Goal: Task Accomplishment & Management: Manage account settings

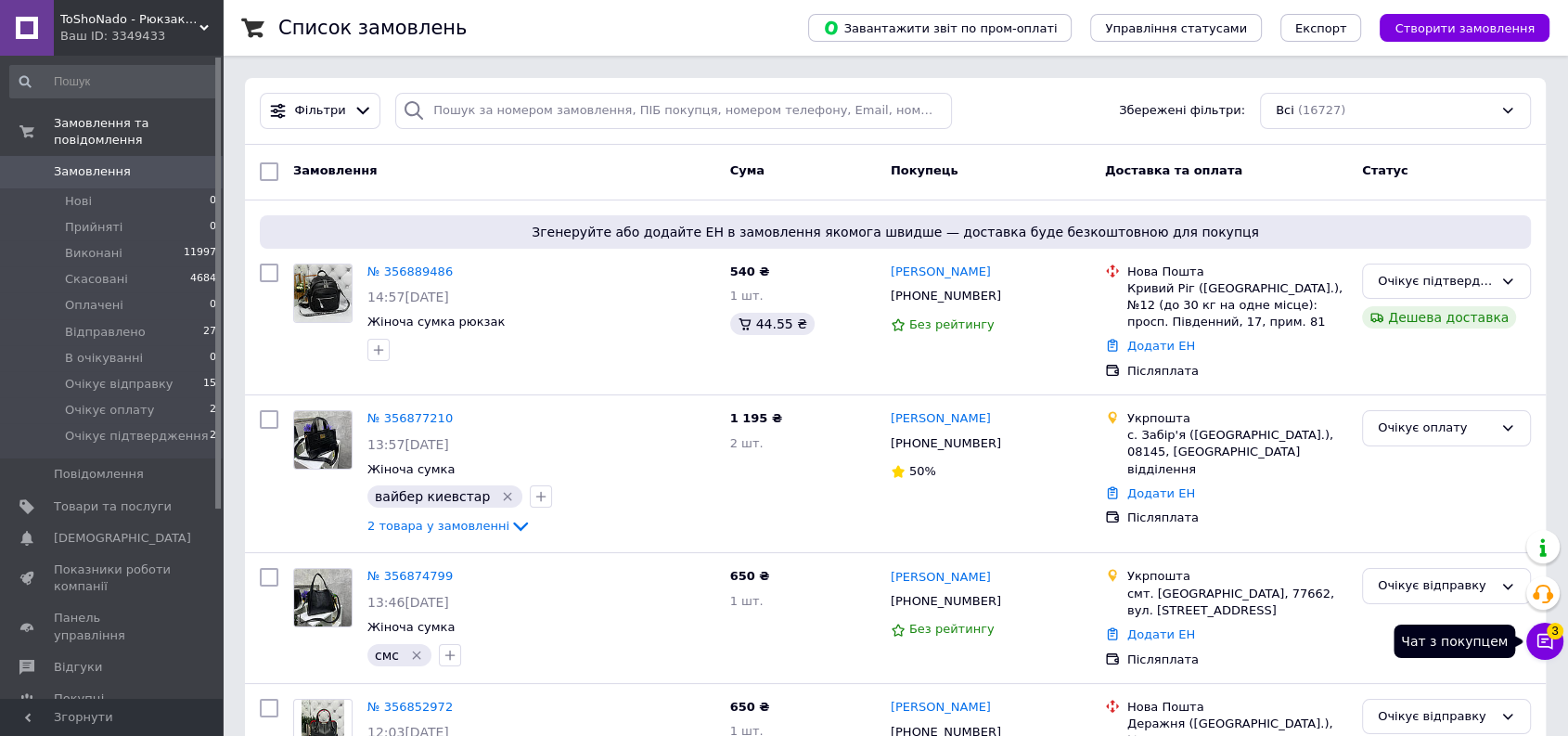
click at [1550, 644] on icon at bounding box center [1544, 641] width 19 height 19
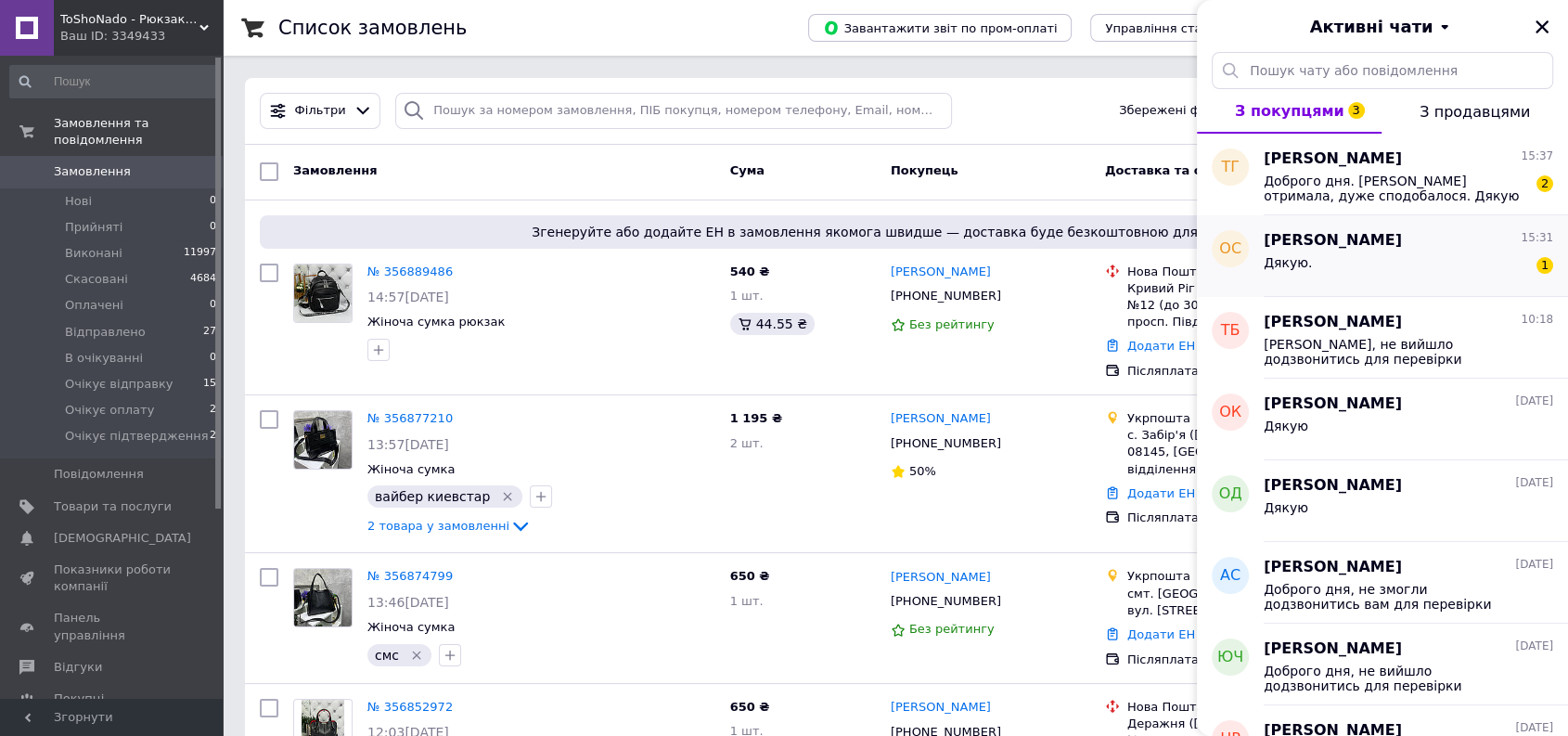
click at [1414, 272] on div "Дякую. 1" at bounding box center [1408, 267] width 289 height 30
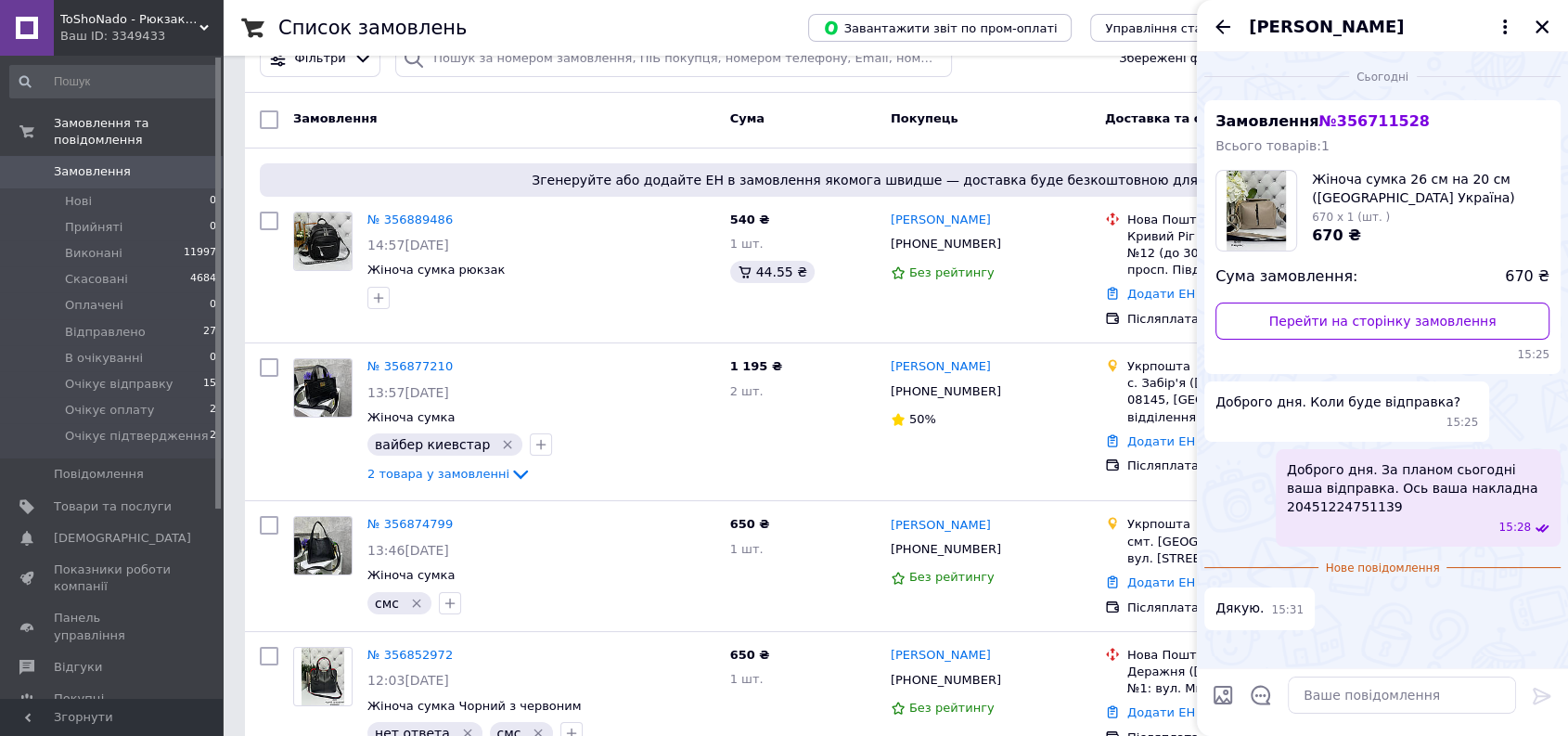
scroll to position [103, 0]
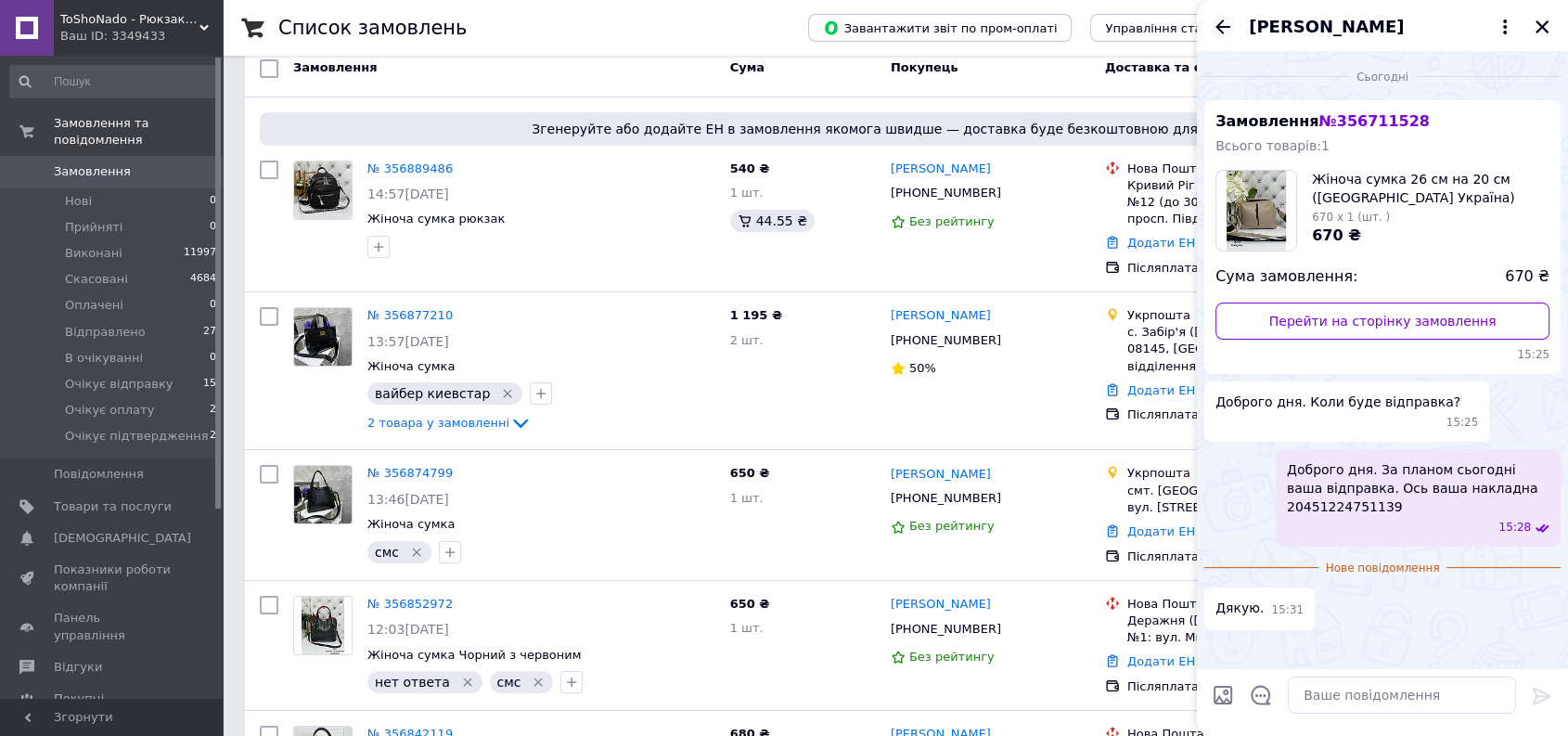
click at [1215, 21] on icon "Назад" at bounding box center [1222, 27] width 22 height 22
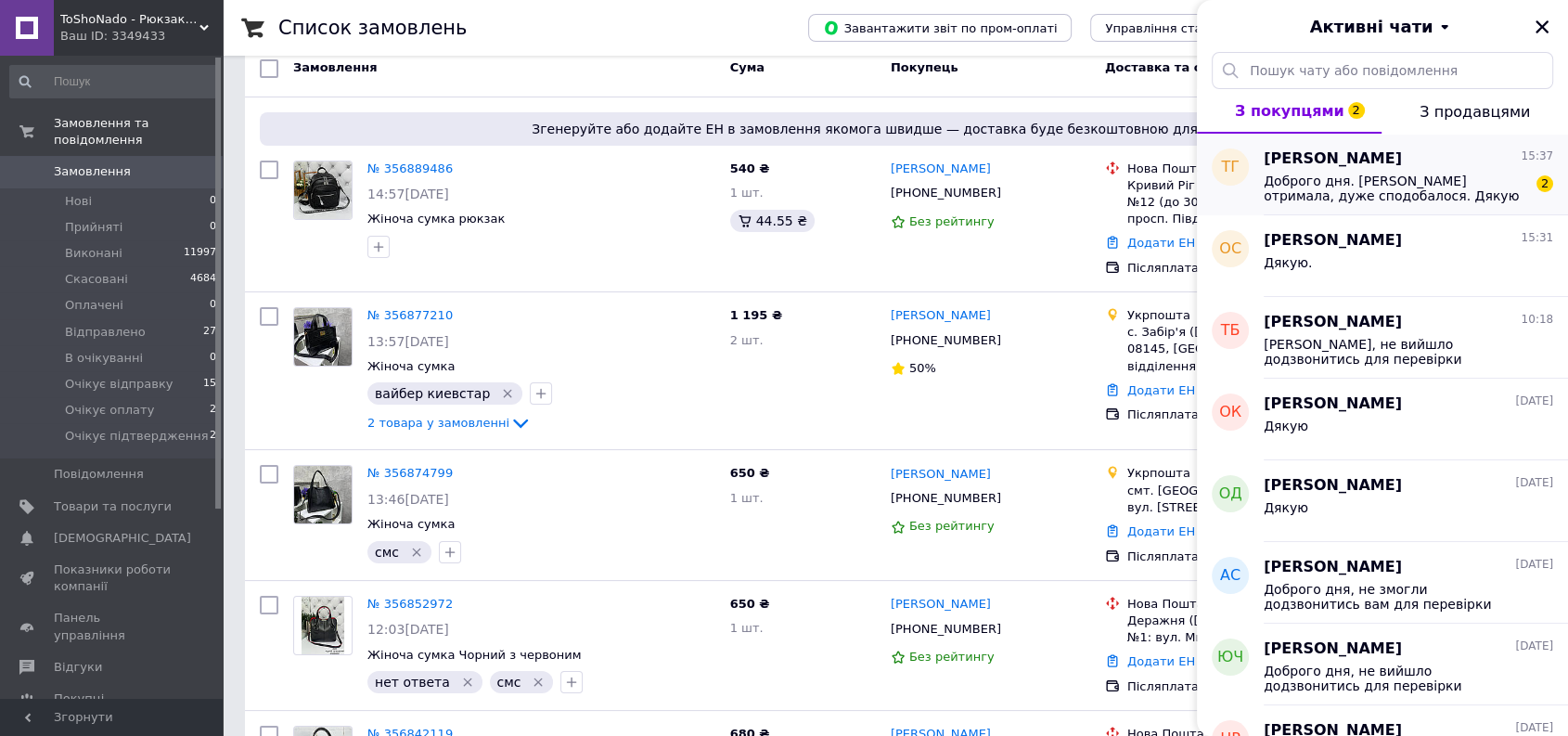
click at [1393, 196] on span "Доброго дня. Рюкзак отримала, дуже сподобалося. Дякую велике" at bounding box center [1395, 188] width 263 height 30
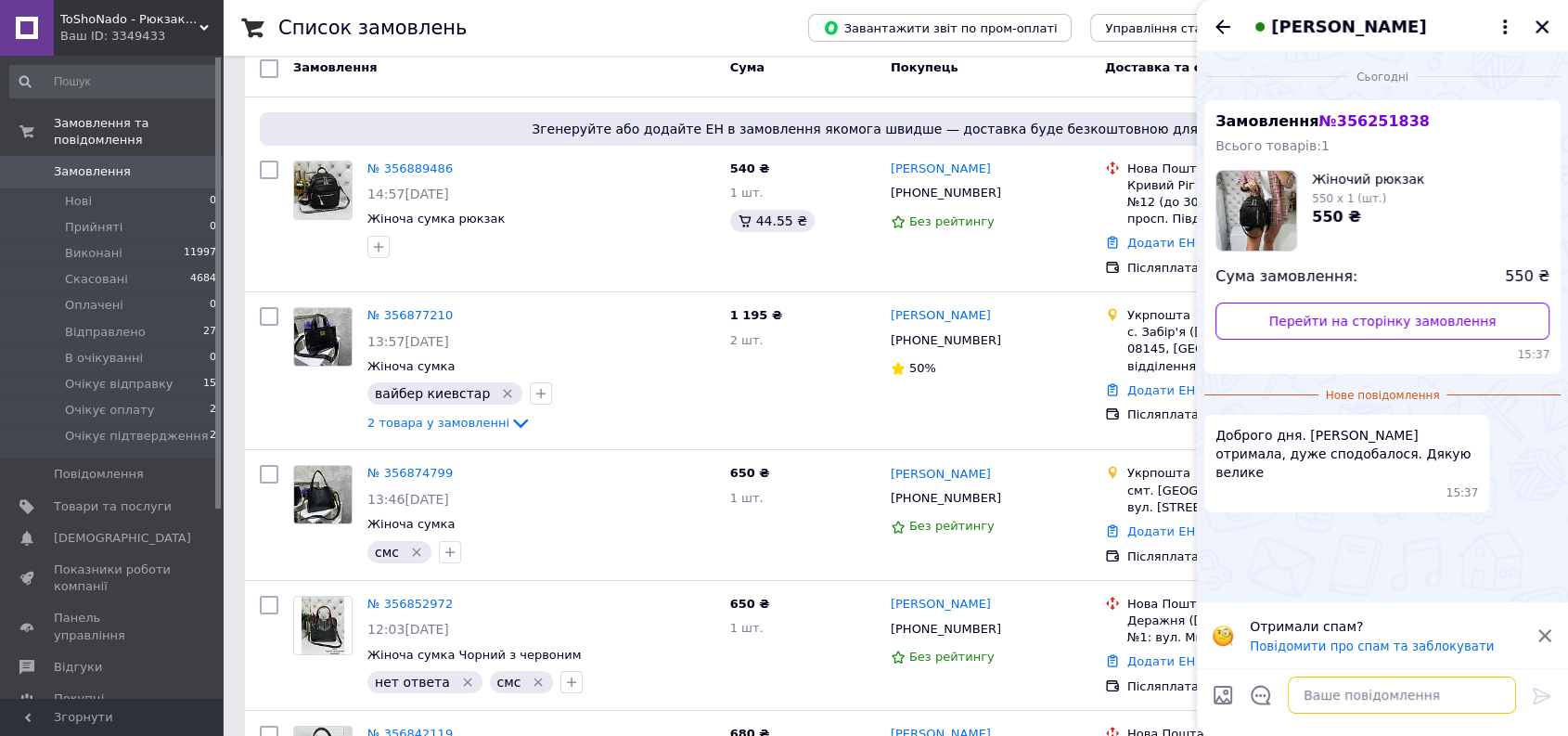
click at [1357, 703] on textarea at bounding box center [1402, 694] width 229 height 37
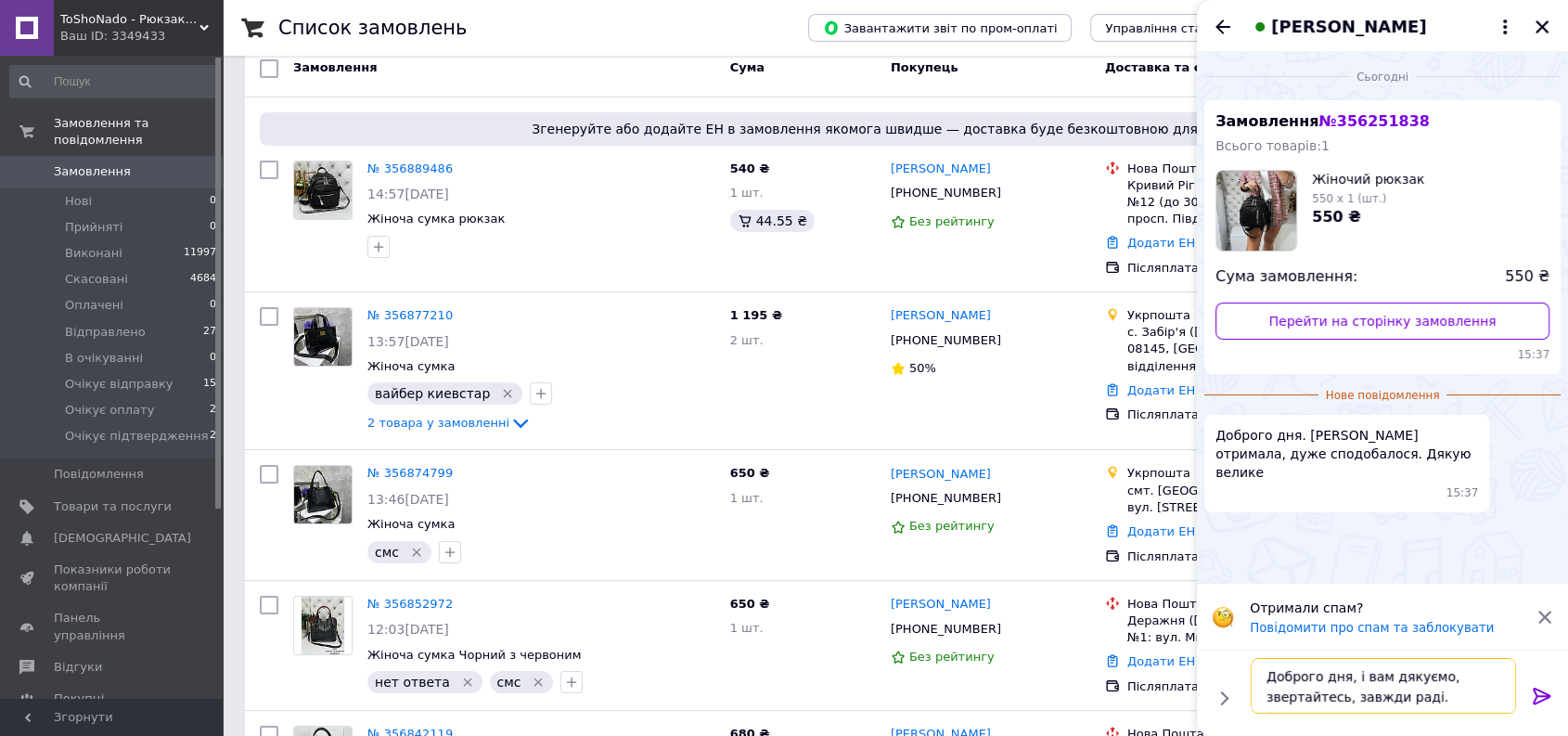
type textarea "Доброго дня, і вам дякуємо, звертайтесь, завжди раді. Гарного дня"
click at [1540, 696] on icon at bounding box center [1541, 695] width 18 height 17
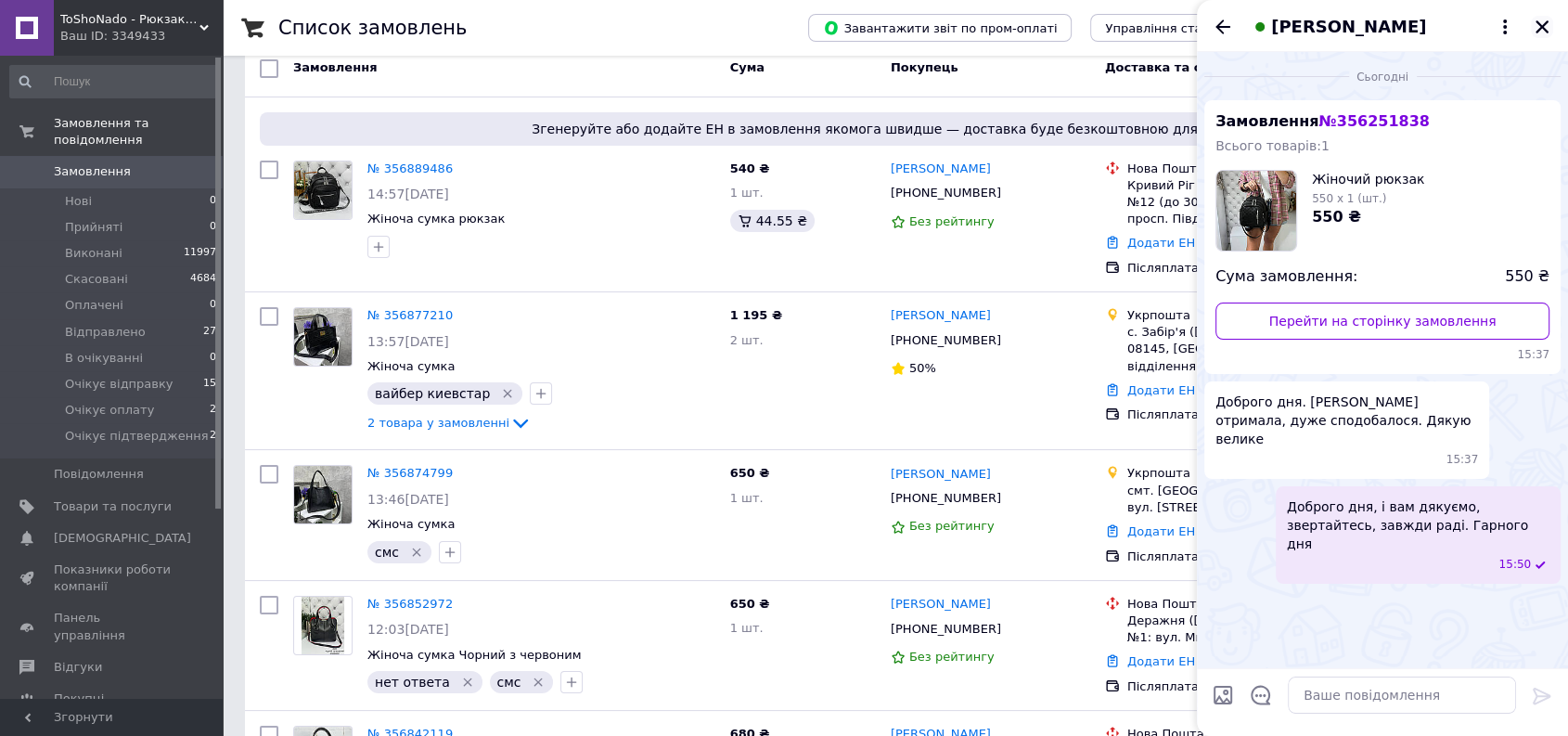
click at [1537, 23] on icon "Закрити" at bounding box center [1541, 27] width 13 height 13
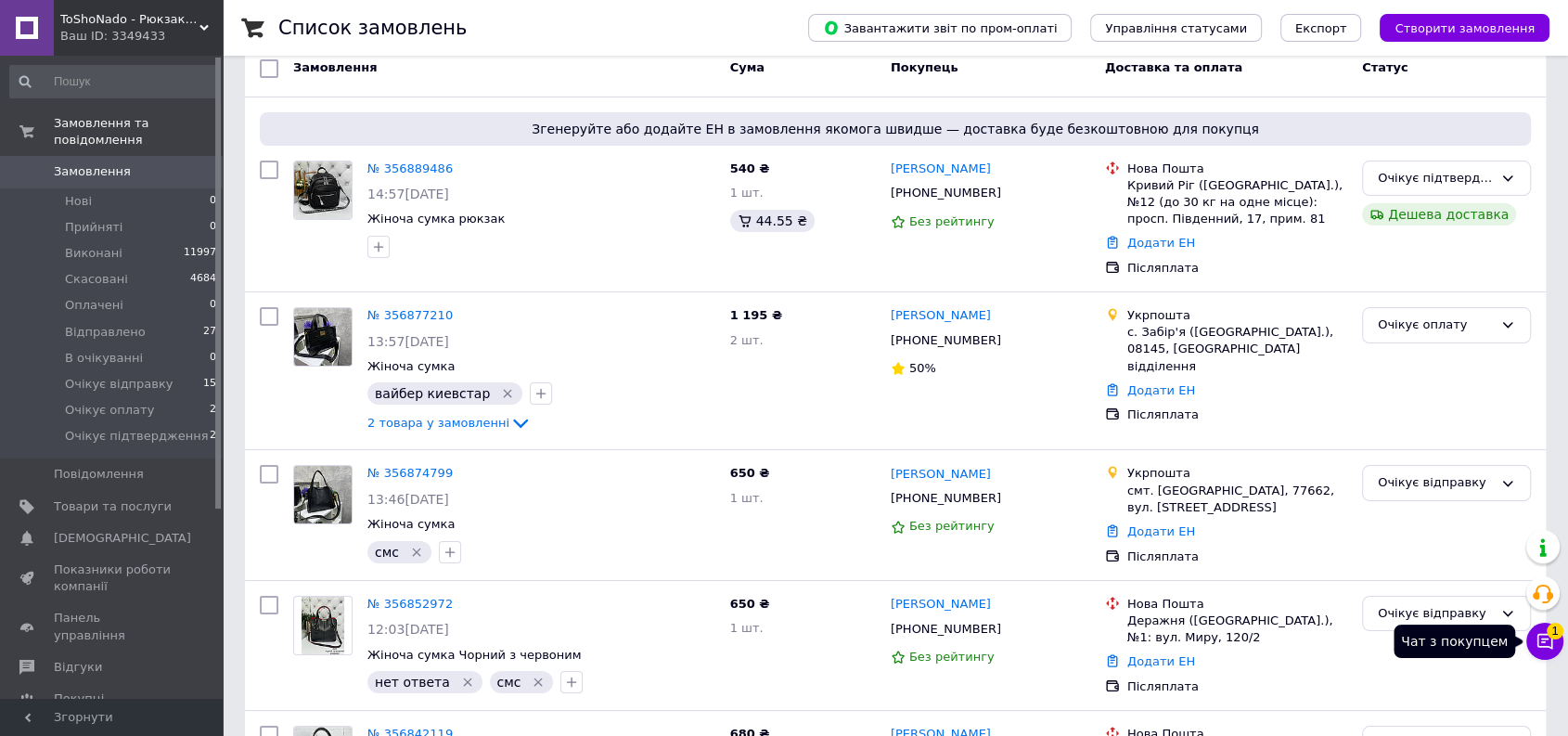
drag, startPoint x: 1551, startPoint y: 641, endPoint x: 1544, endPoint y: 631, distance: 12.2
click at [1551, 641] on icon at bounding box center [1545, 642] width 16 height 16
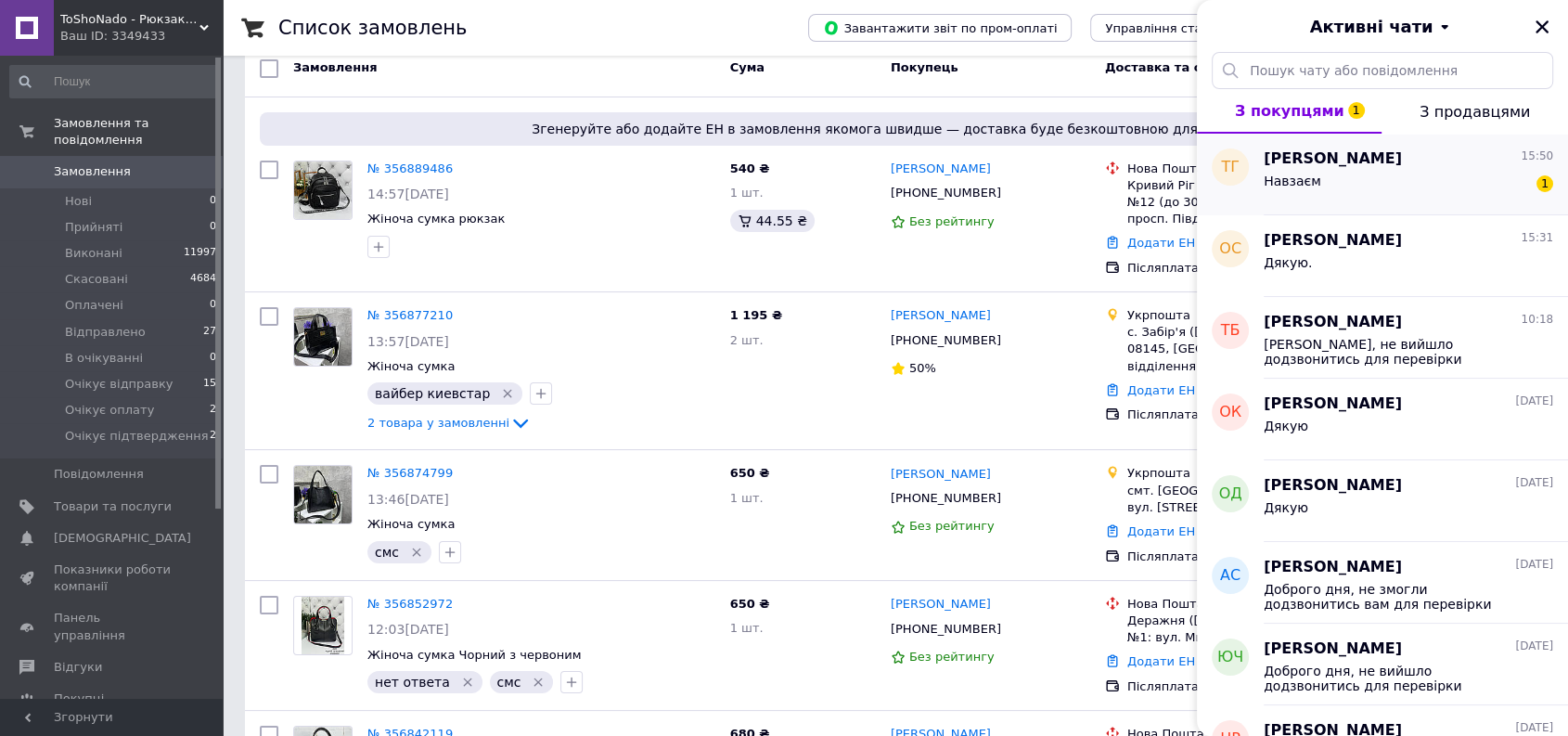
click at [1364, 173] on div "Навзаєм 1" at bounding box center [1408, 185] width 289 height 30
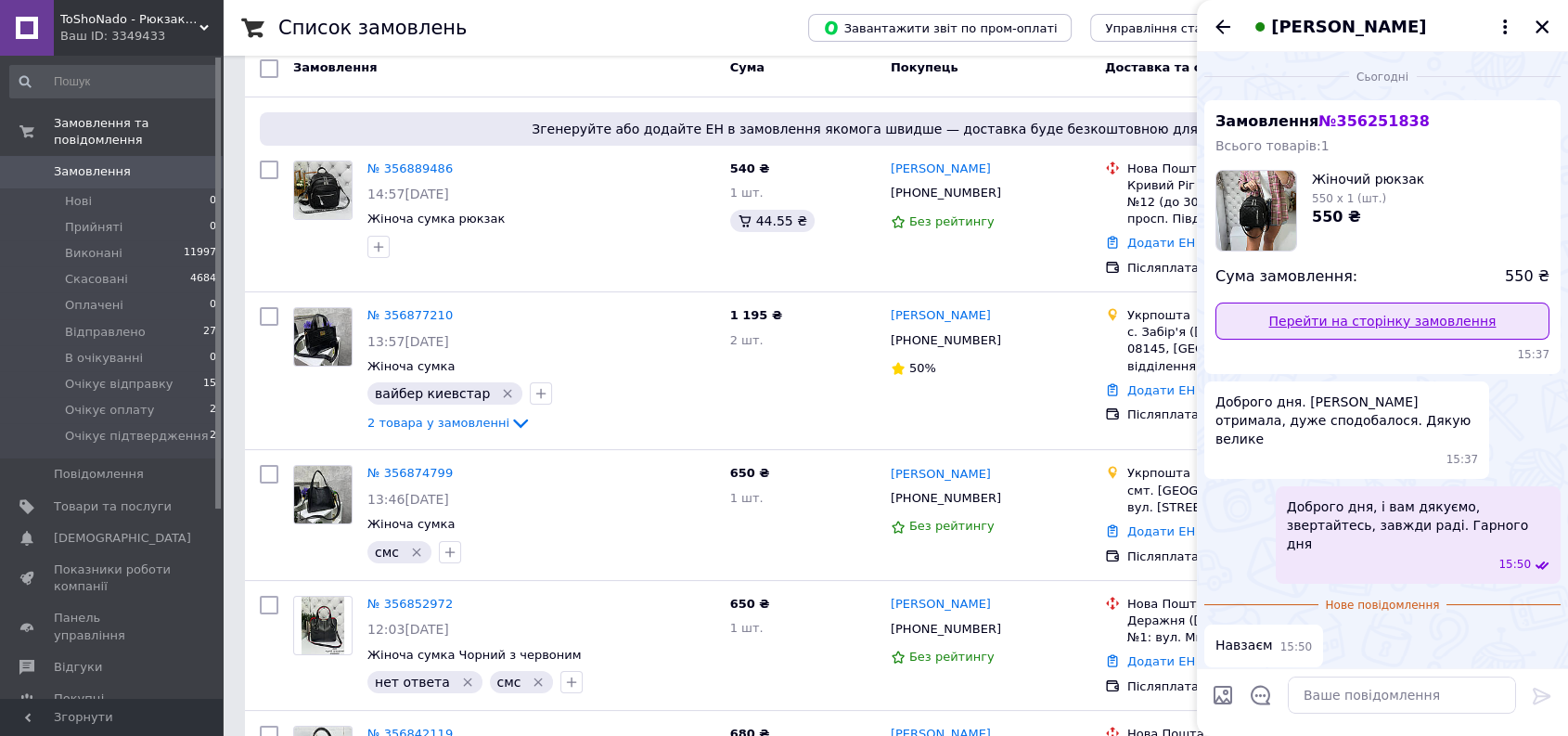
click at [1322, 332] on link "Перейти на сторінку замовлення" at bounding box center [1382, 320] width 334 height 37
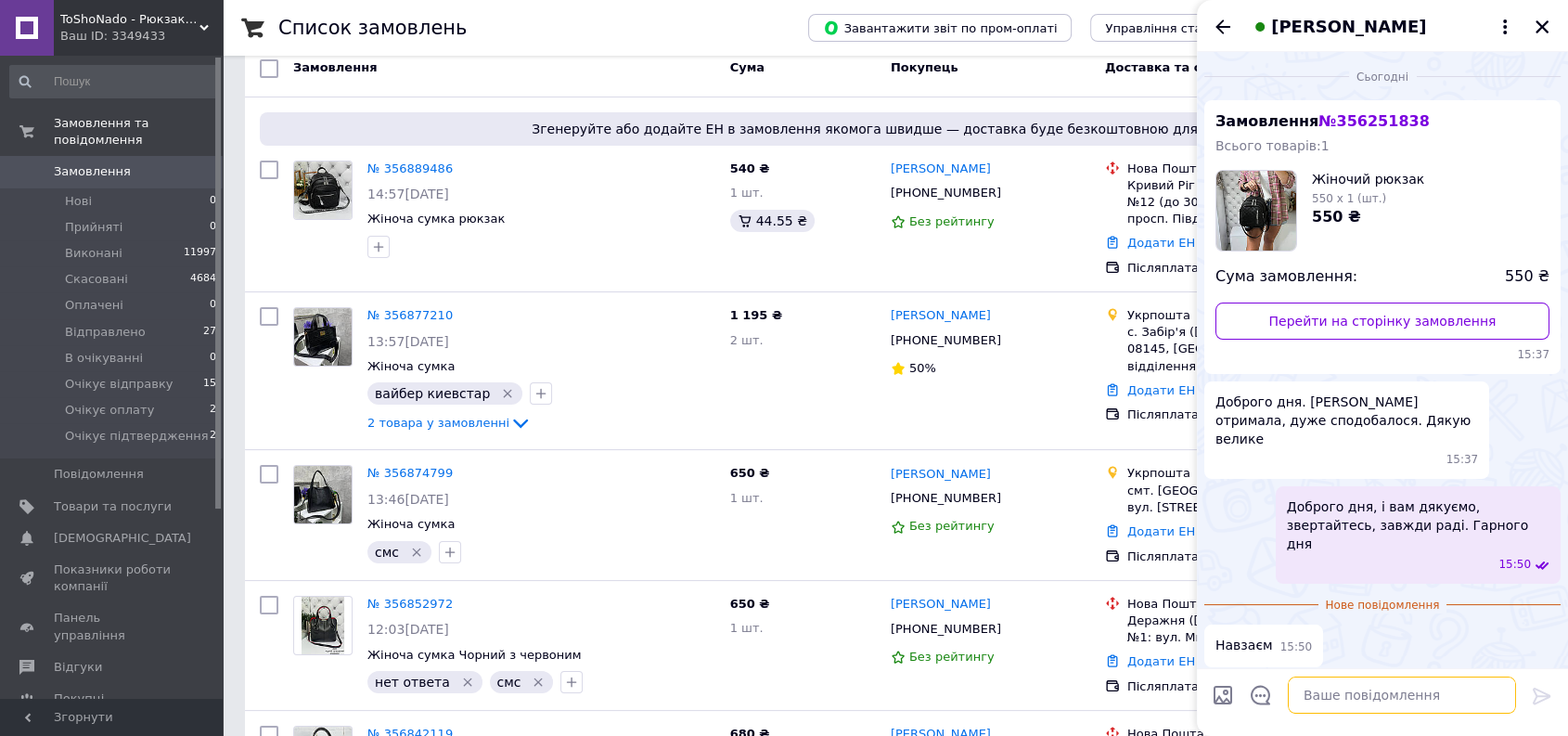
click at [1373, 694] on textarea at bounding box center [1402, 694] width 229 height 37
paste textarea "https://prom.ua/s/51zO1UqxKBD"
type textarea "https://prom.ua/s/51zO1UqxKBD"
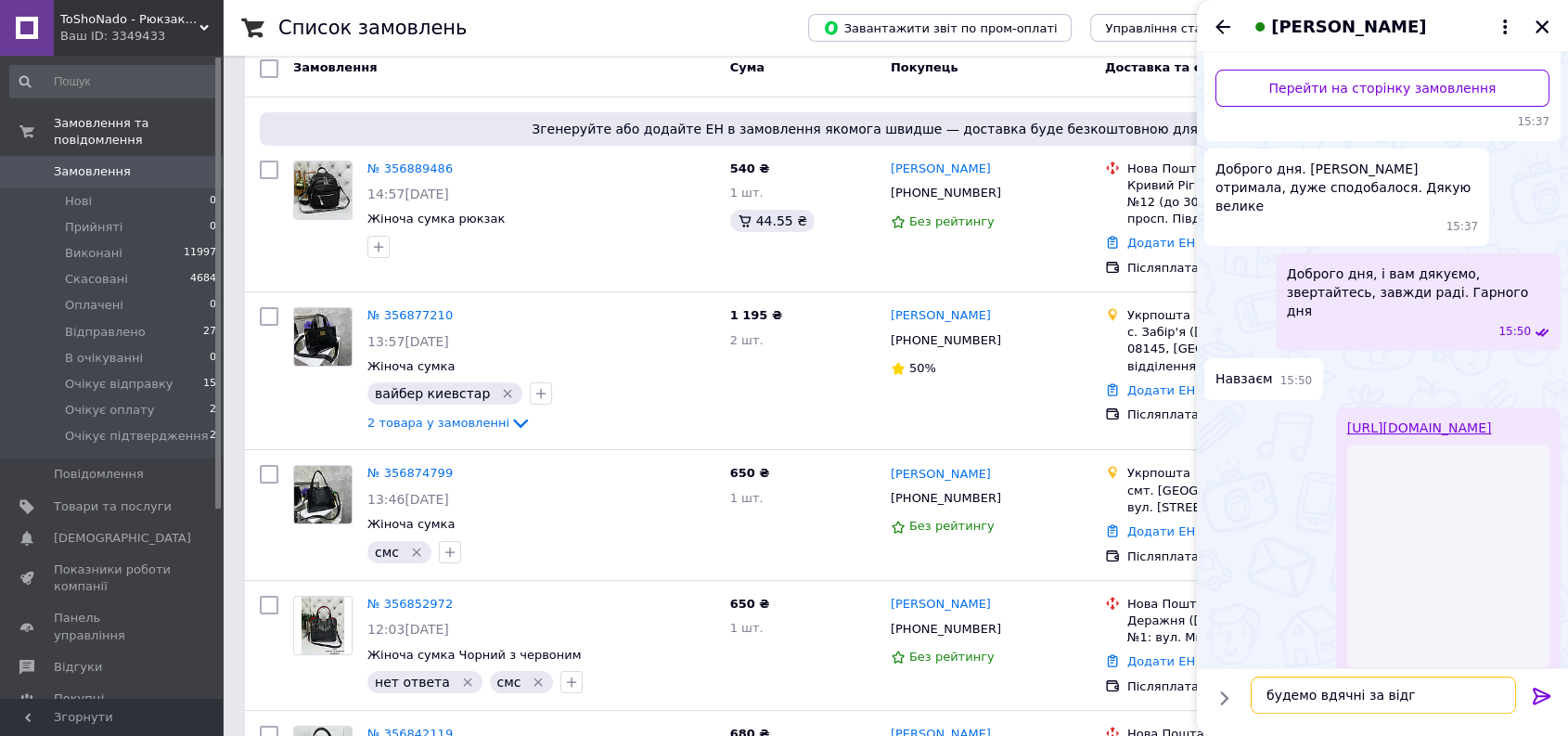
scroll to position [140, 0]
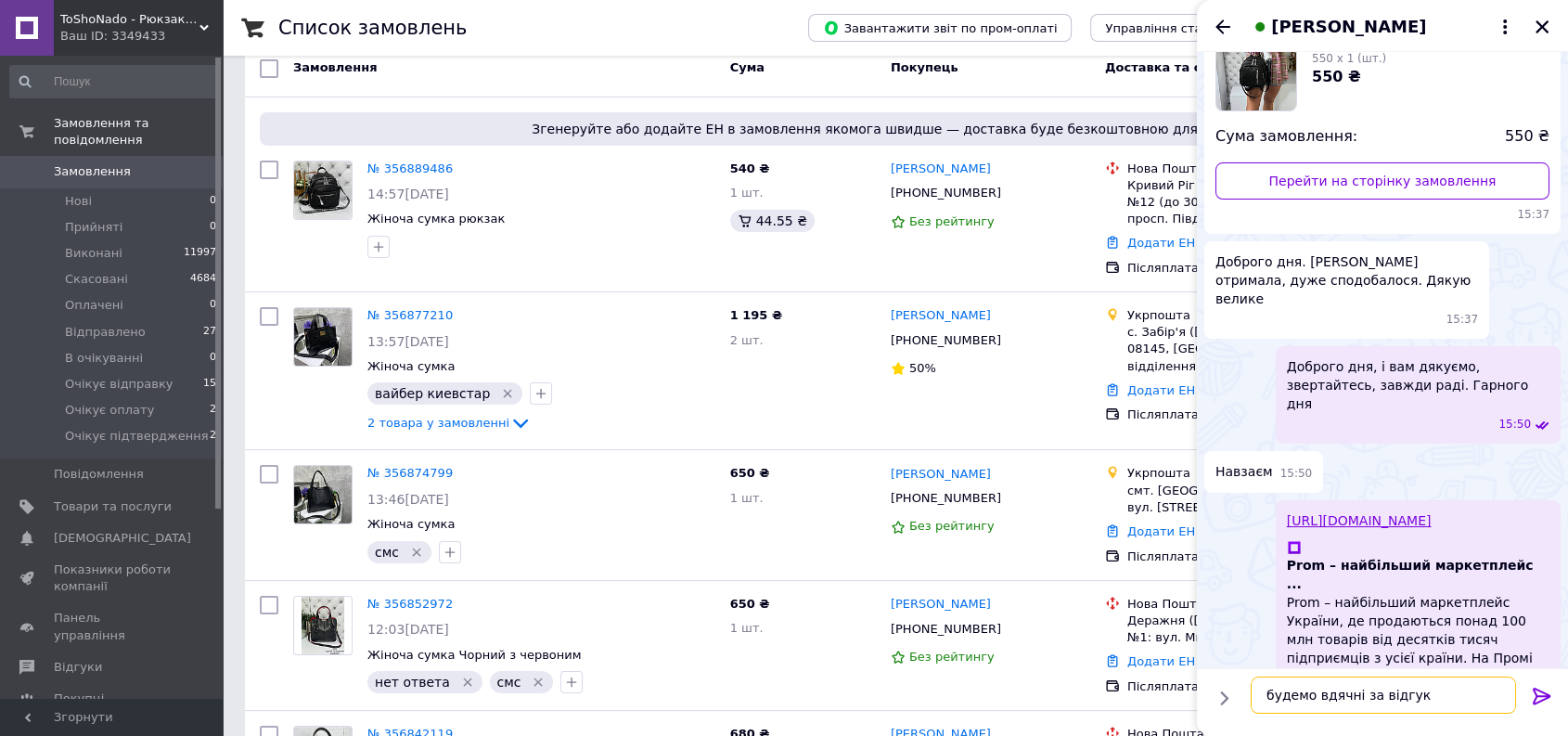
type textarea "будемо вдячні за відгук)"
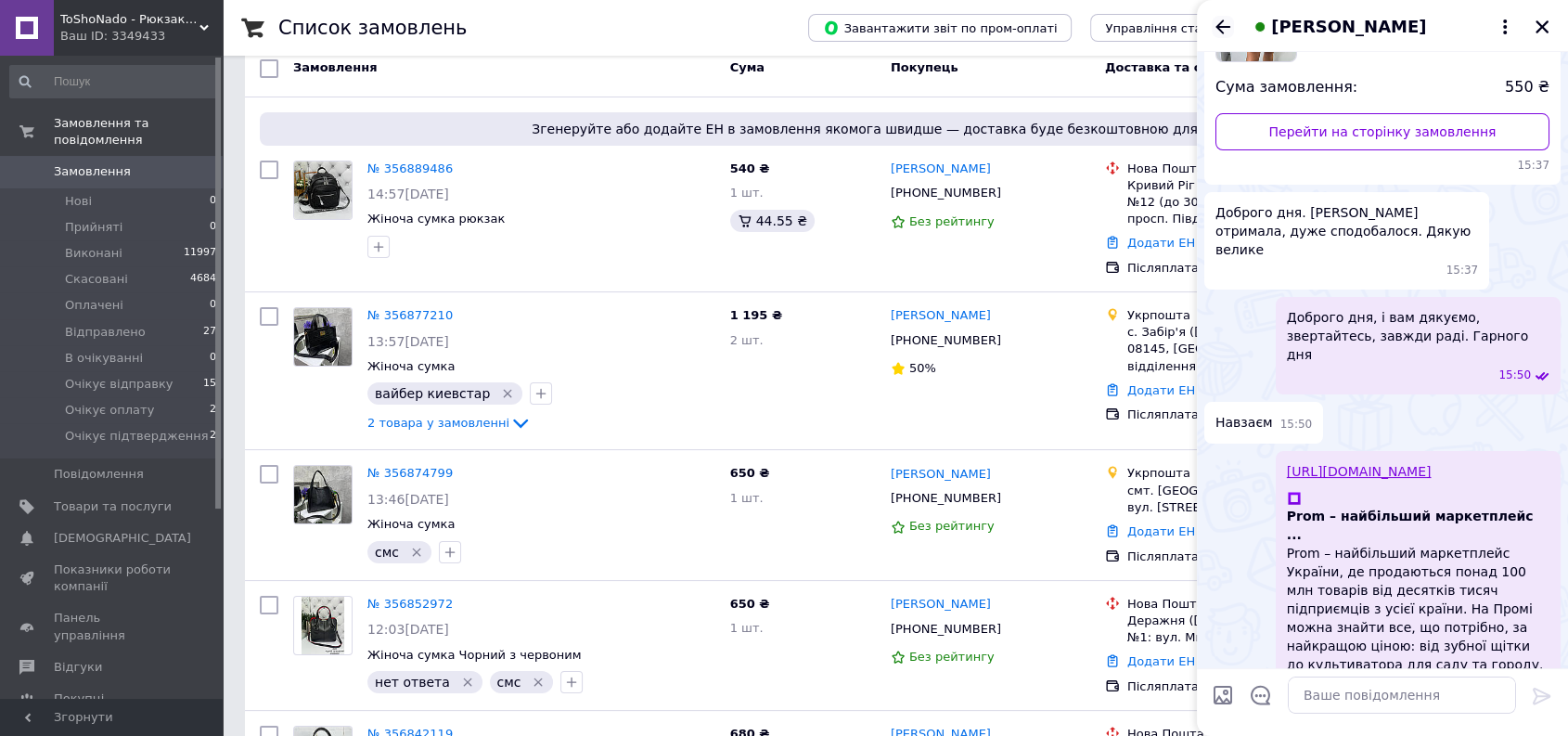
click at [1217, 17] on icon "Назад" at bounding box center [1222, 27] width 22 height 22
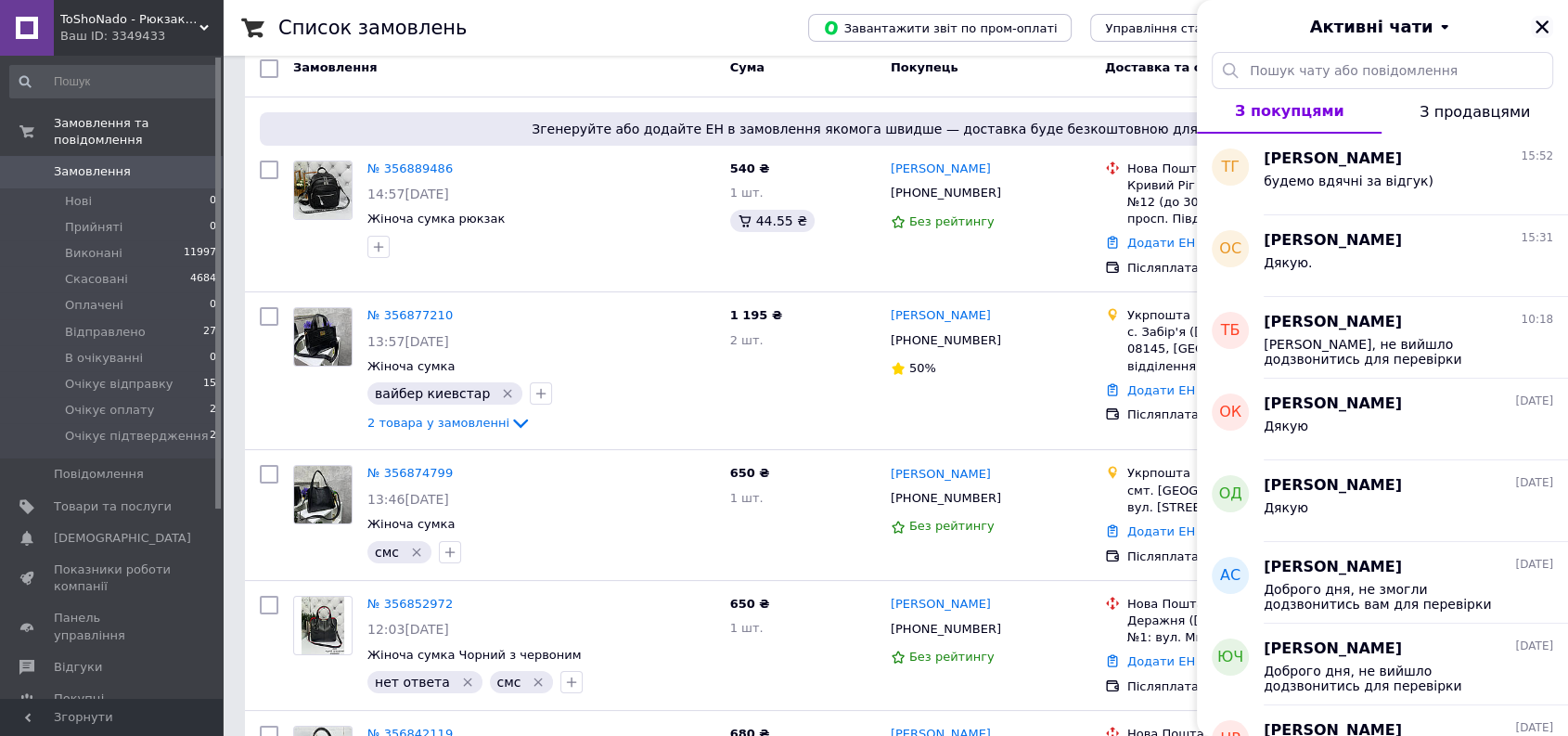
click at [1539, 22] on icon "Закрити" at bounding box center [1541, 27] width 17 height 17
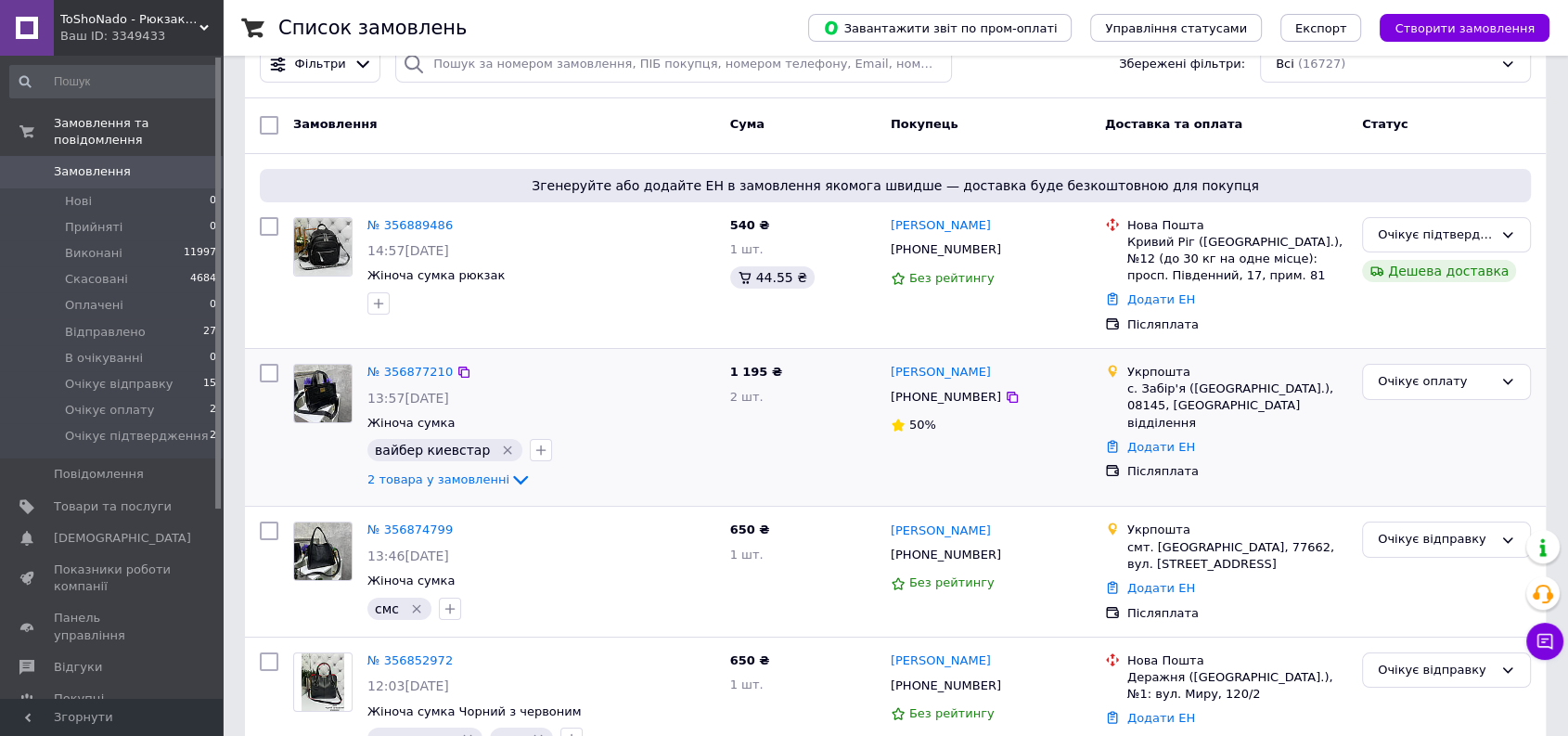
scroll to position [0, 0]
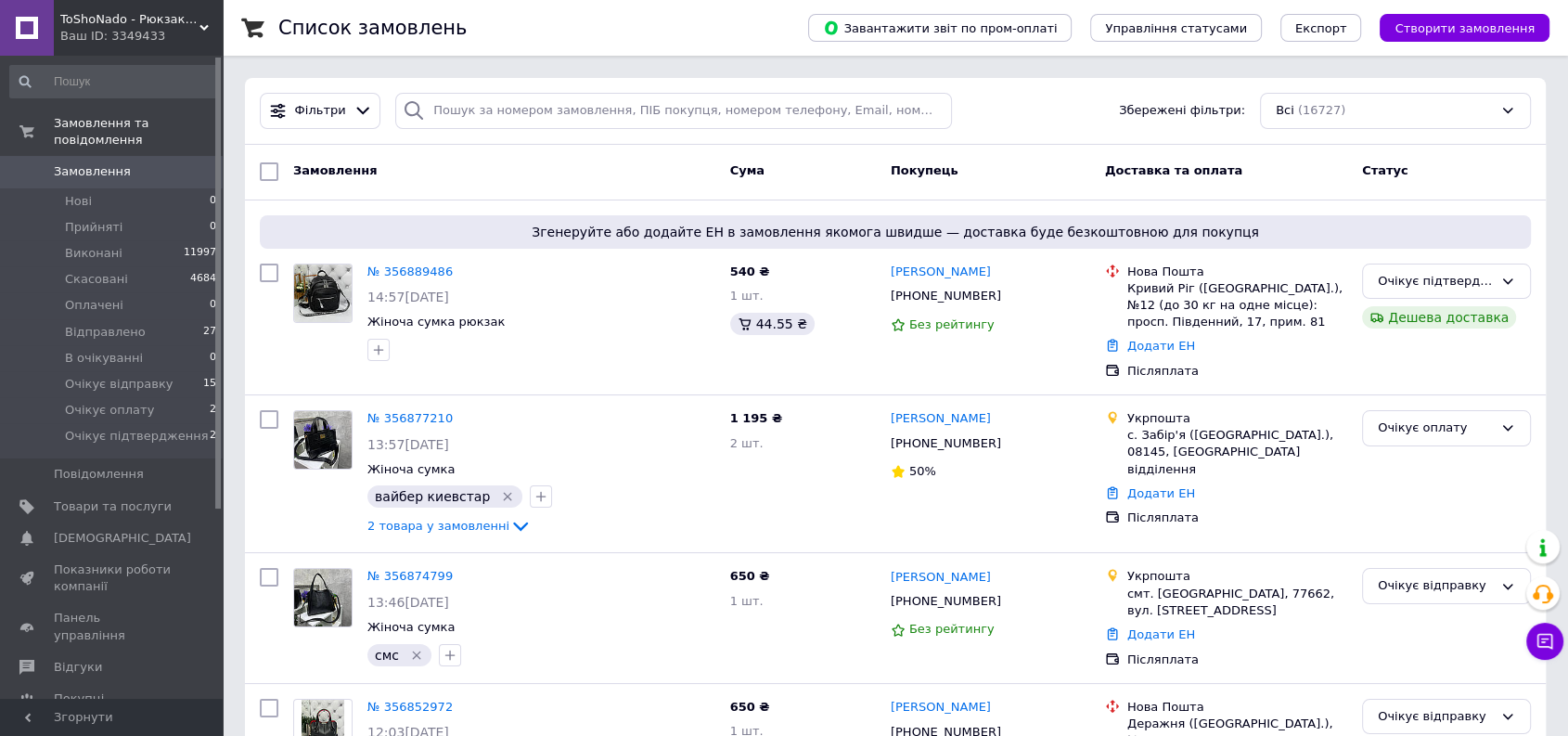
click at [94, 163] on span "Замовлення" at bounding box center [91, 171] width 77 height 17
click at [104, 658] on span "Відгуки" at bounding box center [112, 666] width 117 height 17
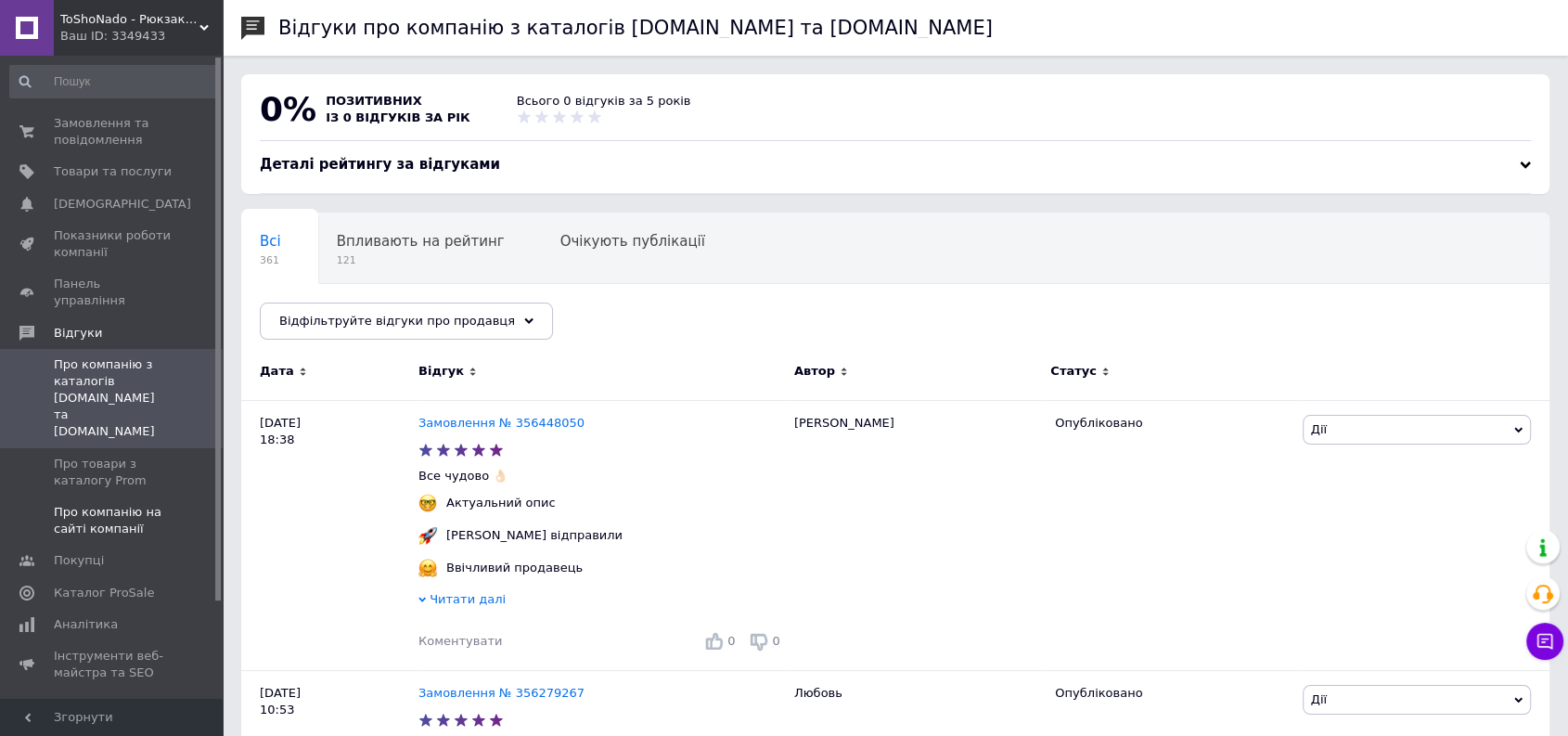
click at [144, 504] on span "Про компанію на сайті компанії" at bounding box center [112, 521] width 117 height 34
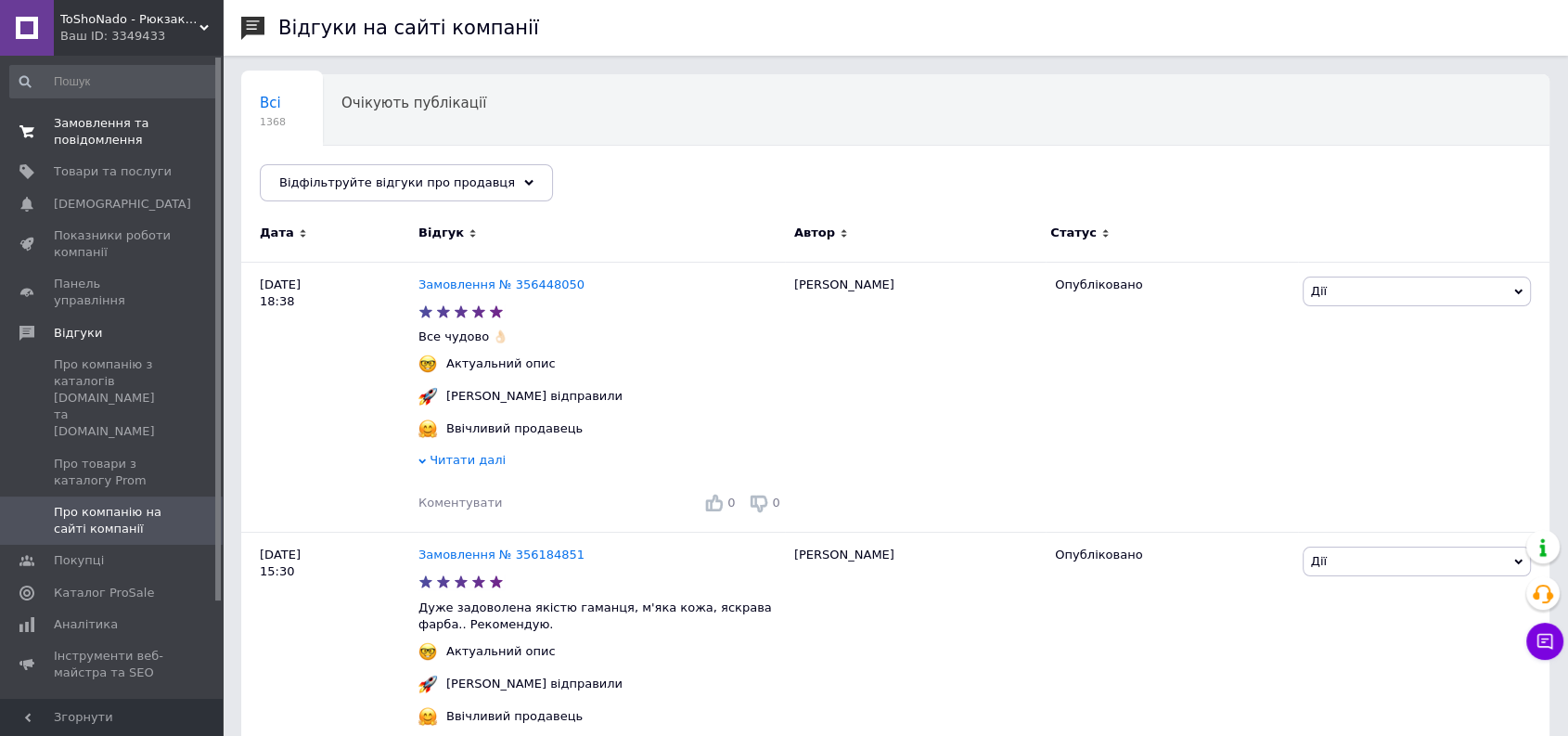
click at [113, 123] on span "Замовлення та повідомлення" at bounding box center [112, 132] width 117 height 34
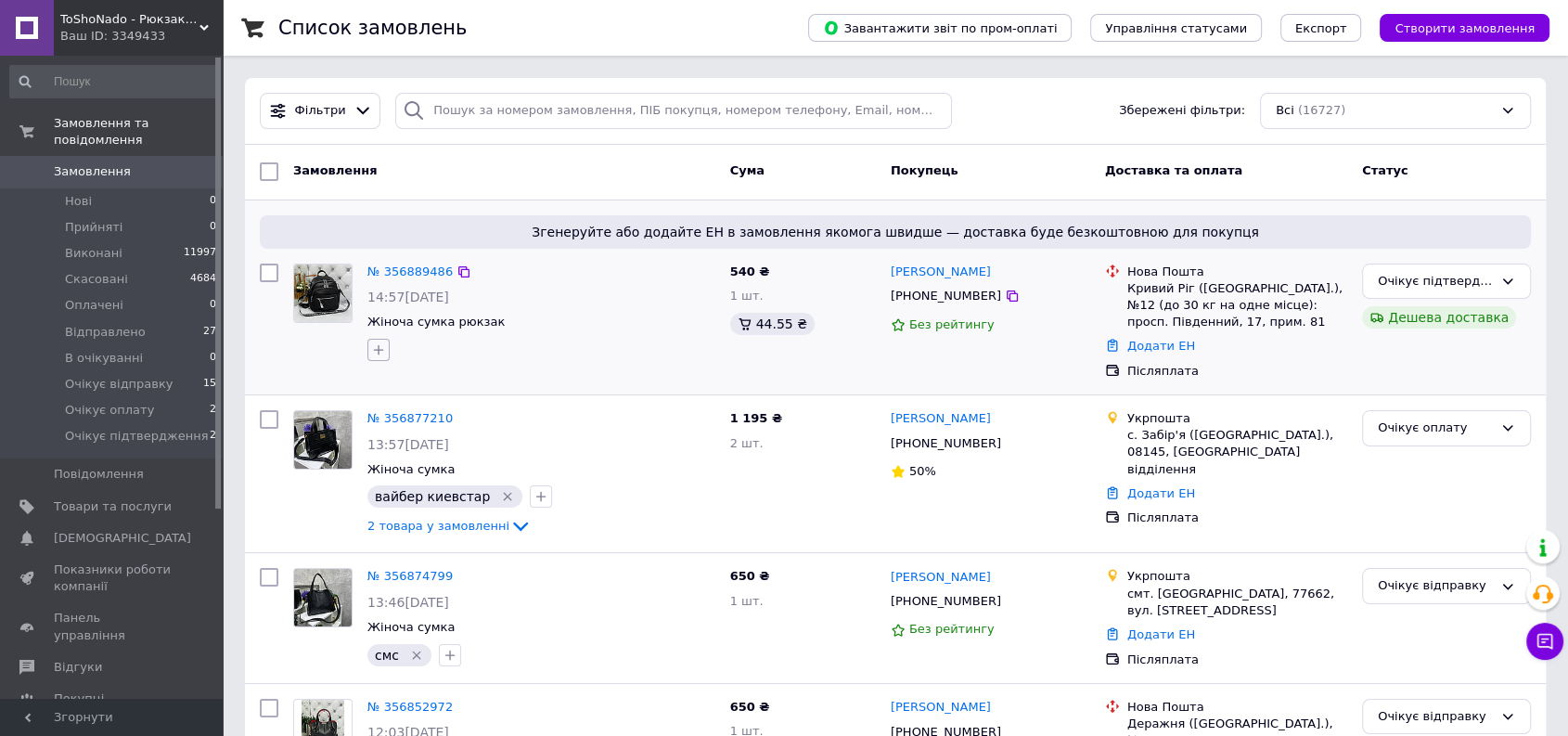
click at [379, 351] on icon "button" at bounding box center [379, 350] width 10 height 10
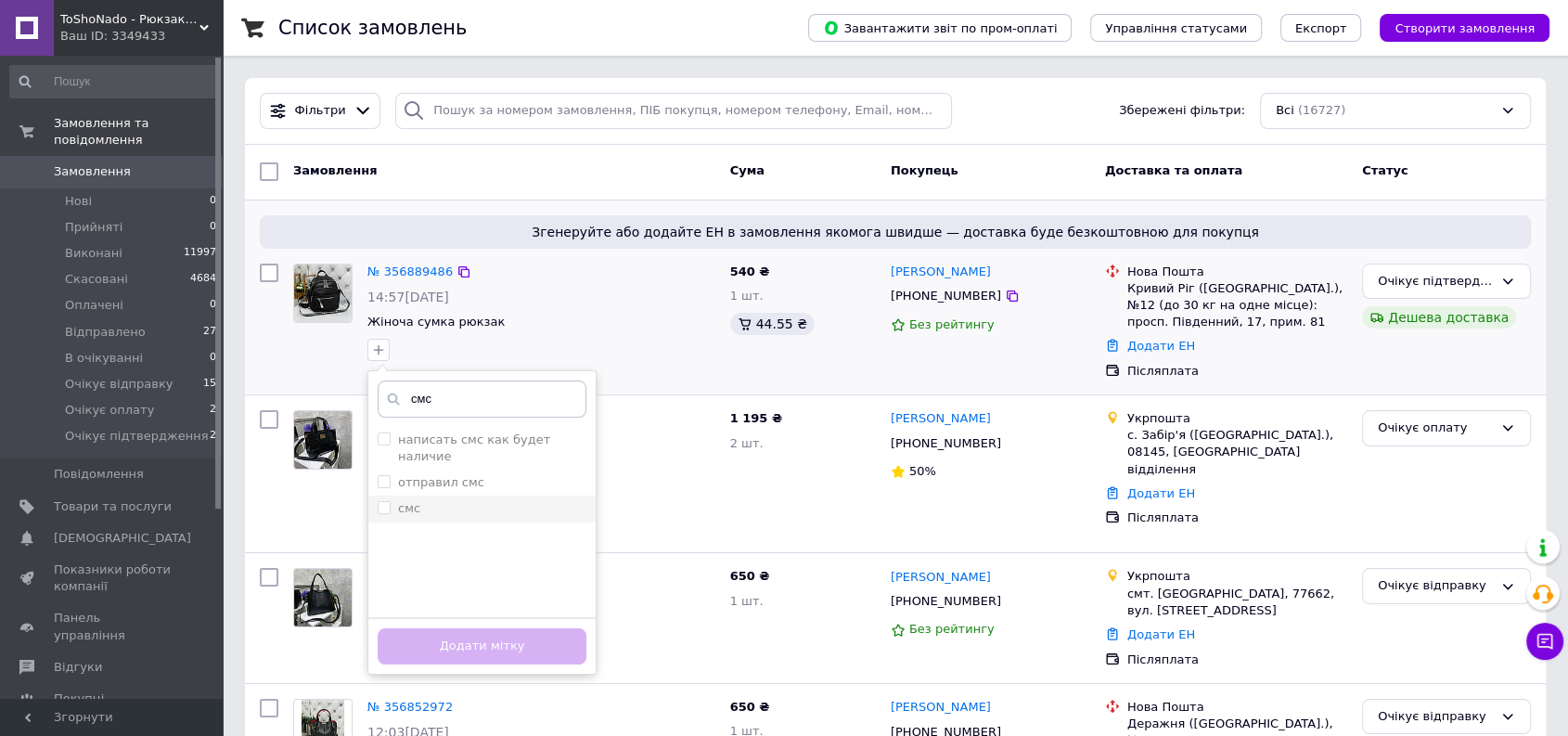
type input "смс"
click at [431, 500] on div "смс" at bounding box center [482, 508] width 209 height 17
checkbox input "true"
click at [460, 645] on button "Додати мітку" at bounding box center [482, 646] width 209 height 36
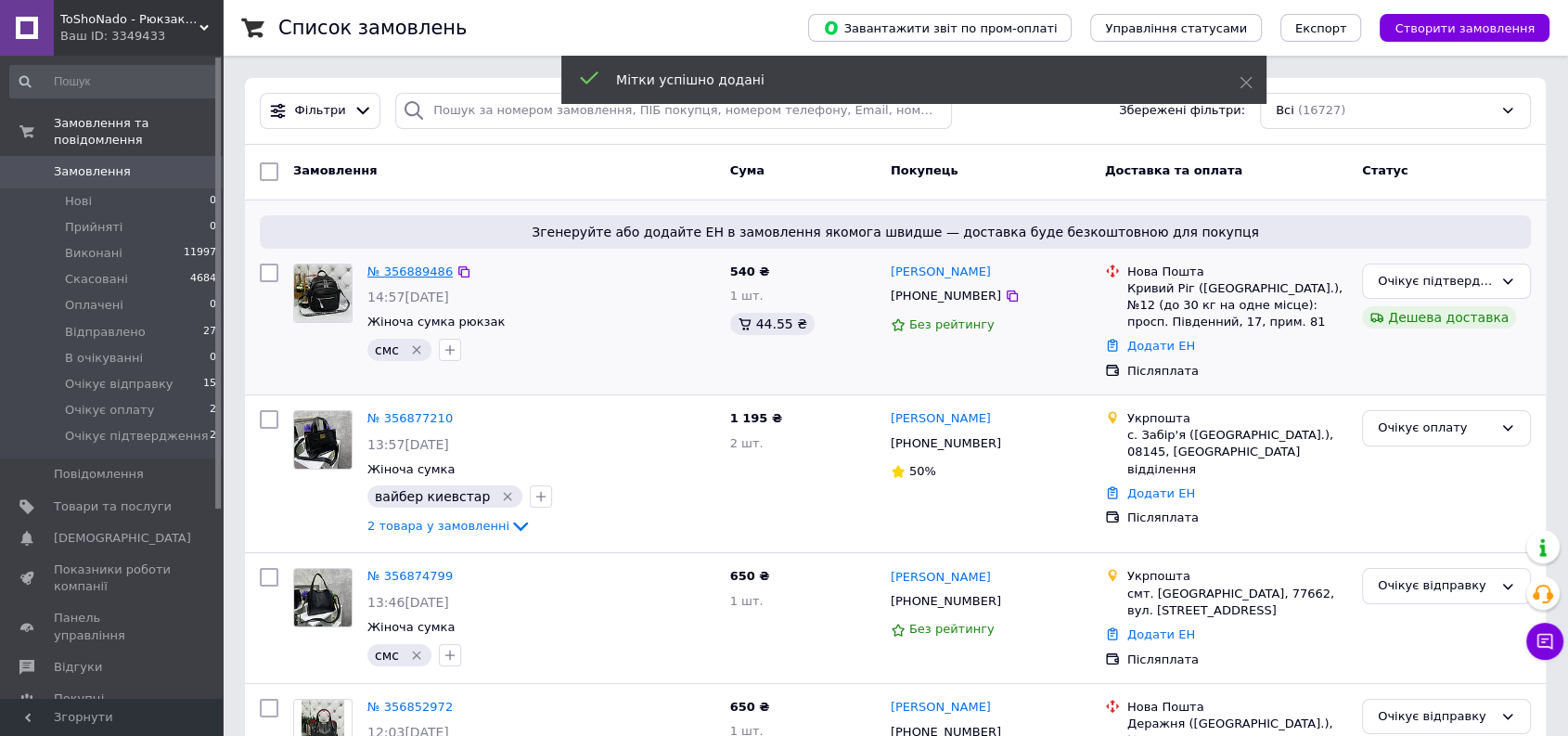
click at [410, 271] on link "№ 356889486" at bounding box center [410, 272] width 86 height 14
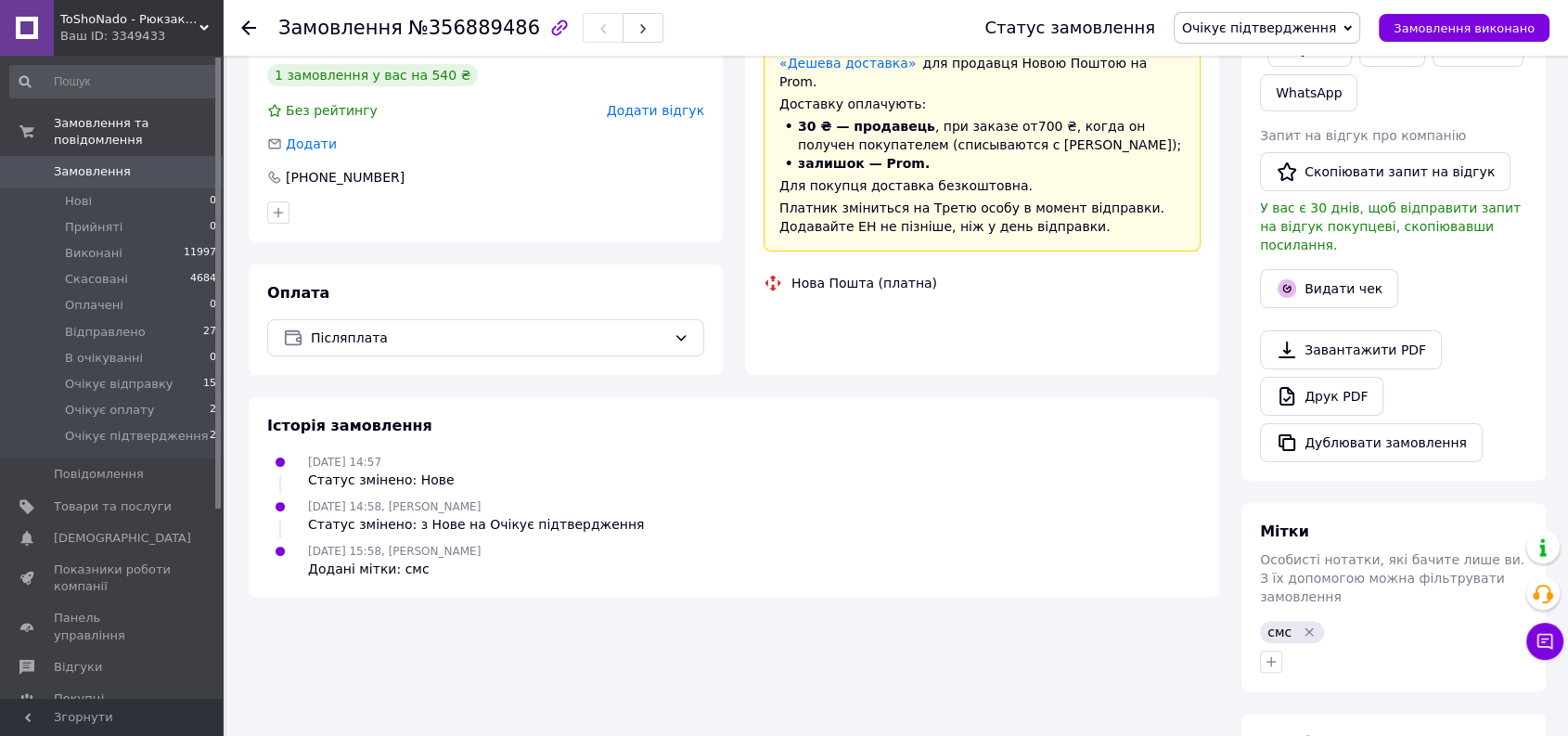
scroll to position [412, 0]
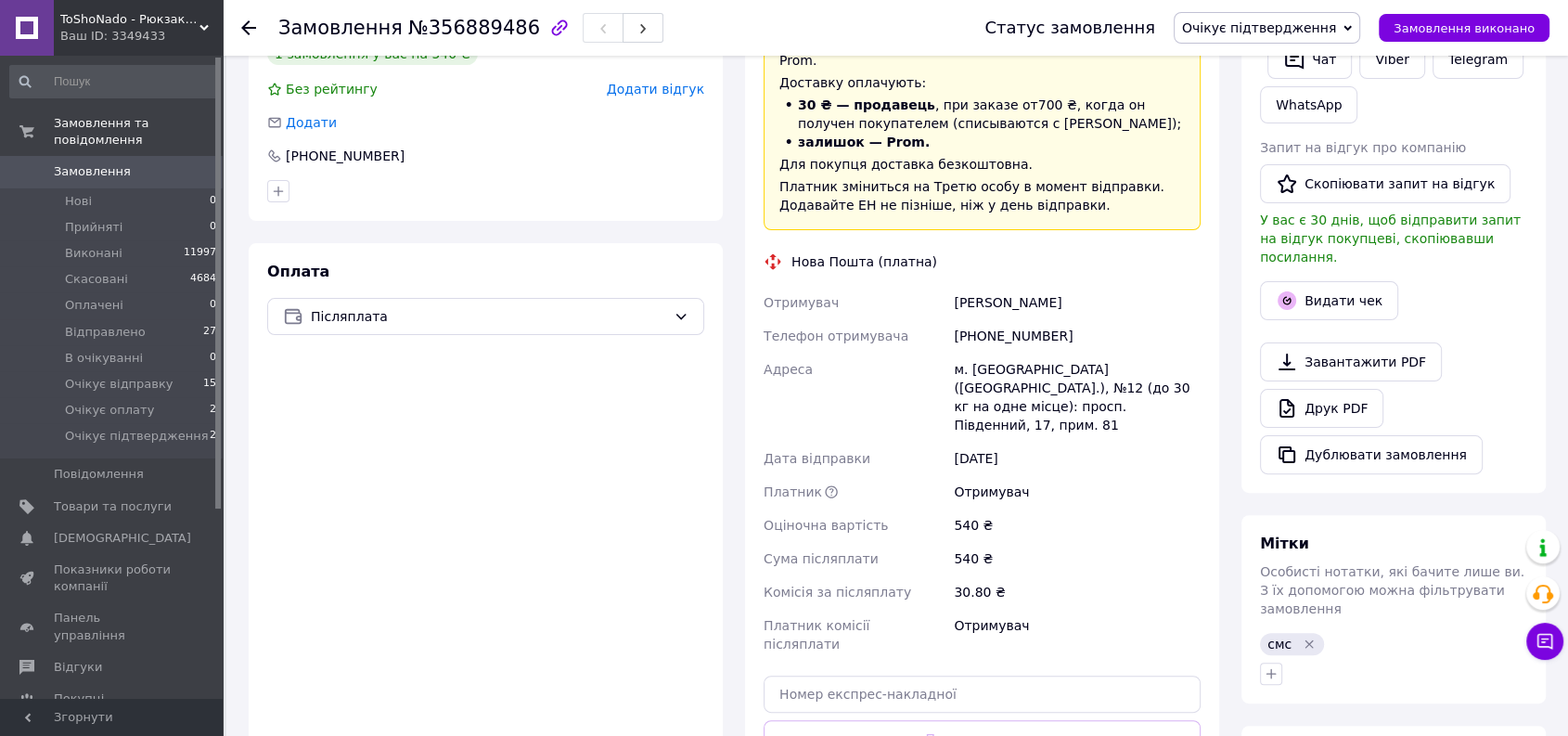
click at [978, 285] on div "Коніченко Анна" at bounding box center [1077, 302] width 255 height 34
copy div "Коніченко Анна"
click at [394, 514] on div "Оплата Післяплата" at bounding box center [485, 550] width 474 height 616
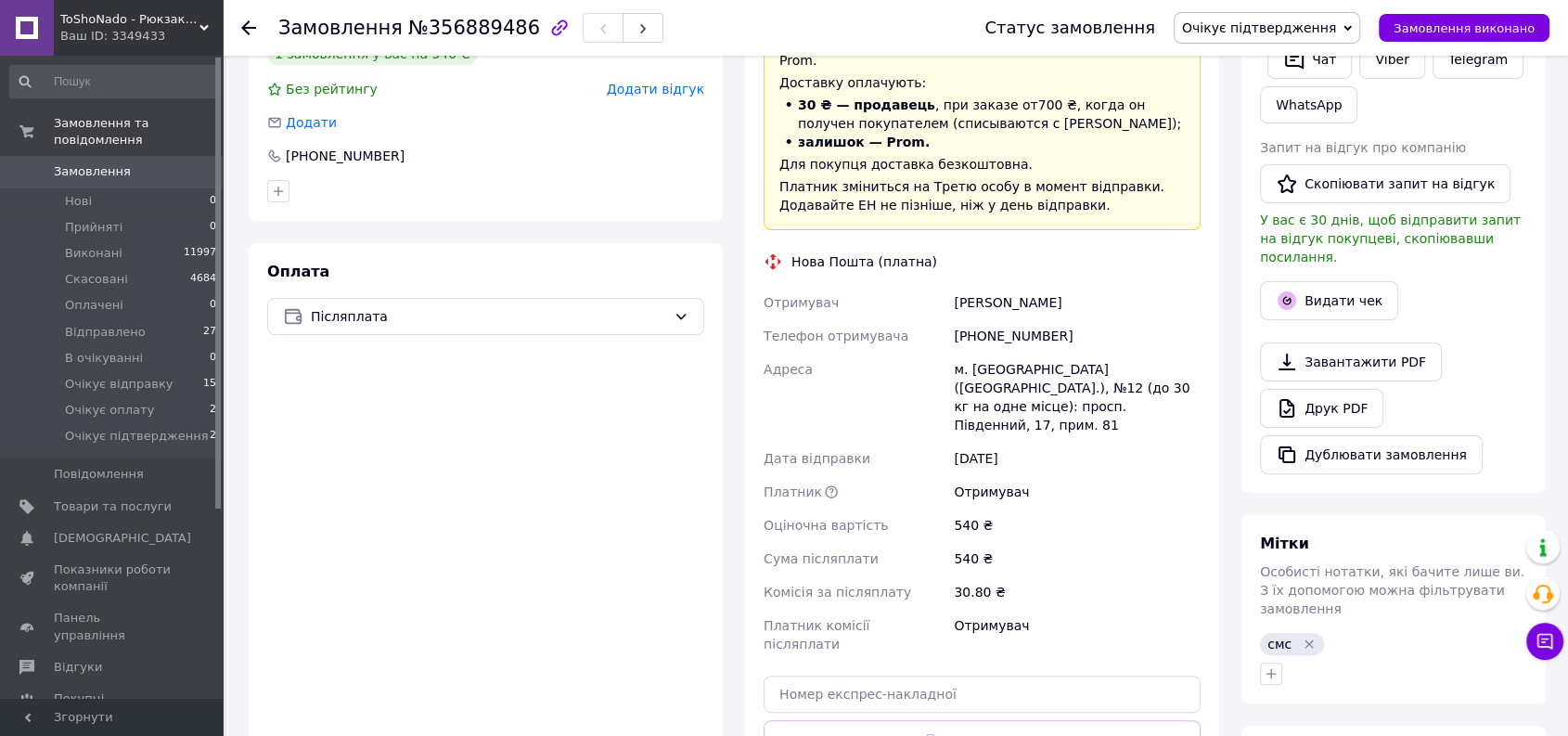
click at [989, 319] on div "[PHONE_NUMBER]" at bounding box center [1077, 336] width 255 height 34
copy div "[PHONE_NUMBER]"
click at [381, 560] on div "Оплата Післяплата" at bounding box center [485, 550] width 474 height 616
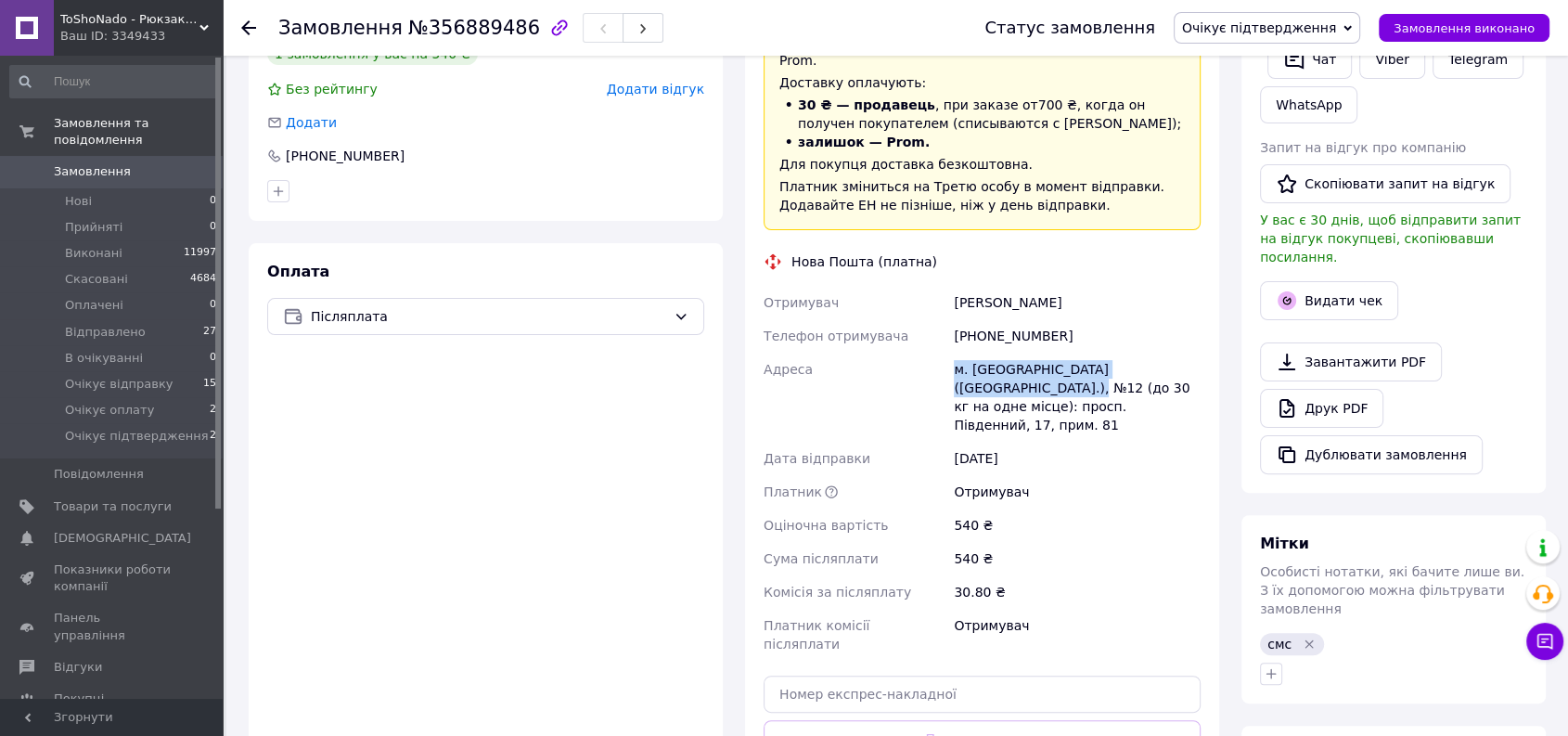
drag, startPoint x: 950, startPoint y: 345, endPoint x: 982, endPoint y: 360, distance: 35.3
click at [982, 360] on div "м. Кривий Ріг (Дніпропетровська обл.), №12 (до 30 кг на одне місце): просп. Пів…" at bounding box center [1077, 398] width 255 height 90
copy div "м. Кривий Ріг (Дніпропетровська обл.), №12"
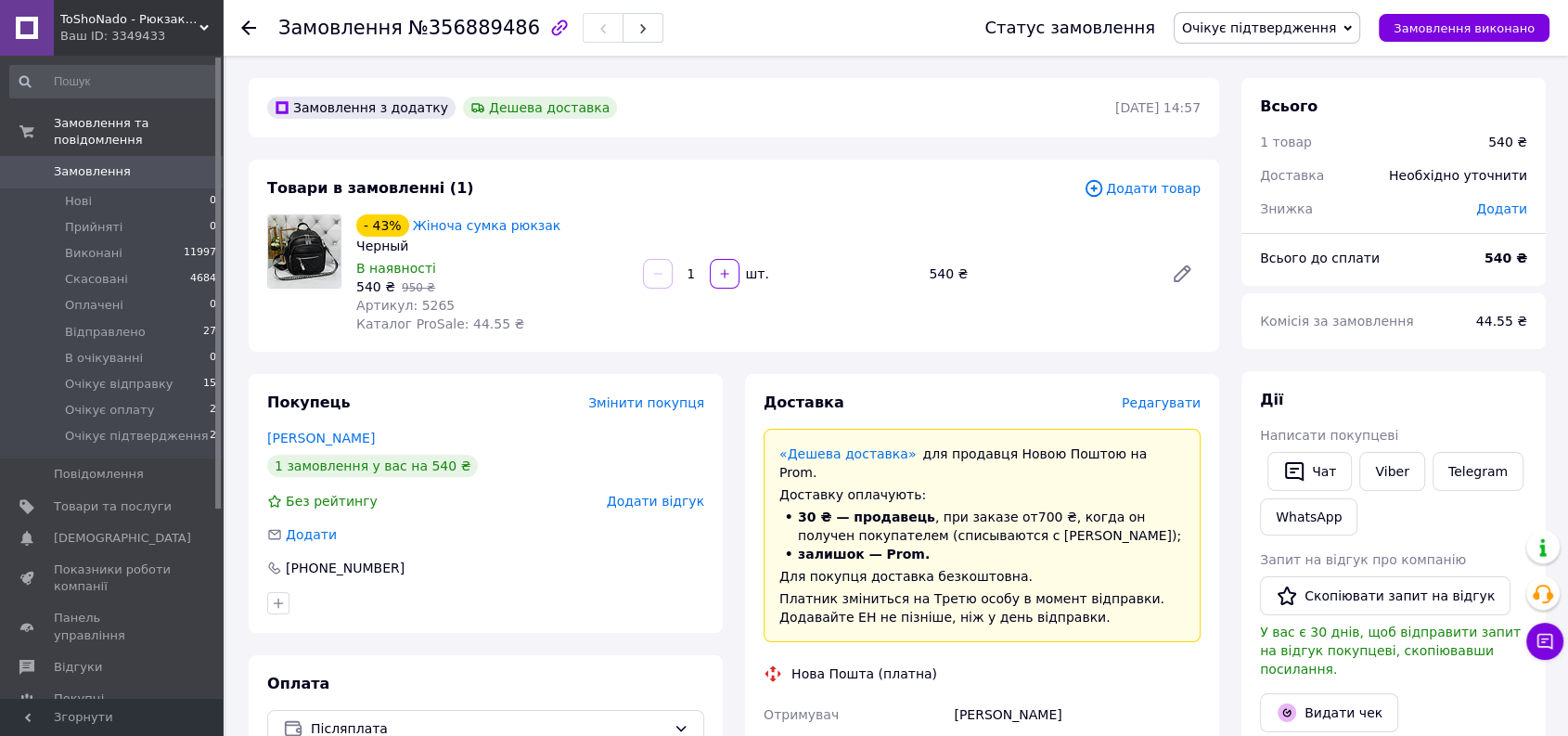
click at [1295, 21] on div "Статус замовлення Очікує підтвердження Прийнято Виконано Скасовано Оплачено Від…" at bounding box center [1249, 28] width 603 height 56
click at [1289, 25] on span "Очікує підтвердження" at bounding box center [1259, 28] width 154 height 15
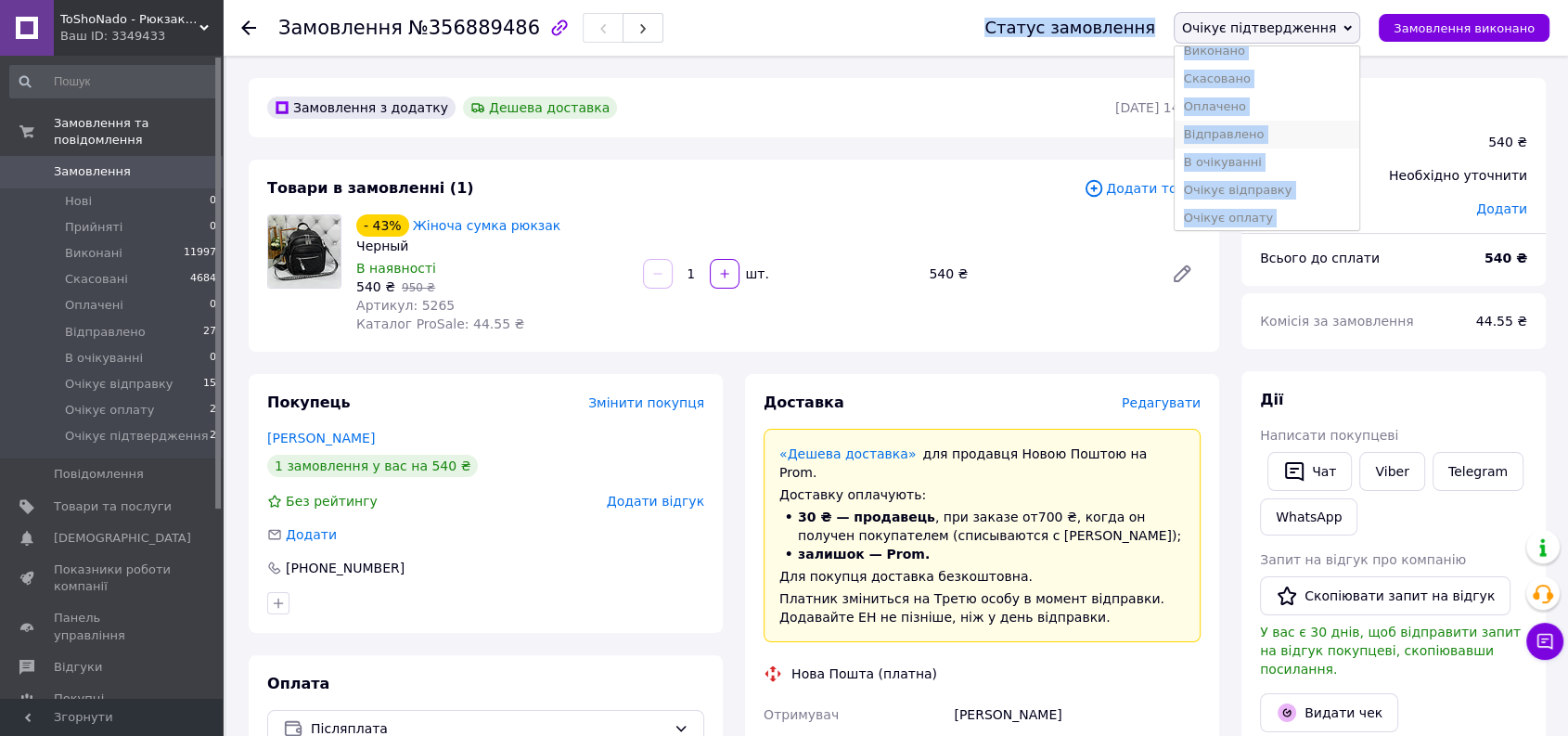
scroll to position [48, 0]
click at [1277, 184] on li "Очікує відправку" at bounding box center [1267, 185] width 185 height 28
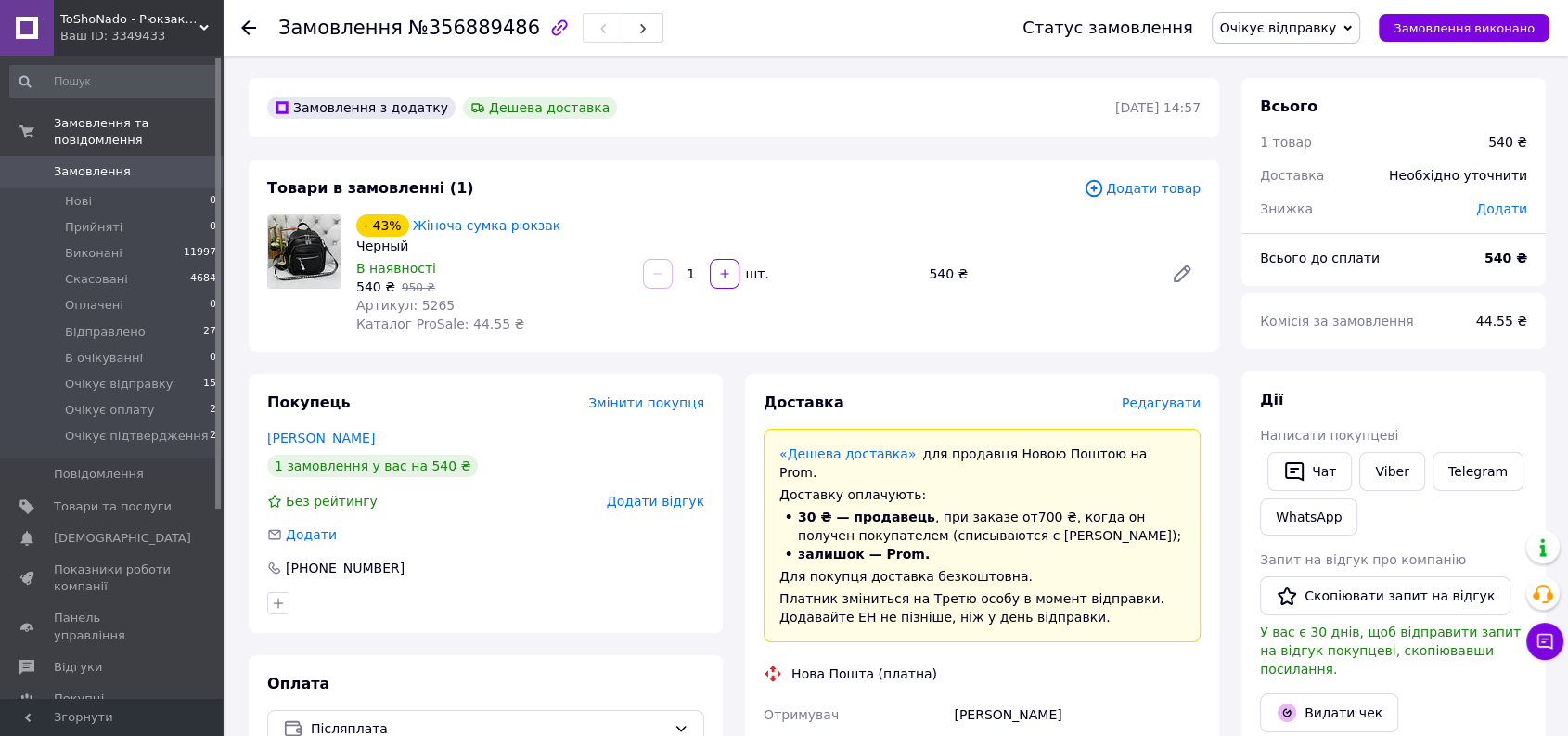
click at [110, 163] on span "Замовлення" at bounding box center [91, 171] width 77 height 17
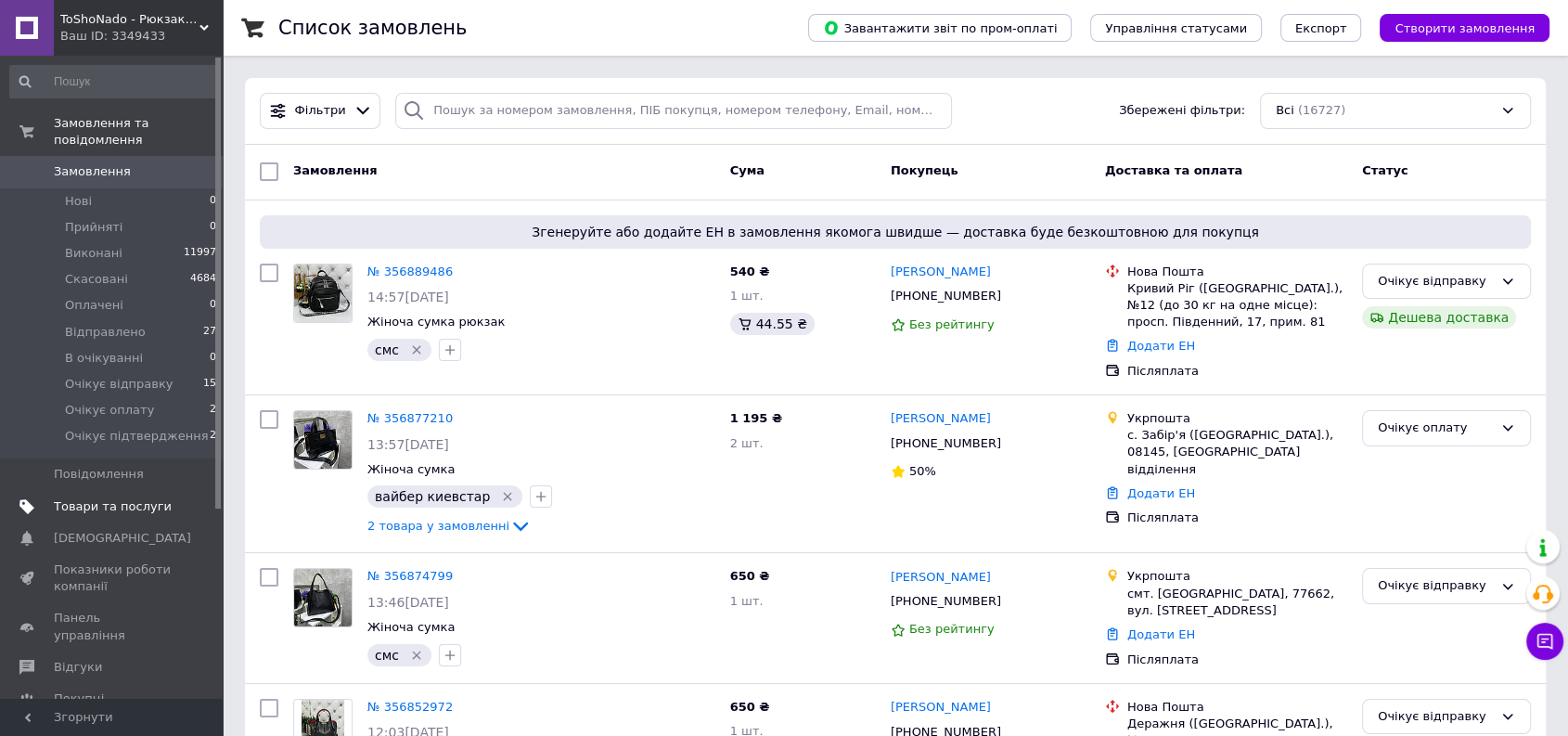
click at [144, 498] on span "Товари та послуги" at bounding box center [112, 506] width 117 height 17
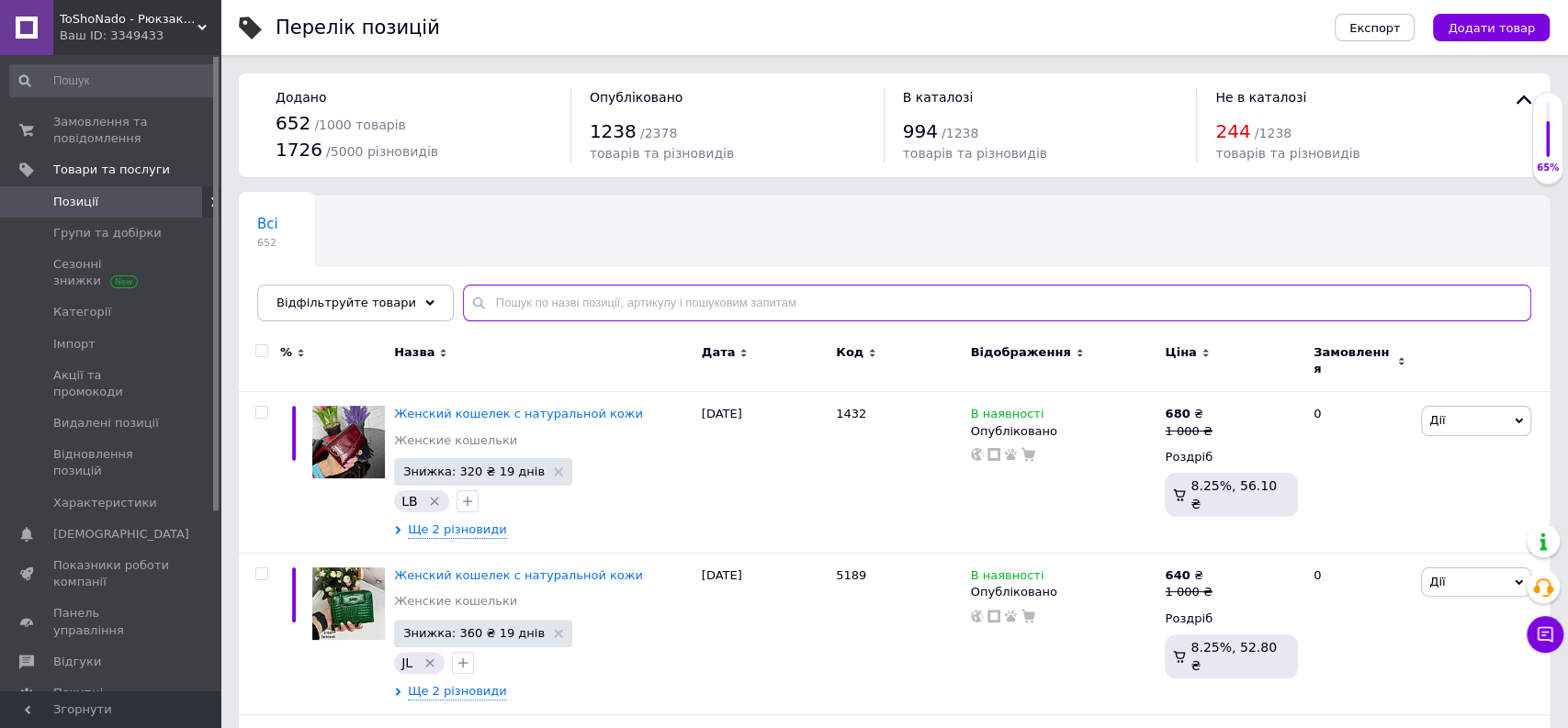
click at [649, 297] on input "text" at bounding box center [996, 302] width 1068 height 36
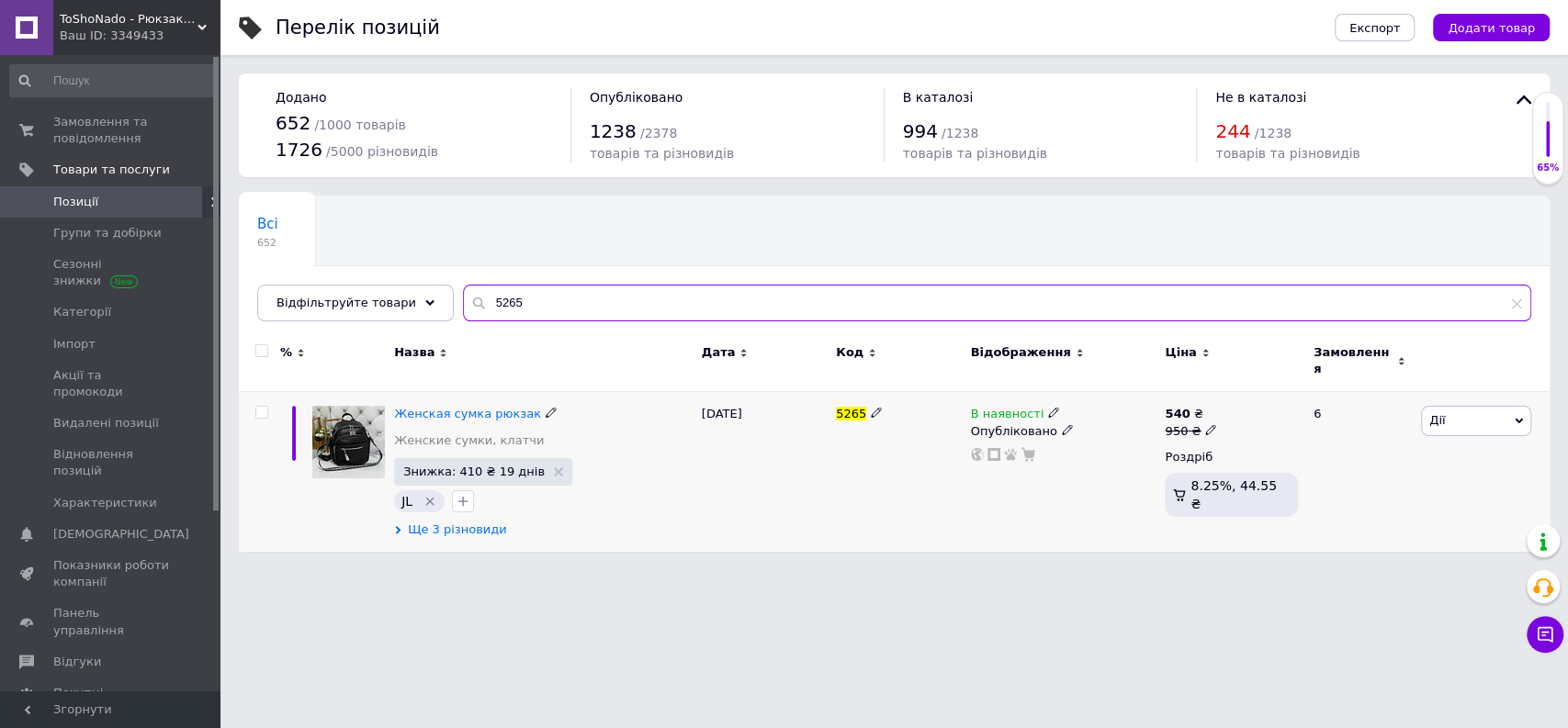
type input "5265"
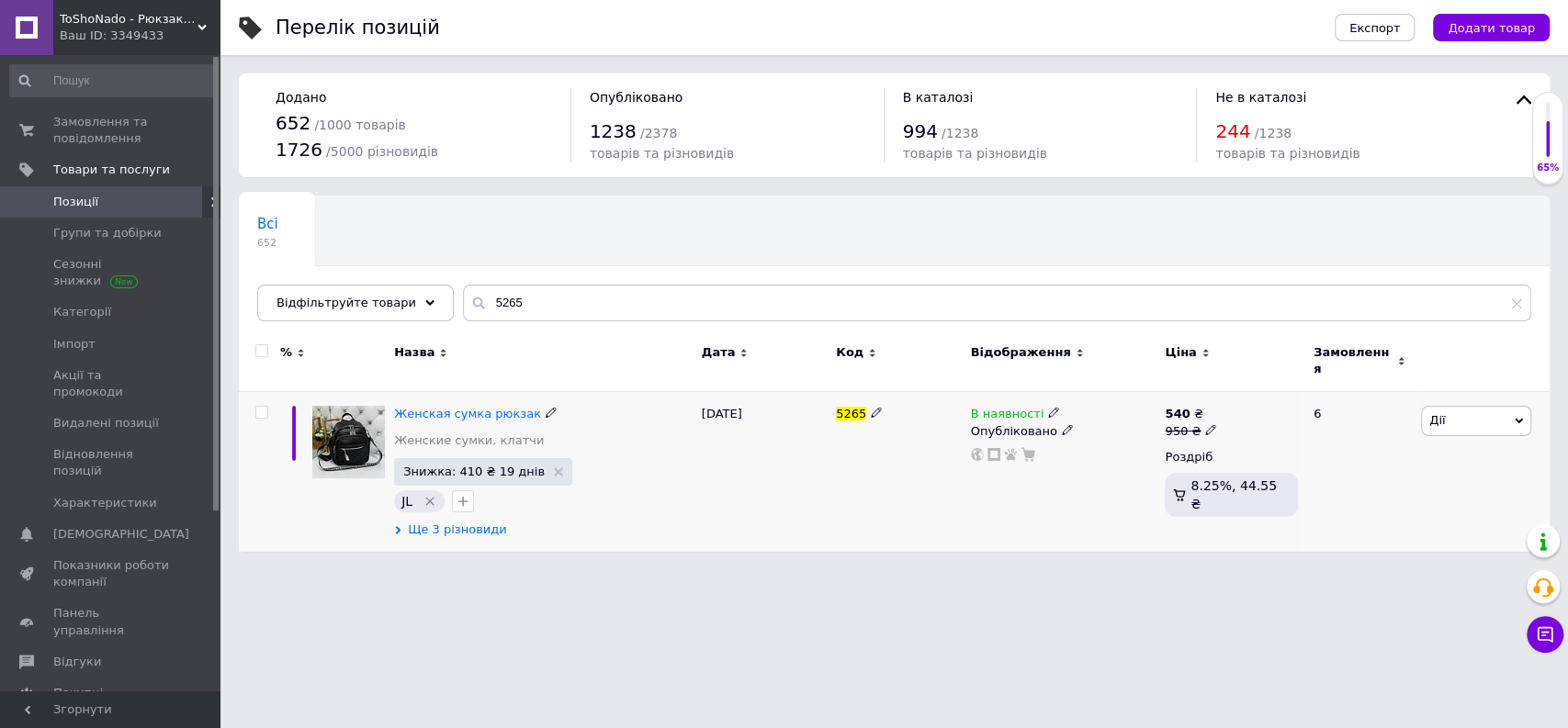
click at [445, 521] on span "Ще 3 різновиди" at bounding box center [457, 529] width 99 height 17
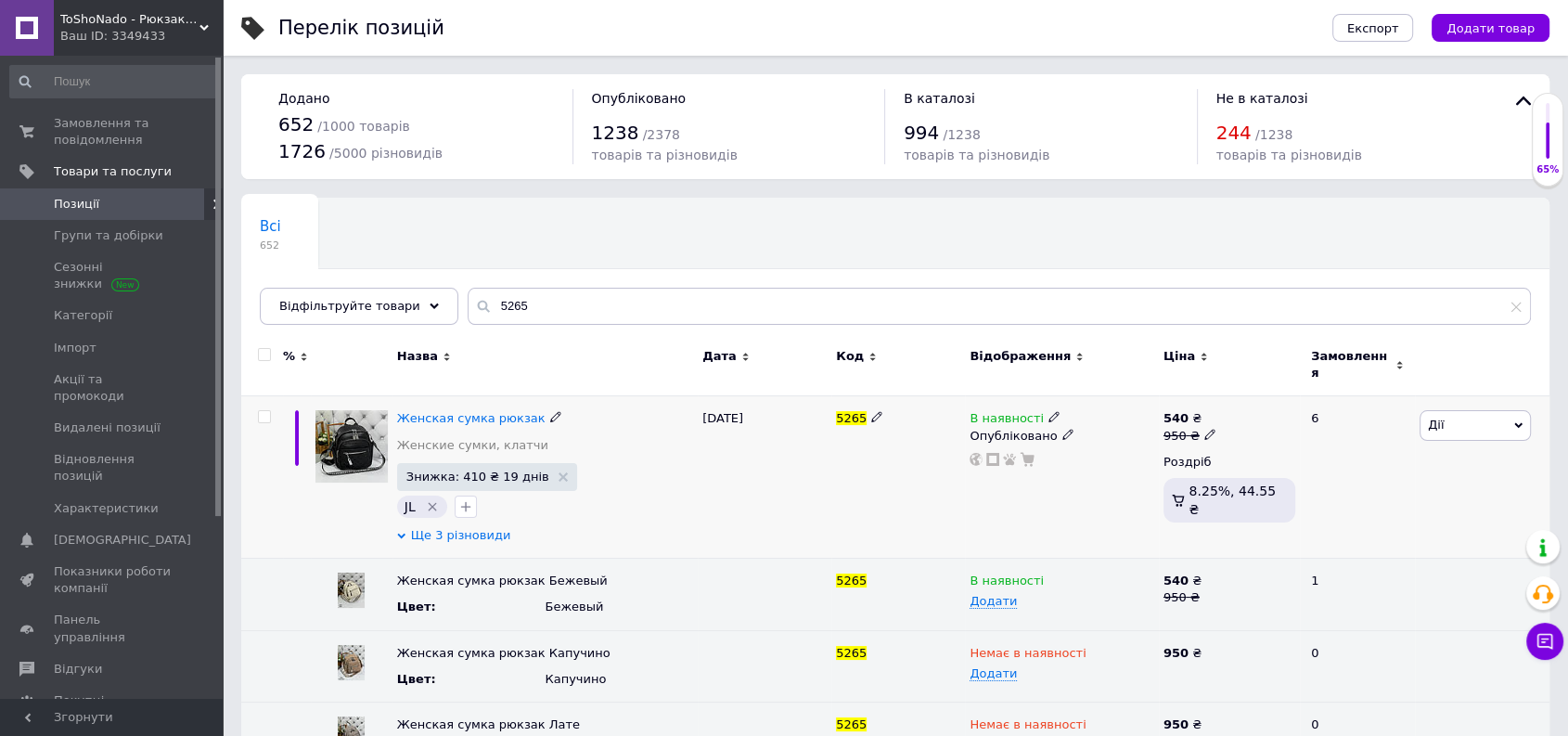
scroll to position [45, 0]
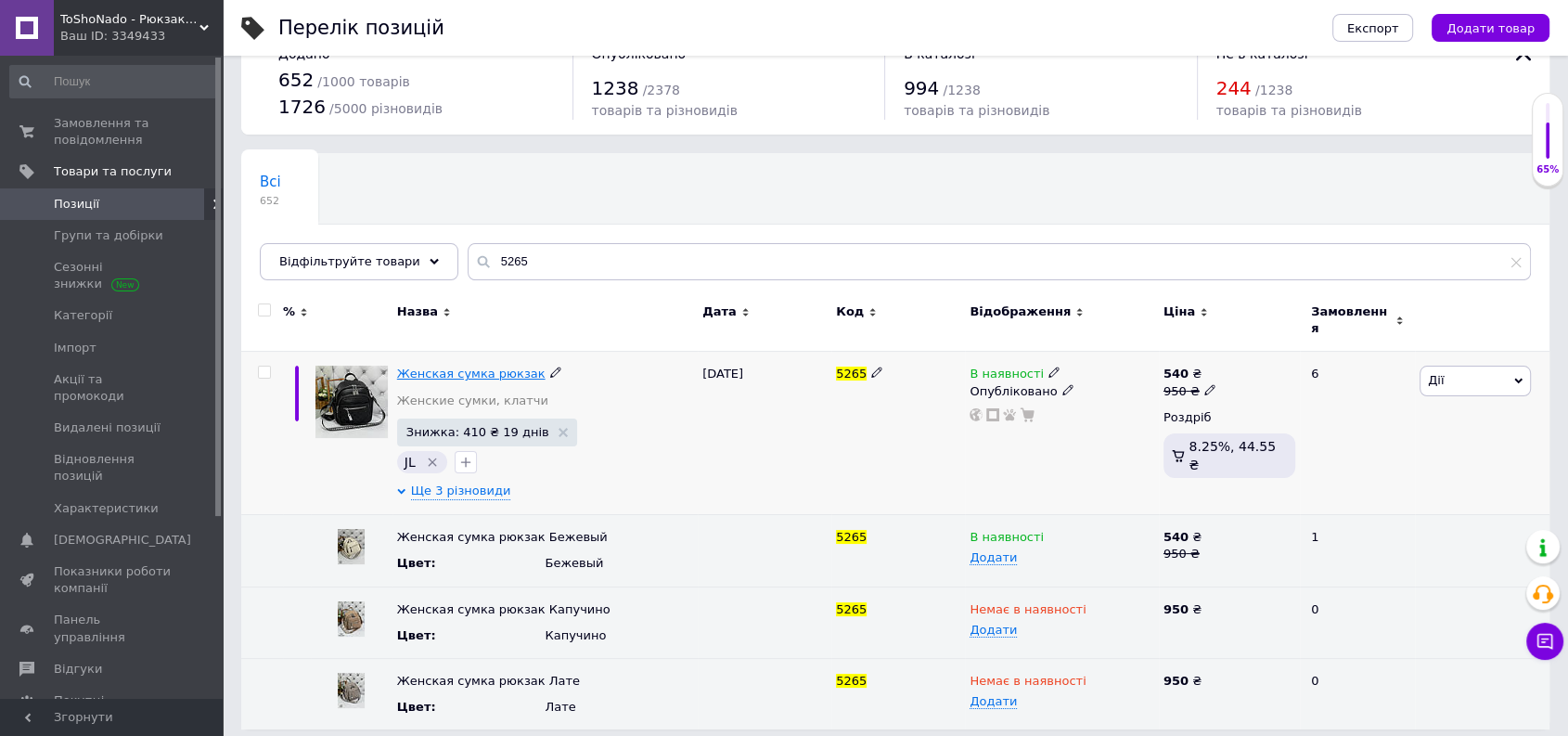
click at [442, 367] on span "Женская сумка рюкзак" at bounding box center [470, 374] width 148 height 14
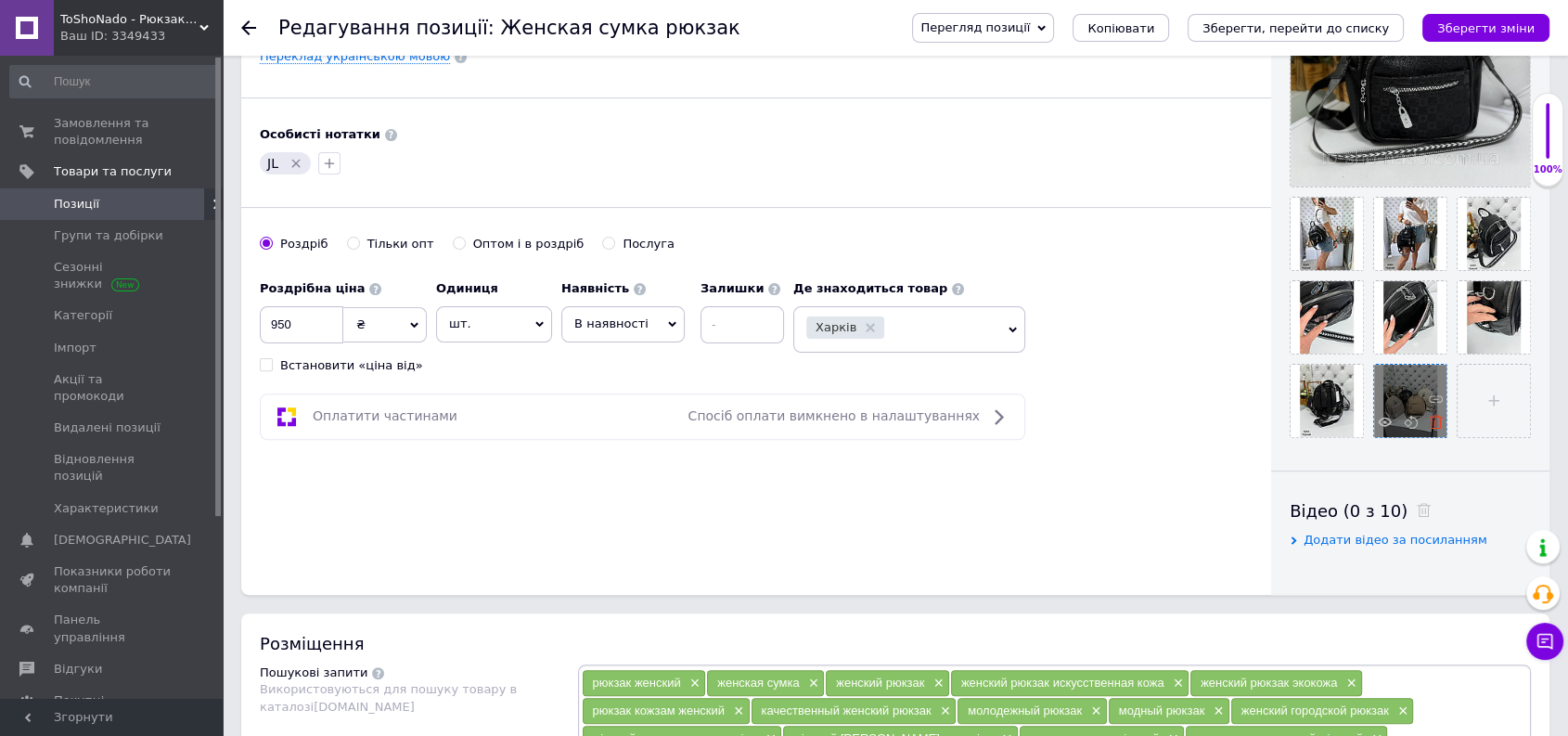
click at [1434, 420] on icon at bounding box center [1436, 422] width 14 height 14
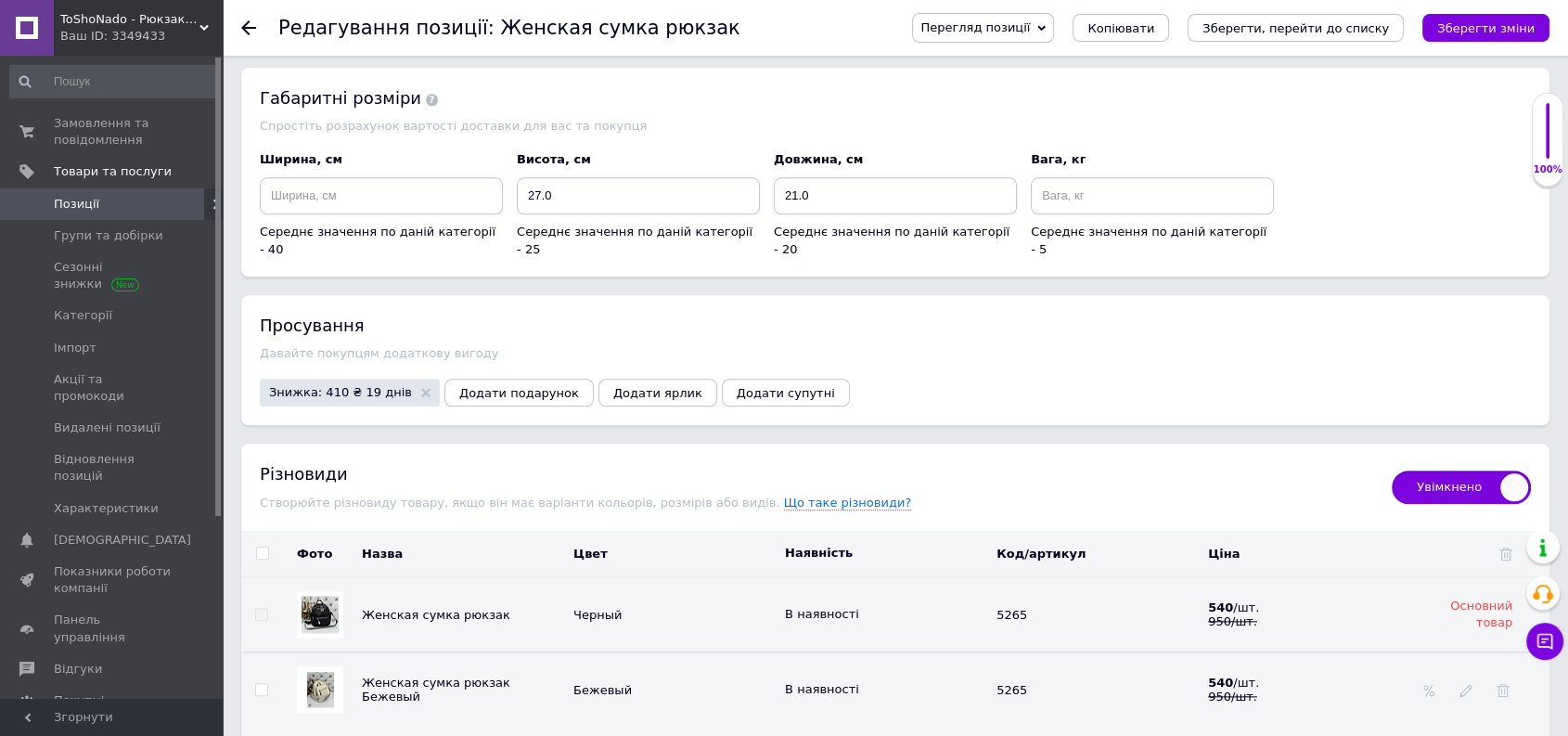
scroll to position [2268, 0]
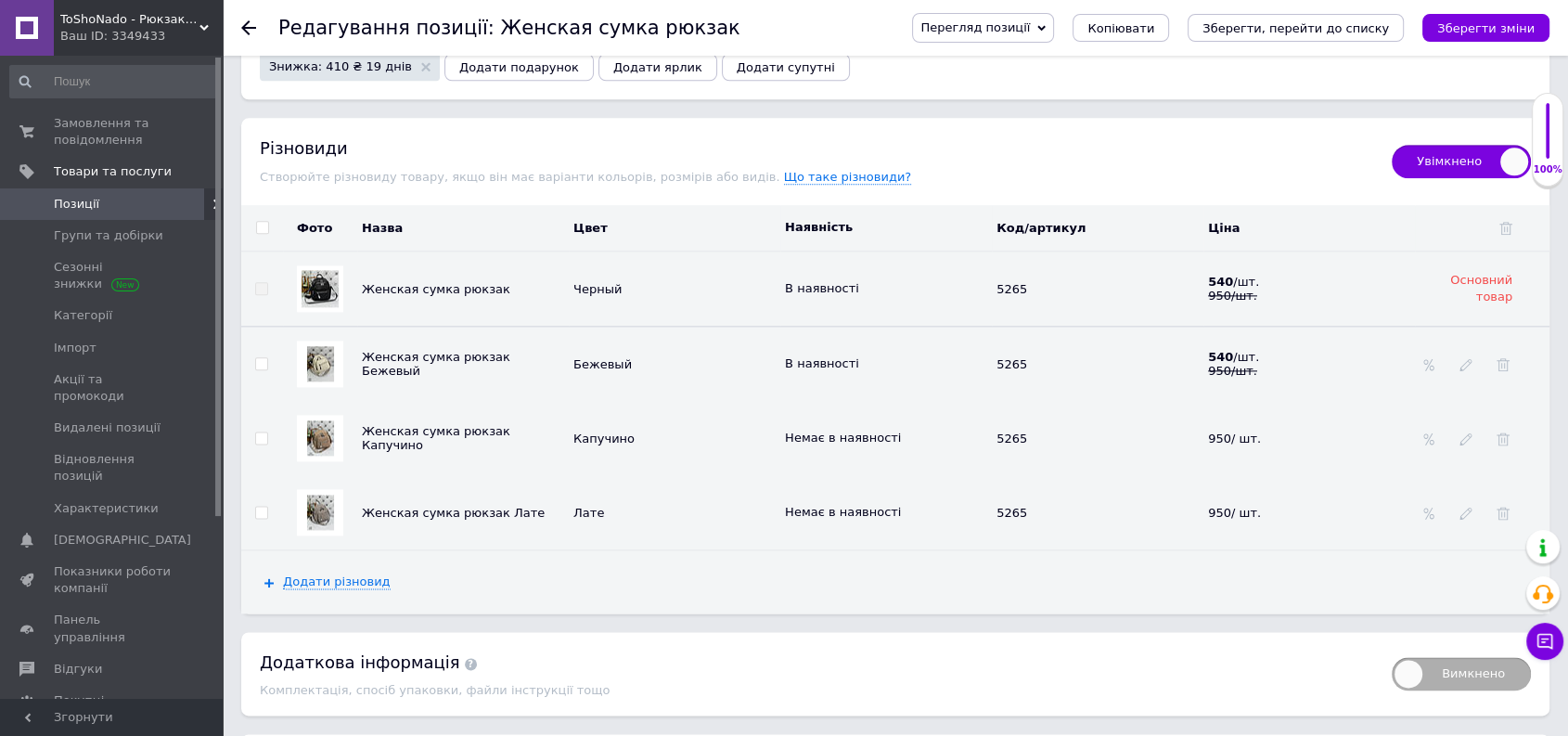
click at [259, 433] on input "checkbox" at bounding box center [261, 439] width 12 height 12
checkbox input "true"
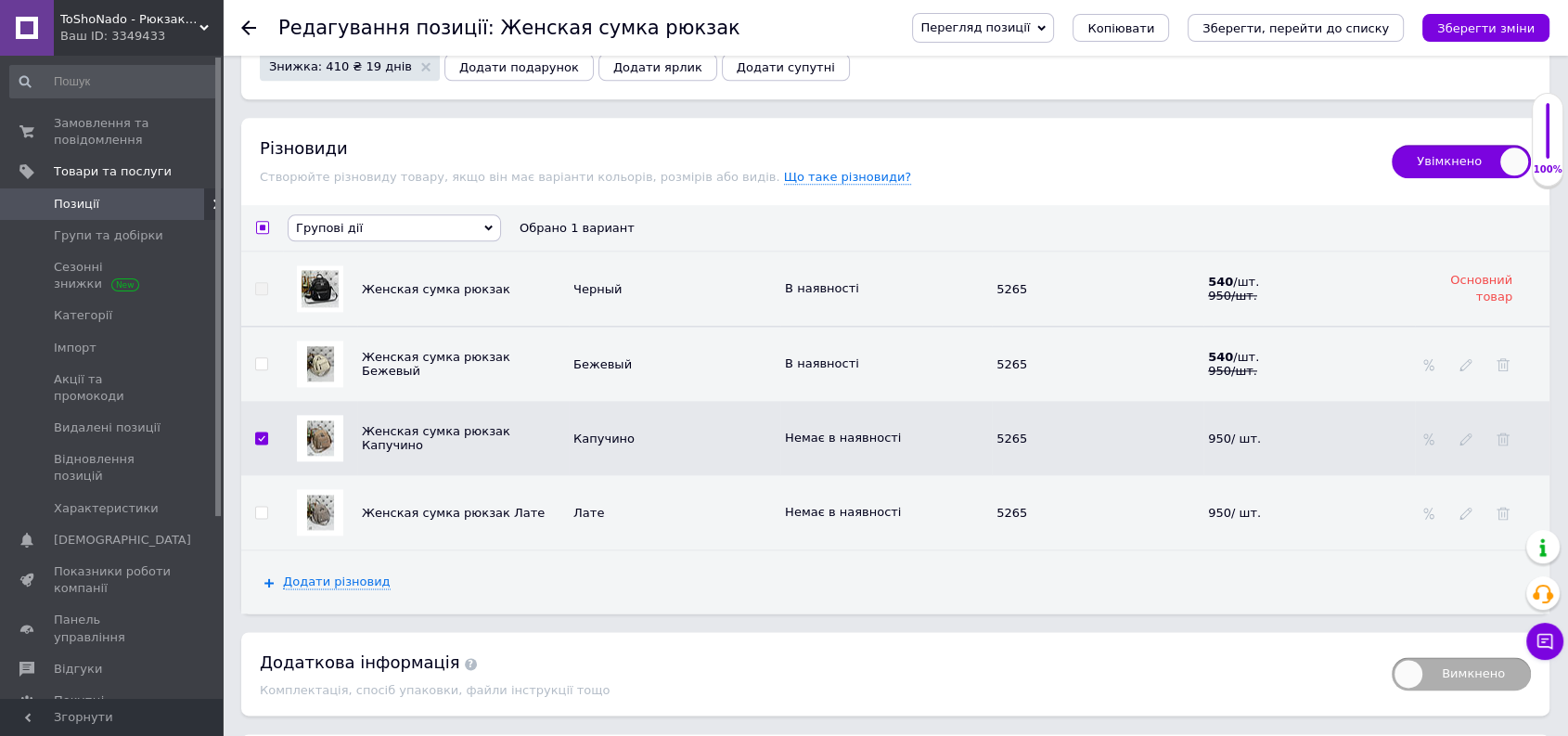
click at [257, 506] on input "checkbox" at bounding box center [261, 512] width 12 height 12
checkbox input "true"
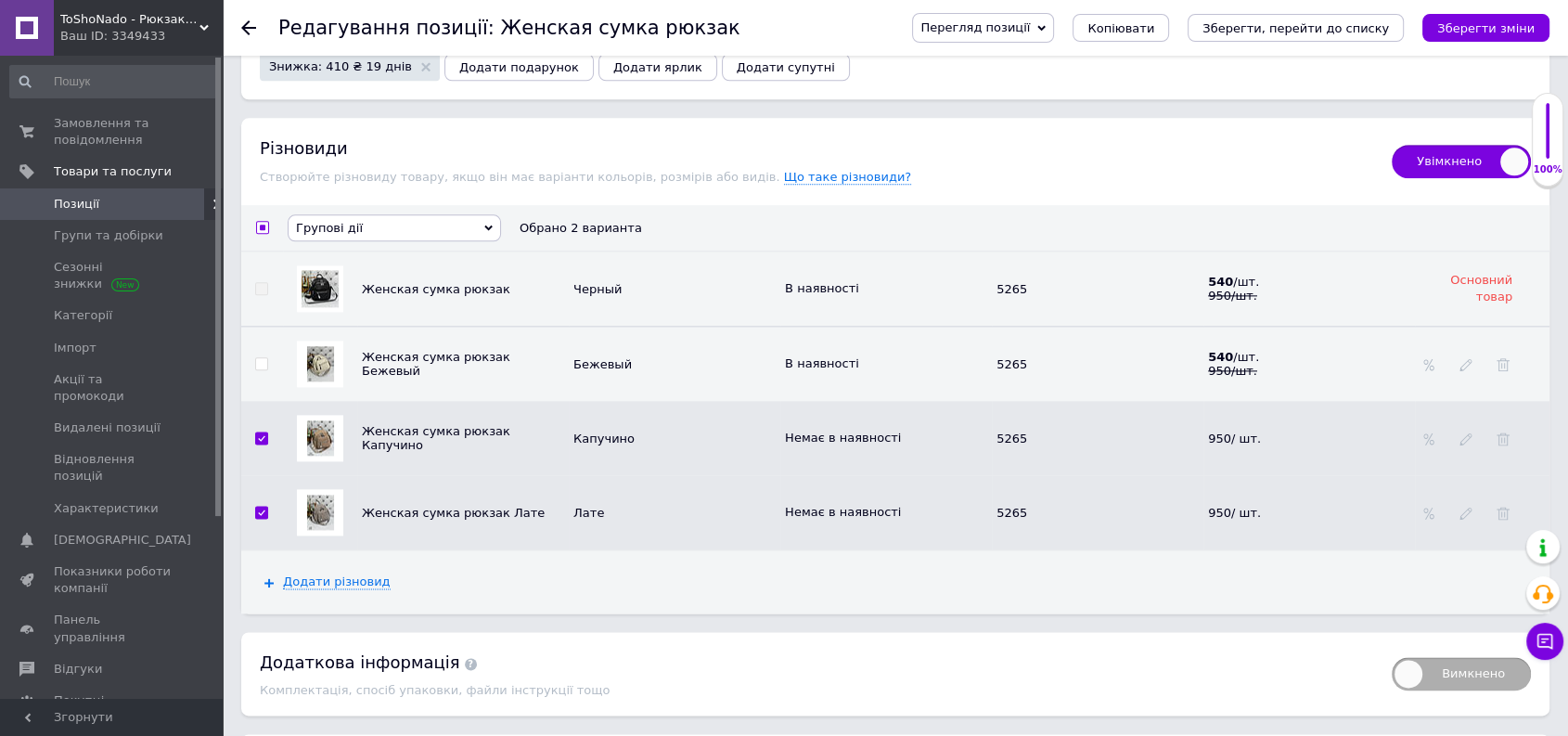
click at [367, 215] on span "Групові дії" at bounding box center [394, 228] width 214 height 27
click at [345, 249] on li "Приховати різновиди" at bounding box center [394, 260] width 212 height 23
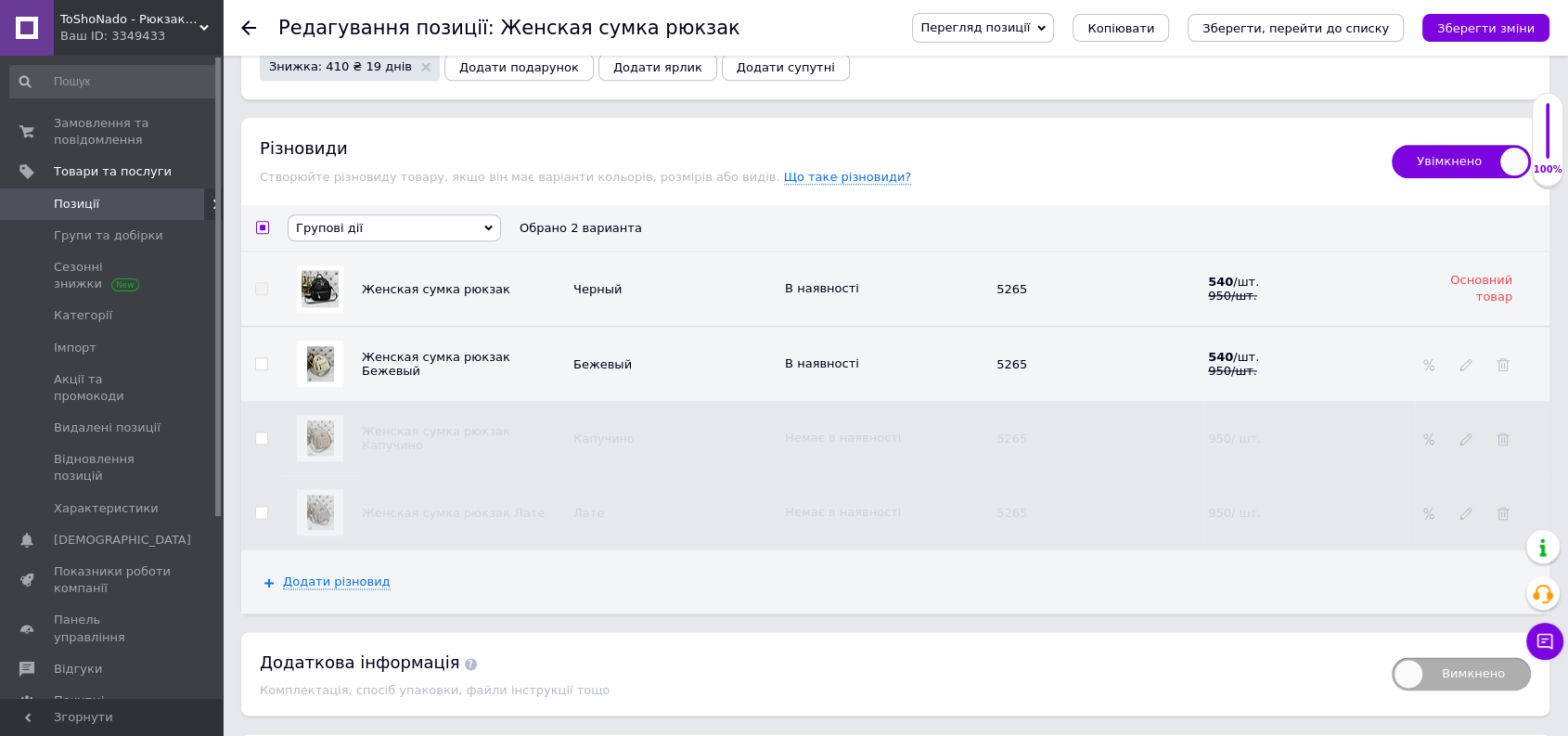
checkbox input "false"
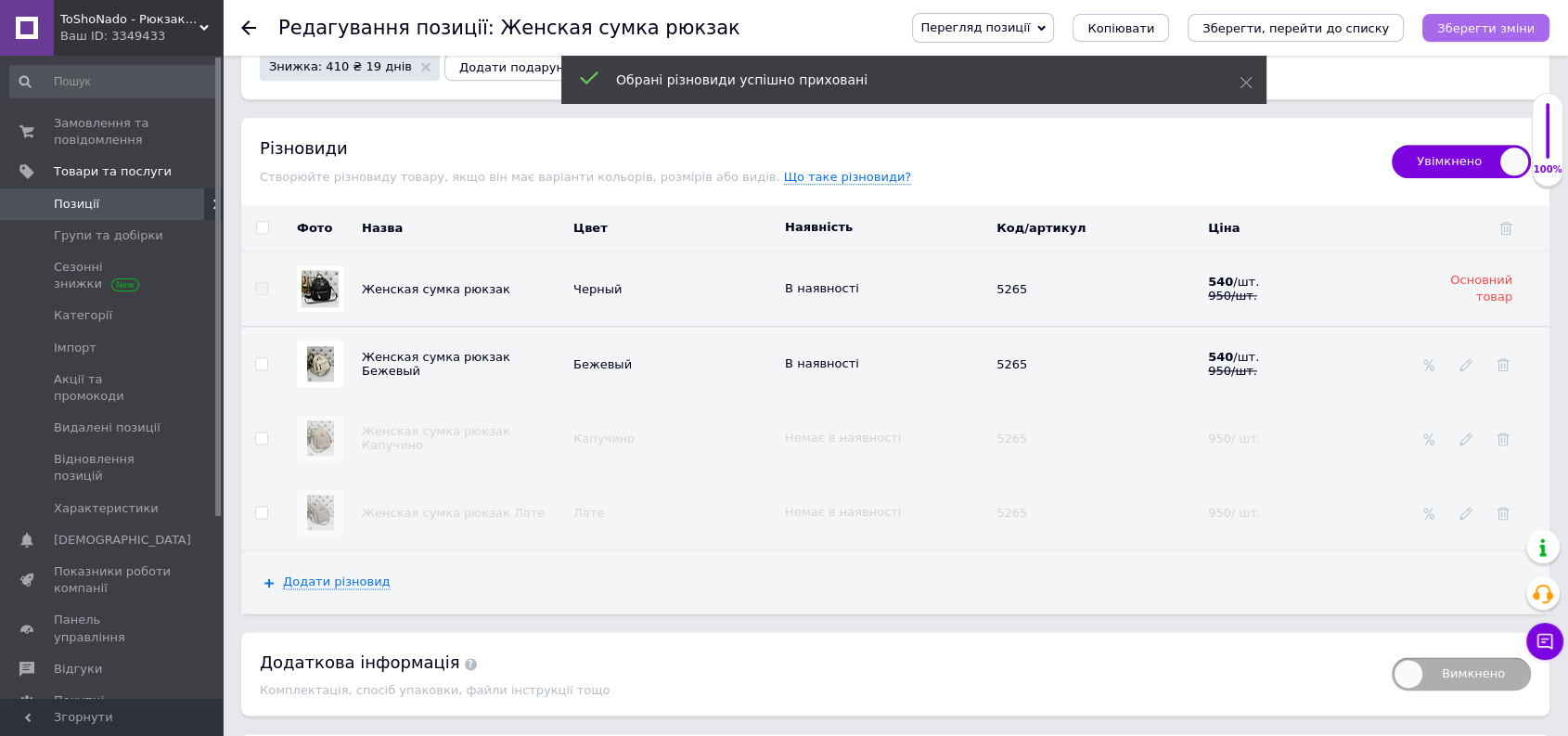
click at [1470, 23] on icon "Зберегти зміни" at bounding box center [1485, 28] width 97 height 14
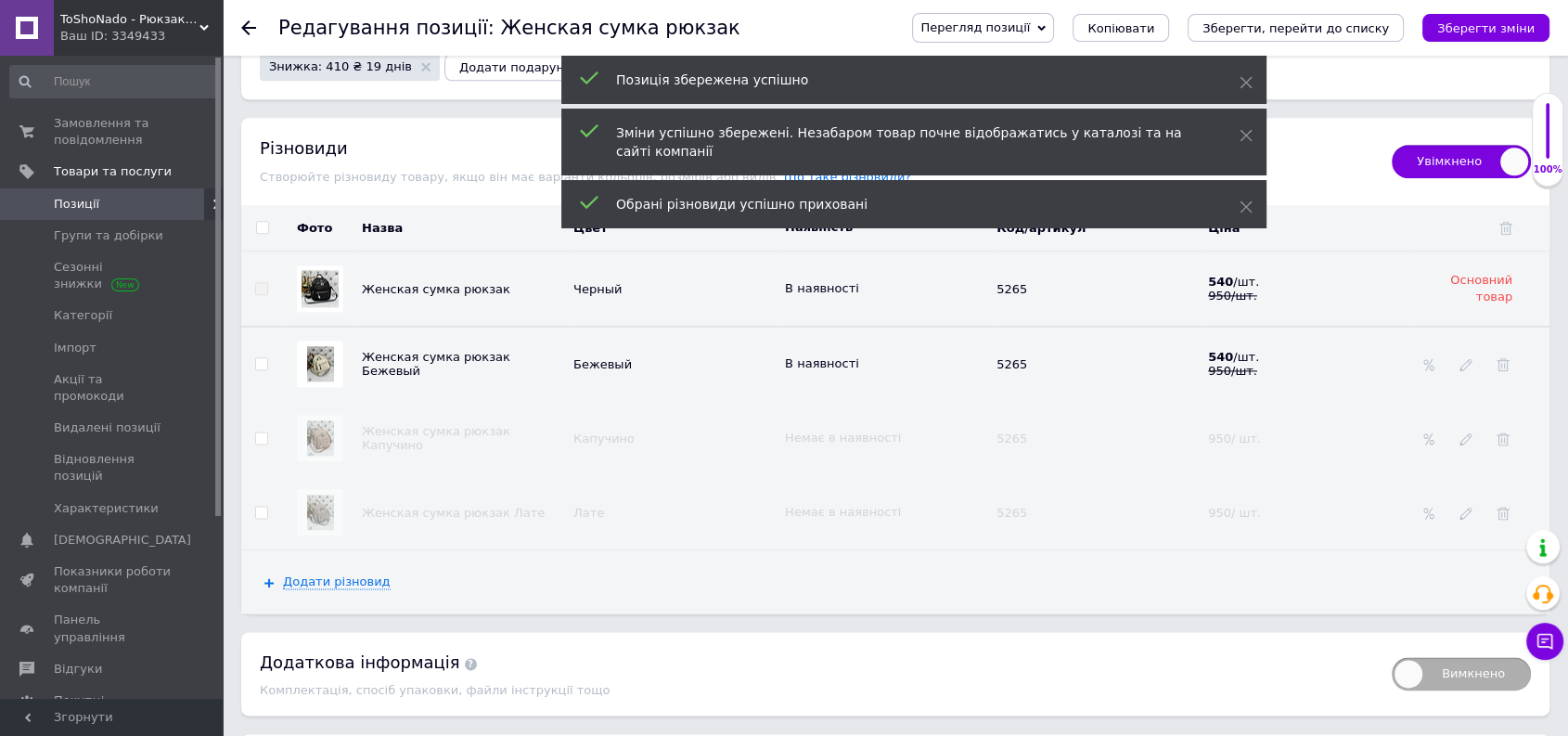
click at [245, 27] on use at bounding box center [249, 28] width 15 height 15
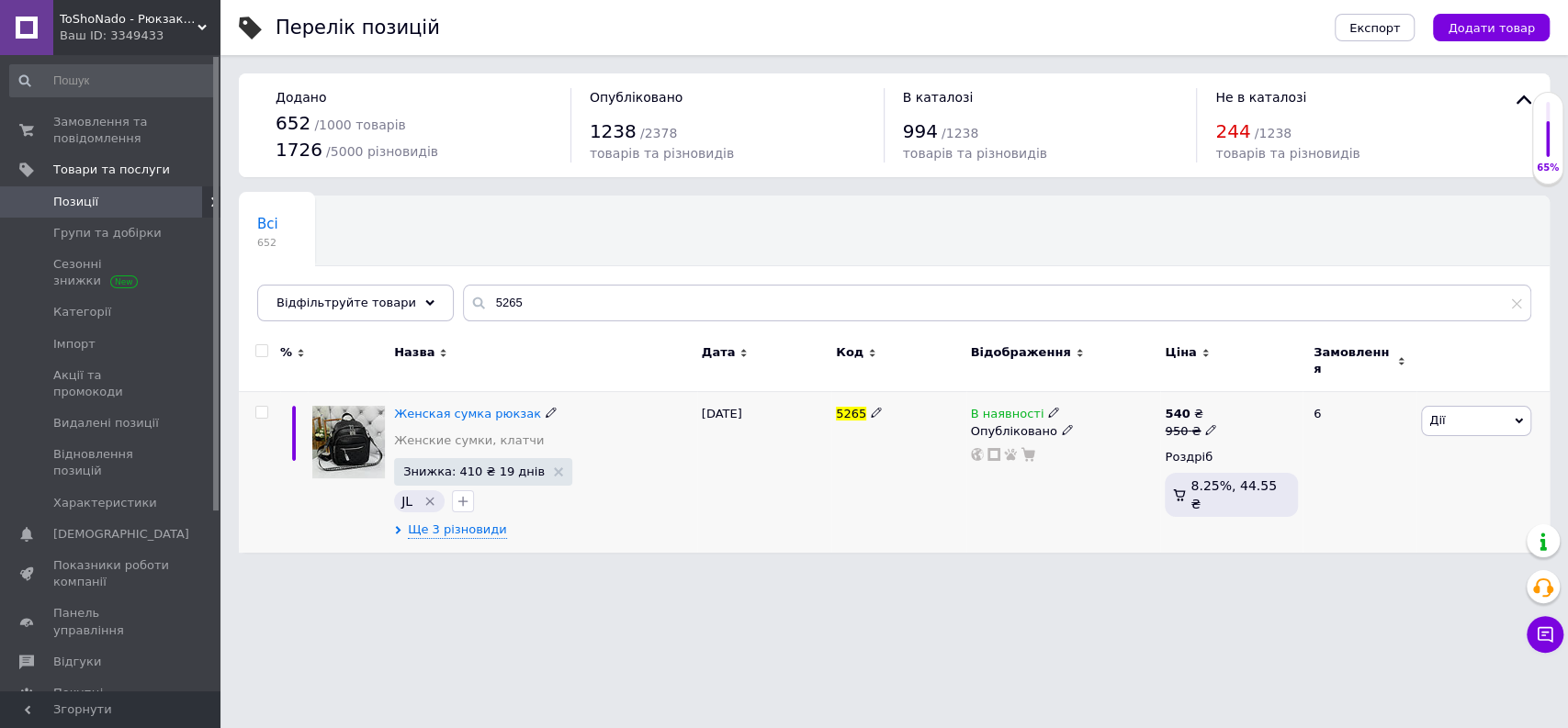
click at [1446, 405] on span "Дії" at bounding box center [1475, 420] width 110 height 30
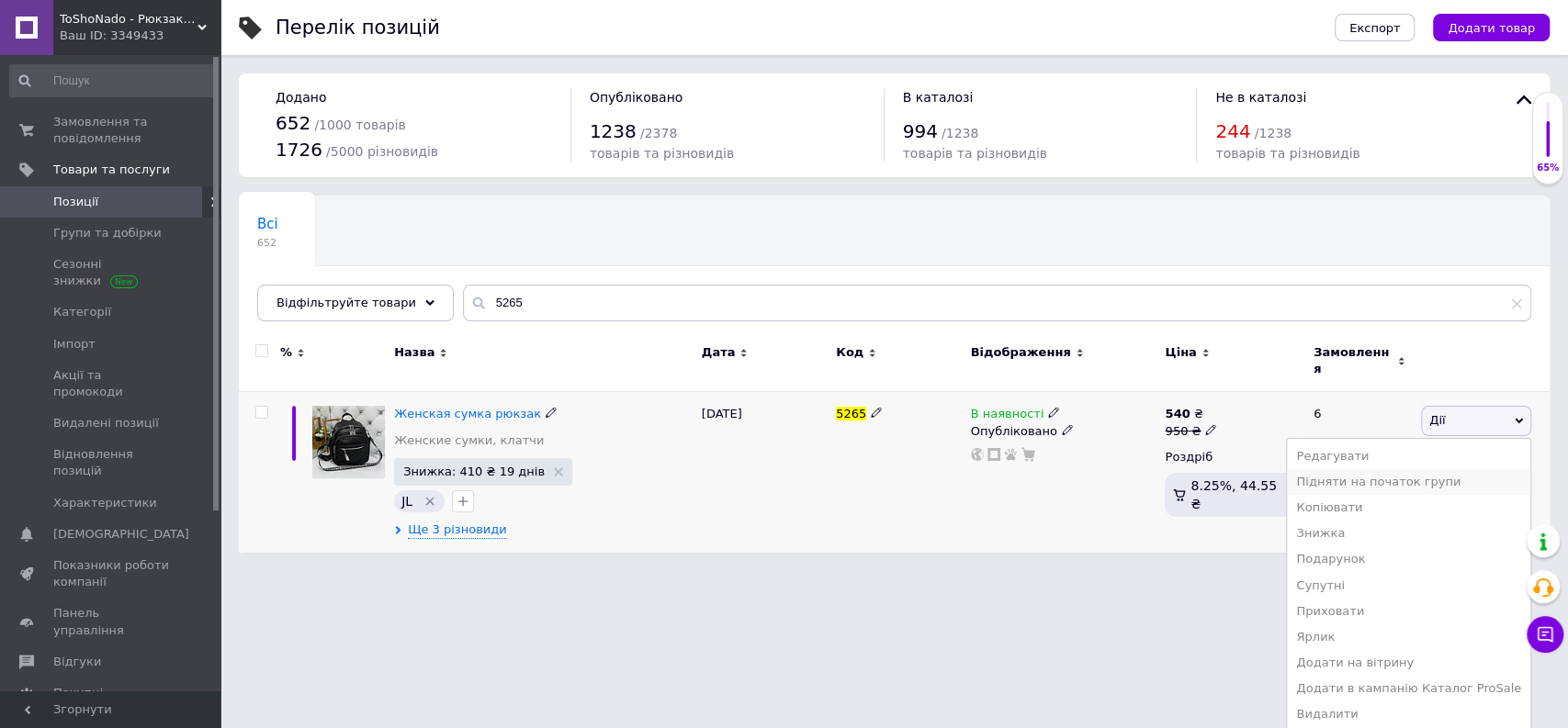
click at [1396, 469] on li "Підняти на початок групи" at bounding box center [1408, 482] width 243 height 26
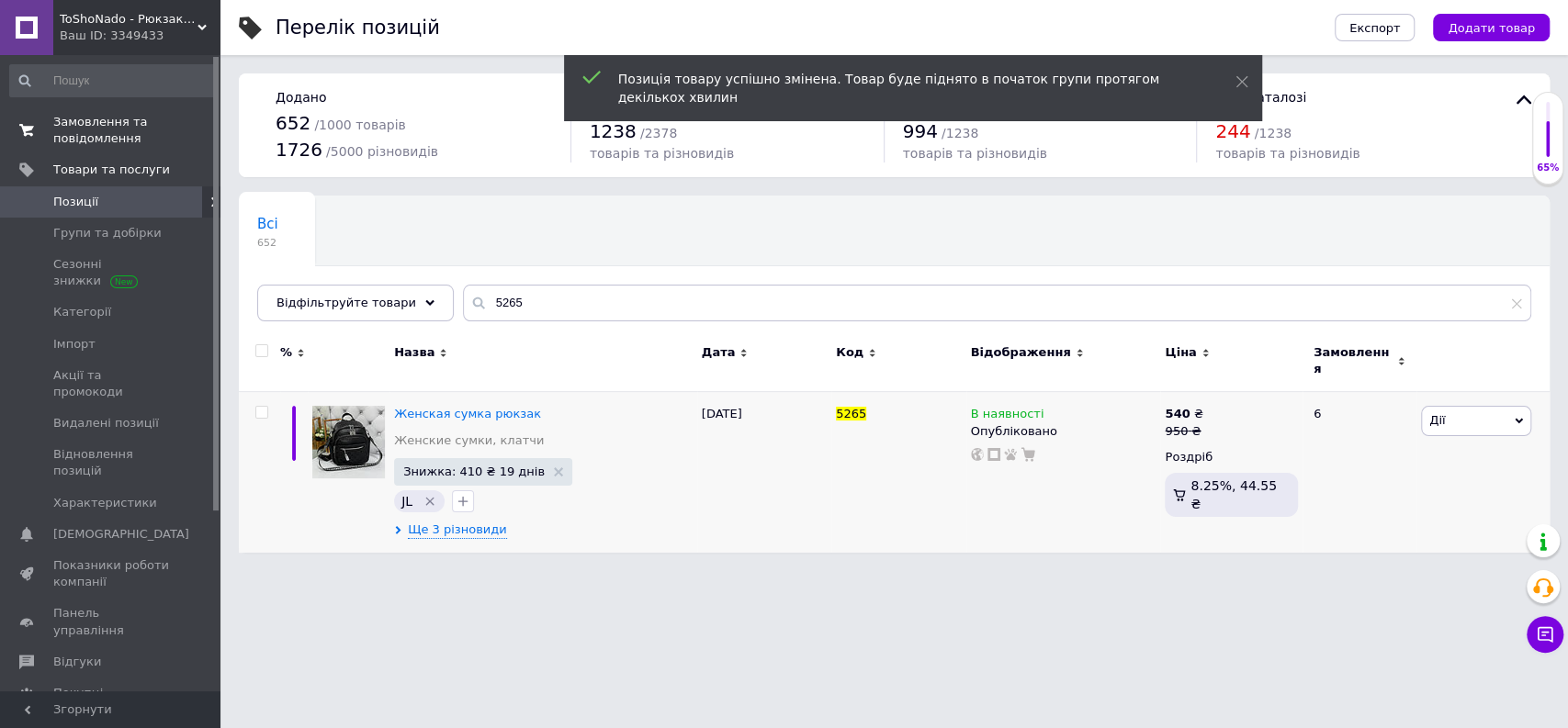
click at [94, 118] on span "Замовлення та повідомлення" at bounding box center [111, 131] width 116 height 33
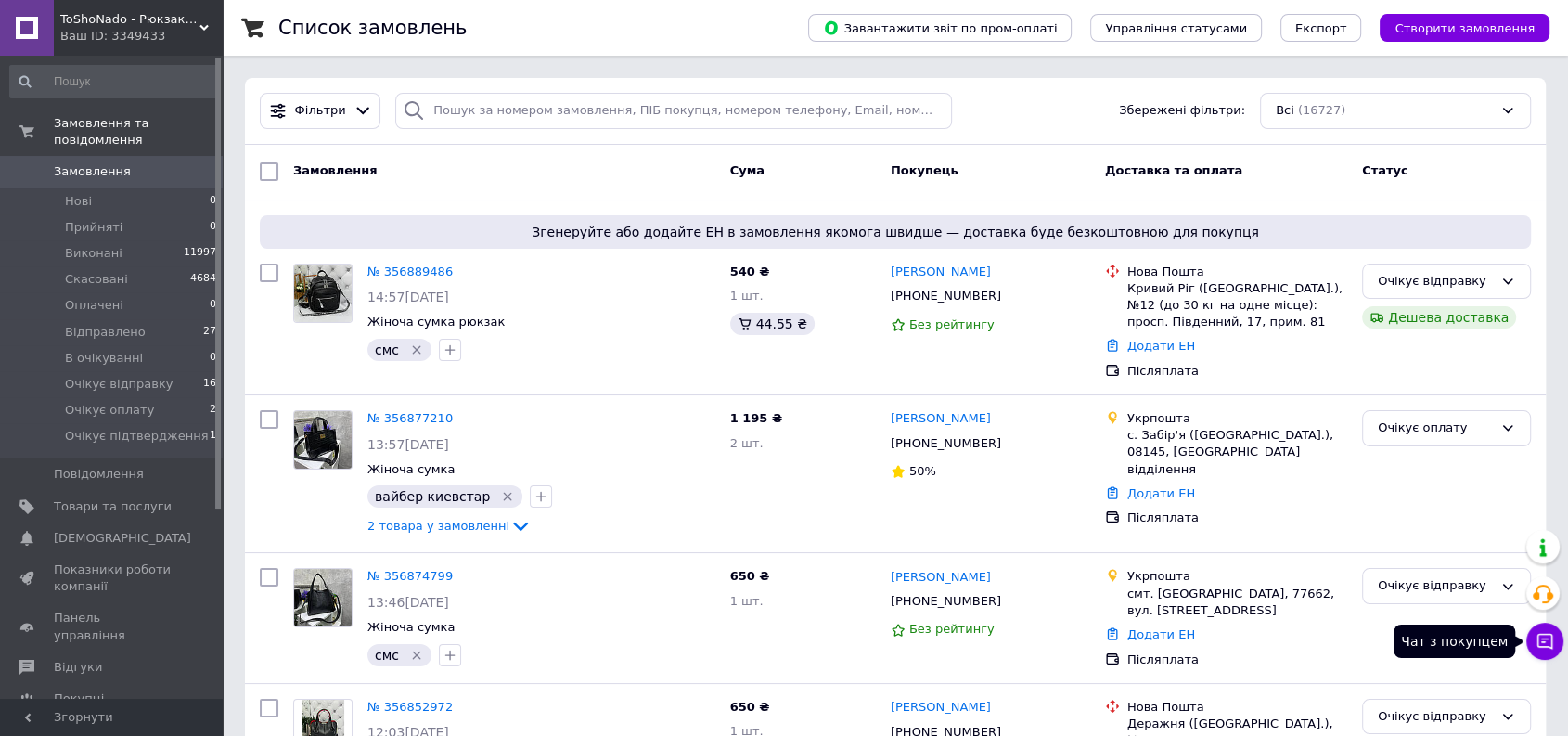
click at [1547, 641] on icon at bounding box center [1544, 641] width 19 height 19
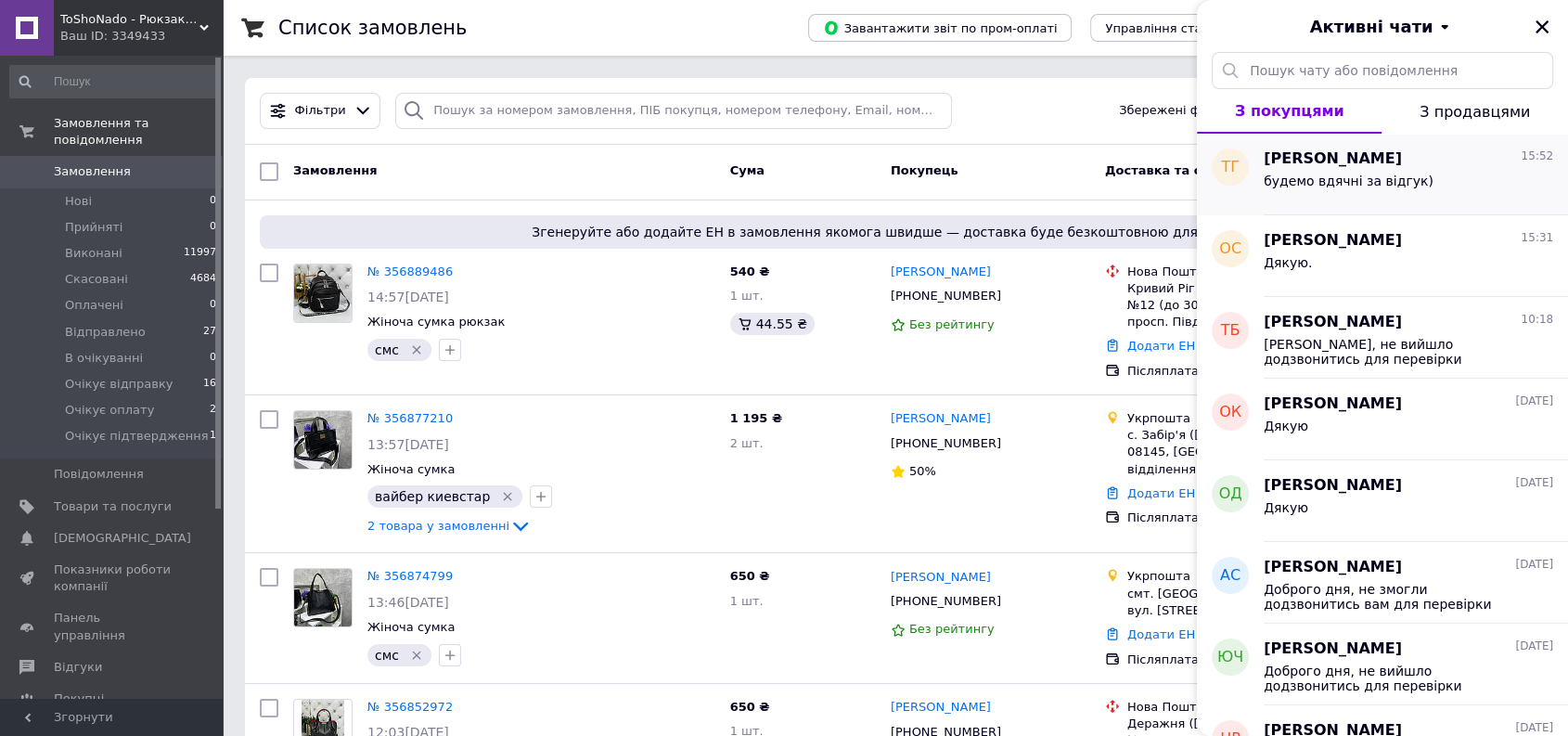
click at [1372, 173] on span "будемо вдячні за відгук)" at bounding box center [1348, 180] width 170 height 15
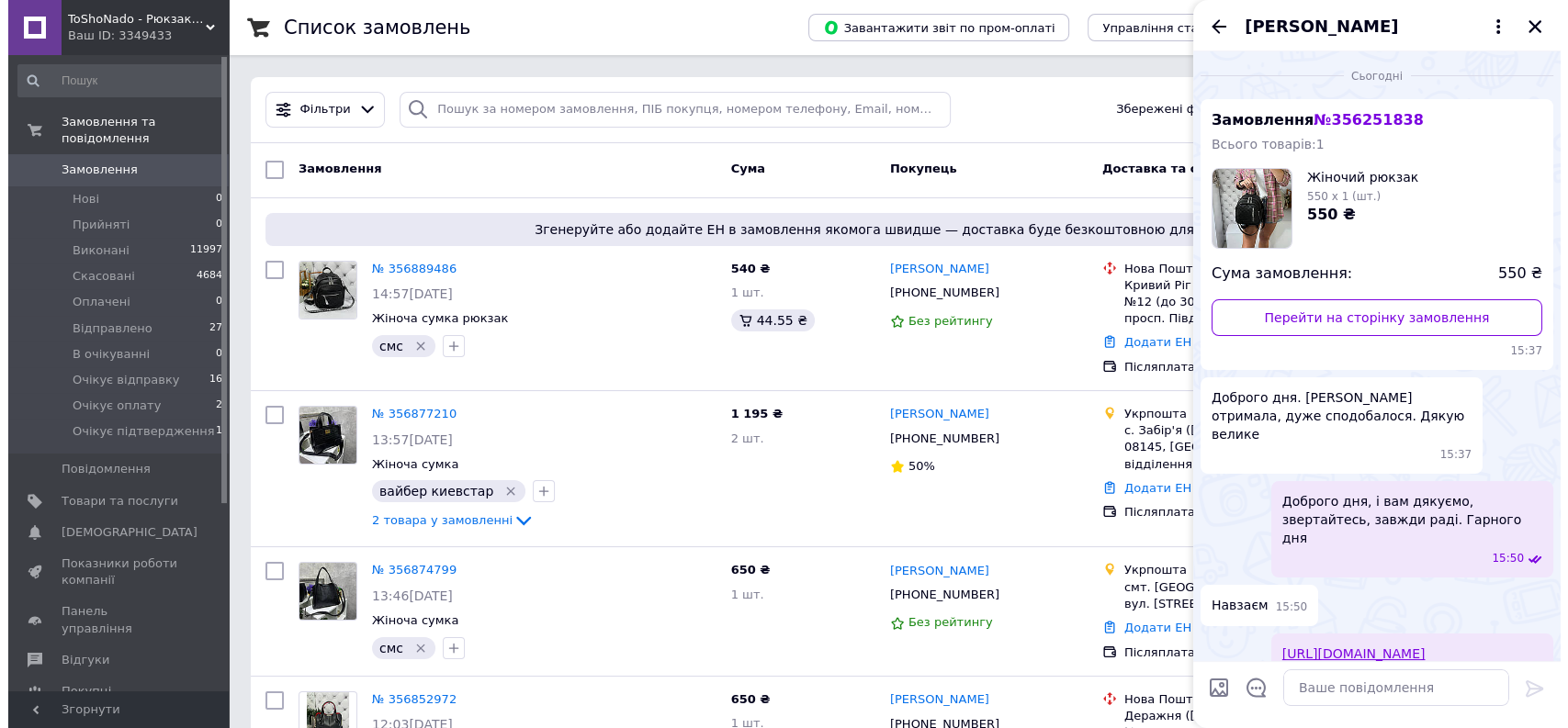
scroll to position [187, 0]
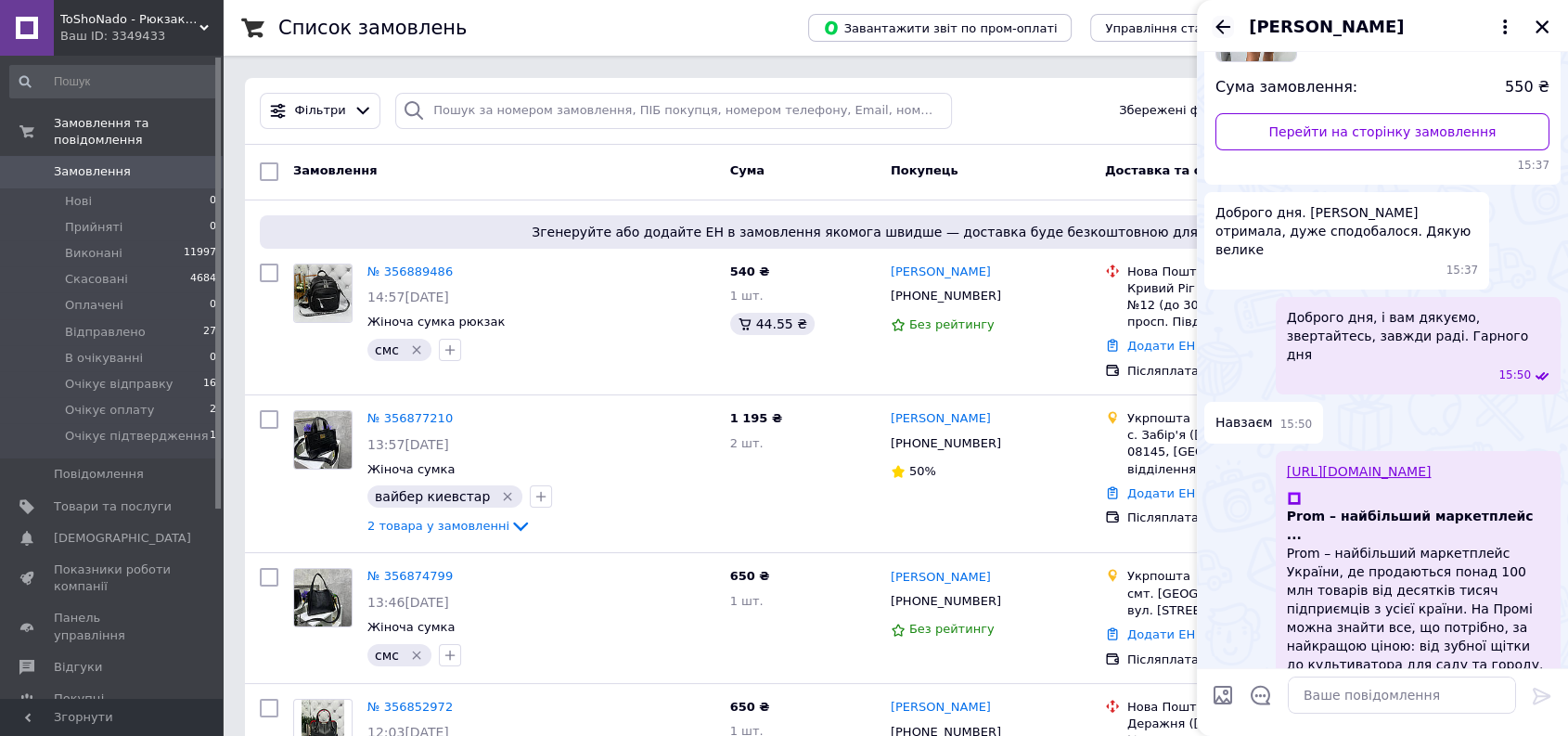
click at [1222, 22] on icon "Назад" at bounding box center [1222, 27] width 22 height 22
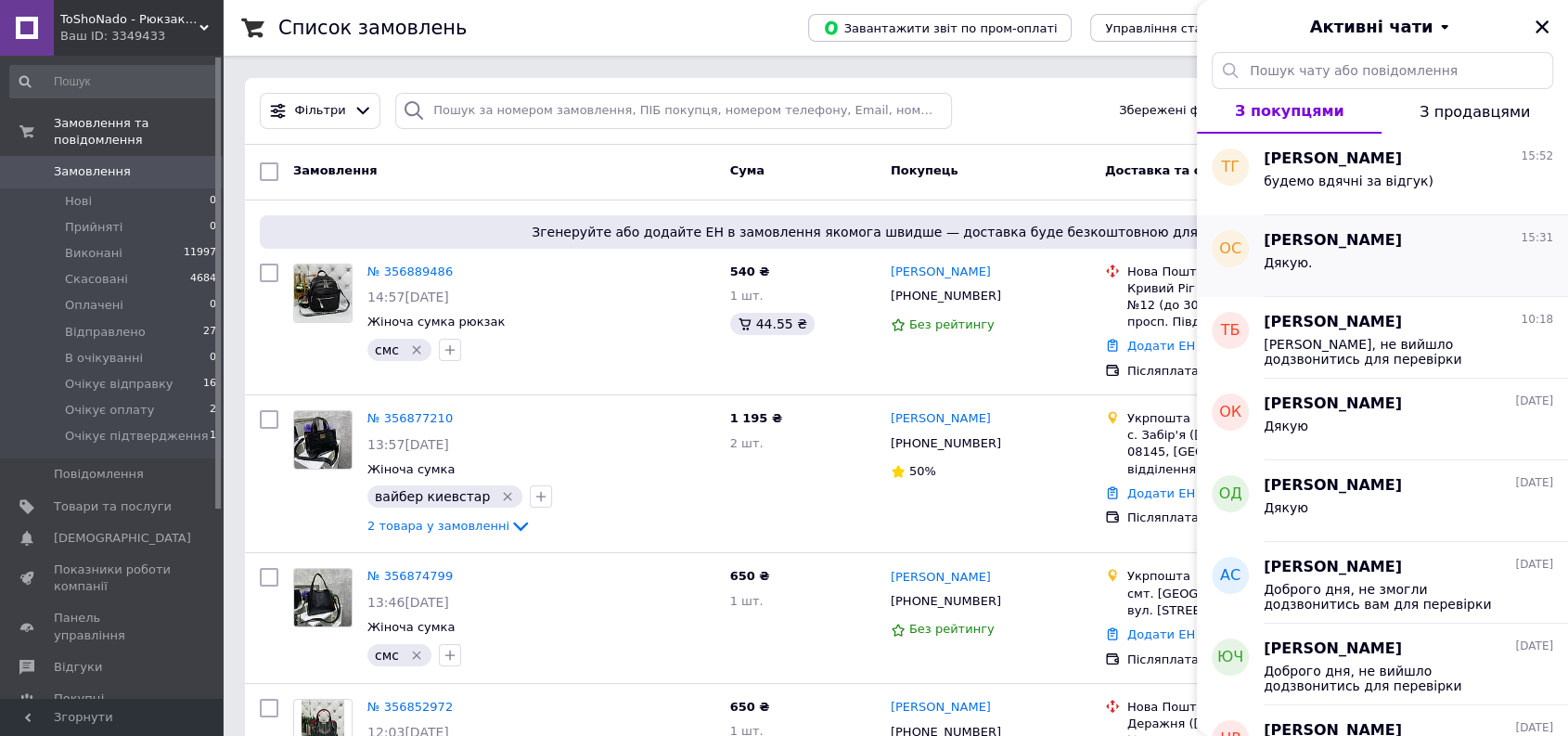
click at [1365, 252] on div "Дякую." at bounding box center [1408, 267] width 289 height 30
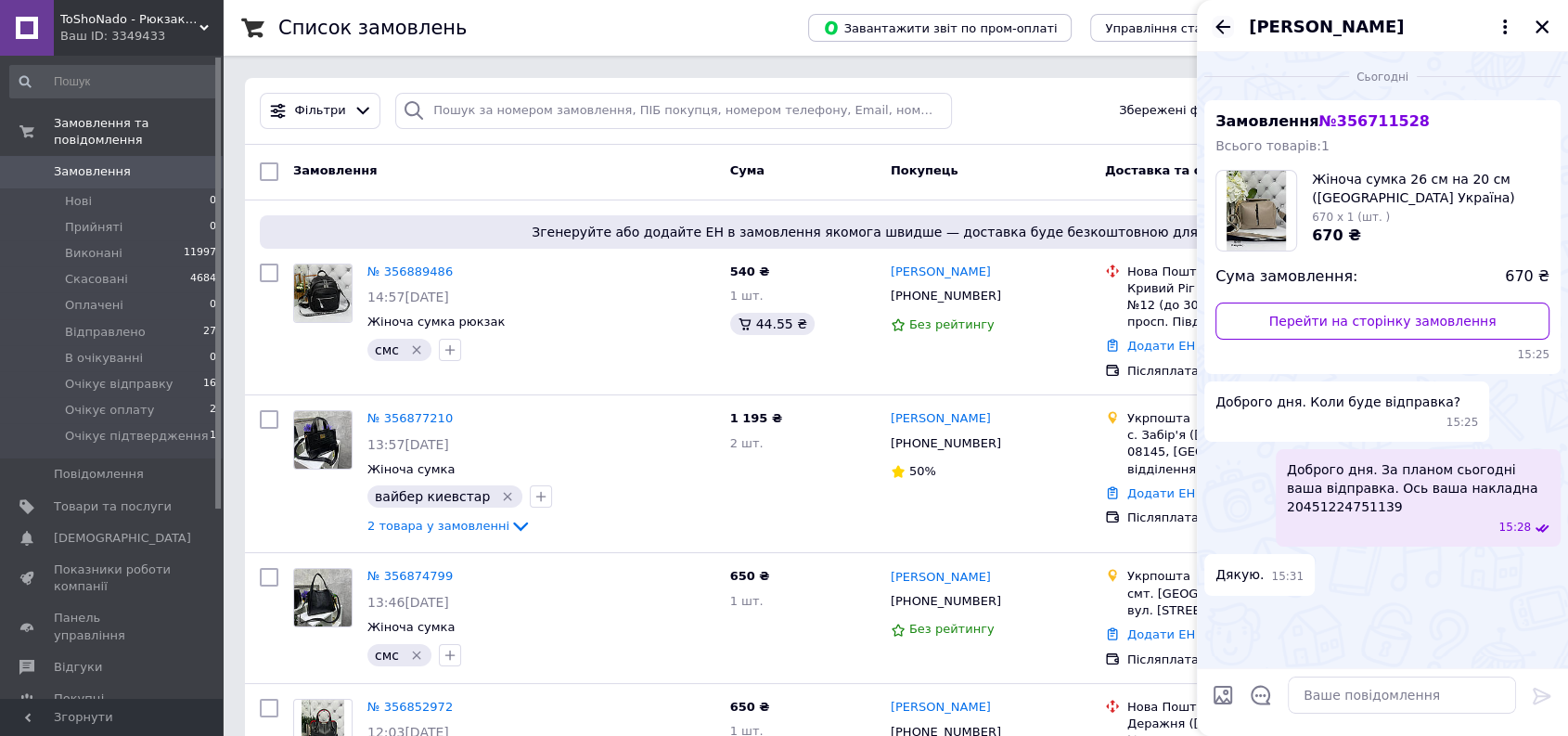
click at [1220, 21] on icon "Назад" at bounding box center [1222, 27] width 15 height 14
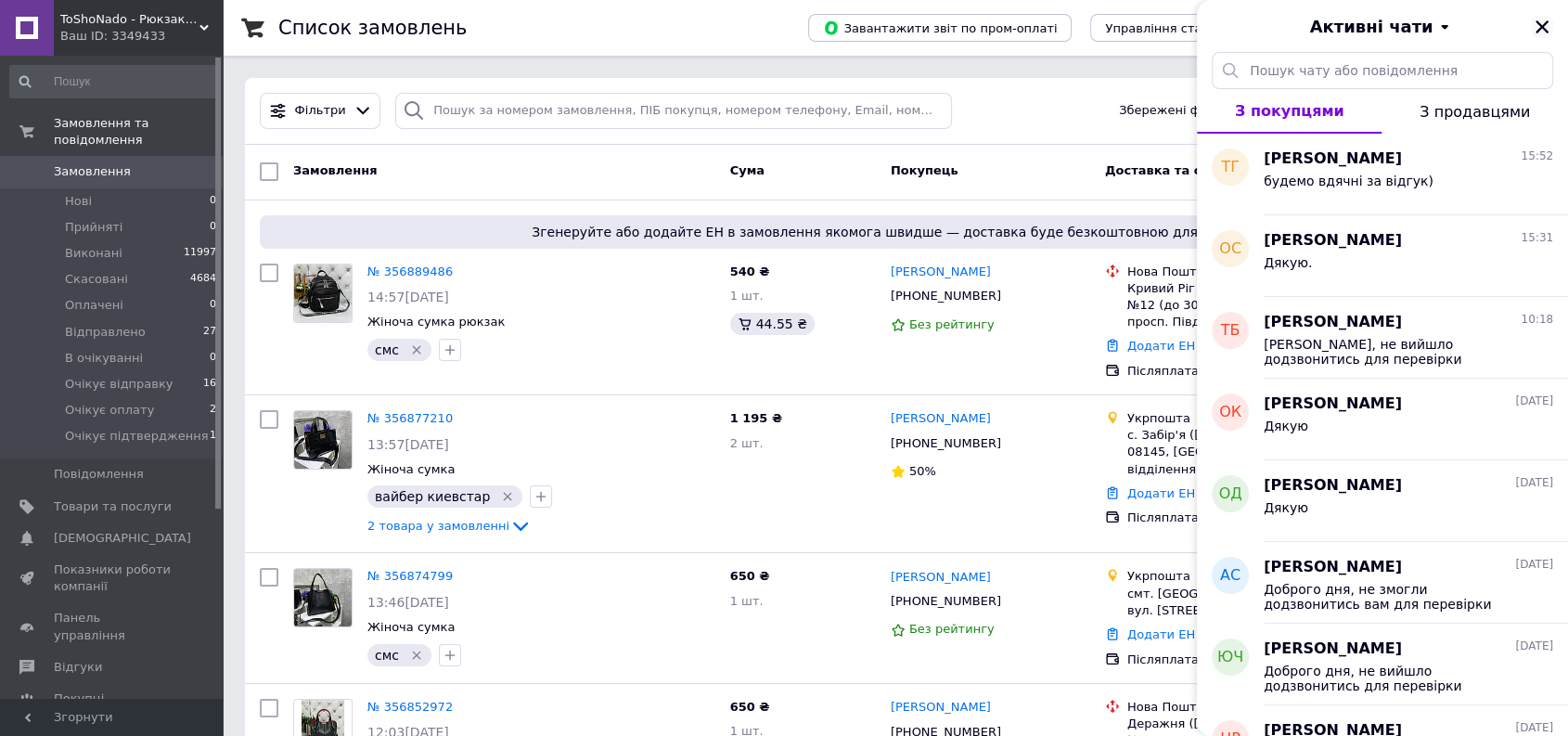
click at [1537, 28] on icon "Закрити" at bounding box center [1541, 27] width 17 height 17
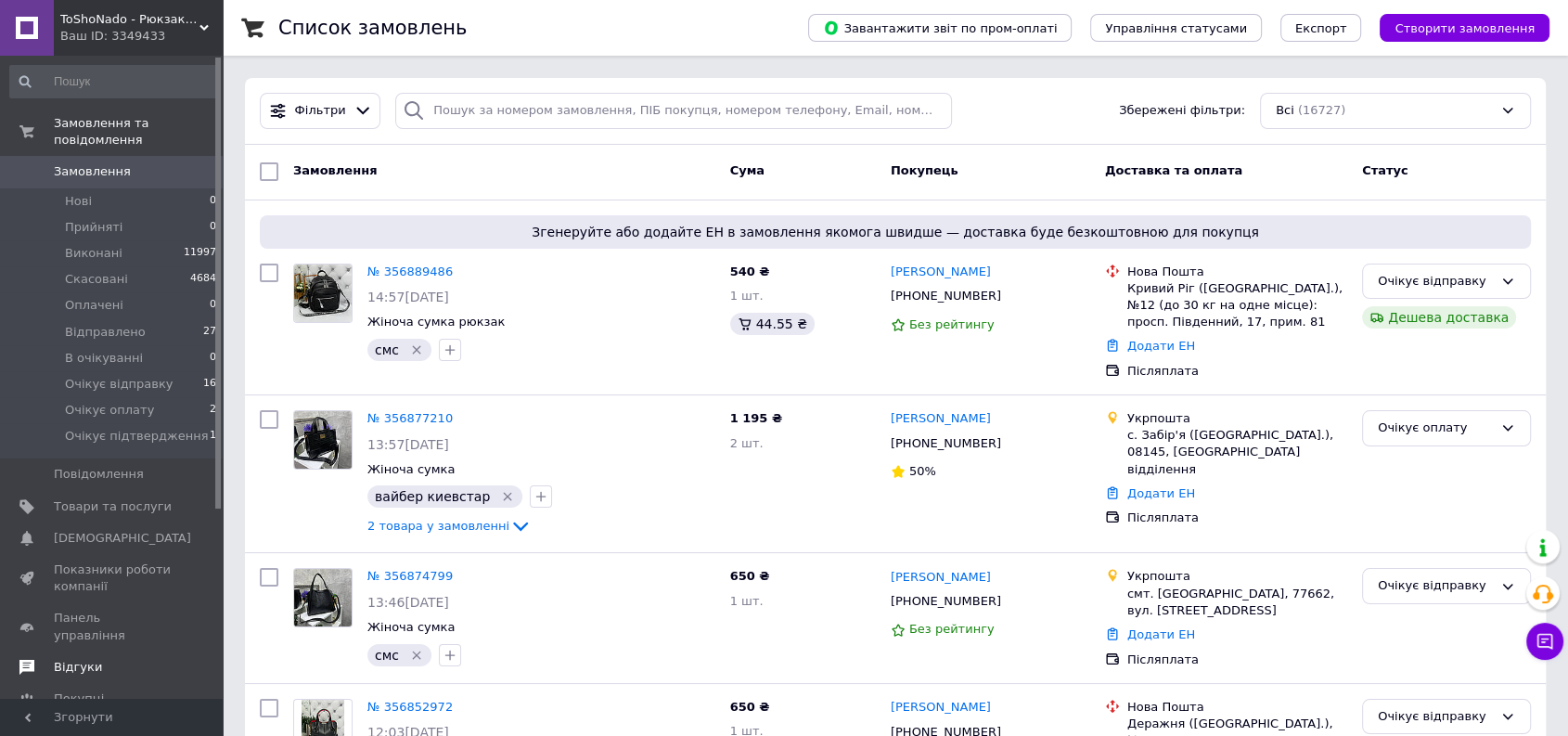
click at [78, 658] on span "Відгуки" at bounding box center [78, 666] width 49 height 17
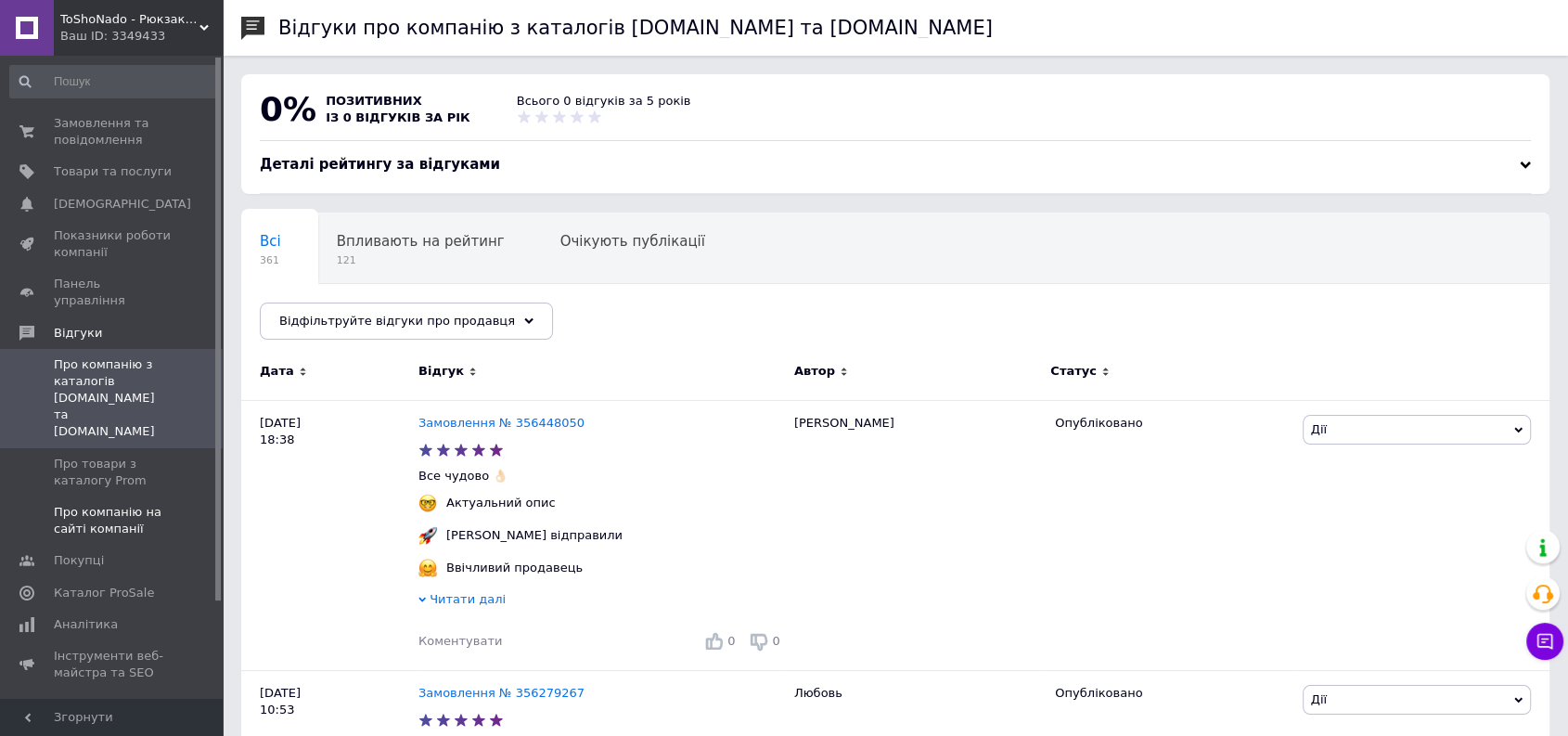
click at [128, 504] on span "Про компанію на сайті компанії" at bounding box center [112, 521] width 117 height 34
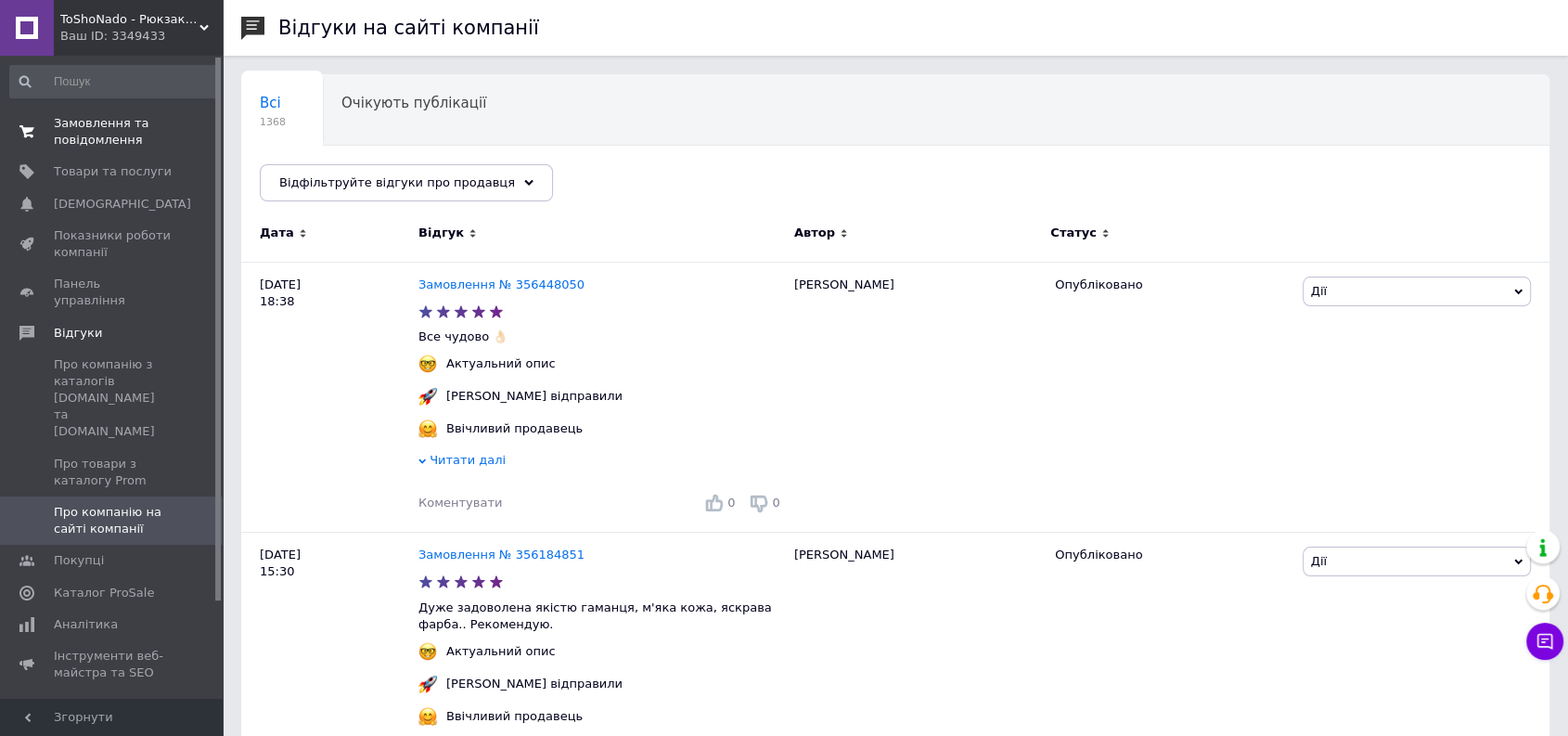
click at [97, 139] on span "Замовлення та повідомлення" at bounding box center [112, 132] width 117 height 34
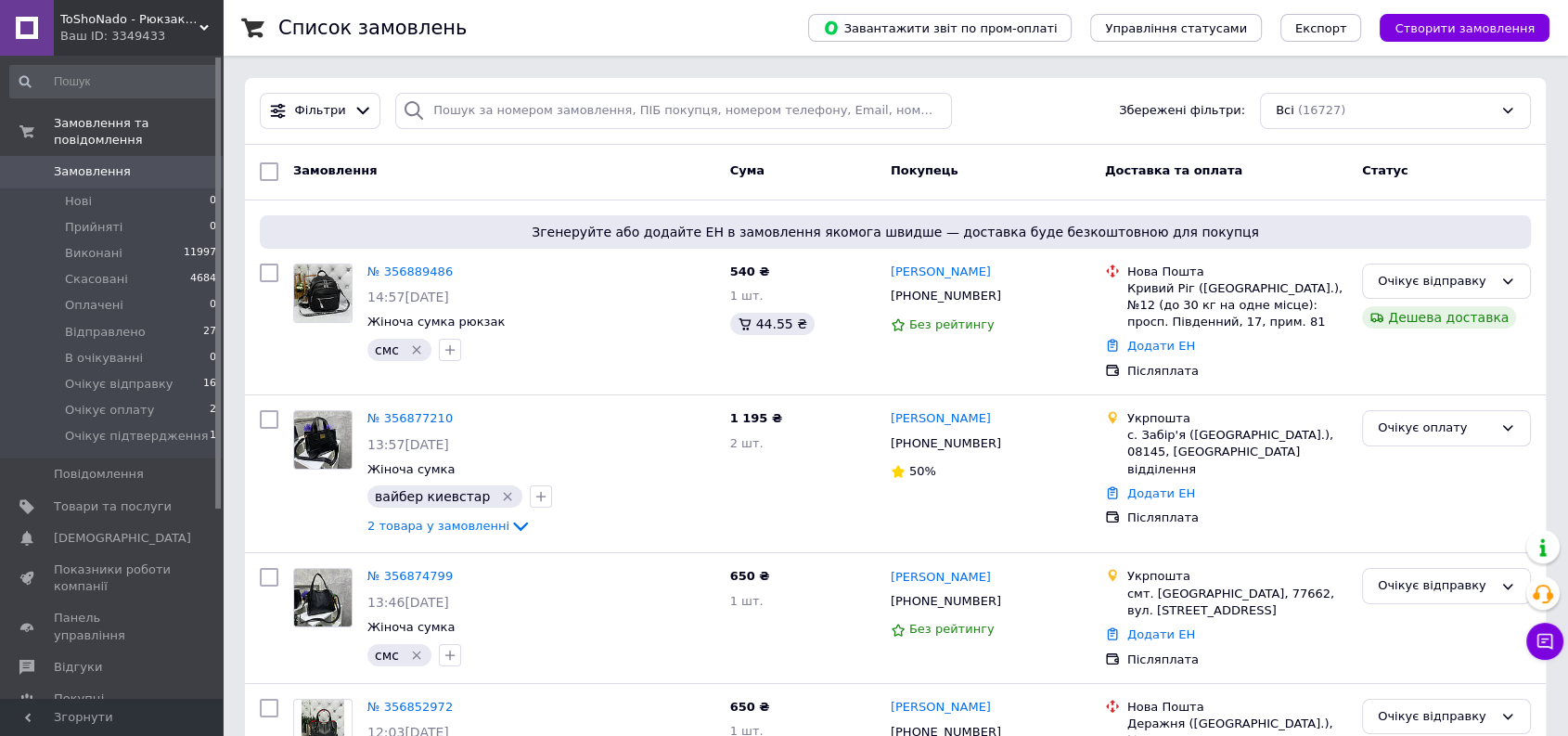
click at [83, 163] on span "Замовлення" at bounding box center [91, 171] width 77 height 17
click at [129, 402] on span "Очікує оплату" at bounding box center [109, 410] width 89 height 17
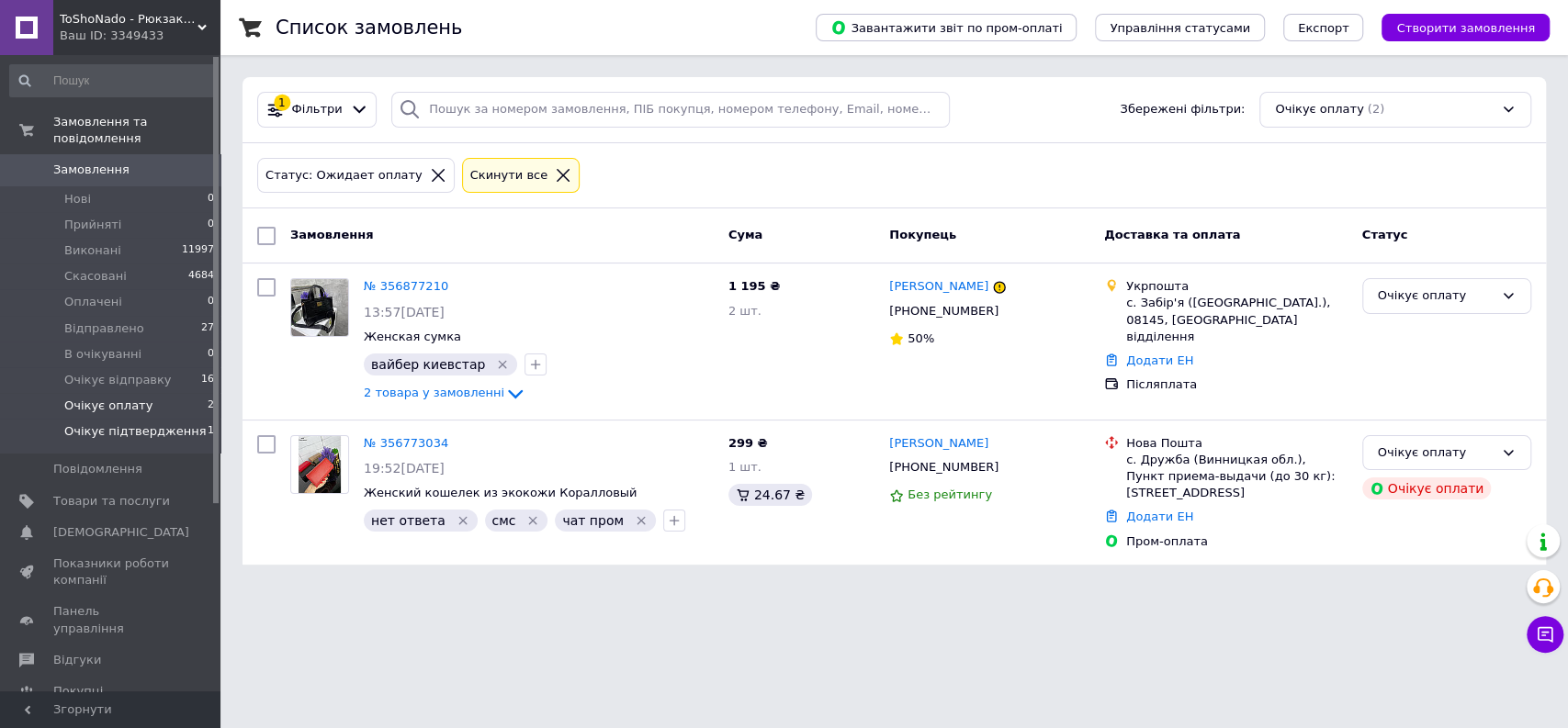
click at [126, 423] on span "Очікує підтвердження" at bounding box center [135, 431] width 142 height 17
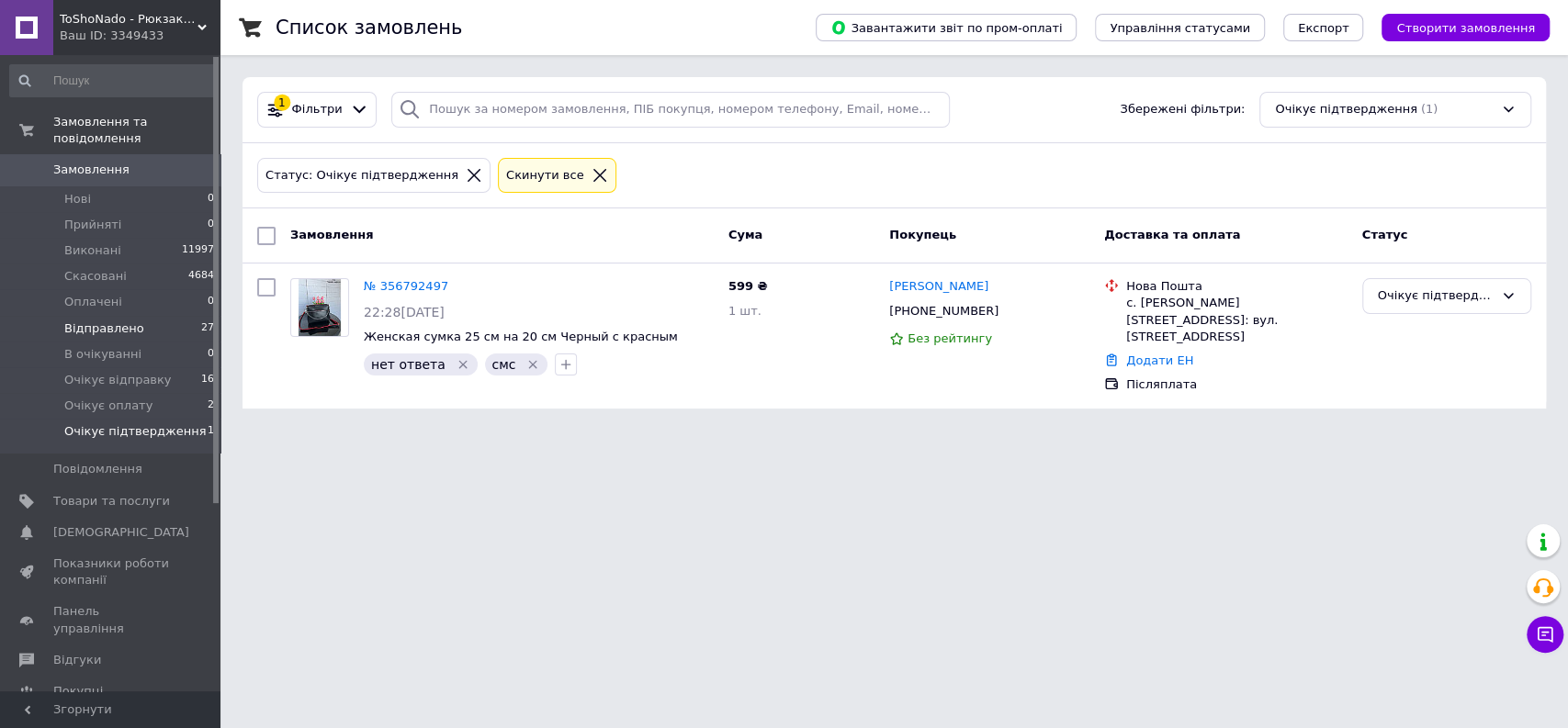
click at [123, 321] on span "Відправлено" at bounding box center [103, 329] width 80 height 17
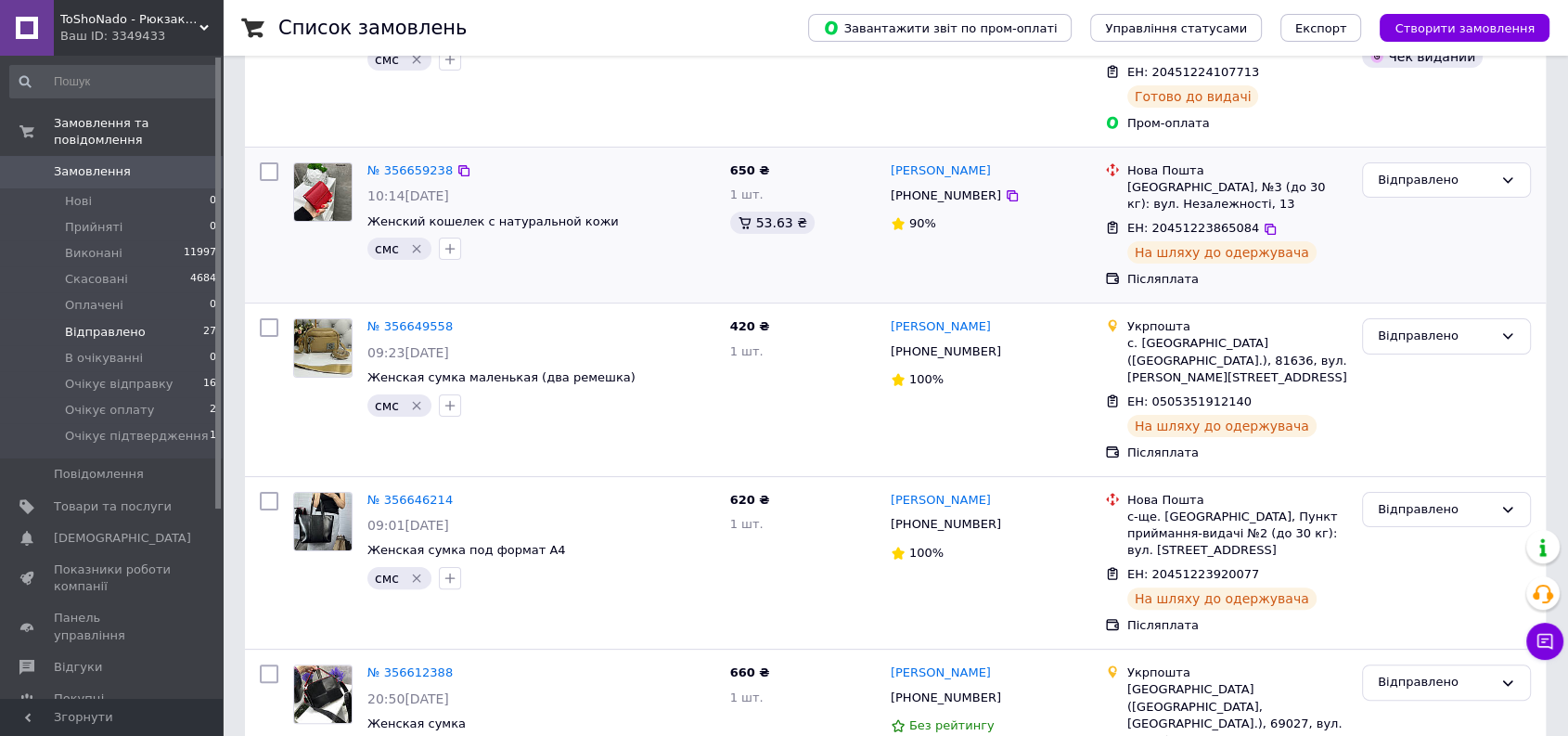
scroll to position [618, 0]
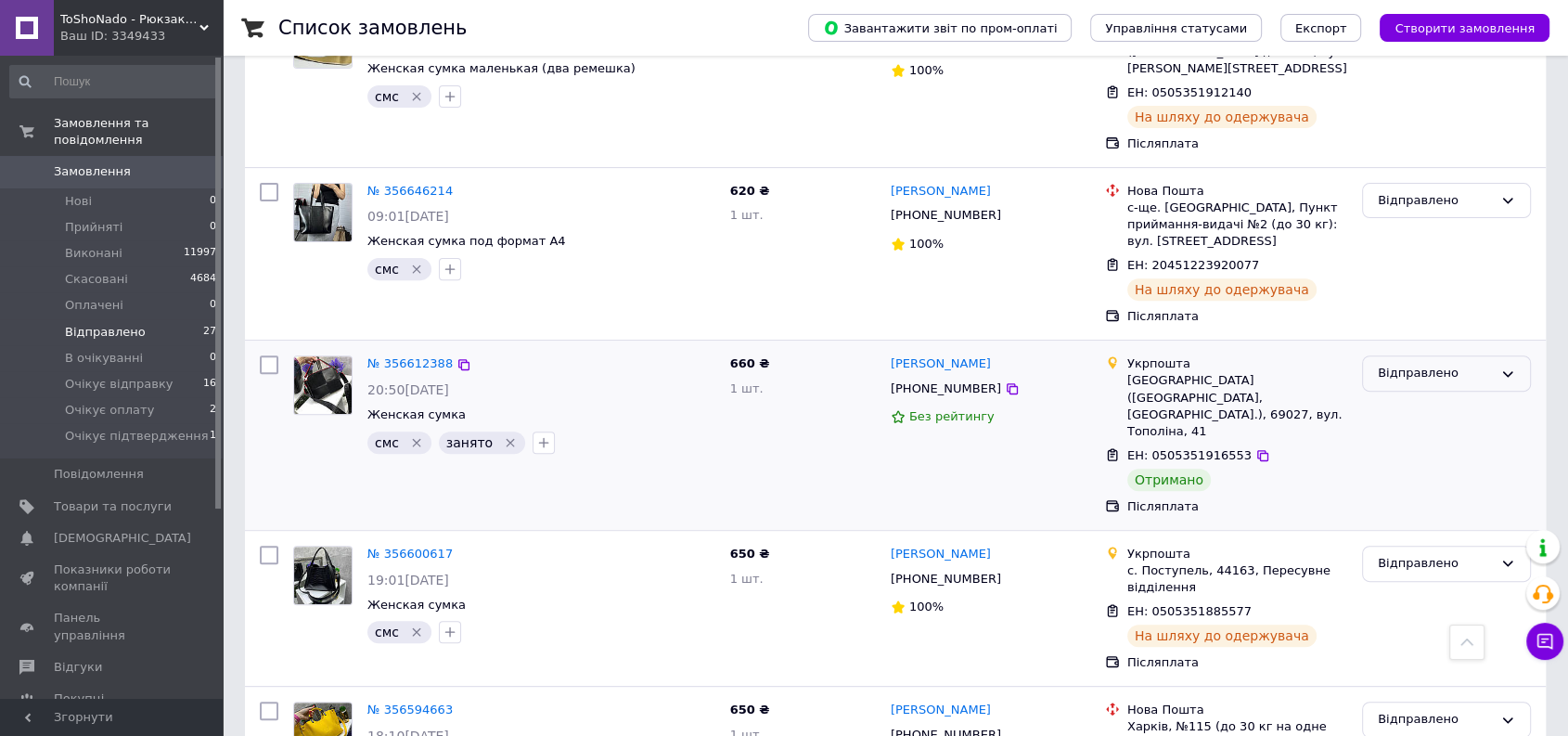
click at [1462, 364] on div "Відправлено" at bounding box center [1435, 374] width 115 height 20
click at [1433, 429] on li "Виконано" at bounding box center [1447, 446] width 167 height 35
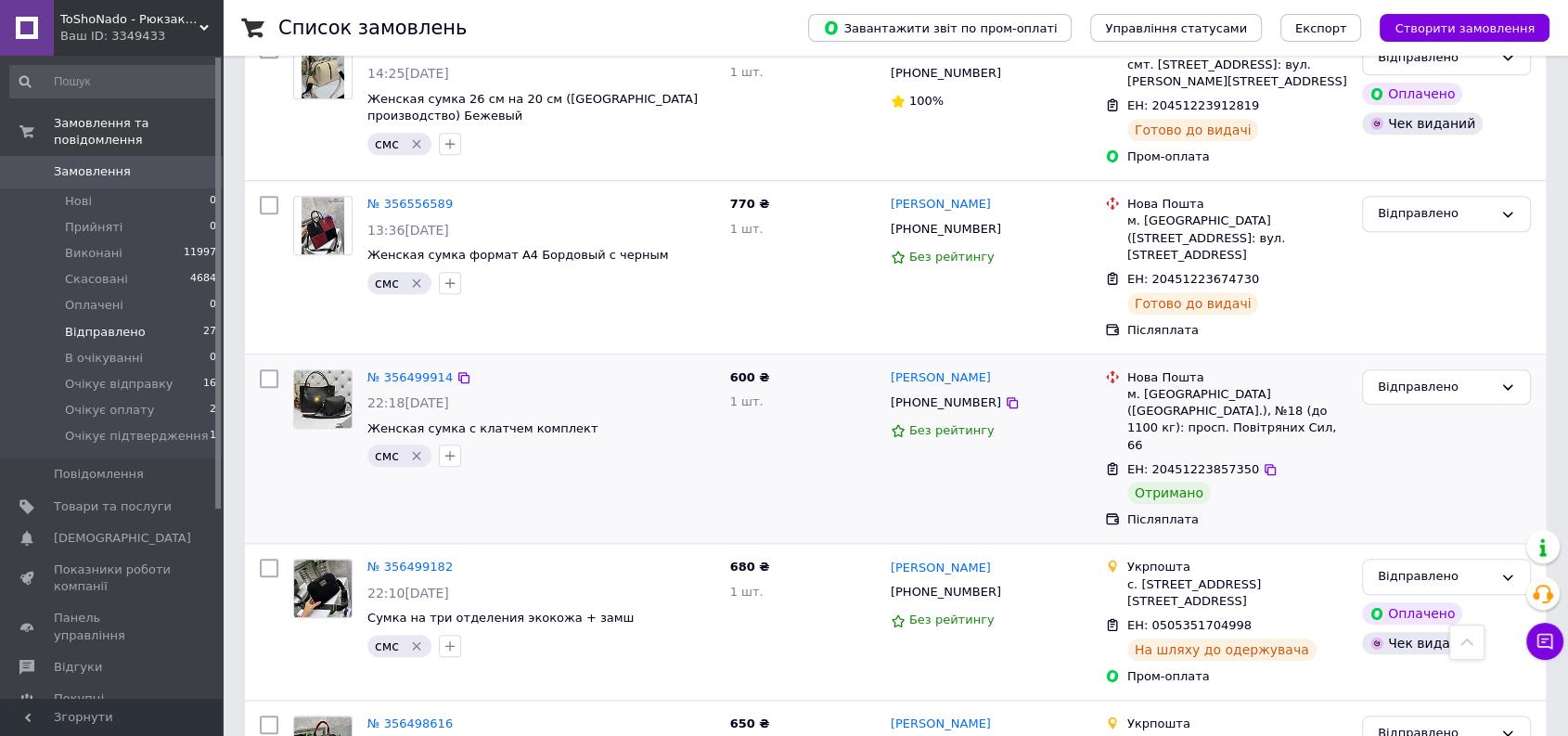
scroll to position [1546, 0]
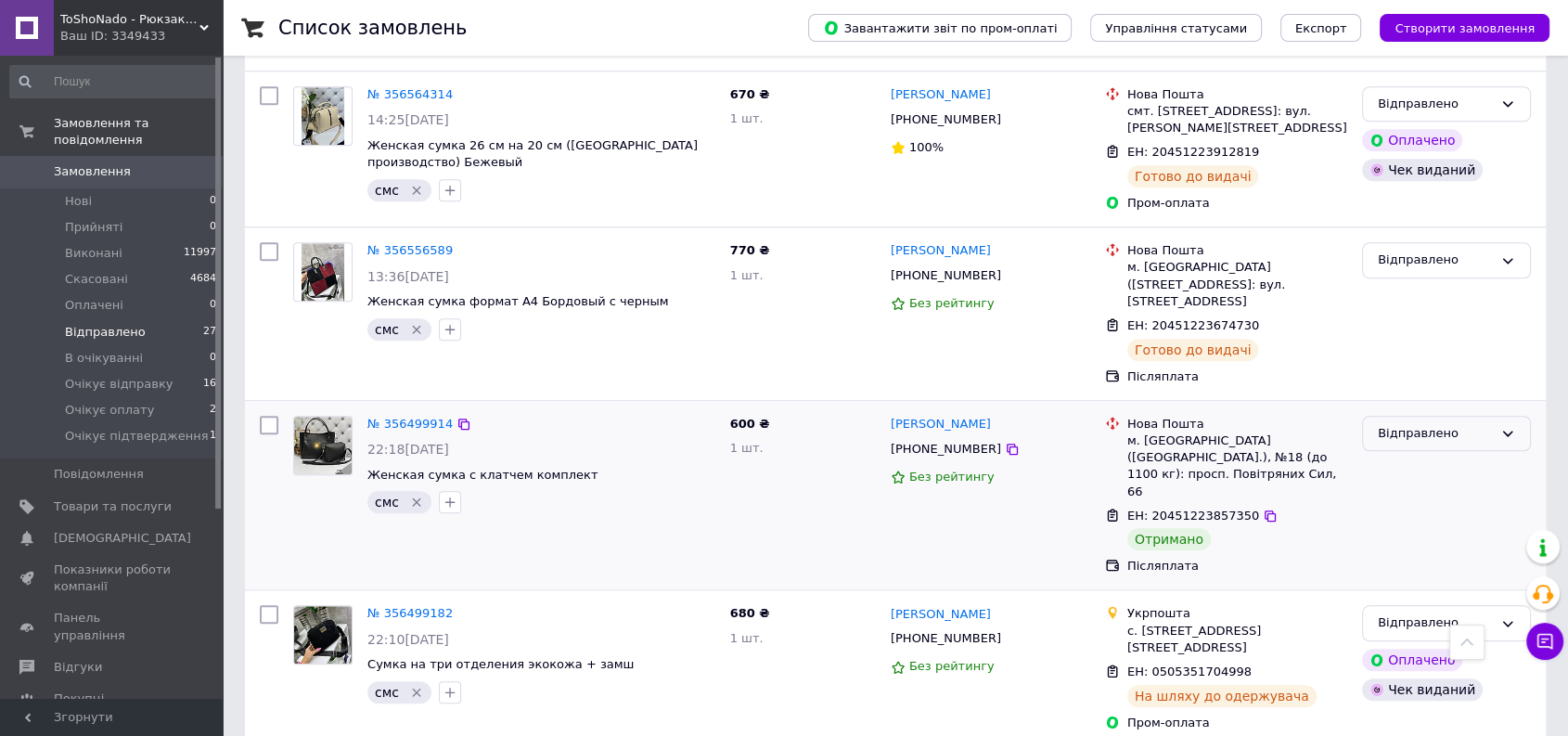
click at [1424, 424] on div "Відправлено" at bounding box center [1435, 434] width 115 height 20
drag, startPoint x: 1415, startPoint y: 385, endPoint x: 1394, endPoint y: 360, distance: 32.6
click at [1414, 489] on li "Виконано" at bounding box center [1447, 506] width 167 height 35
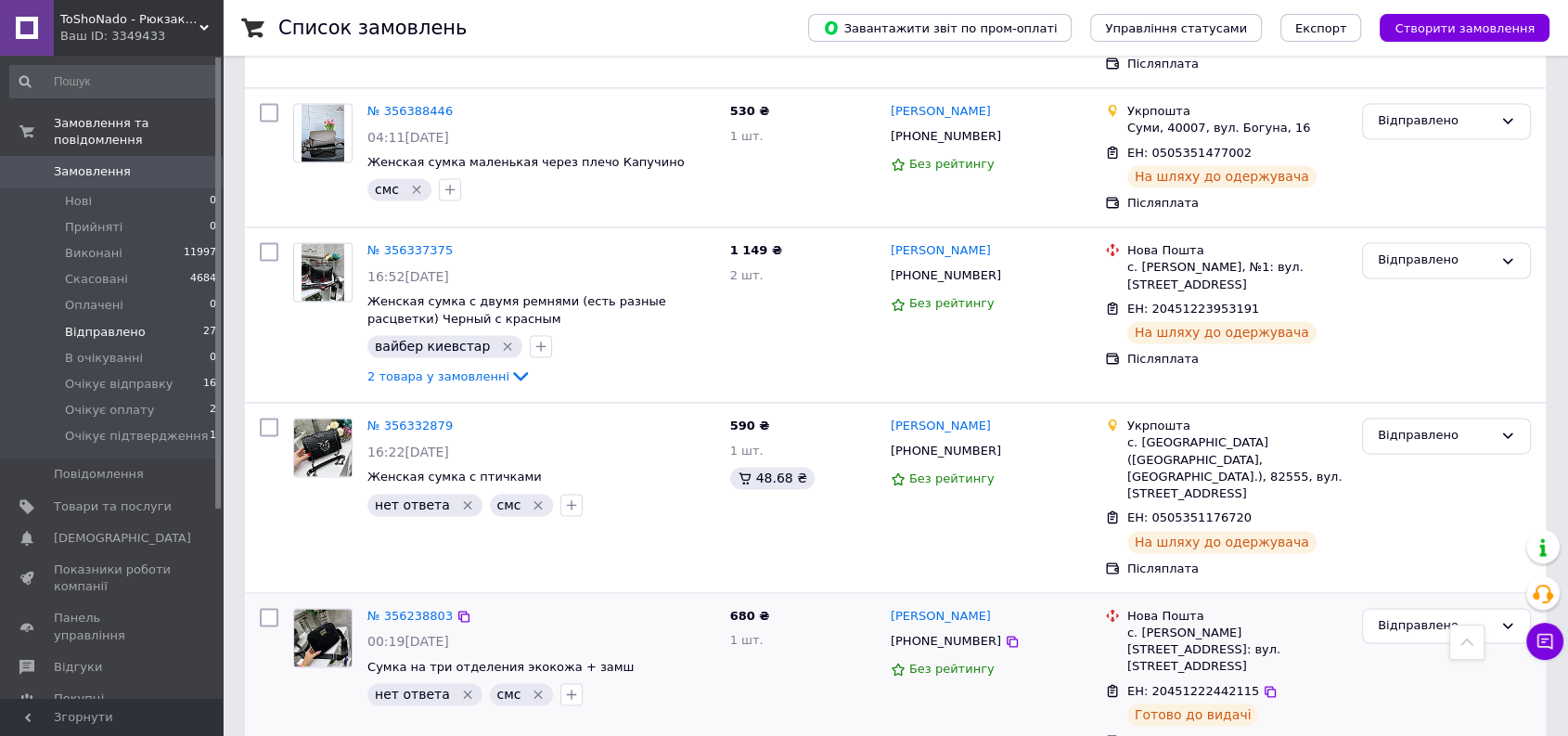
scroll to position [2750, 0]
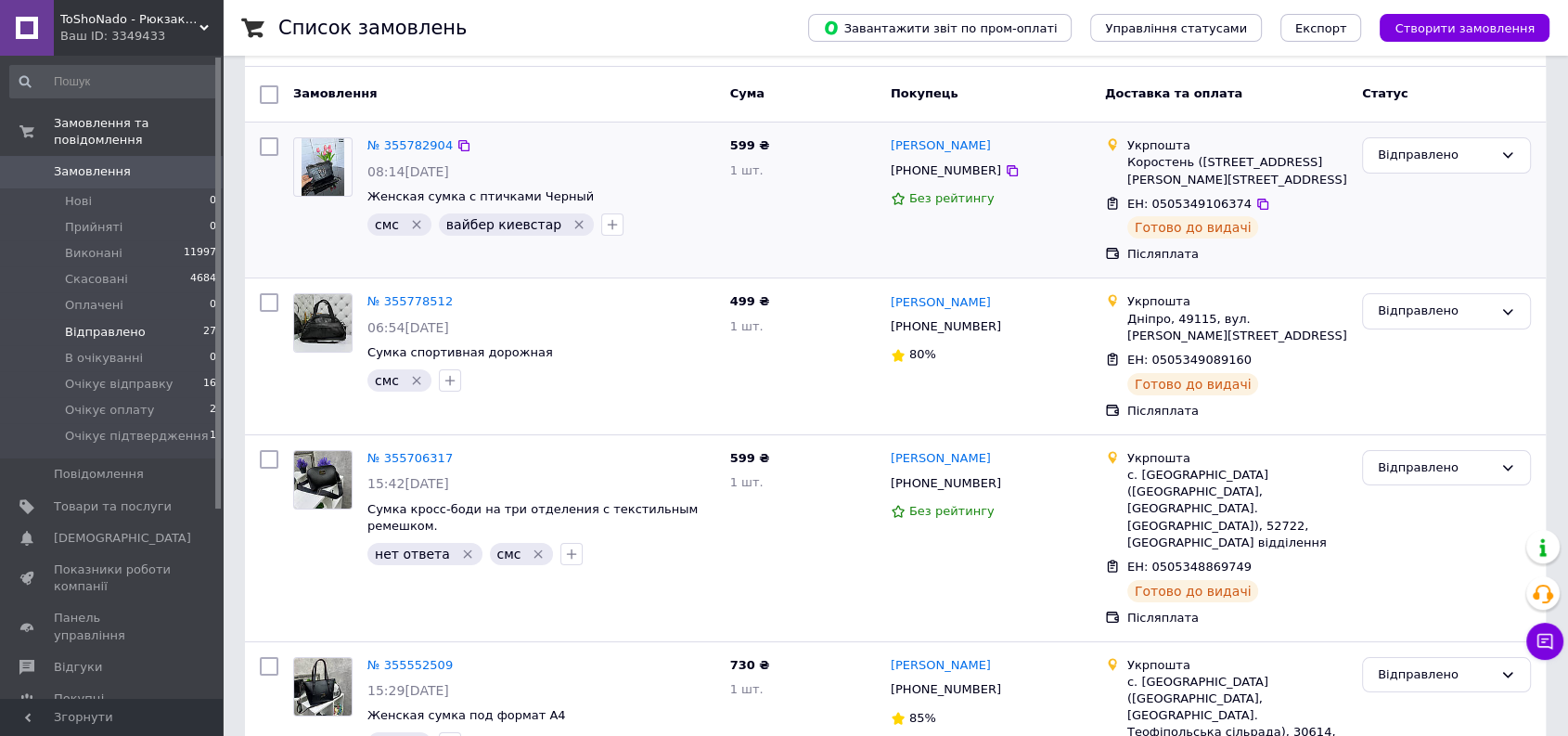
scroll to position [423, 0]
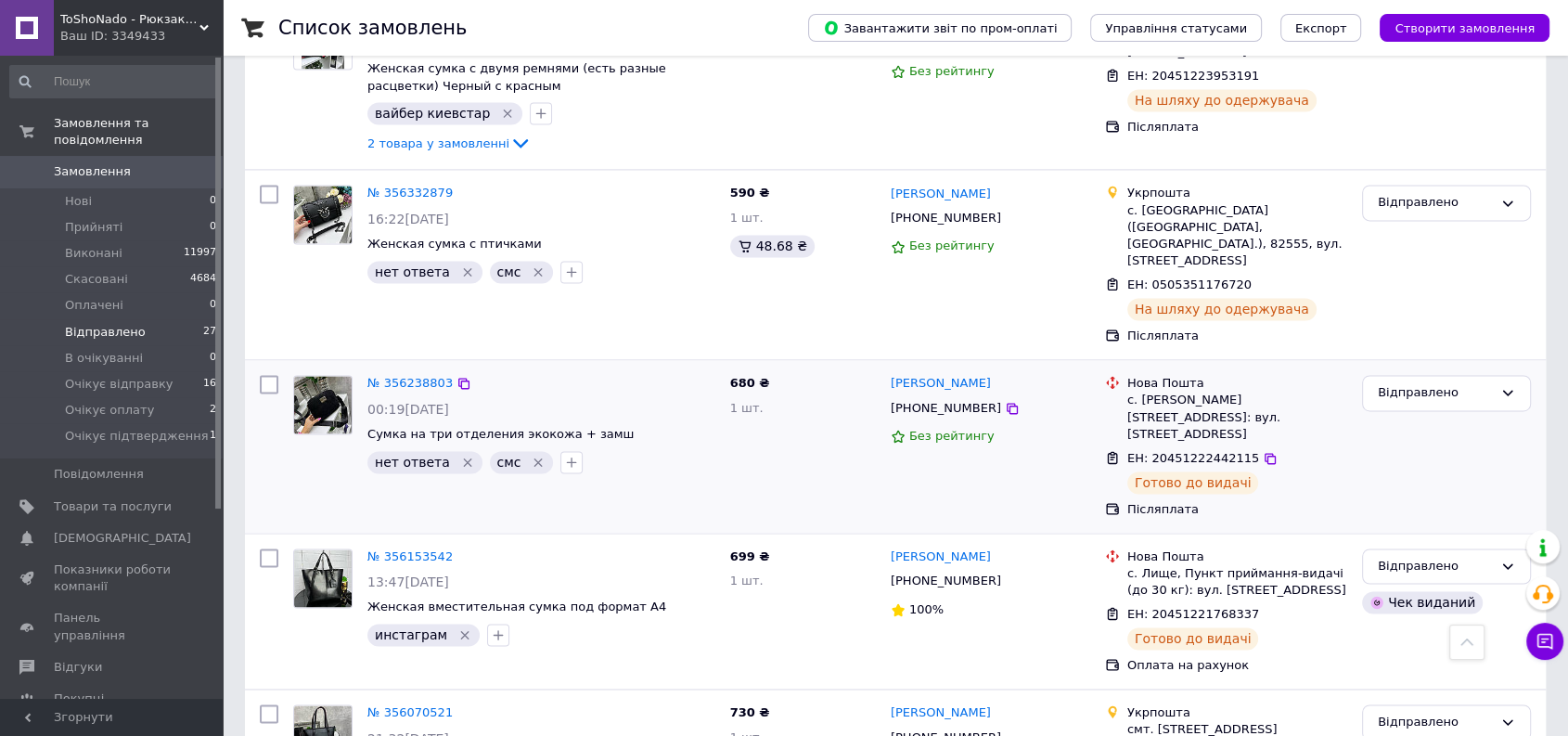
scroll to position [2750, 0]
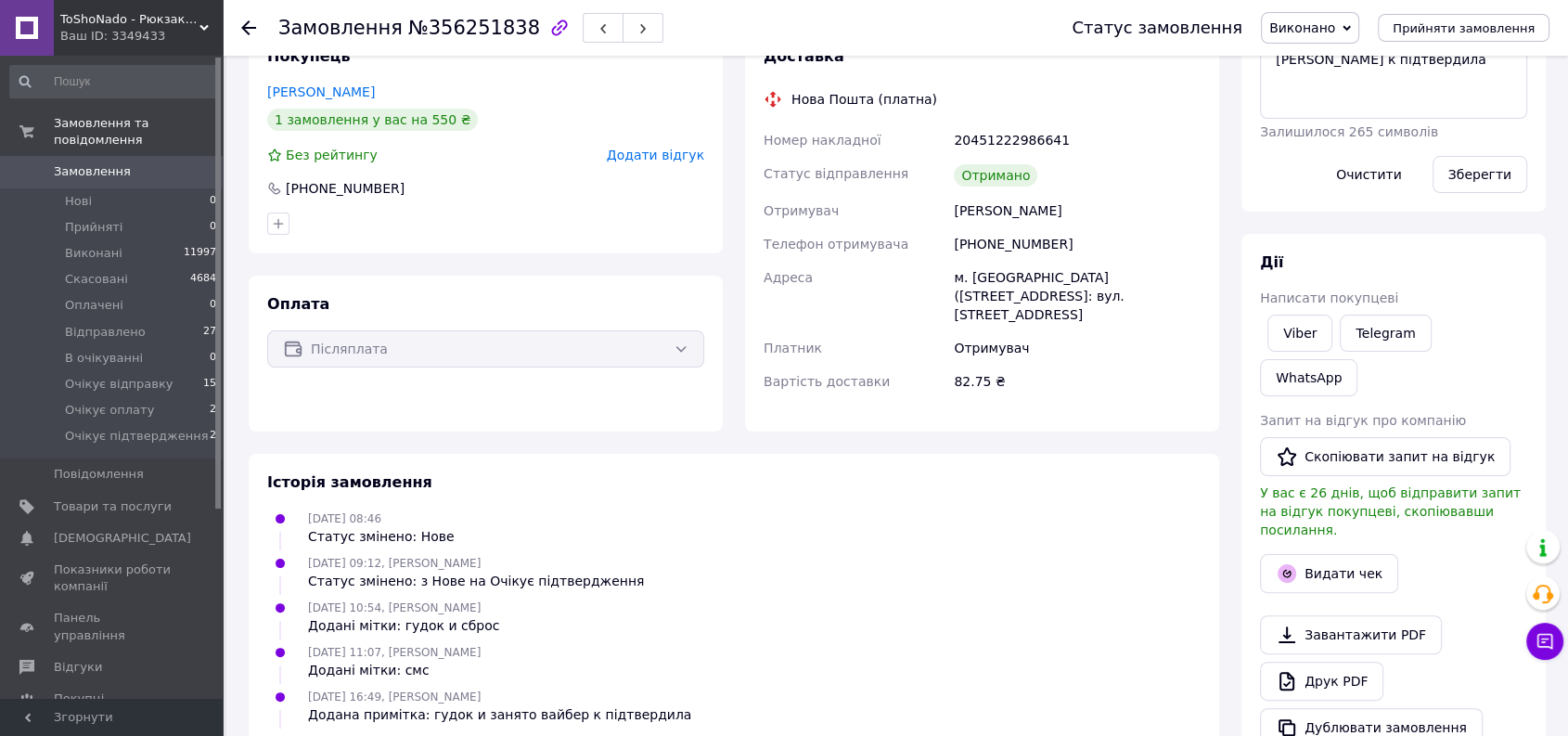
scroll to position [412, 0]
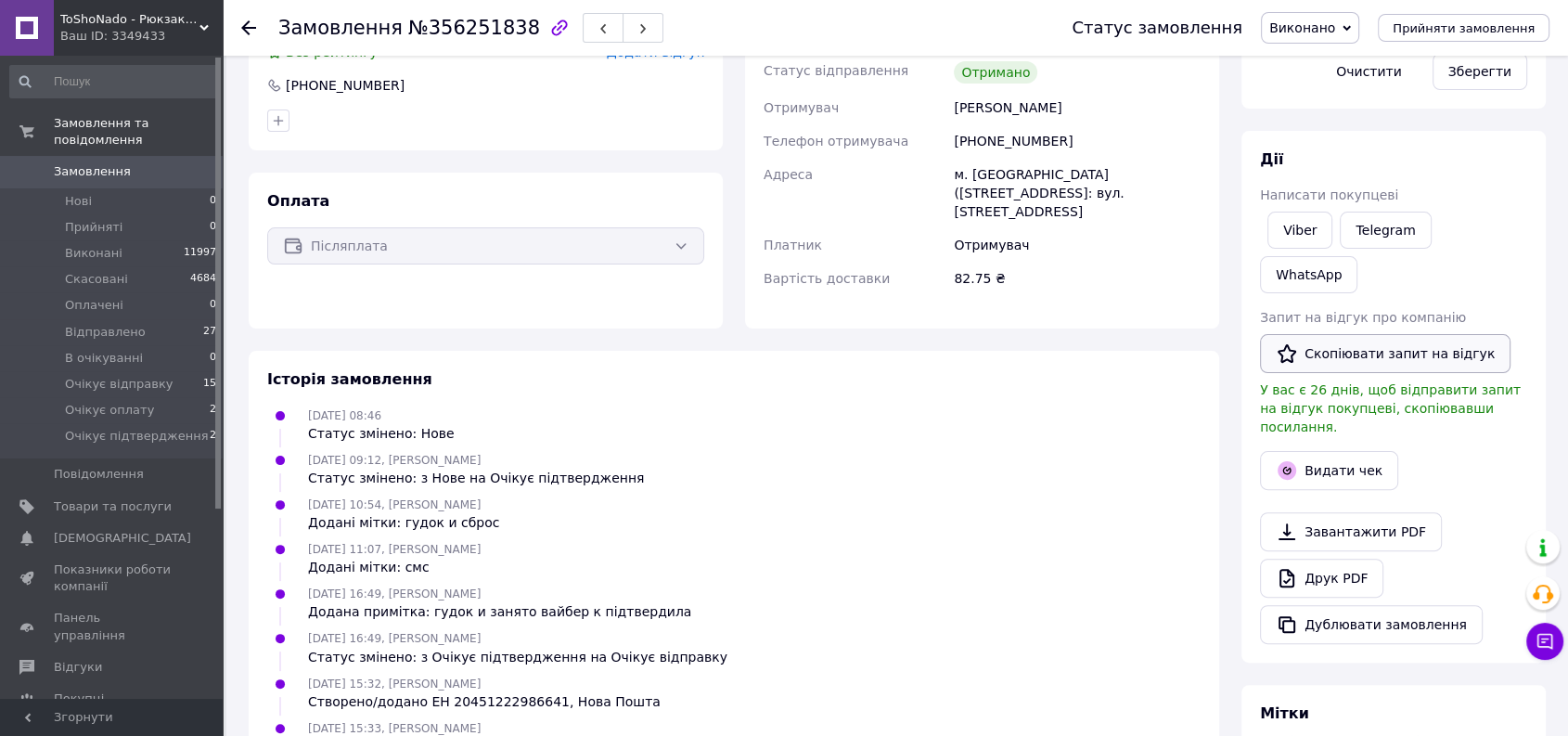
click at [1362, 334] on button "Скопіювати запит на відгук" at bounding box center [1385, 353] width 251 height 39
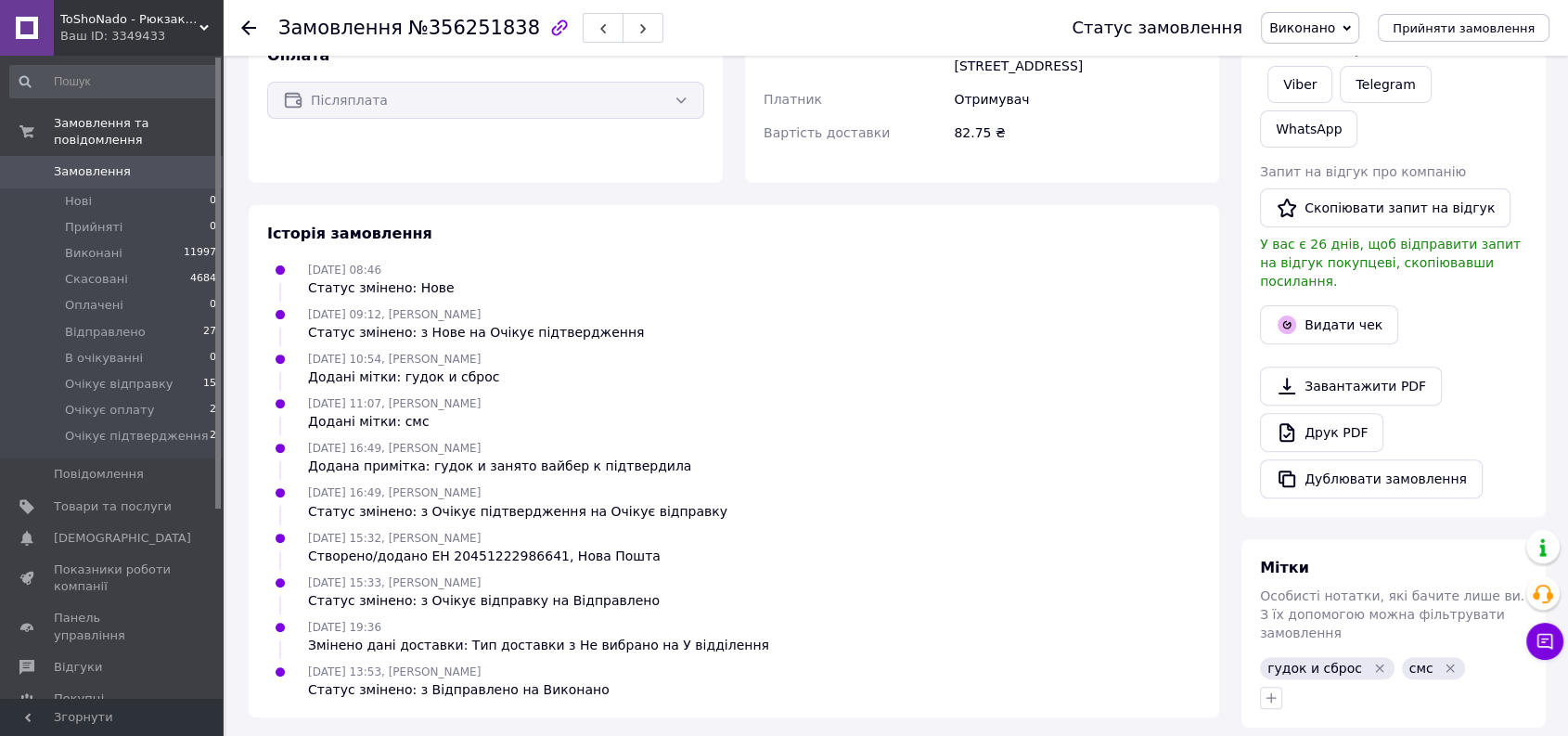
scroll to position [560, 0]
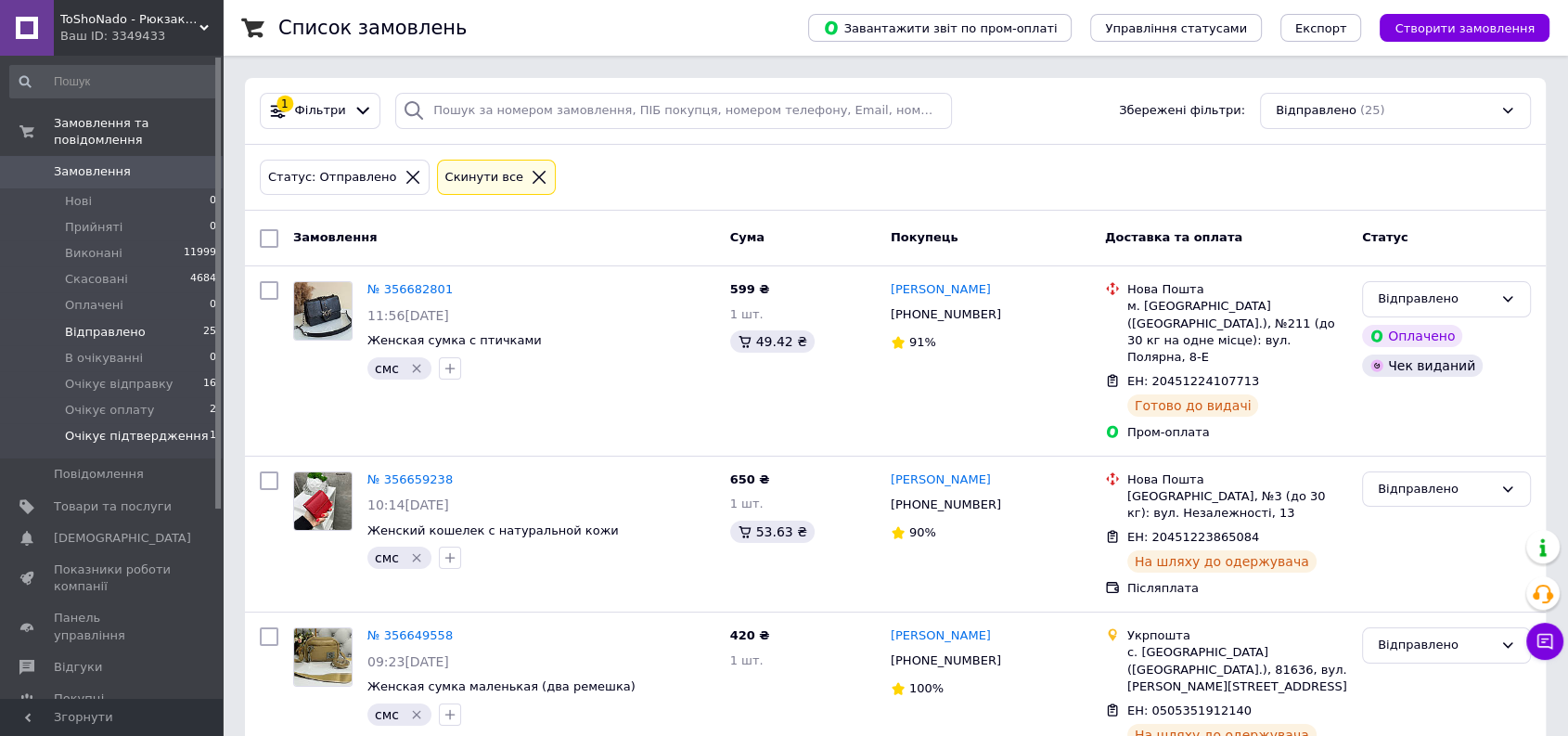
click at [141, 428] on span "Очікує підтвердження" at bounding box center [136, 436] width 143 height 17
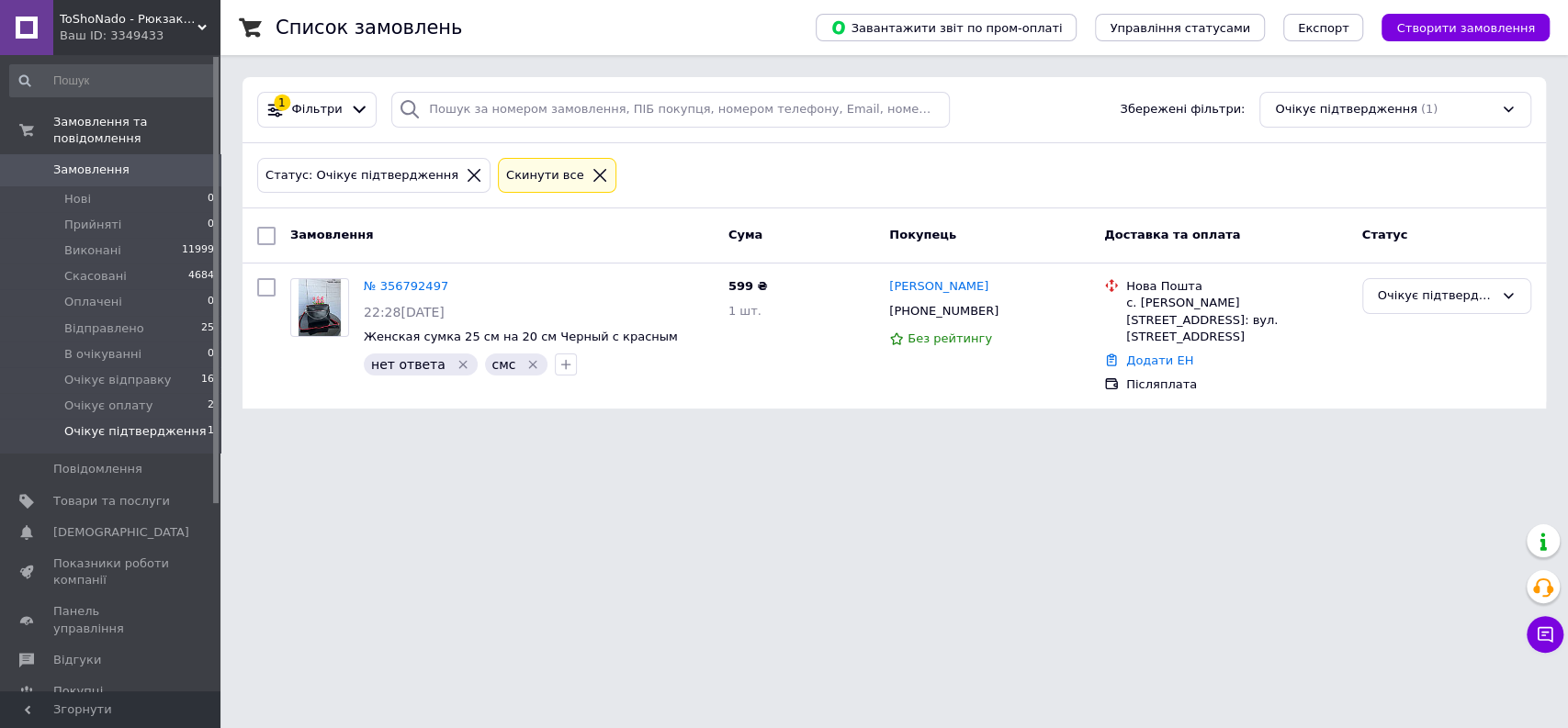
click at [87, 161] on span "Замовлення" at bounding box center [91, 169] width 76 height 17
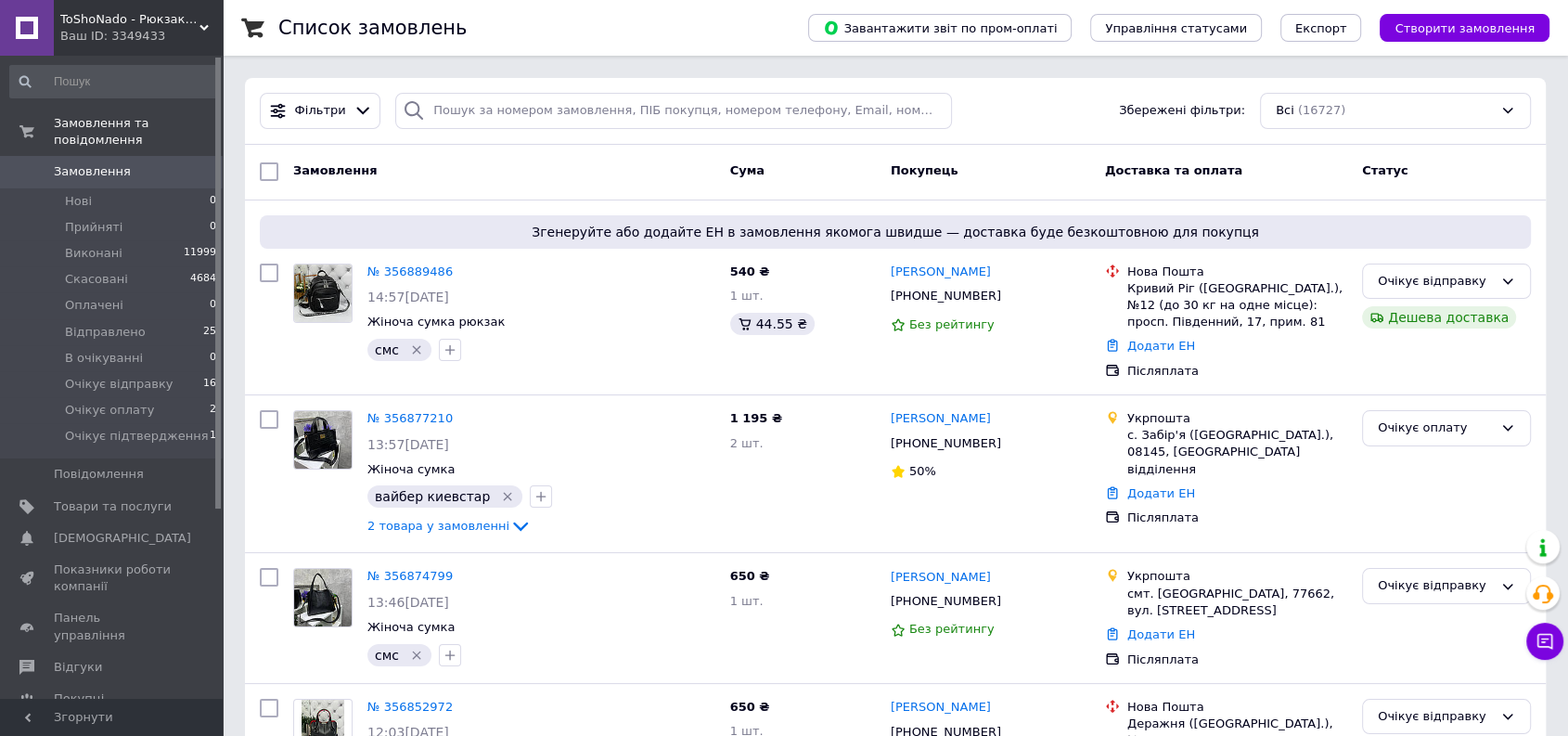
click at [103, 324] on span "Відправлено" at bounding box center [104, 332] width 81 height 17
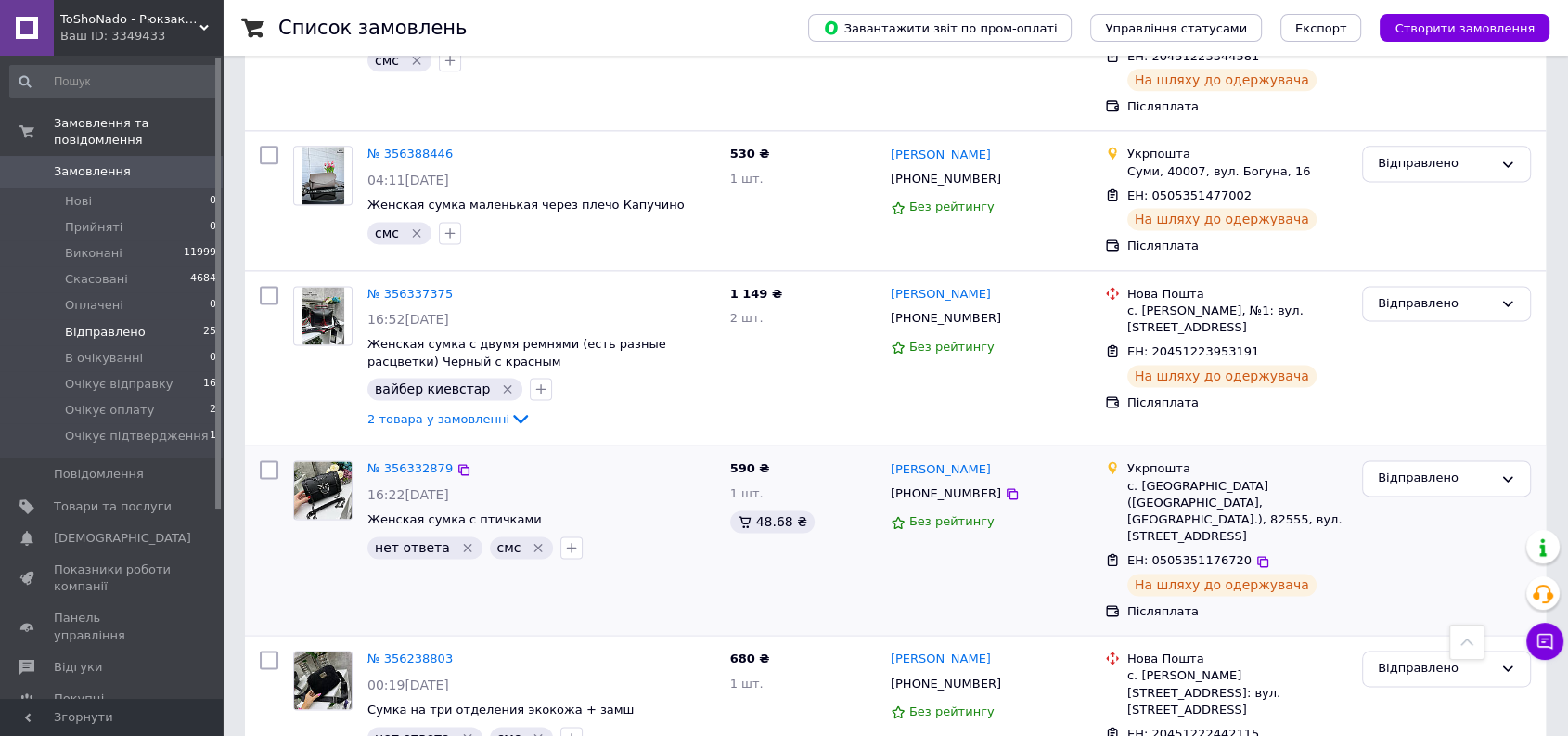
scroll to position [2750, 0]
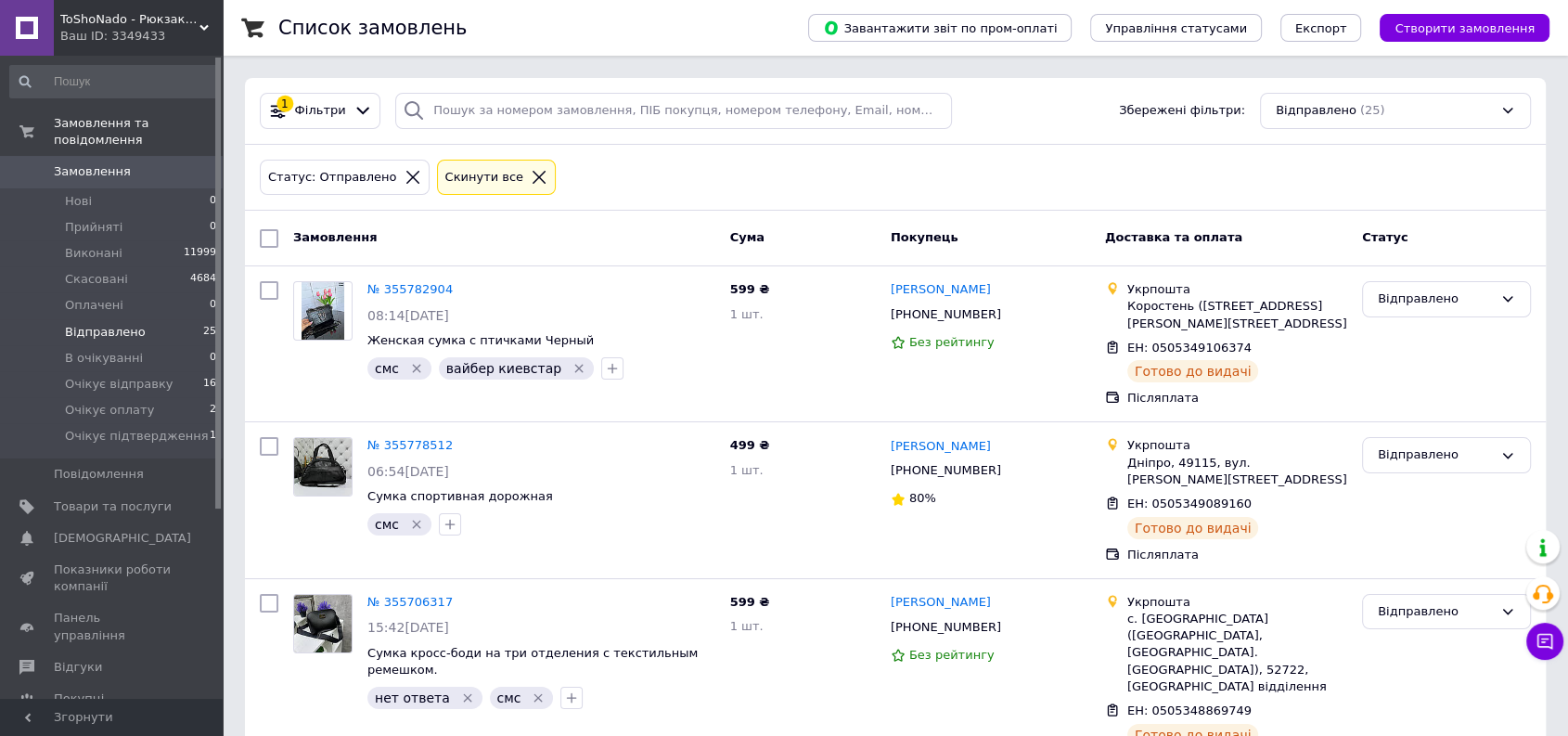
click at [105, 163] on span "Замовлення" at bounding box center [91, 171] width 77 height 17
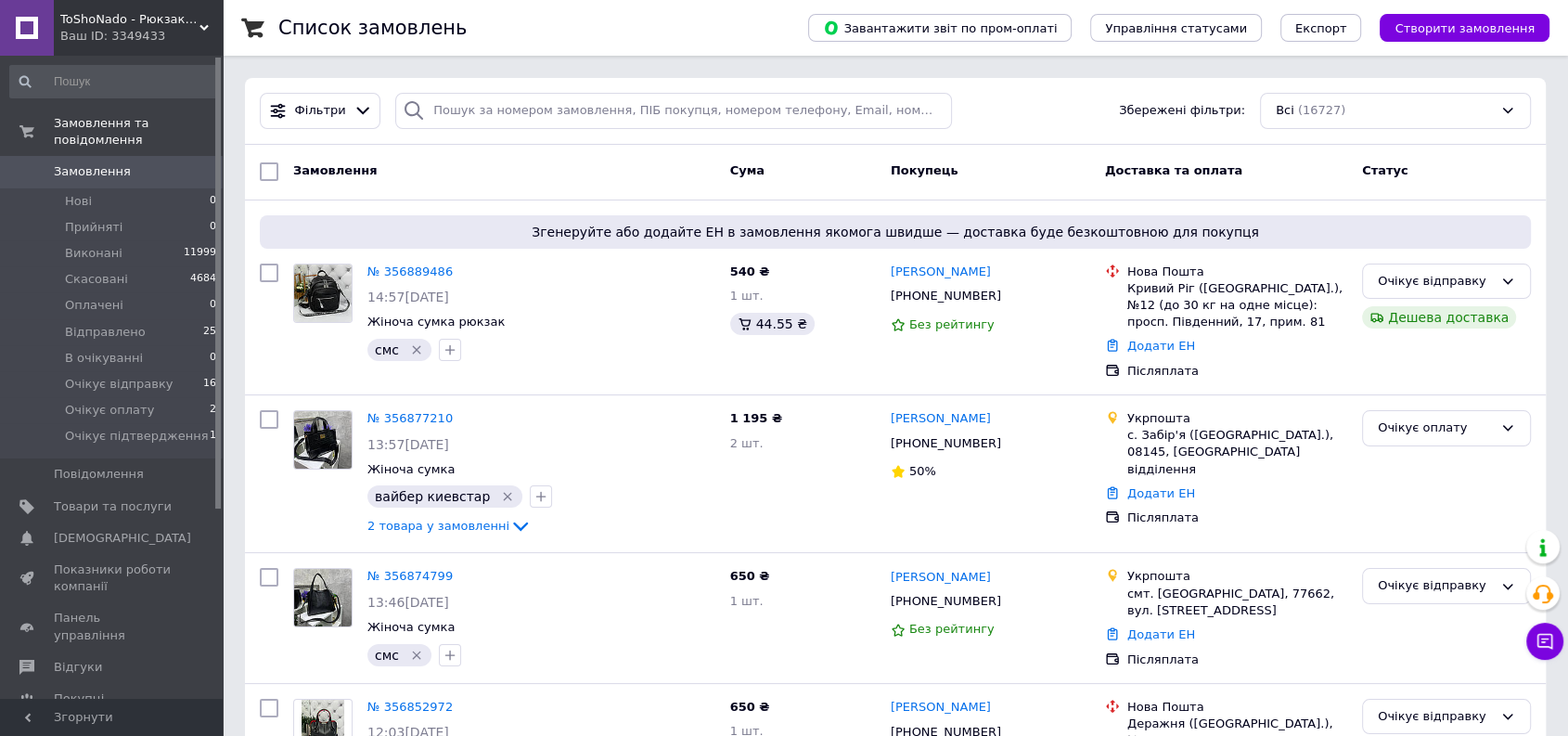
click at [89, 163] on span "Замовлення" at bounding box center [91, 171] width 77 height 17
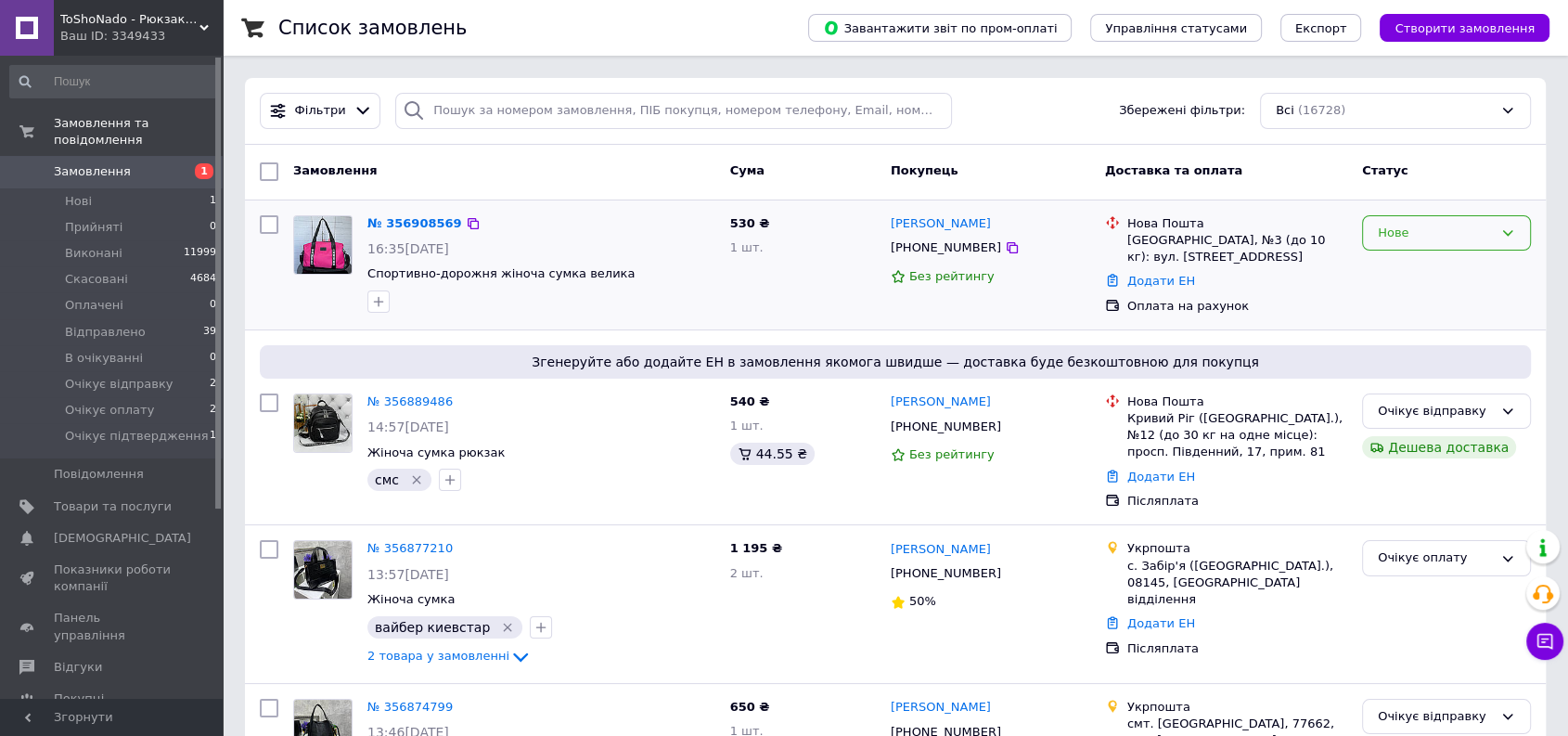
click at [1414, 229] on div "Нове" at bounding box center [1435, 234] width 115 height 20
click at [1419, 387] on li "Очікує підтвердження" at bounding box center [1447, 401] width 167 height 53
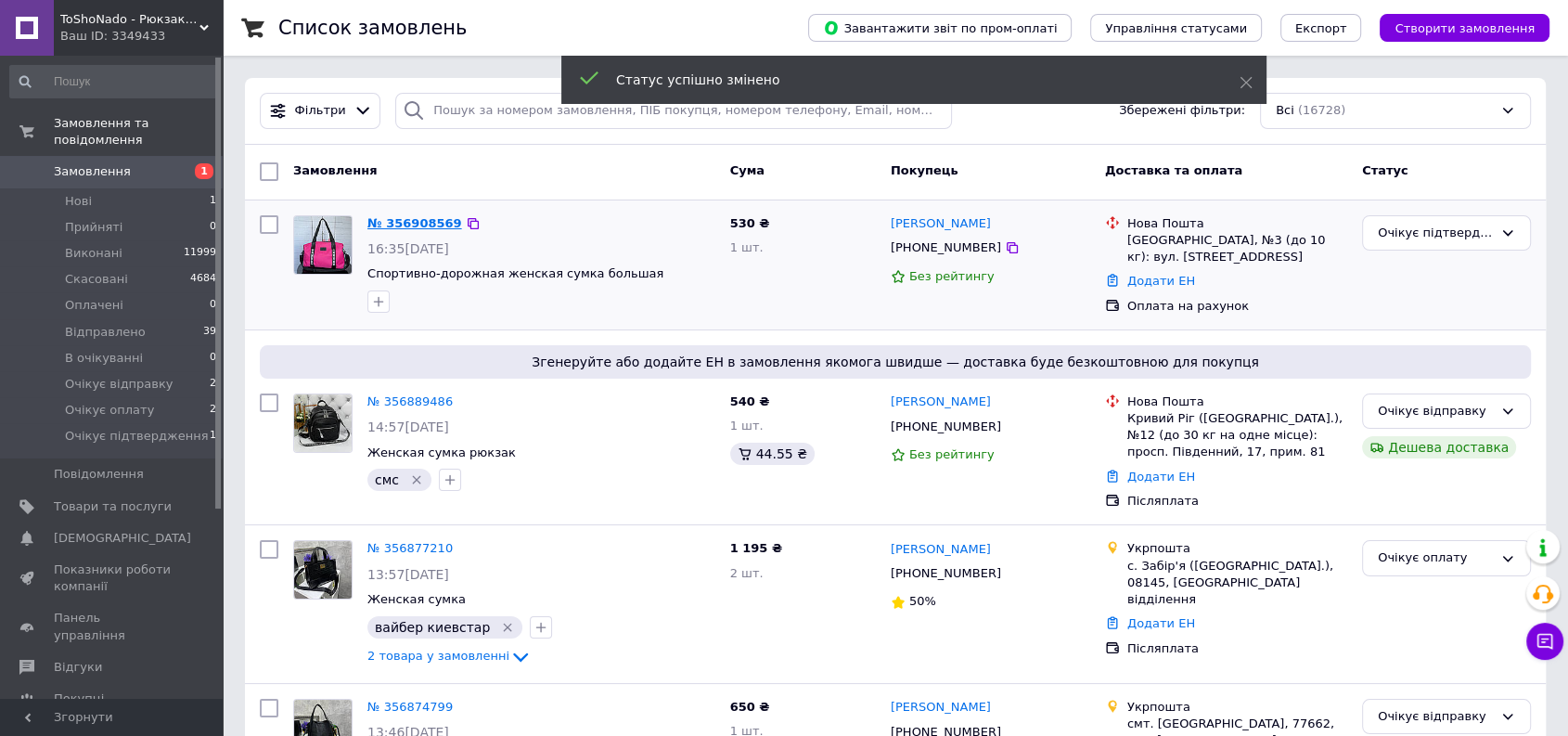
click at [399, 222] on link "№ 356908569" at bounding box center [414, 223] width 94 height 14
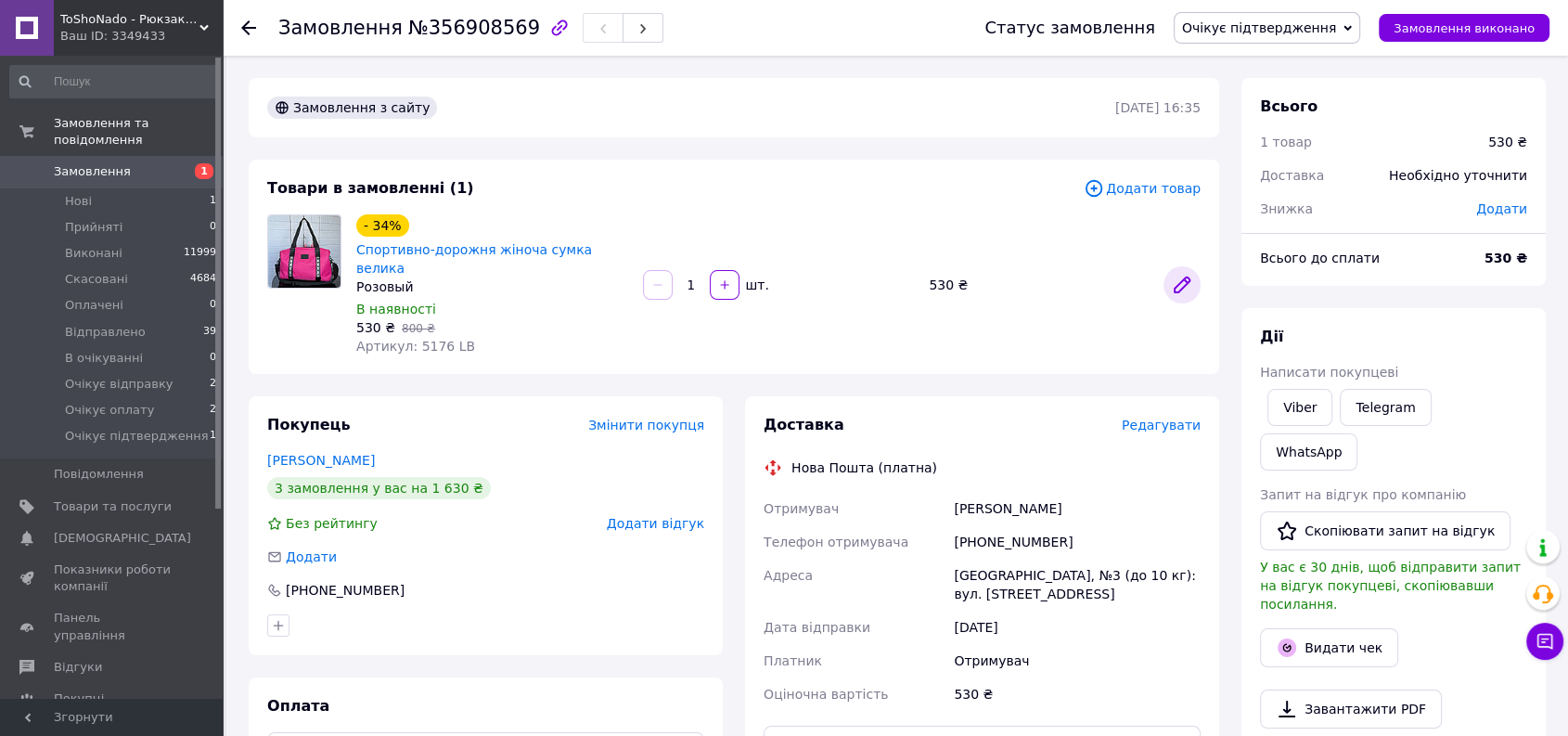
click at [1189, 274] on icon at bounding box center [1181, 284] width 22 height 22
click at [336, 453] on link "Лебідь Єлизавета" at bounding box center [321, 460] width 107 height 15
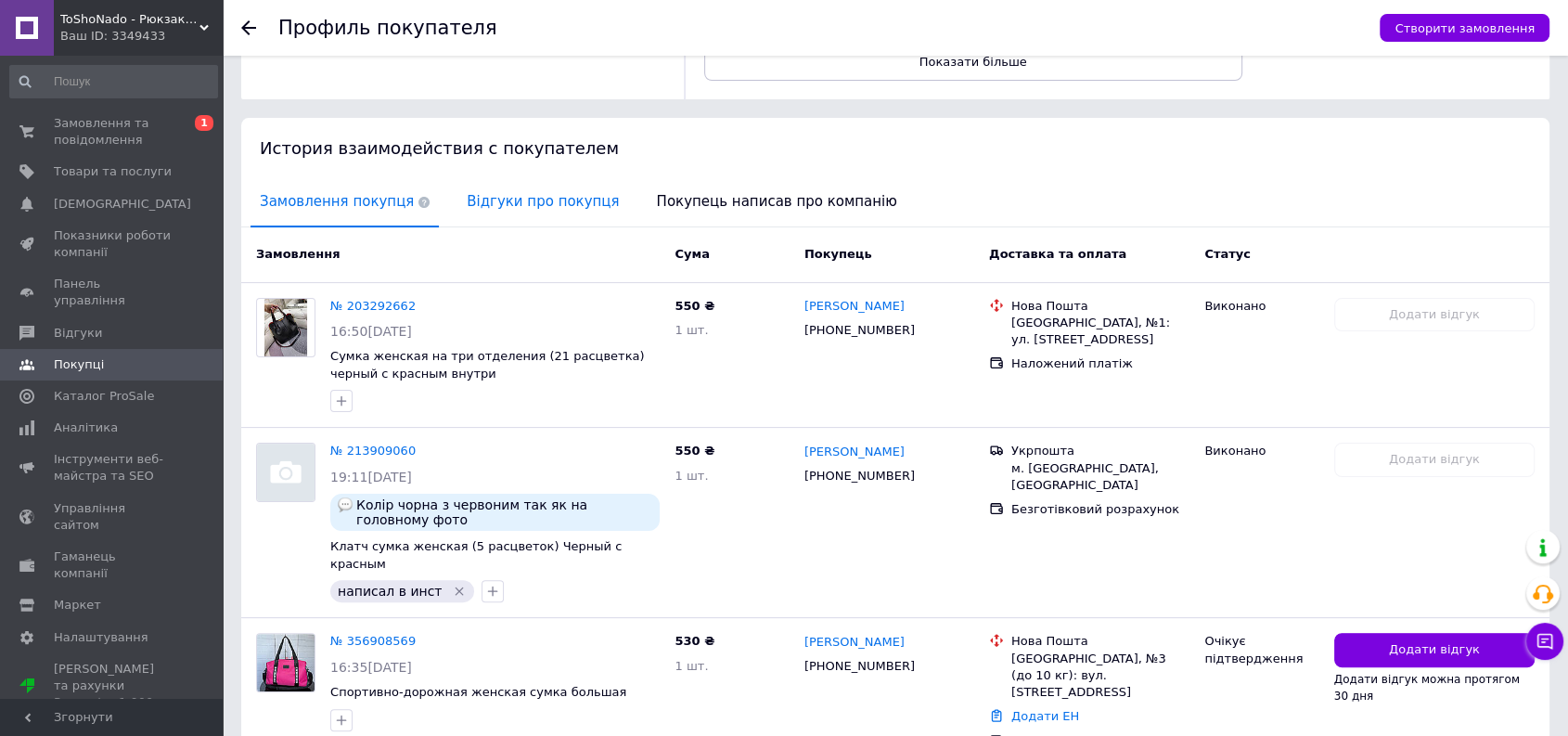
scroll to position [269, 0]
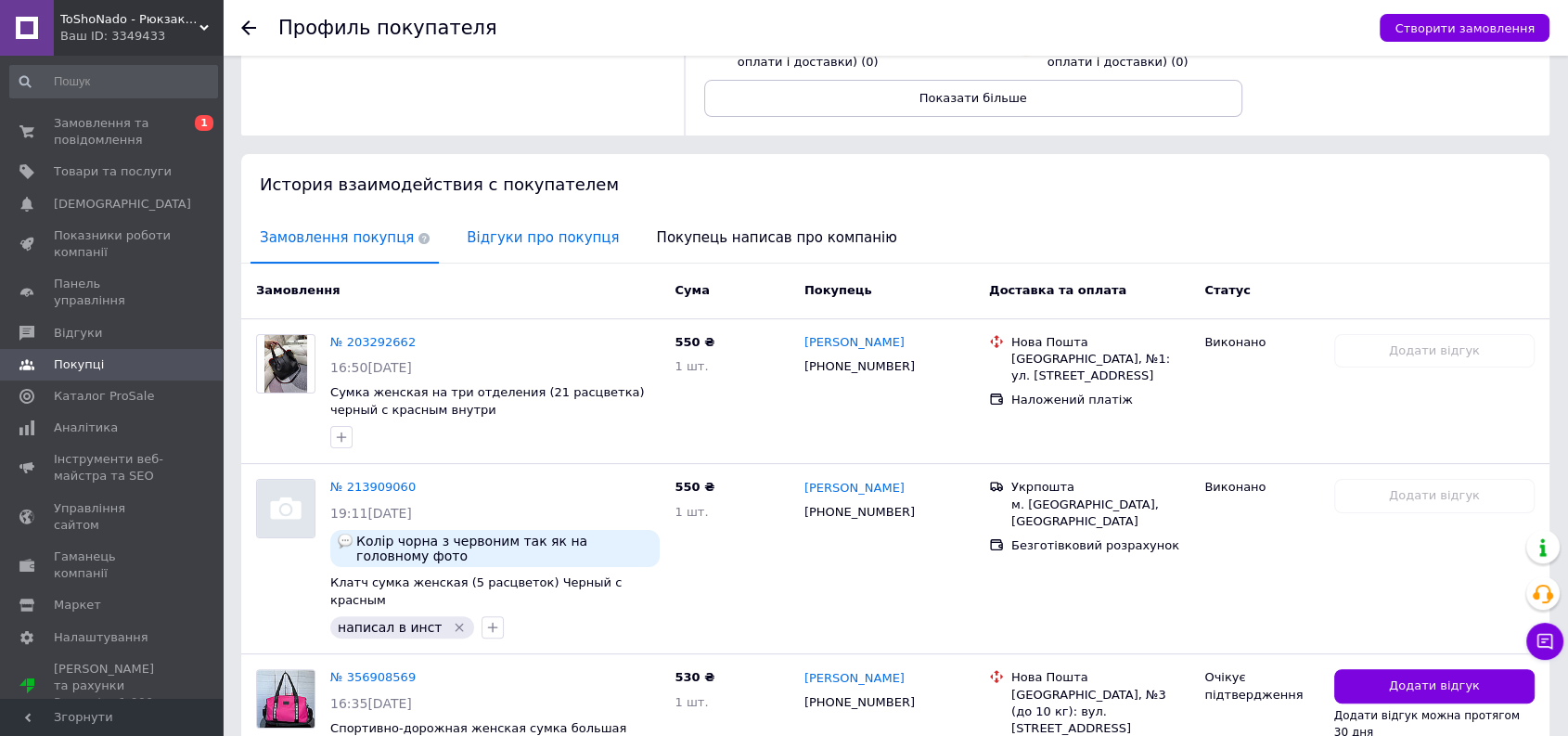
click at [463, 238] on span "Відгуки про покупця" at bounding box center [543, 239] width 171 height 48
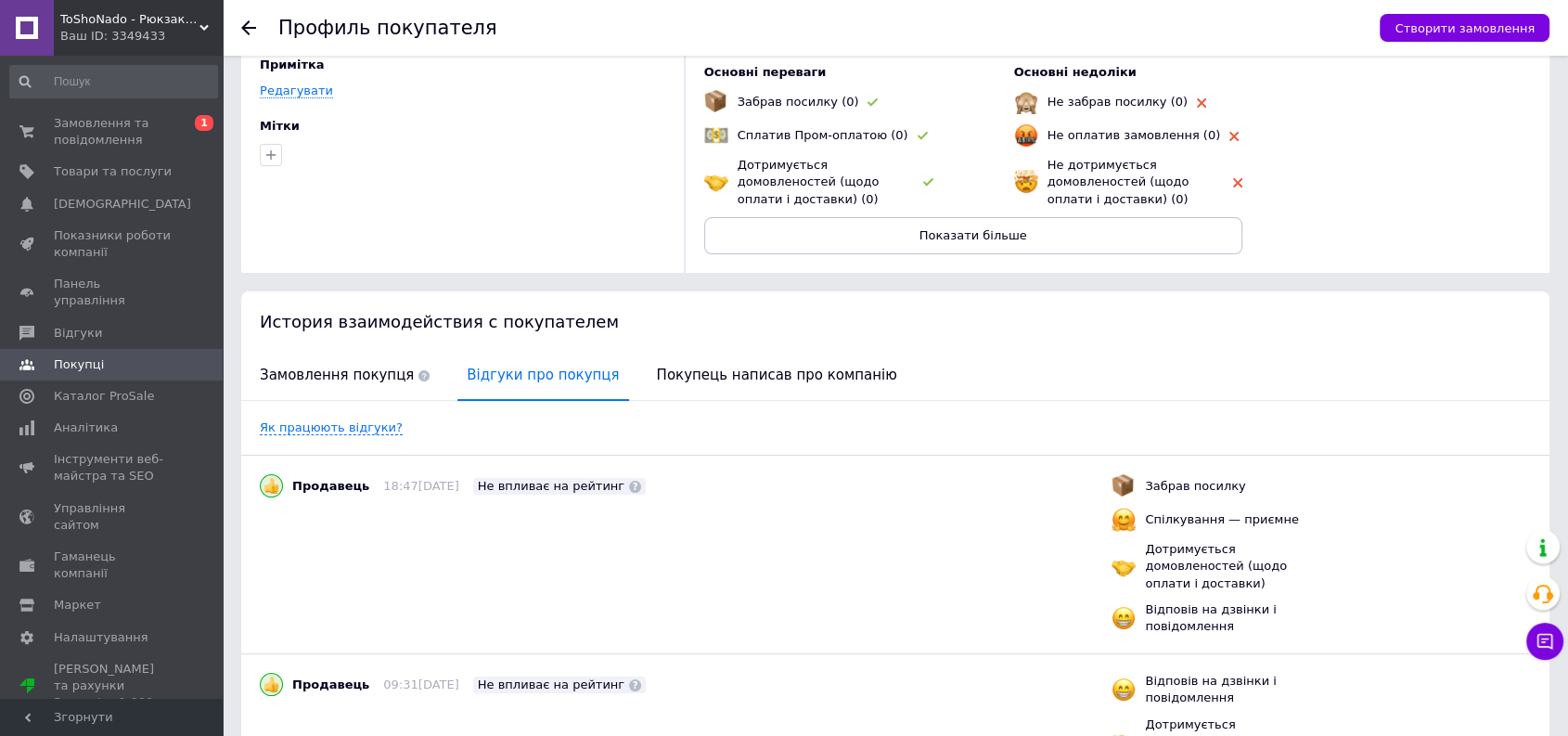
scroll to position [0, 0]
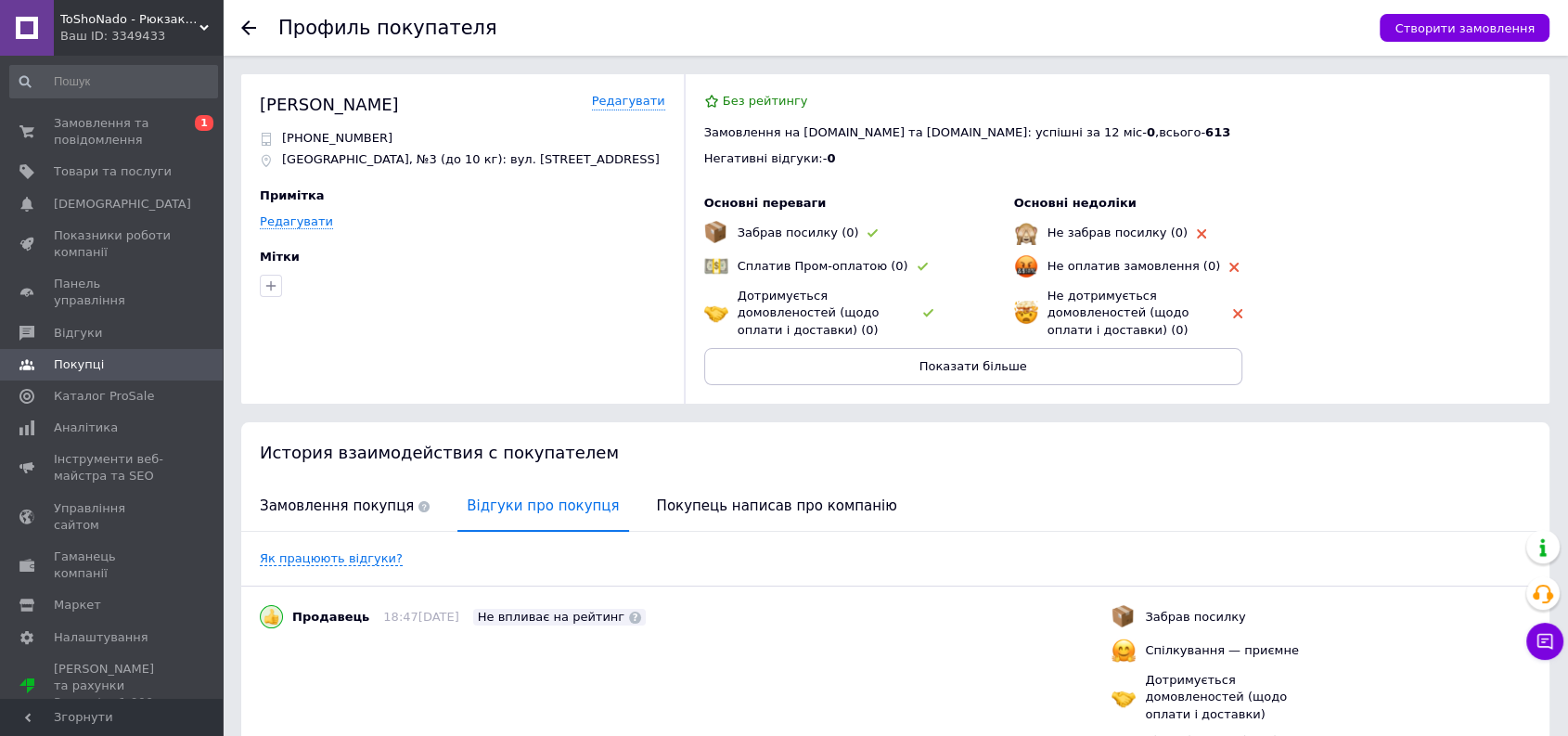
click at [332, 511] on span "Замовлення покупця" at bounding box center [344, 506] width 188 height 48
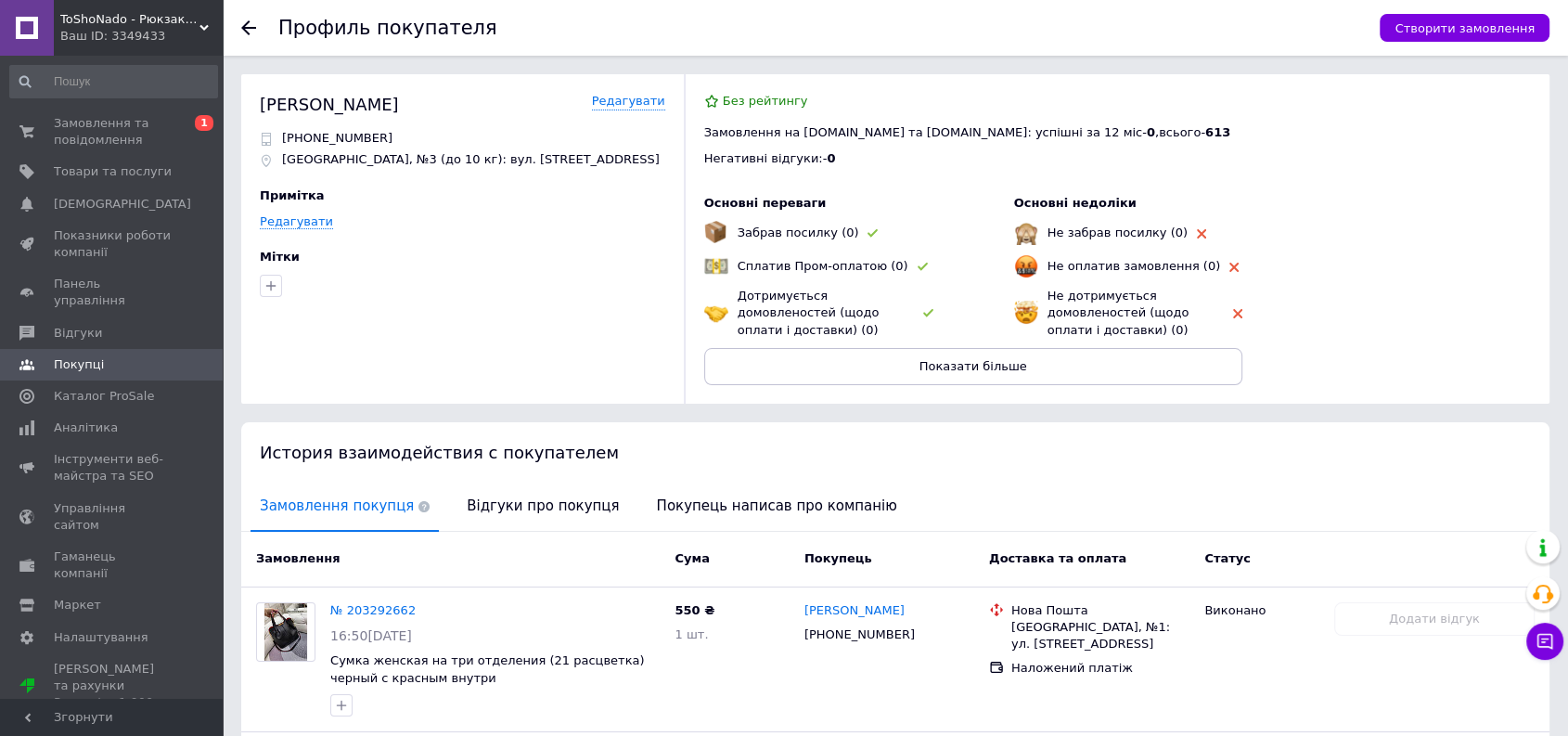
click at [247, 27] on use at bounding box center [249, 28] width 15 height 15
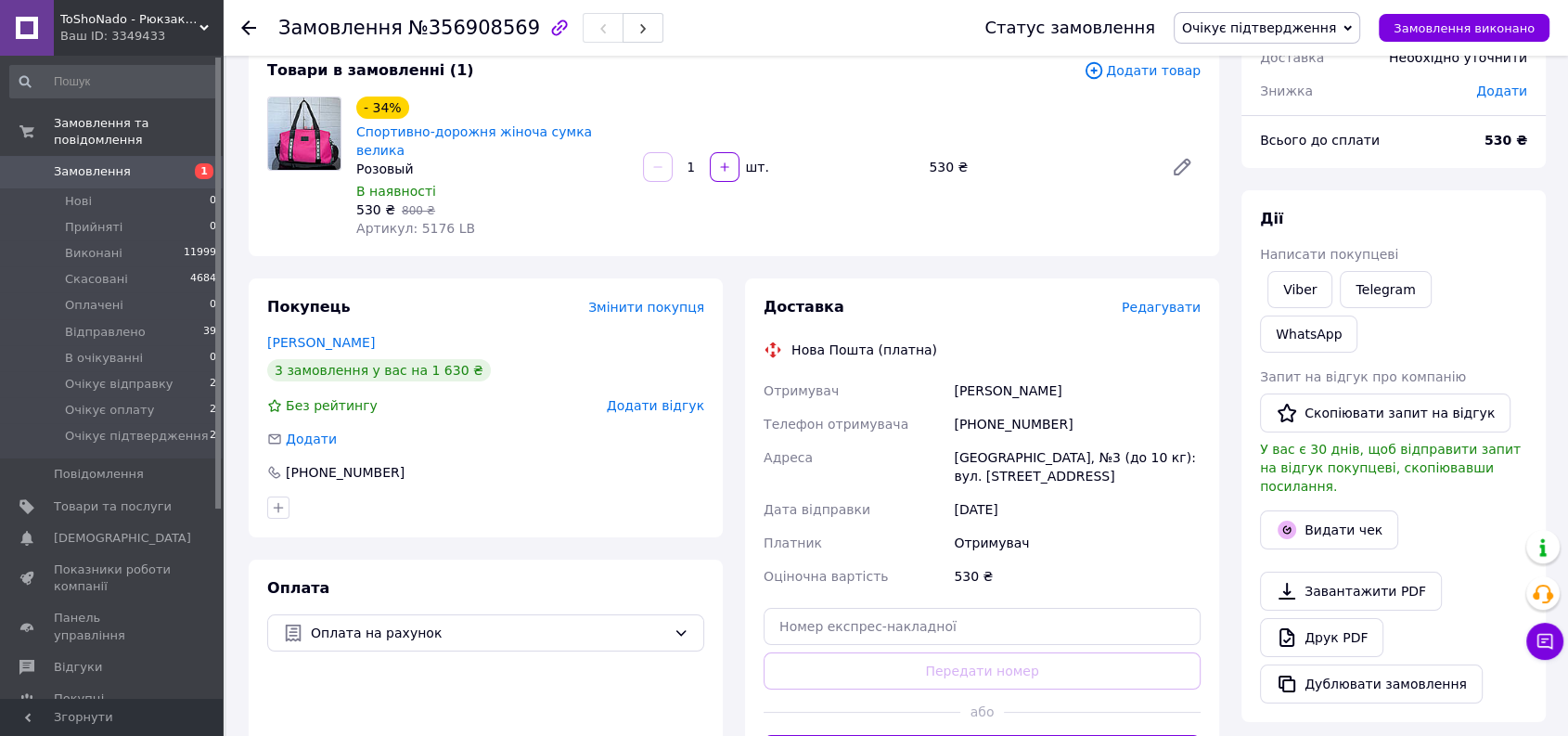
scroll to position [206, 0]
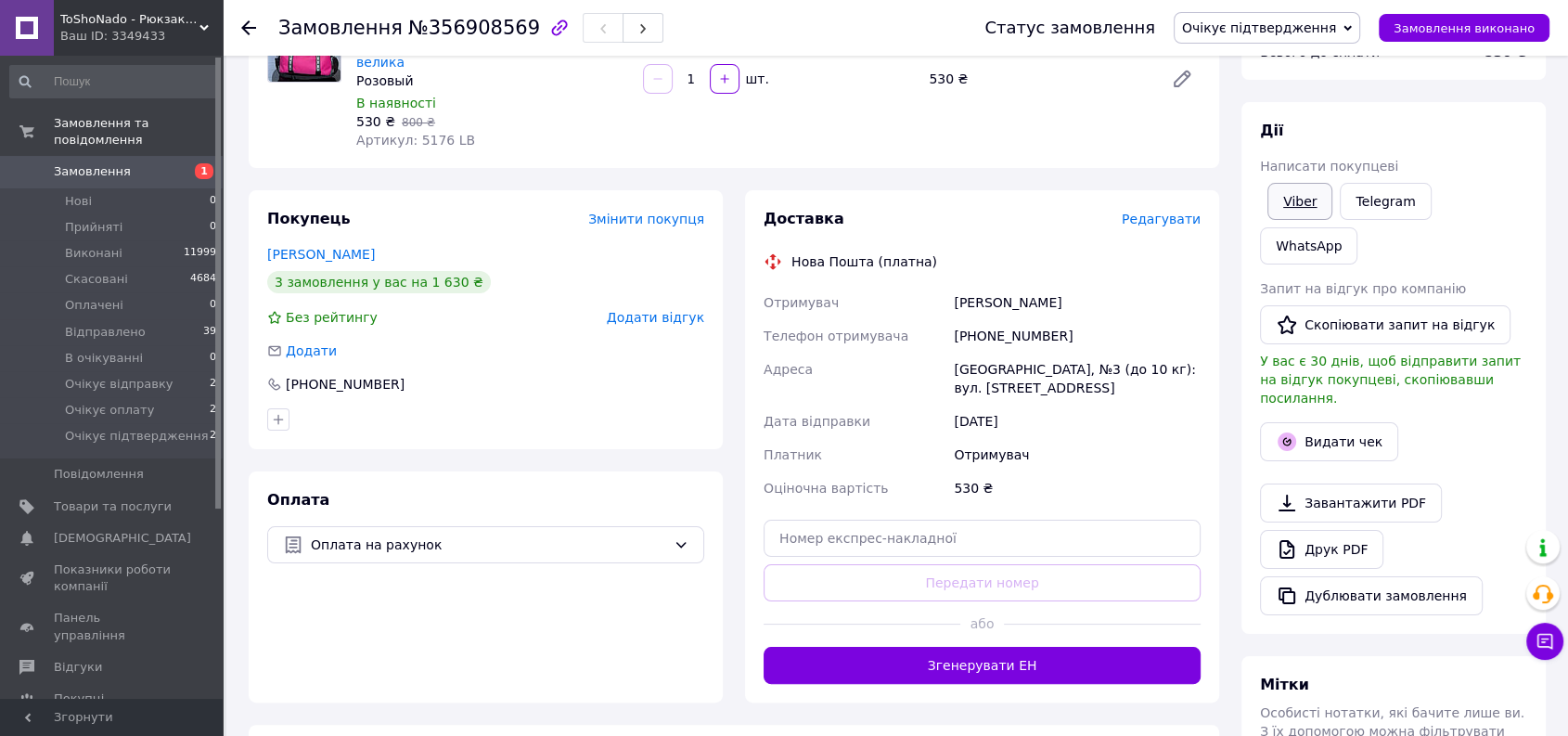
click at [1309, 195] on link "Viber" at bounding box center [1299, 201] width 65 height 37
click at [1309, 26] on span "Очікує підтвердження" at bounding box center [1259, 28] width 154 height 15
click at [1283, 204] on li "Очікує оплату" at bounding box center [1267, 213] width 185 height 28
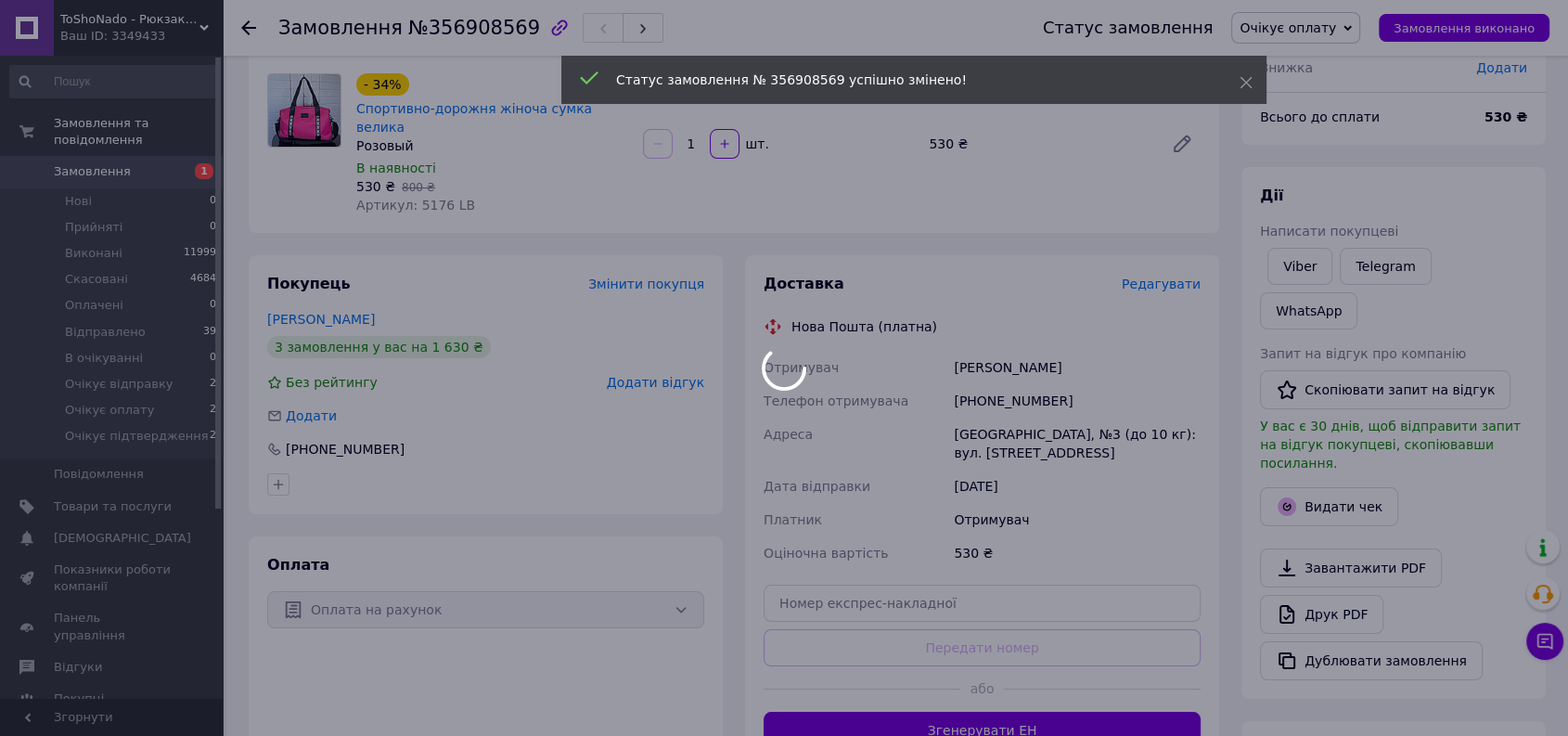
scroll to position [412, 0]
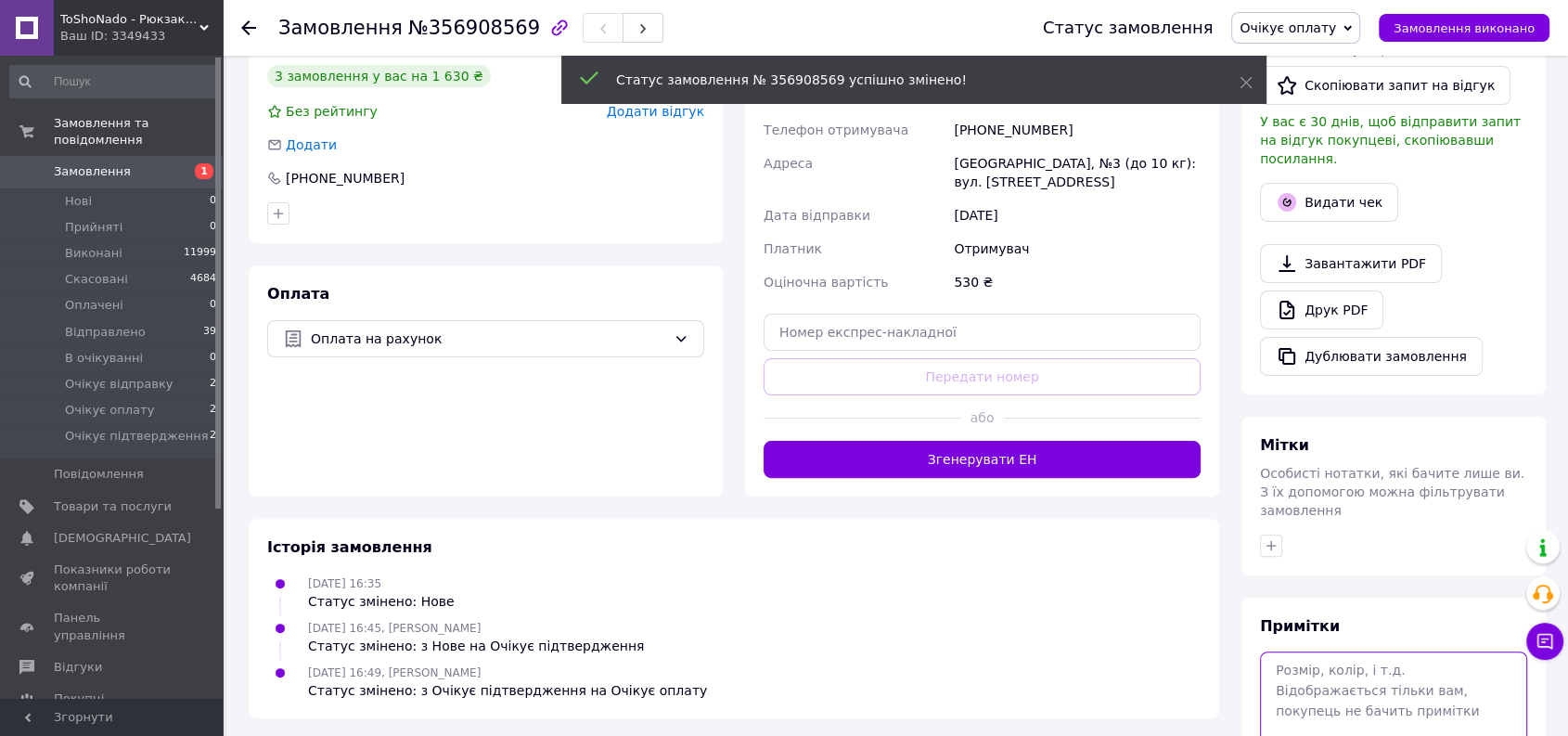
click at [1328, 651] on textarea at bounding box center [1393, 700] width 267 height 98
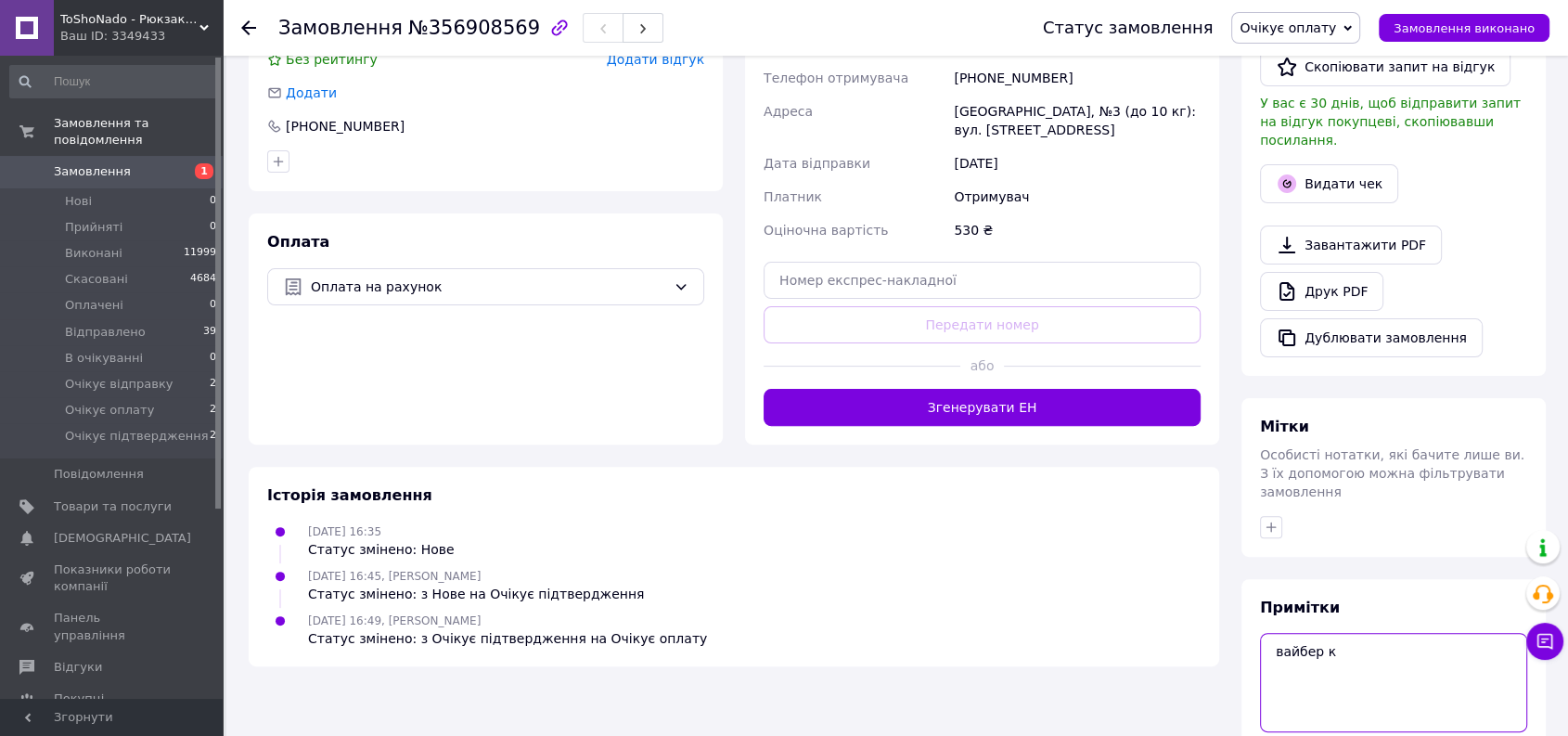
scroll to position [491, 0]
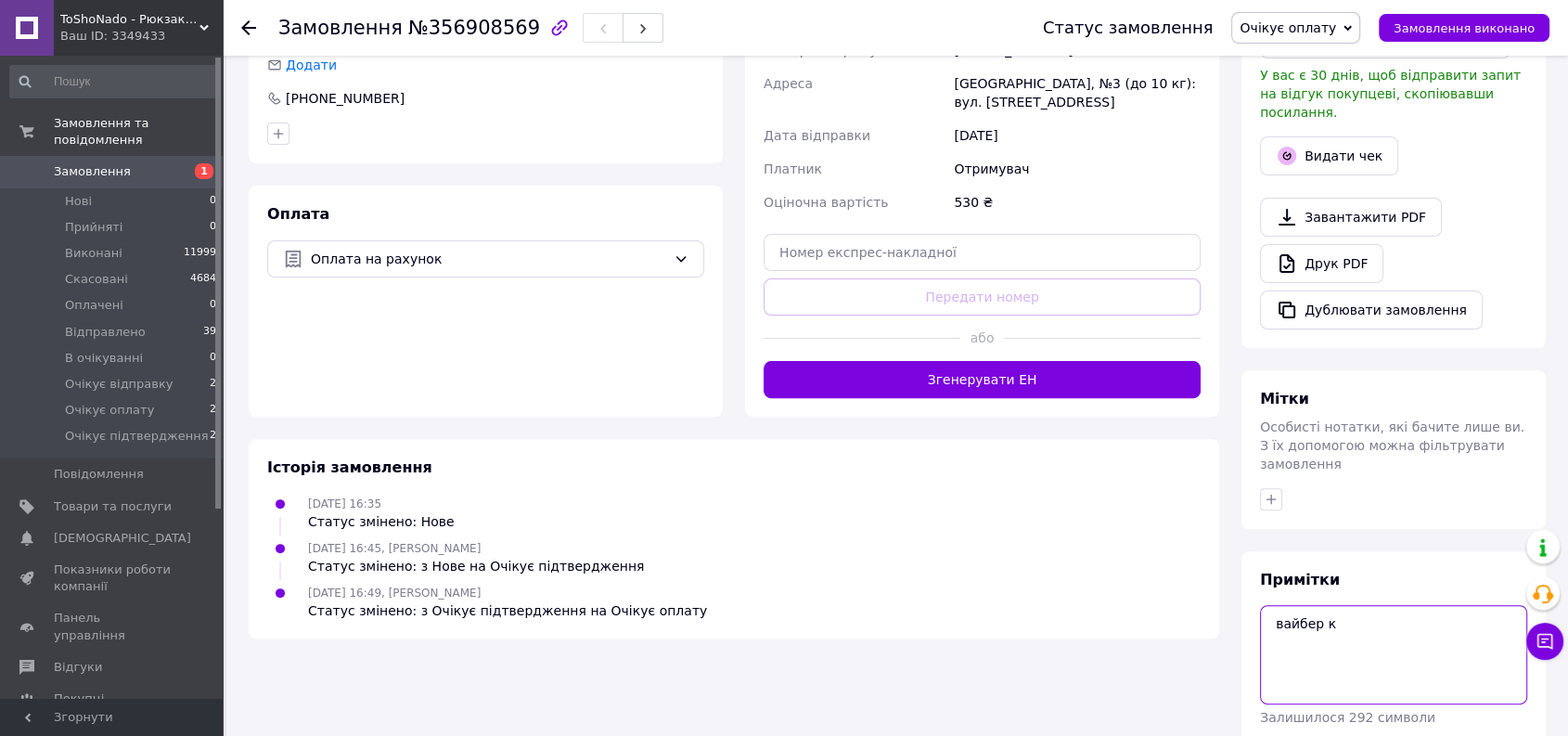
type textarea "вайбер к"
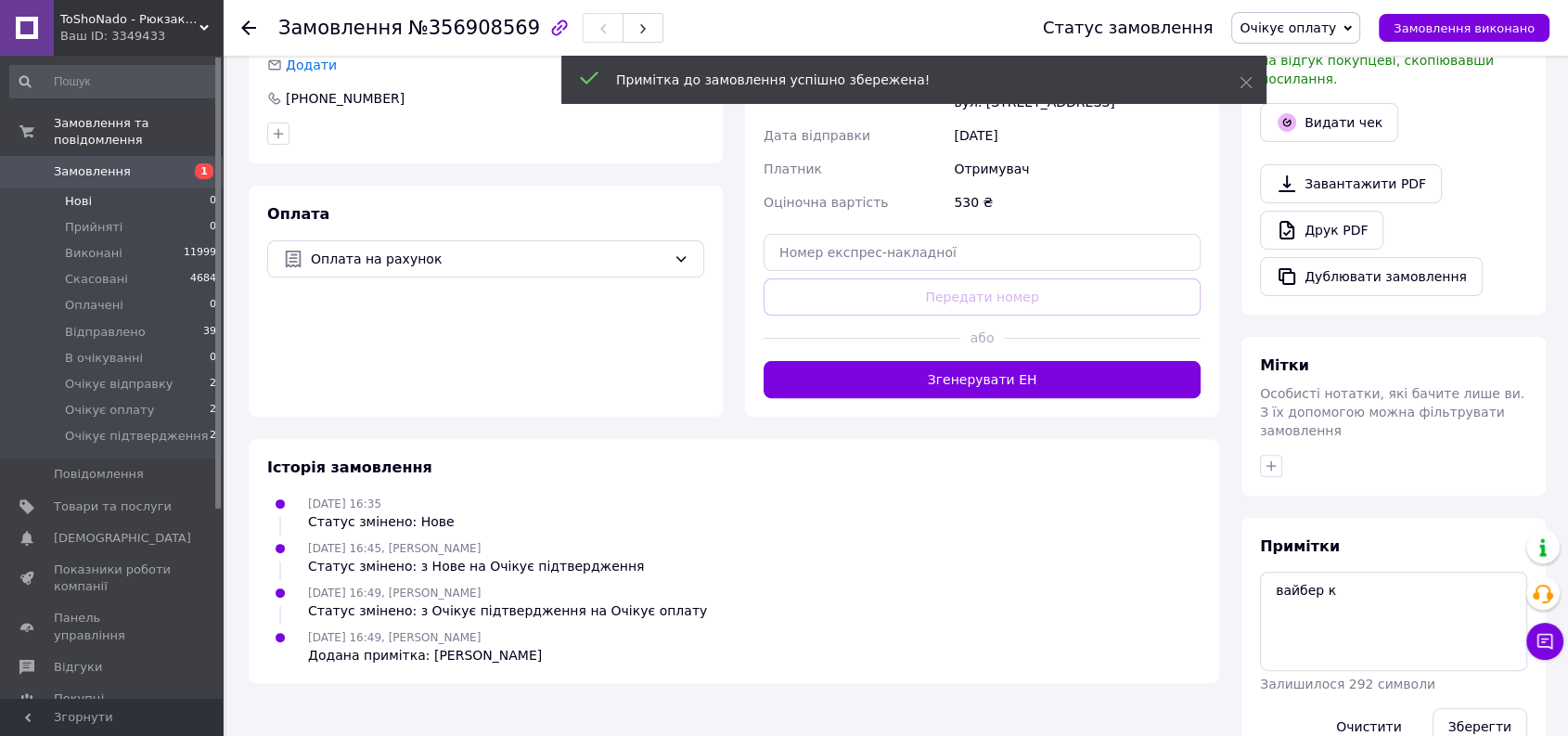
scroll to position [459, 0]
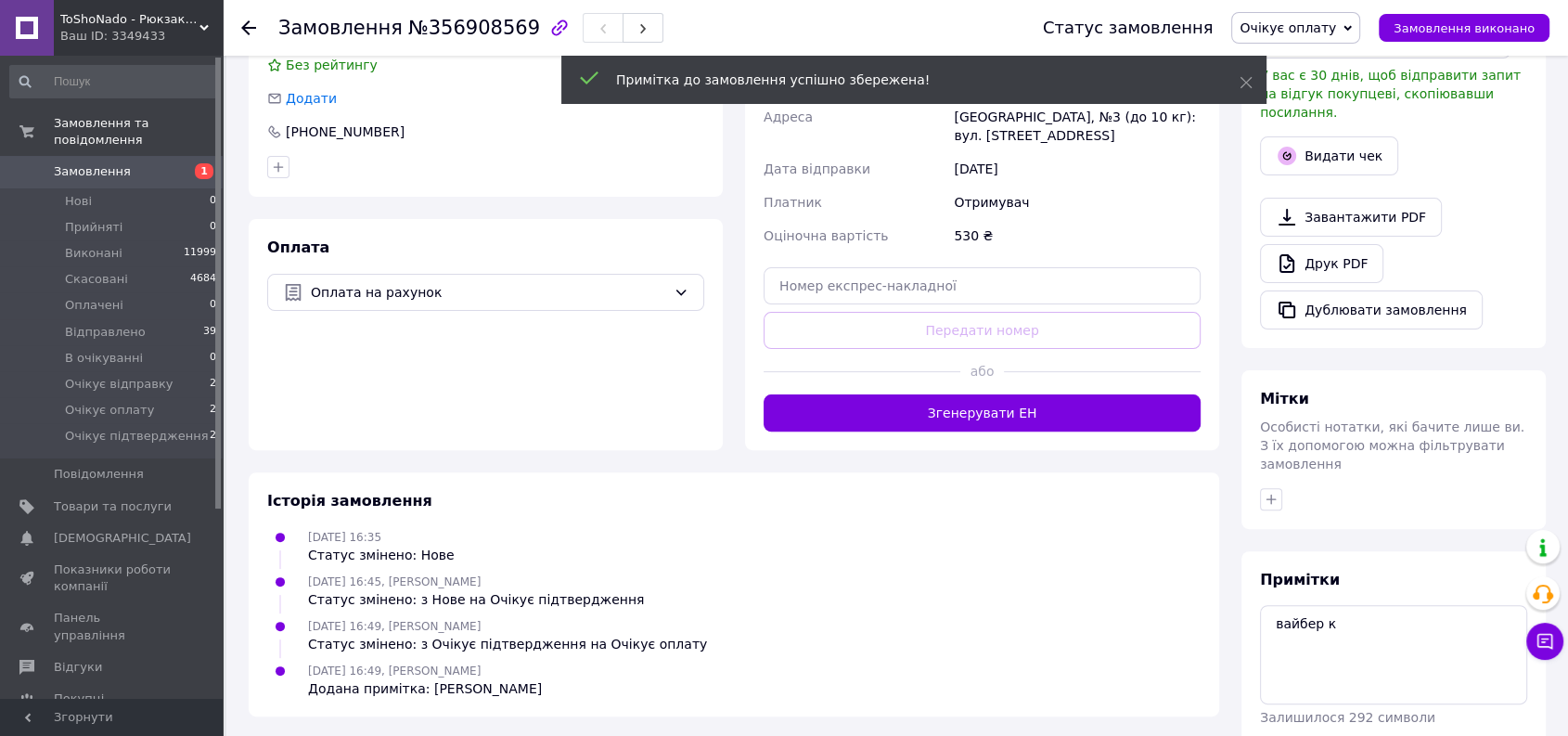
click at [90, 163] on span "Замовлення" at bounding box center [91, 171] width 77 height 17
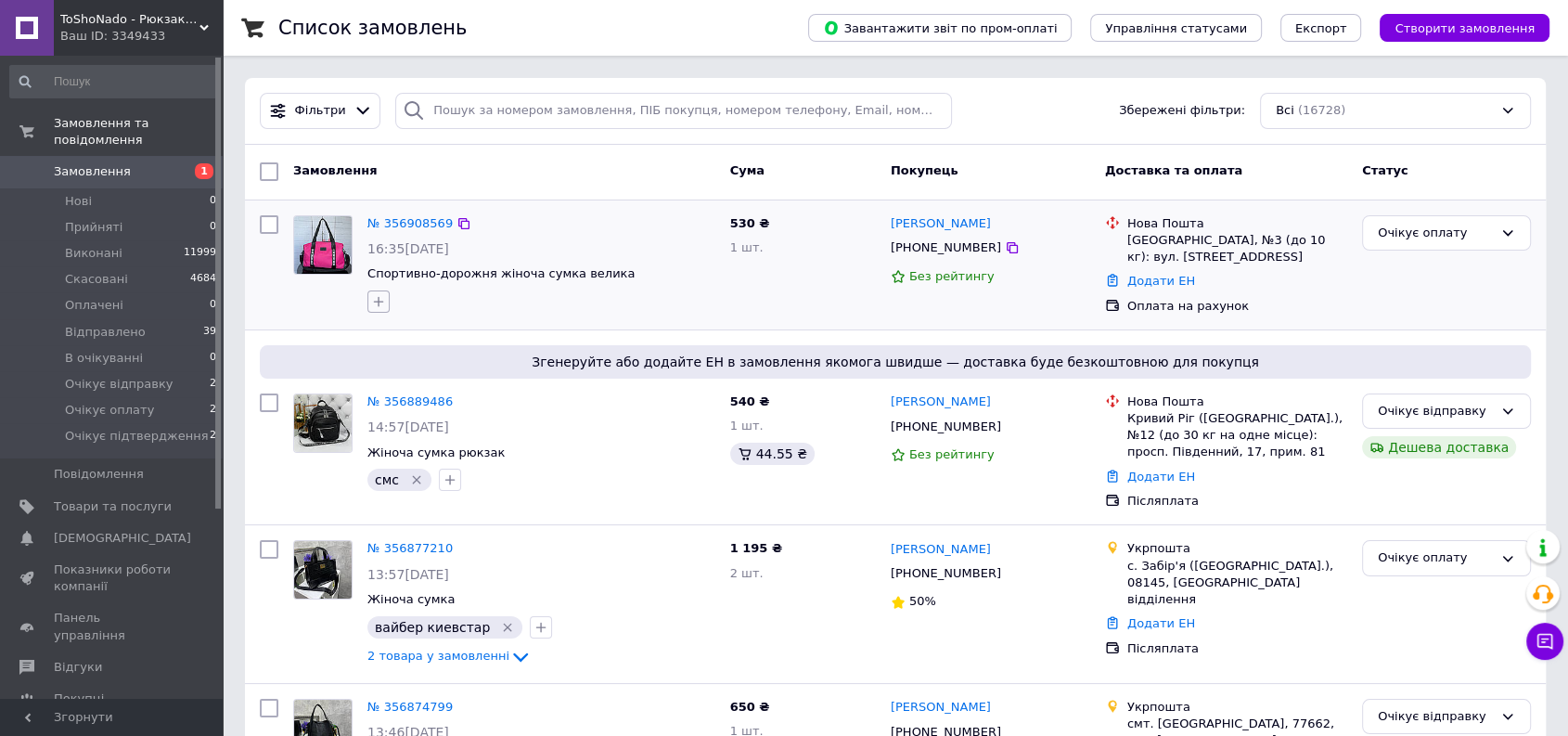
click at [377, 297] on icon "button" at bounding box center [378, 301] width 15 height 15
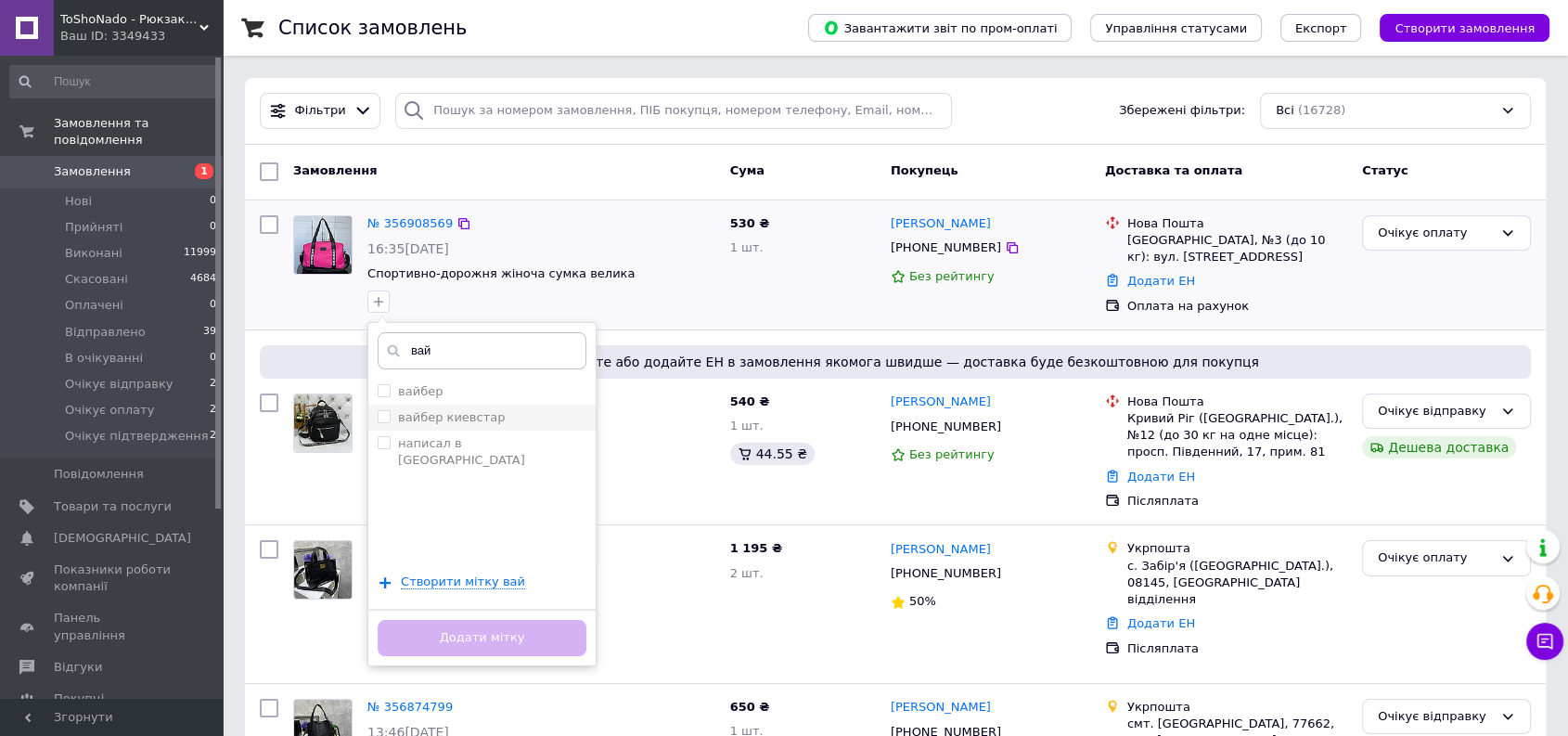
type input "вай"
click at [430, 415] on label "вайбер киевстар" at bounding box center [450, 417] width 106 height 14
checkbox input "true"
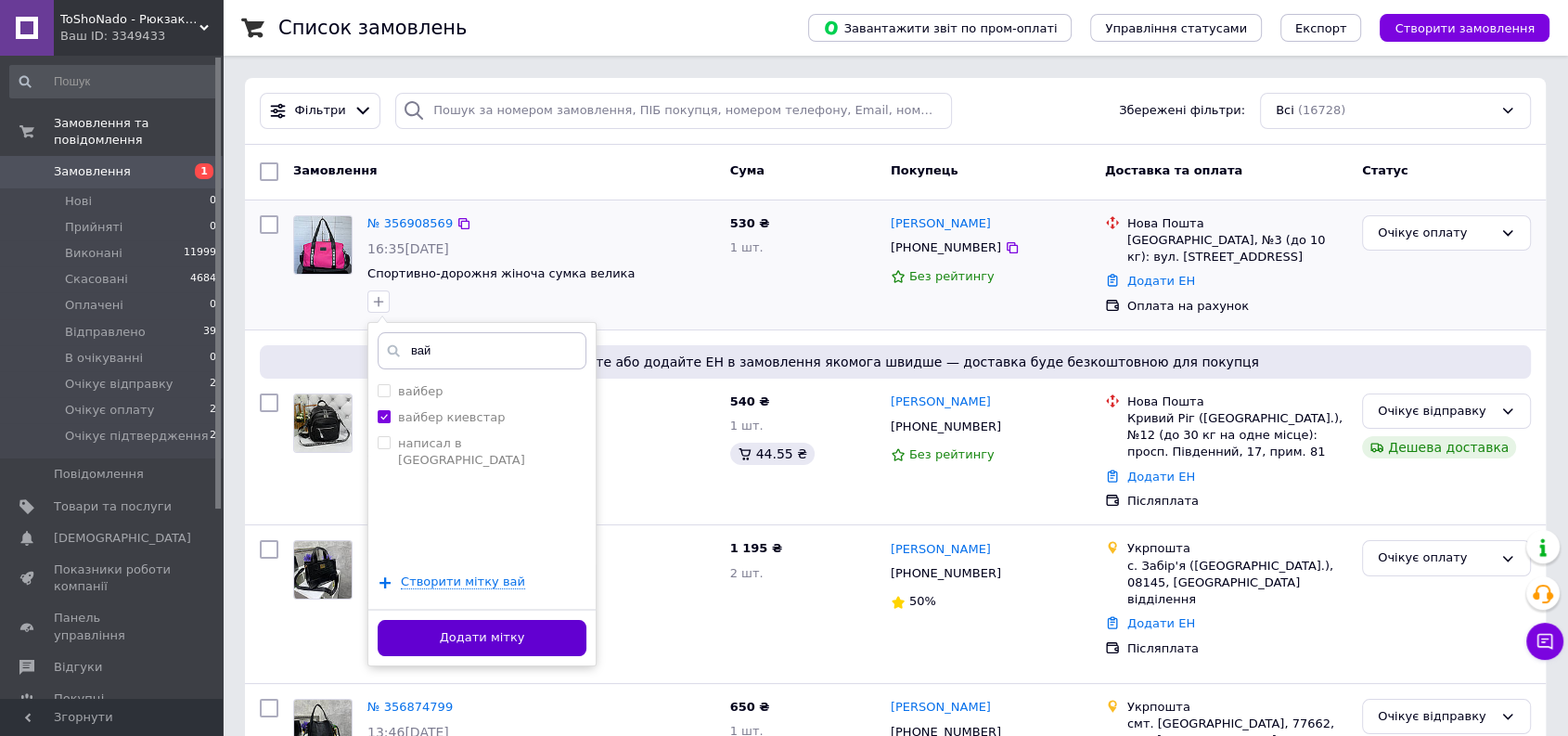
click at [483, 633] on button "Додати мітку" at bounding box center [482, 638] width 209 height 36
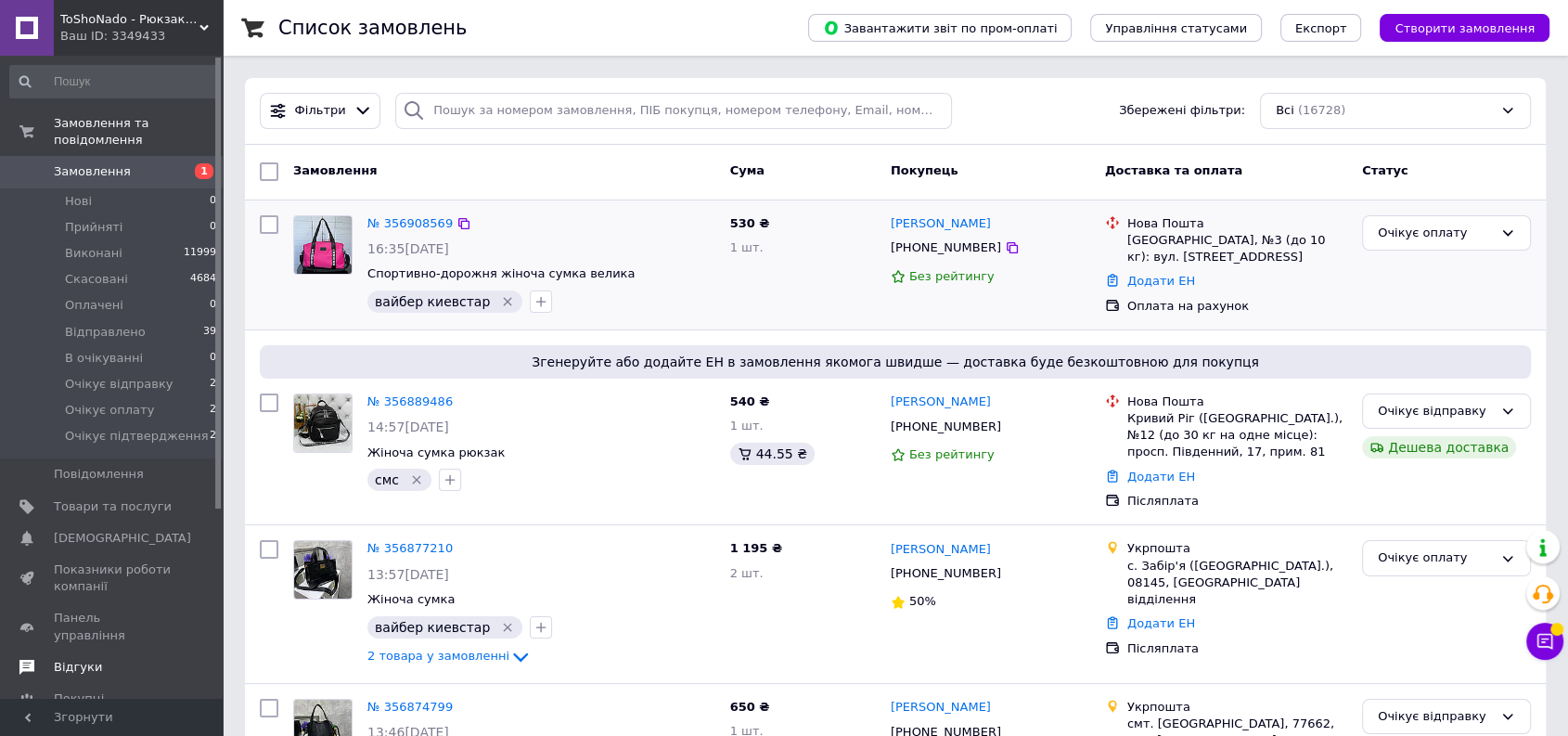
click at [81, 658] on span "Відгуки" at bounding box center [78, 666] width 49 height 17
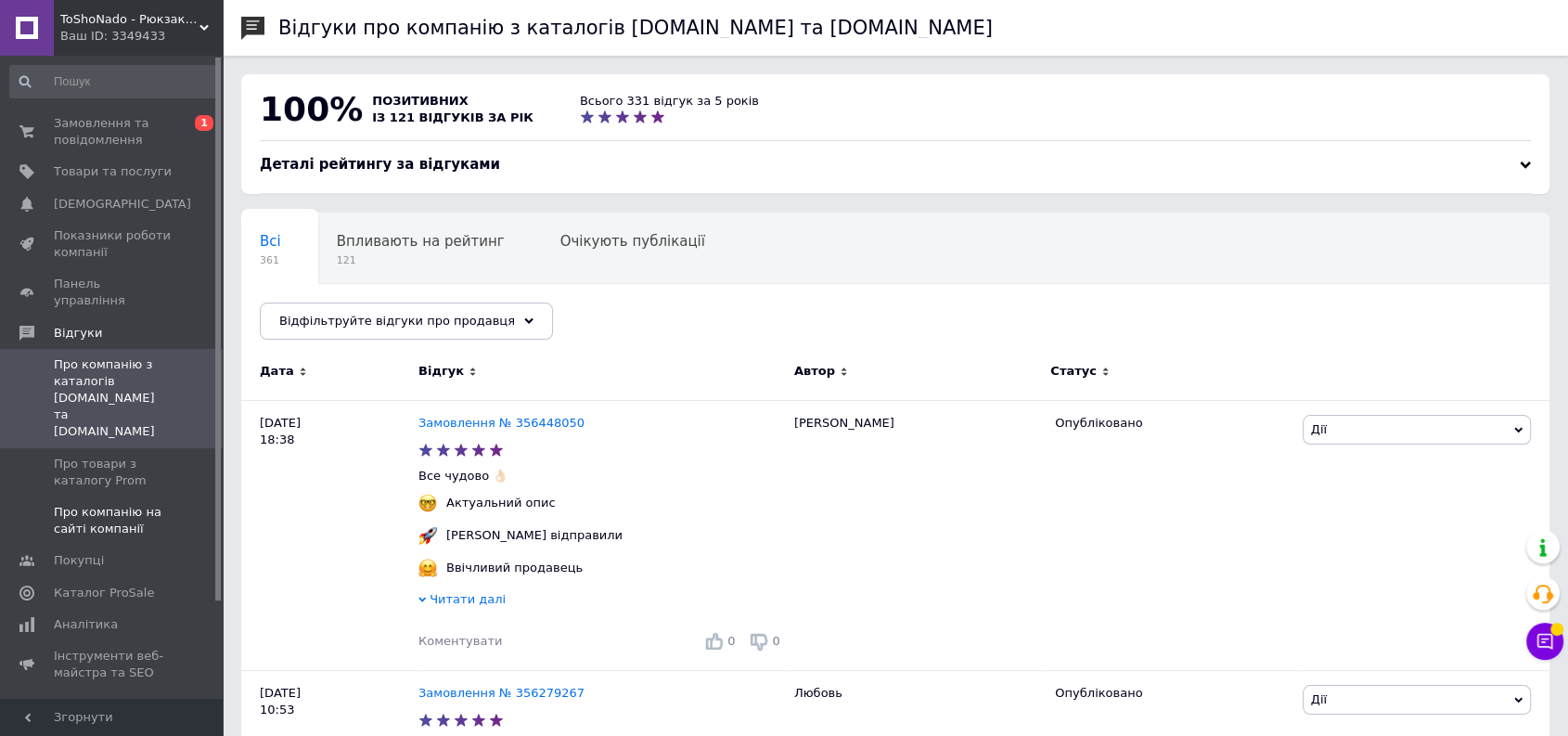
click at [126, 504] on span "Про компанію на сайті компанії" at bounding box center [112, 521] width 117 height 34
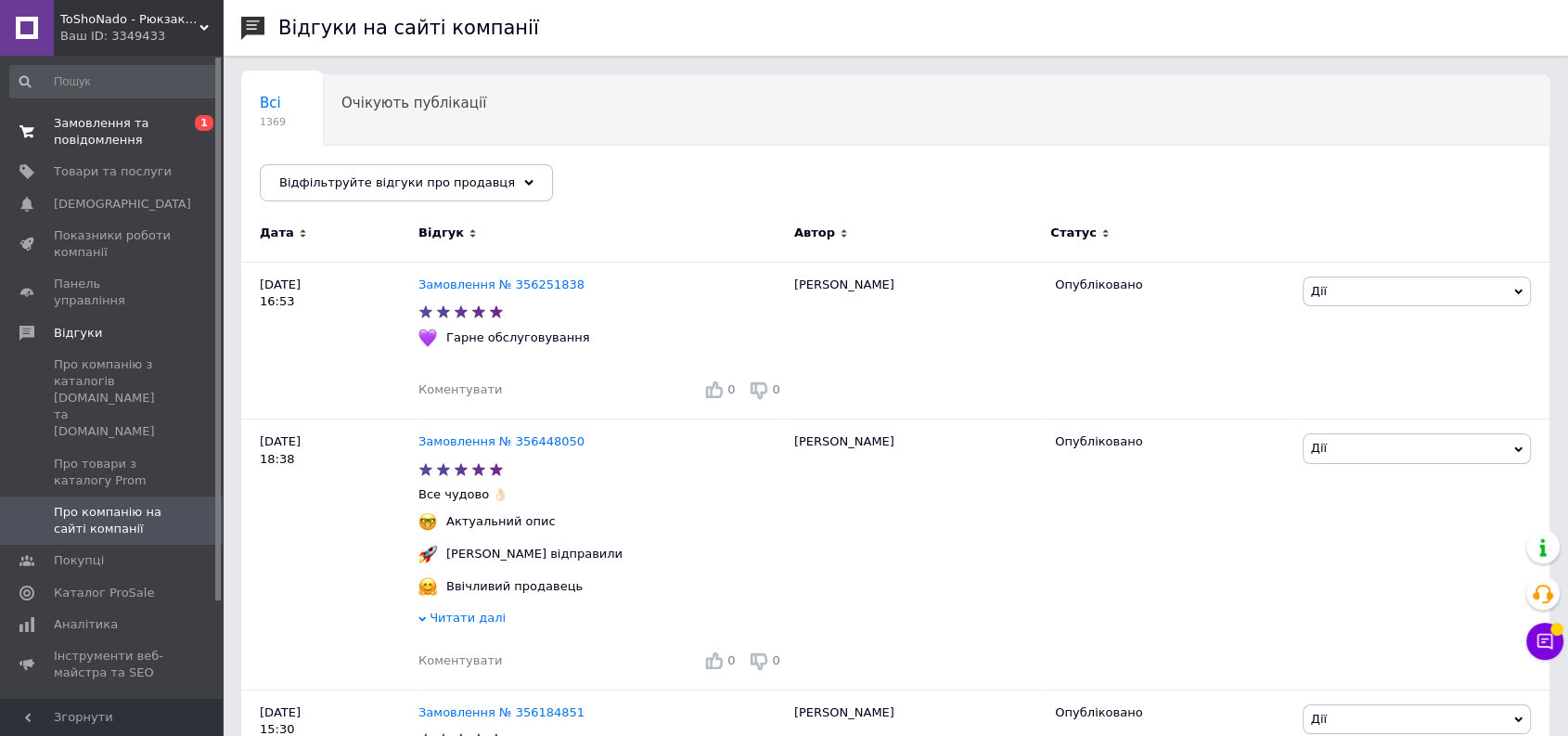
click at [94, 138] on span "Замовлення та повідомлення" at bounding box center [112, 132] width 117 height 34
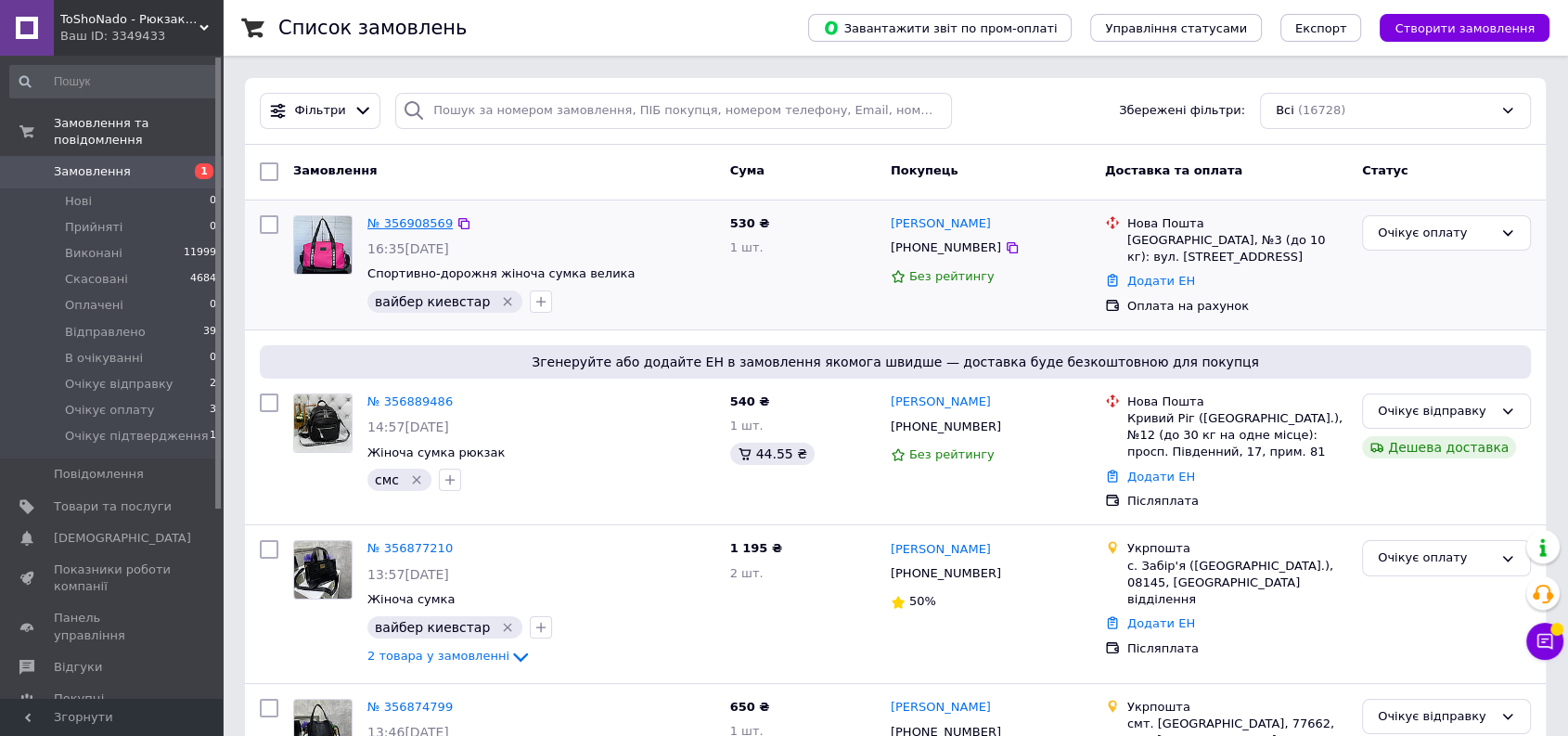
click at [404, 220] on link "№ 356908569" at bounding box center [410, 223] width 86 height 14
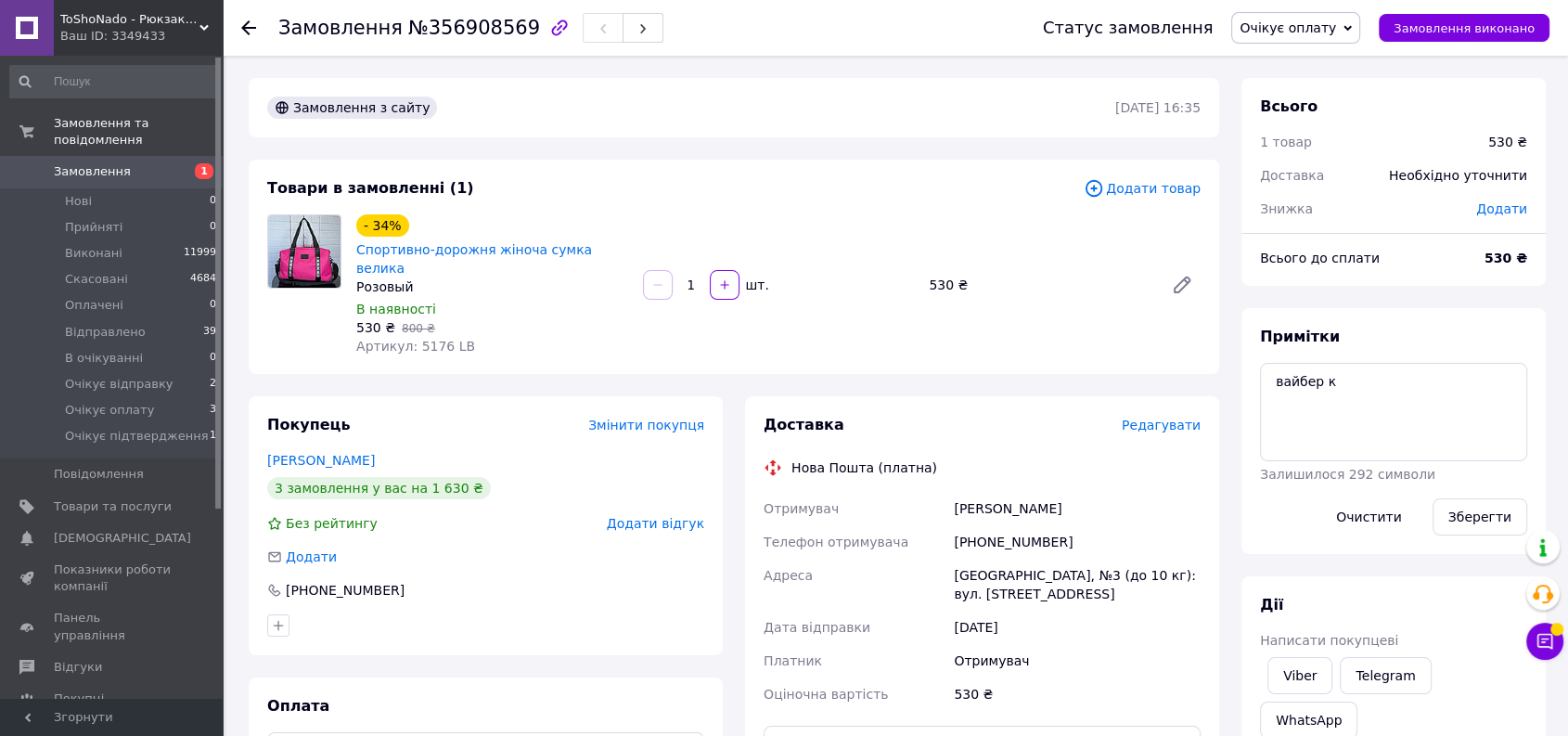
click at [994, 491] on div "Лебідь Єлизавета" at bounding box center [1077, 508] width 255 height 34
copy div "Лебідь Єлизавета"
drag, startPoint x: 436, startPoint y: 665, endPoint x: 727, endPoint y: 564, distance: 308.0
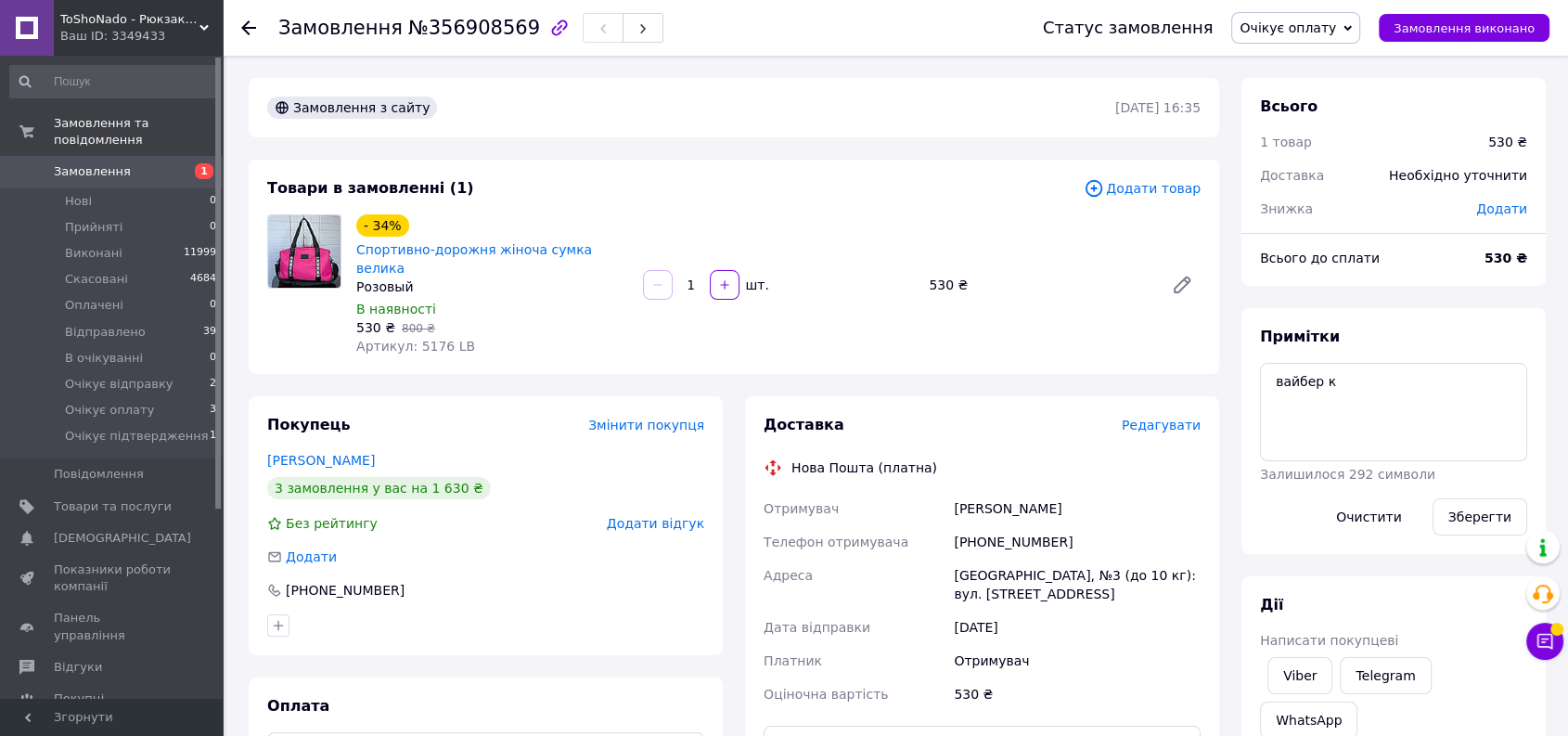
click at [979, 525] on div "[PHONE_NUMBER]" at bounding box center [1077, 542] width 255 height 34
copy div "[PHONE_NUMBER]"
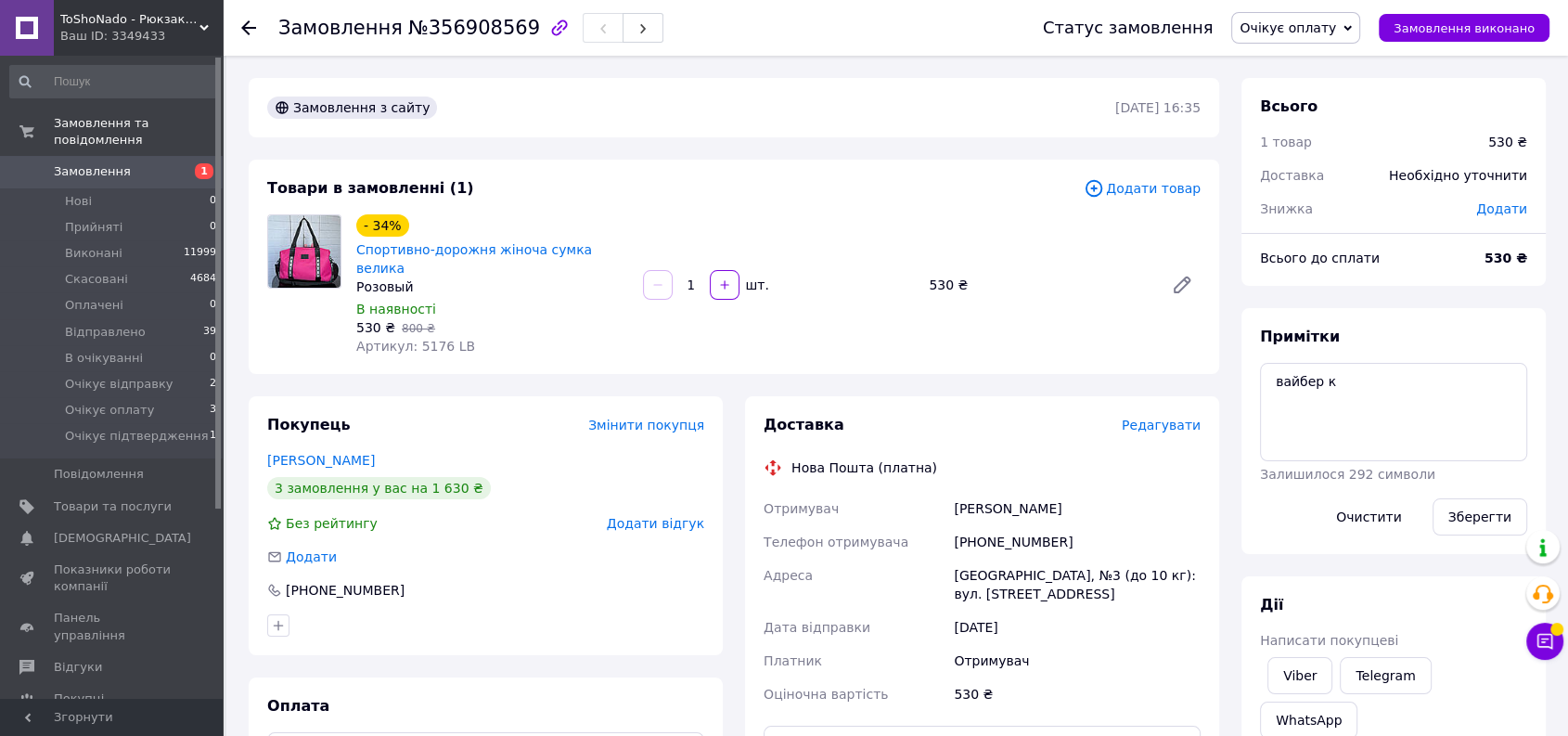
drag, startPoint x: 373, startPoint y: 672, endPoint x: 563, endPoint y: 605, distance: 201.5
click at [992, 559] on div "[GEOGRAPHIC_DATA], №3 (до 10 кг): вул. [STREET_ADDRESS]" at bounding box center [1077, 585] width 255 height 52
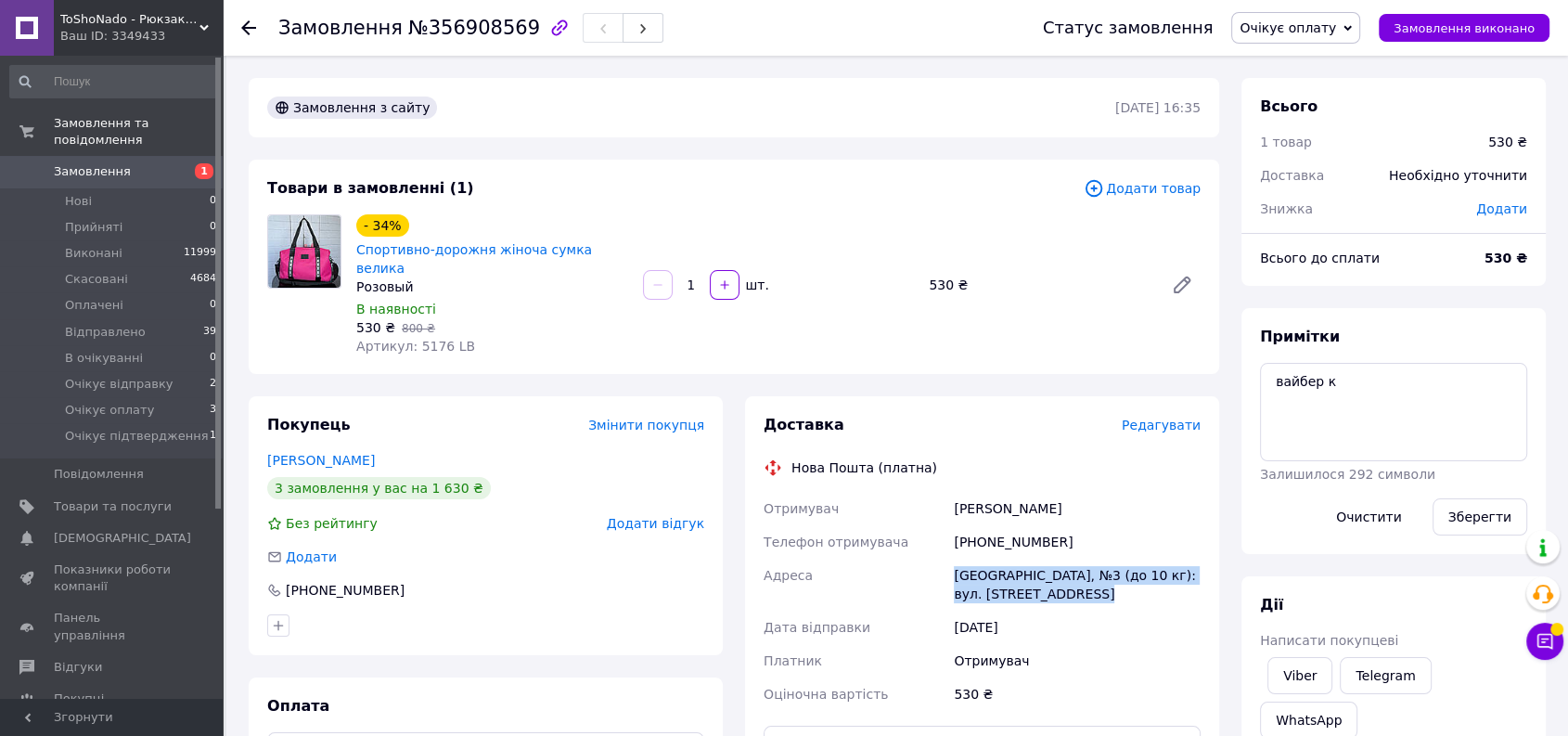
copy div "[GEOGRAPHIC_DATA], №3 (до 10 кг): вул. [STREET_ADDRESS]"
click at [1558, 644] on button "Чат з покупцем" at bounding box center [1544, 641] width 37 height 37
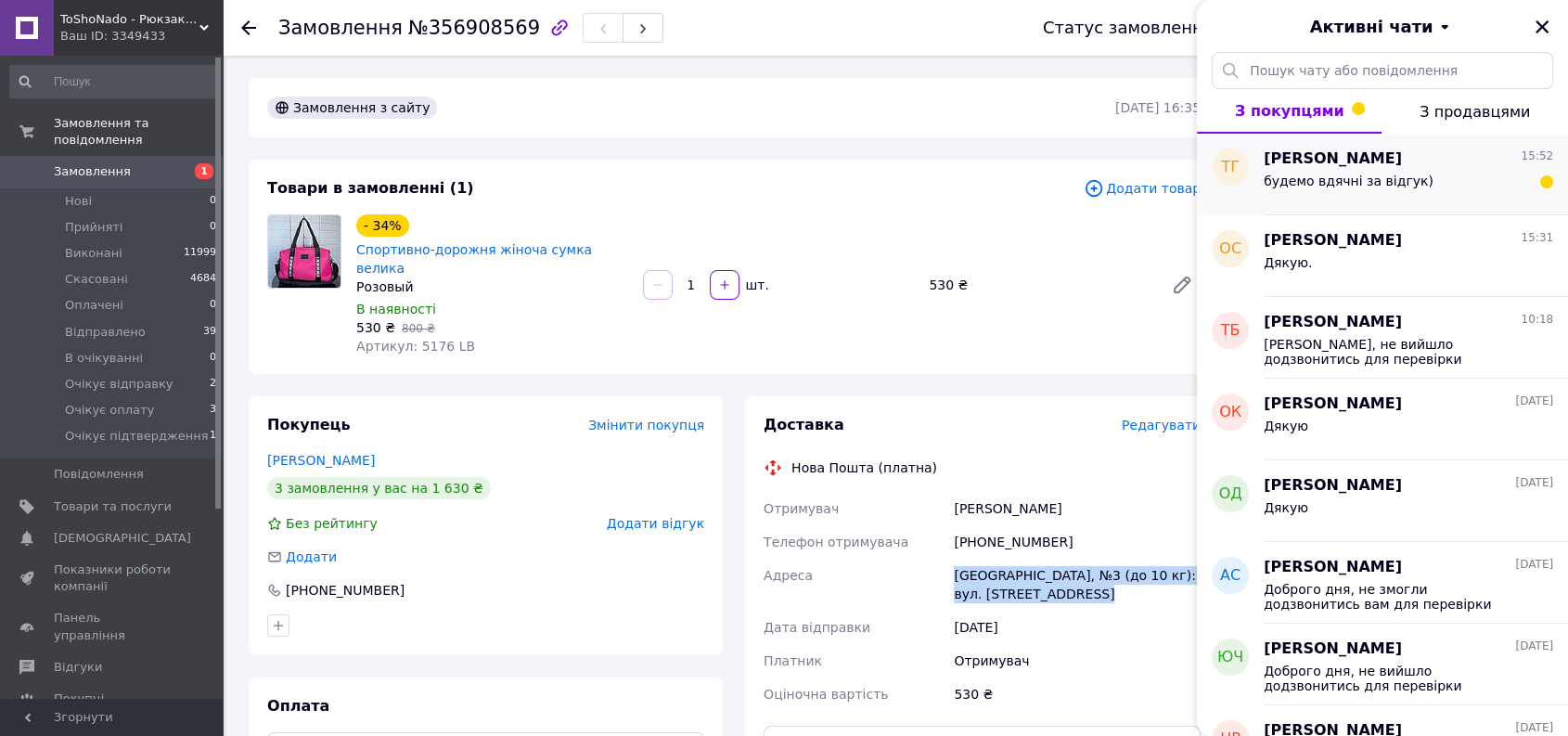
click at [1428, 201] on div "Татьяна Гузь 15:52 будемо вдячні за відгук)" at bounding box center [1416, 174] width 304 height 82
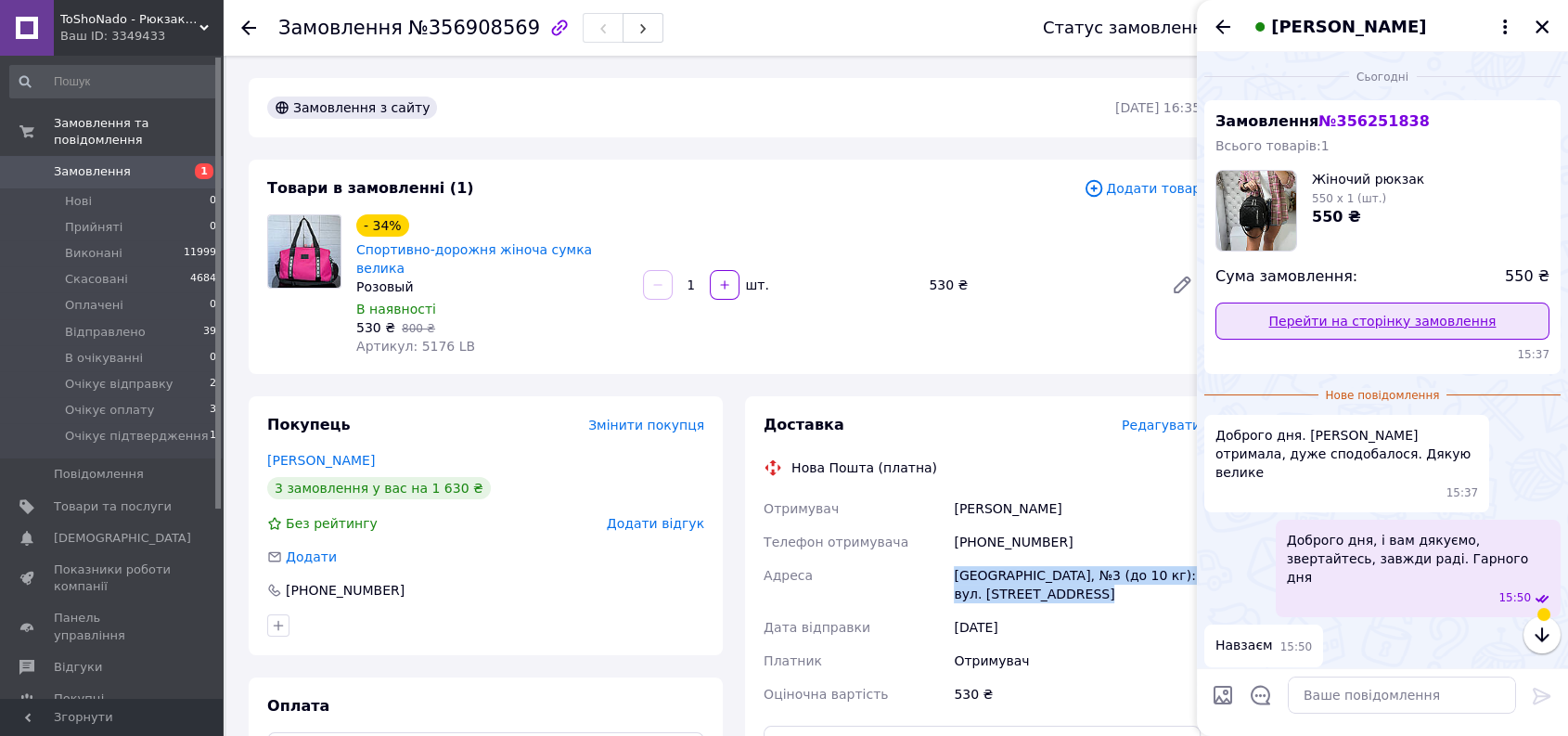
scroll to position [228, 0]
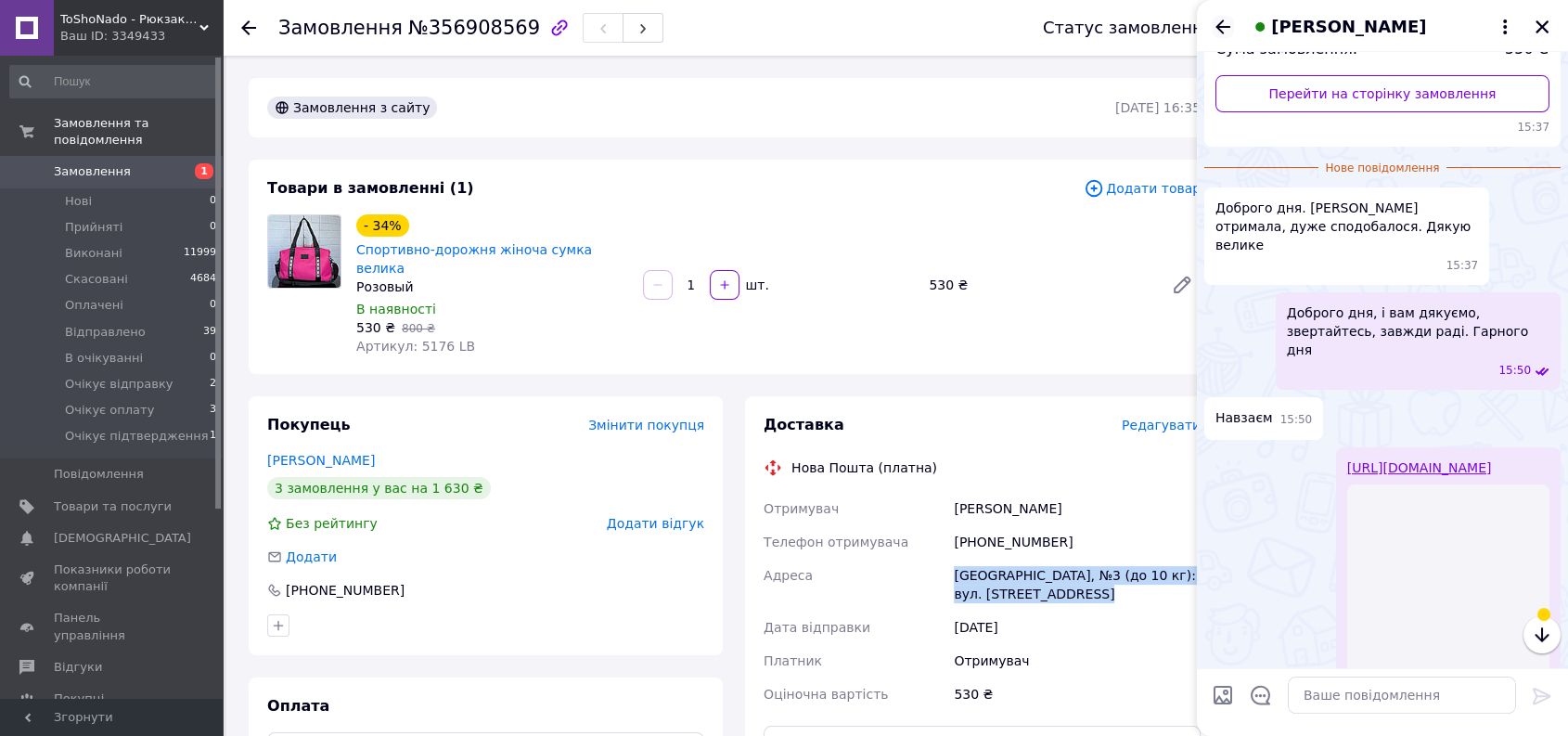
click at [1217, 25] on icon "Назад" at bounding box center [1222, 27] width 15 height 14
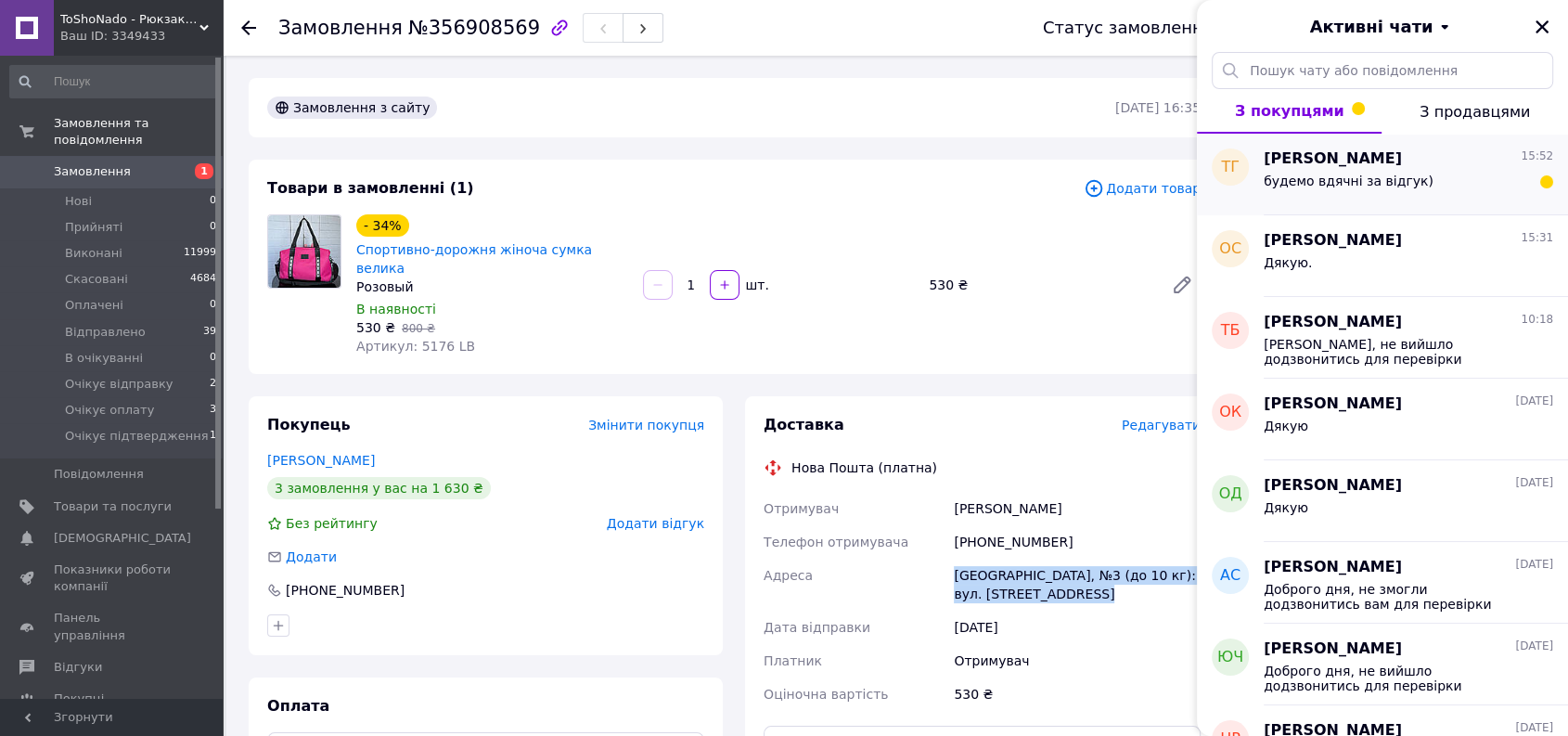
click at [1403, 169] on div "Татьяна Гузь 15:52 будемо вдячні за відгук)" at bounding box center [1416, 174] width 304 height 82
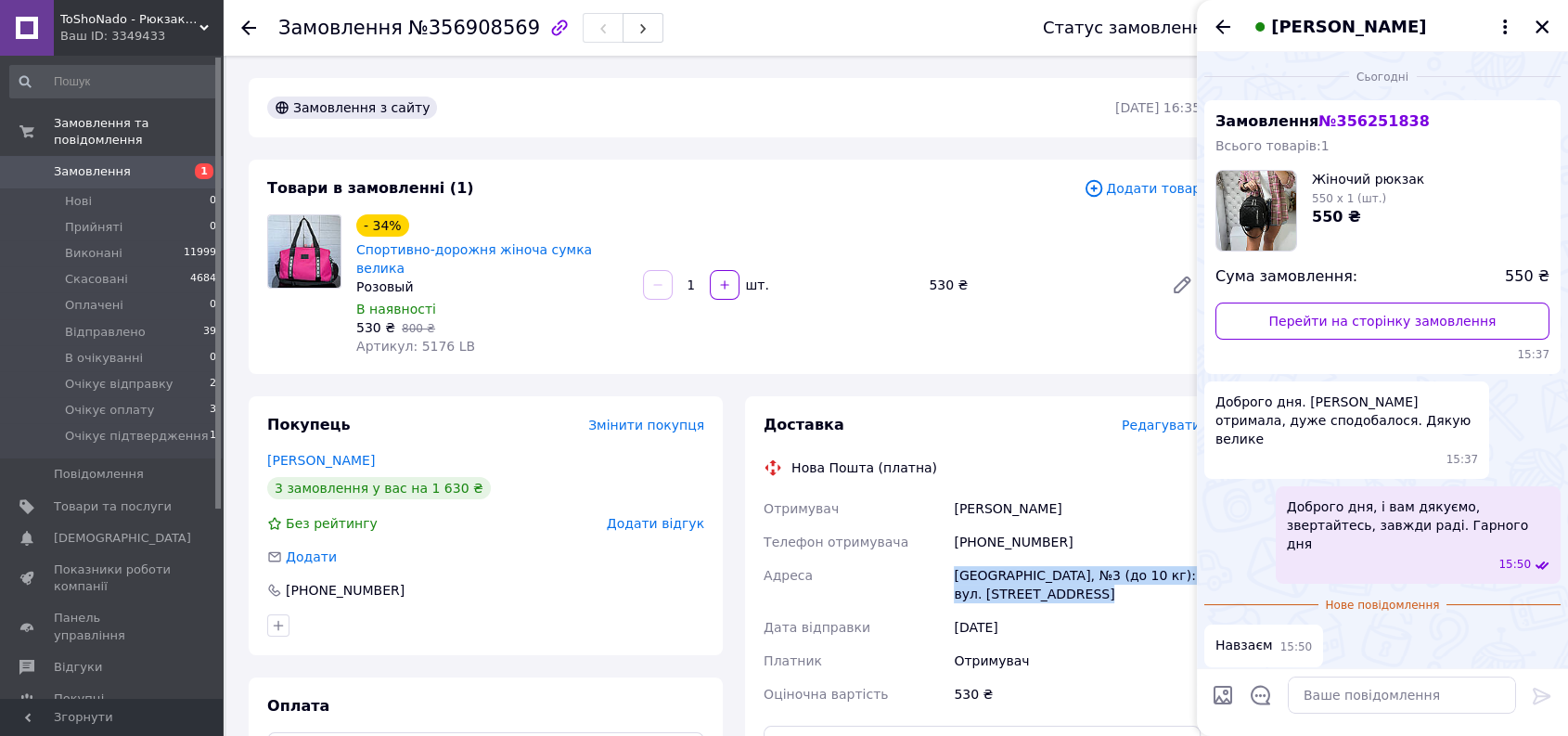
scroll to position [223, 0]
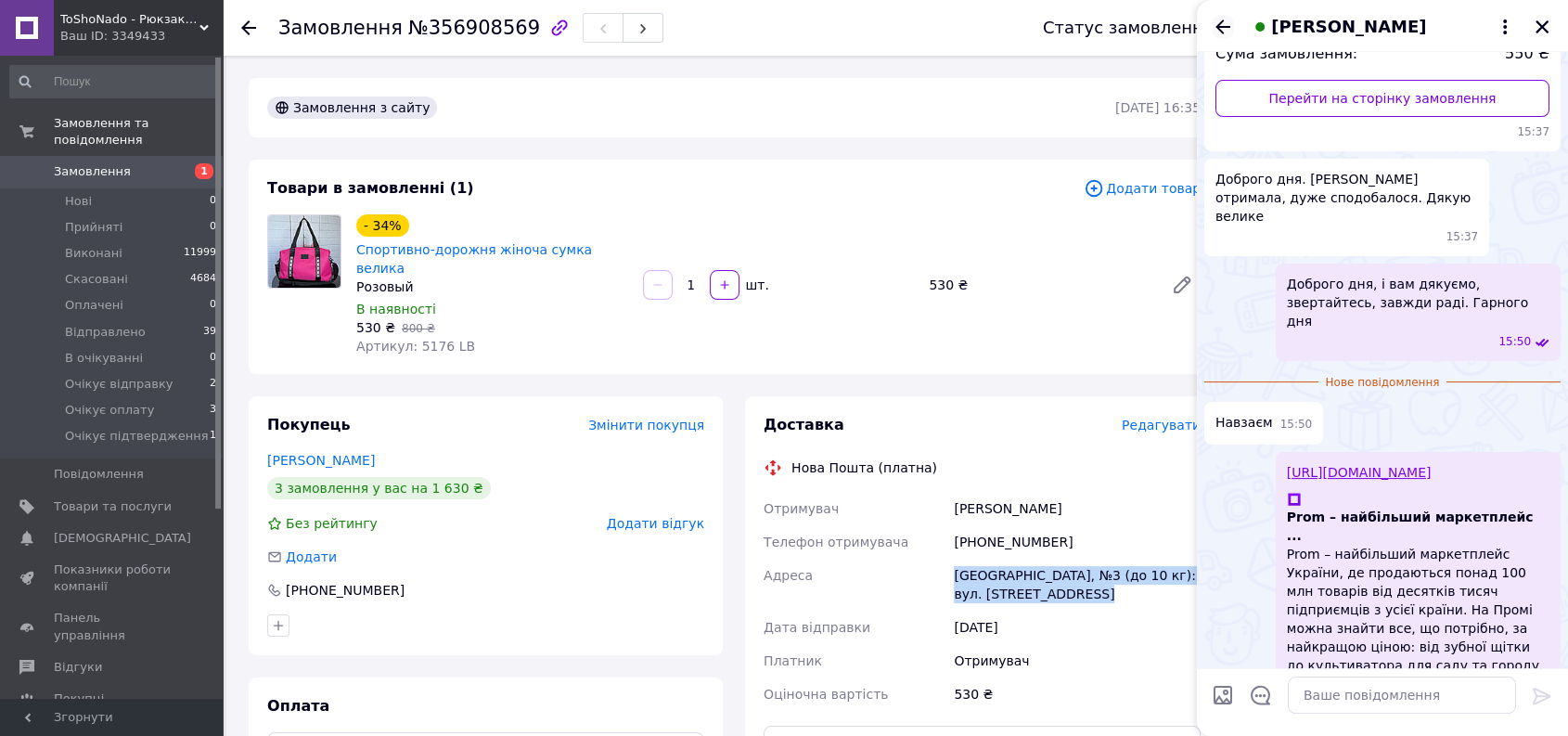
click at [1212, 21] on icon "Назад" at bounding box center [1222, 27] width 22 height 22
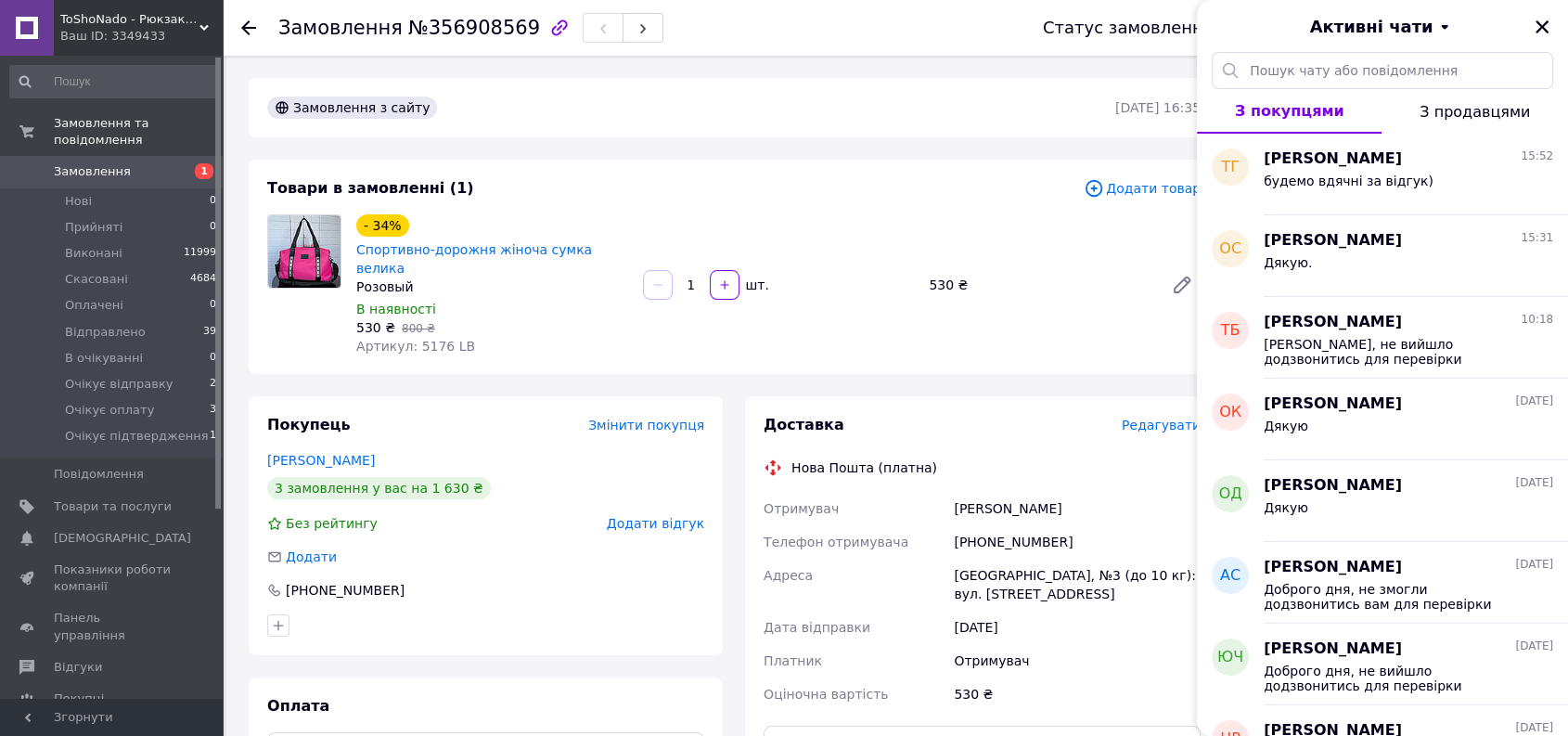
click at [1529, 26] on div "Активні чати" at bounding box center [1382, 26] width 371 height 52
click at [1544, 26] on icon "Закрити" at bounding box center [1541, 27] width 13 height 13
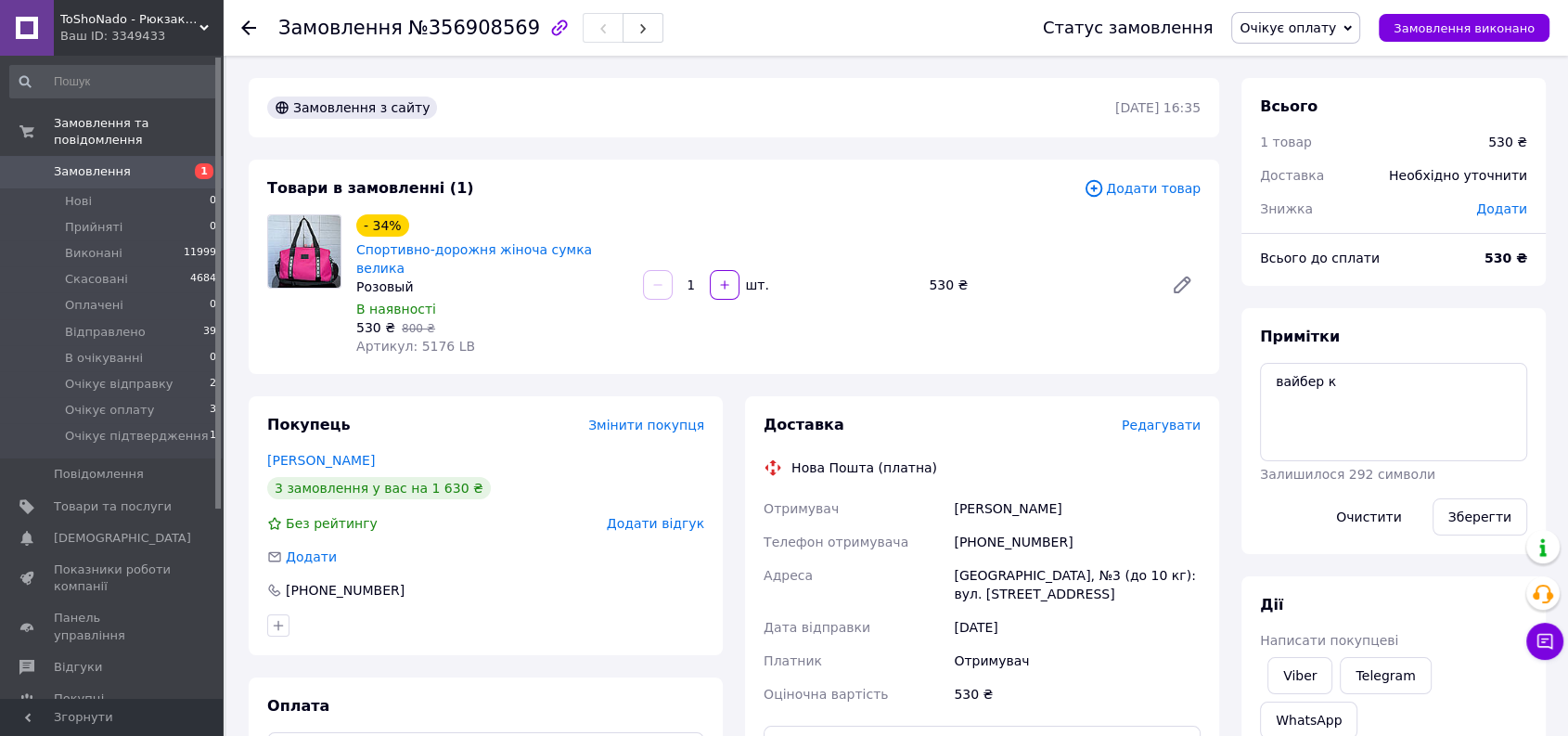
click at [109, 163] on span "Замовлення" at bounding box center [91, 171] width 77 height 17
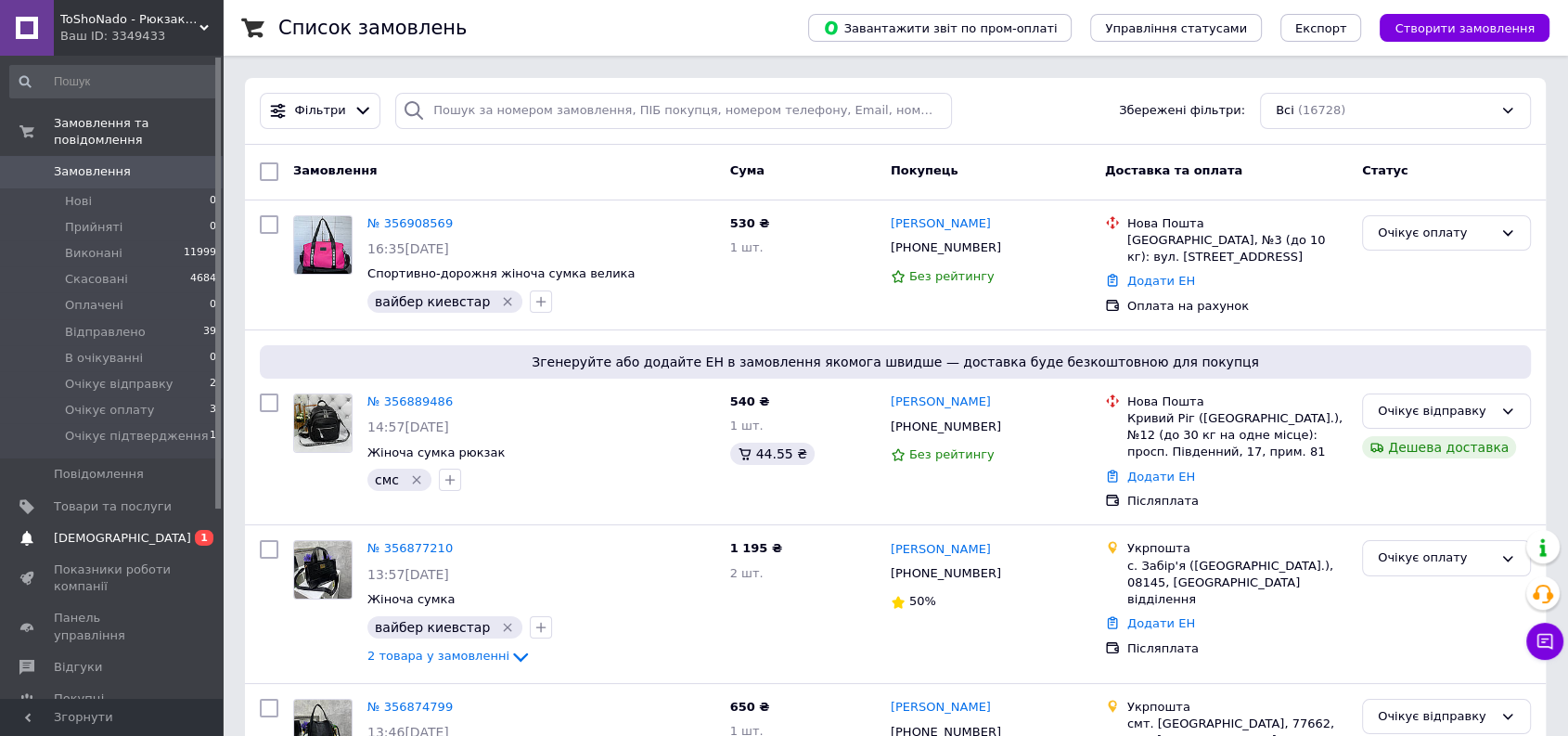
click at [103, 530] on span "[DEMOGRAPHIC_DATA]" at bounding box center [122, 538] width 137 height 17
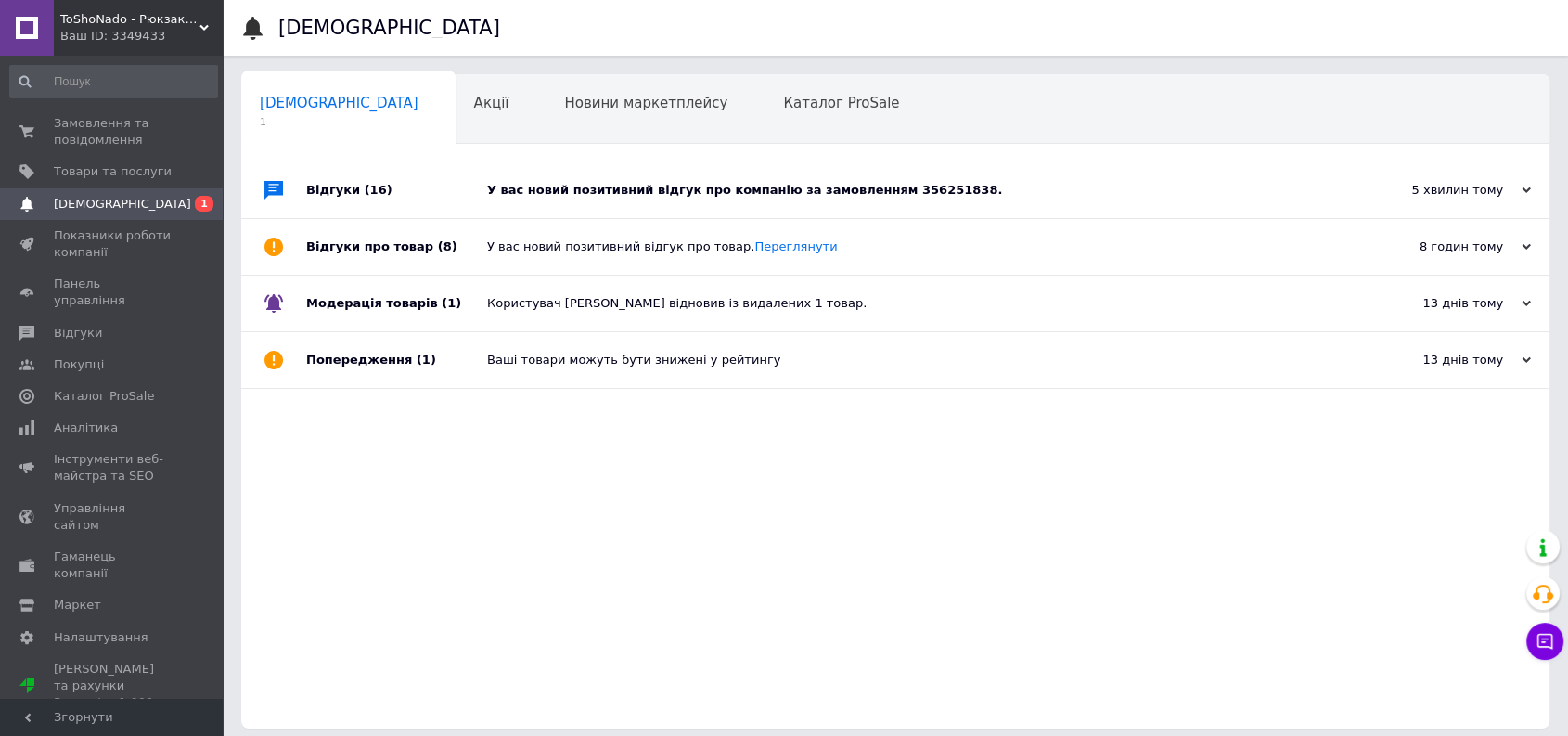
click at [458, 212] on div "Відгуки (16)" at bounding box center [397, 190] width 181 height 56
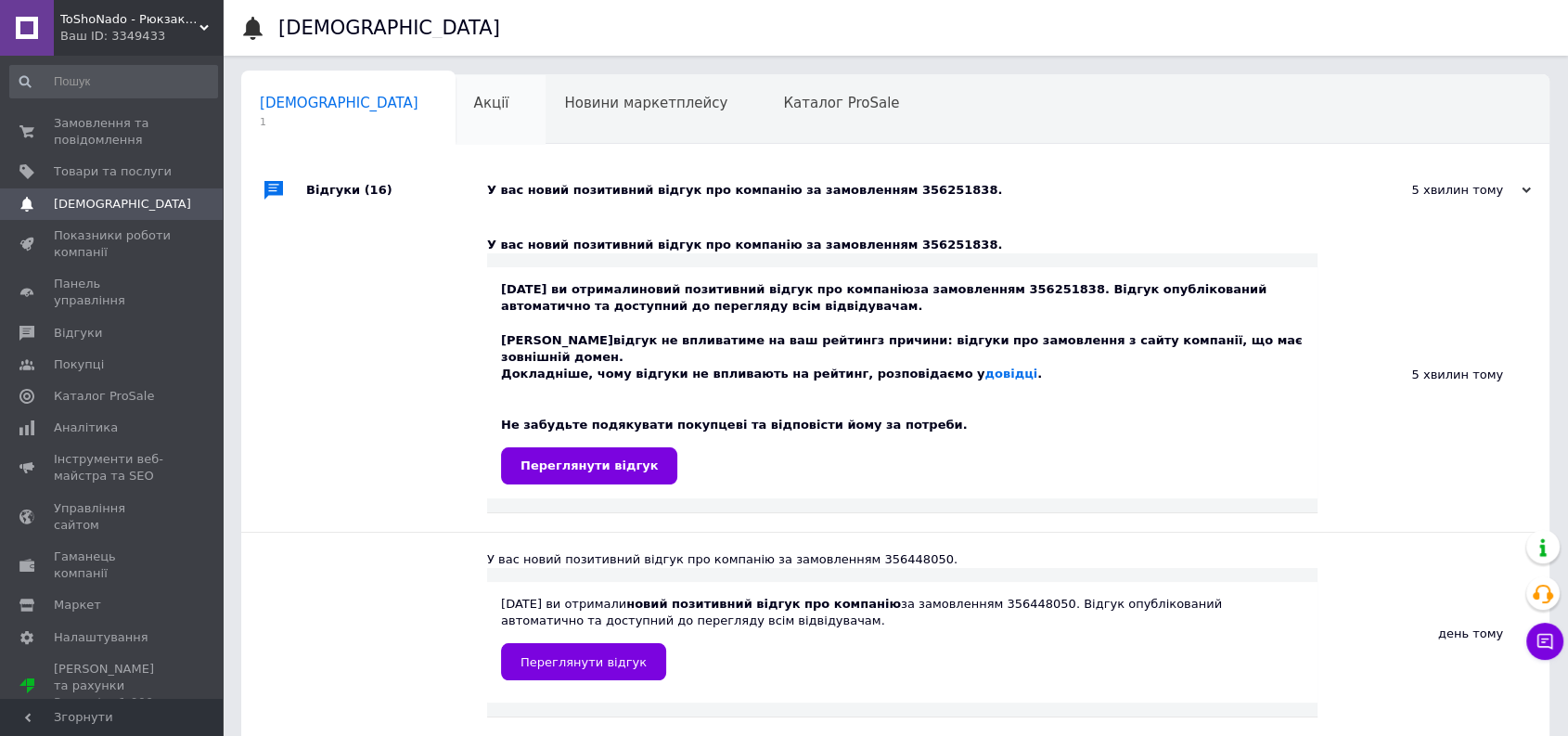
click at [455, 117] on div "Акції 0" at bounding box center [500, 110] width 90 height 71
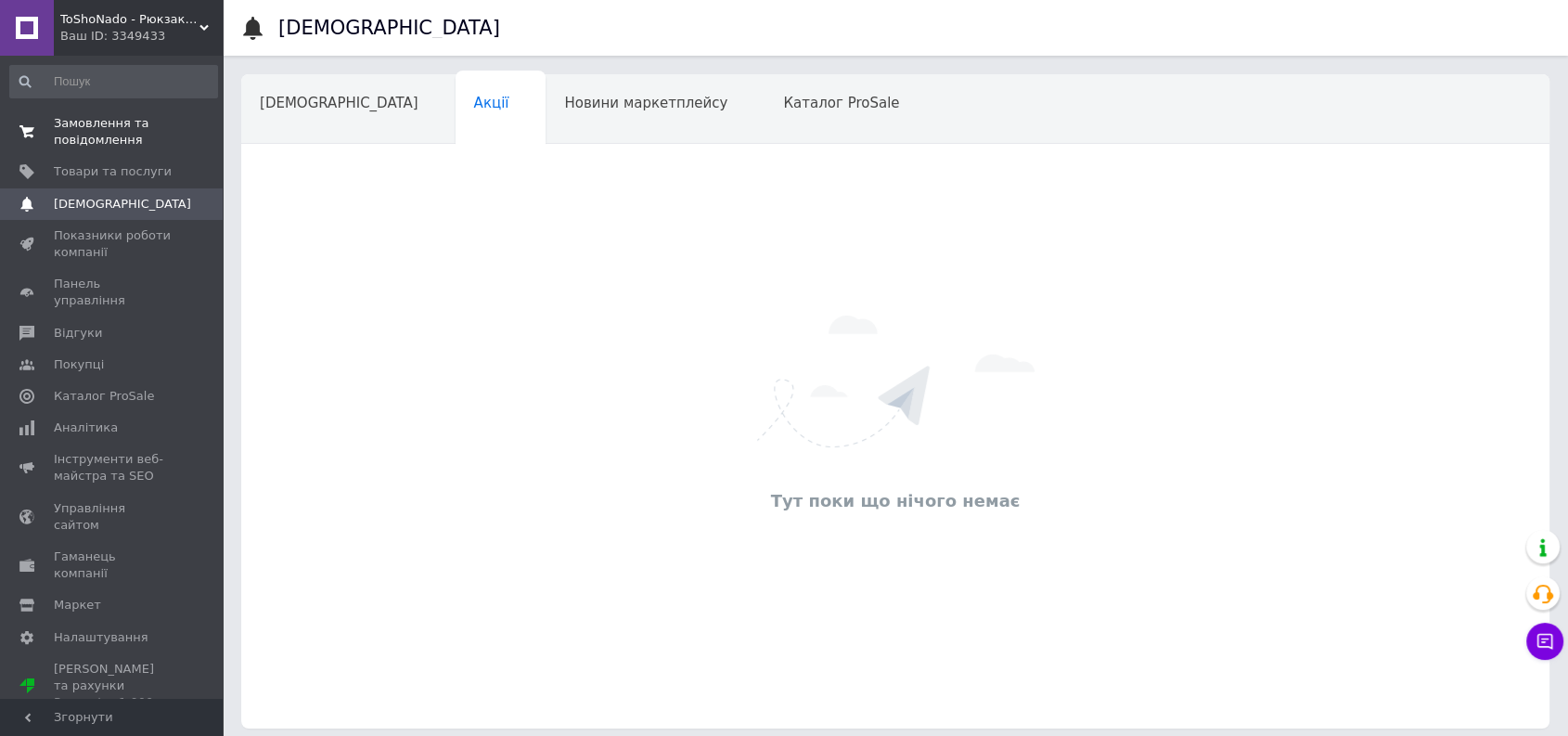
click at [118, 131] on span "Замовлення та повідомлення" at bounding box center [112, 132] width 117 height 34
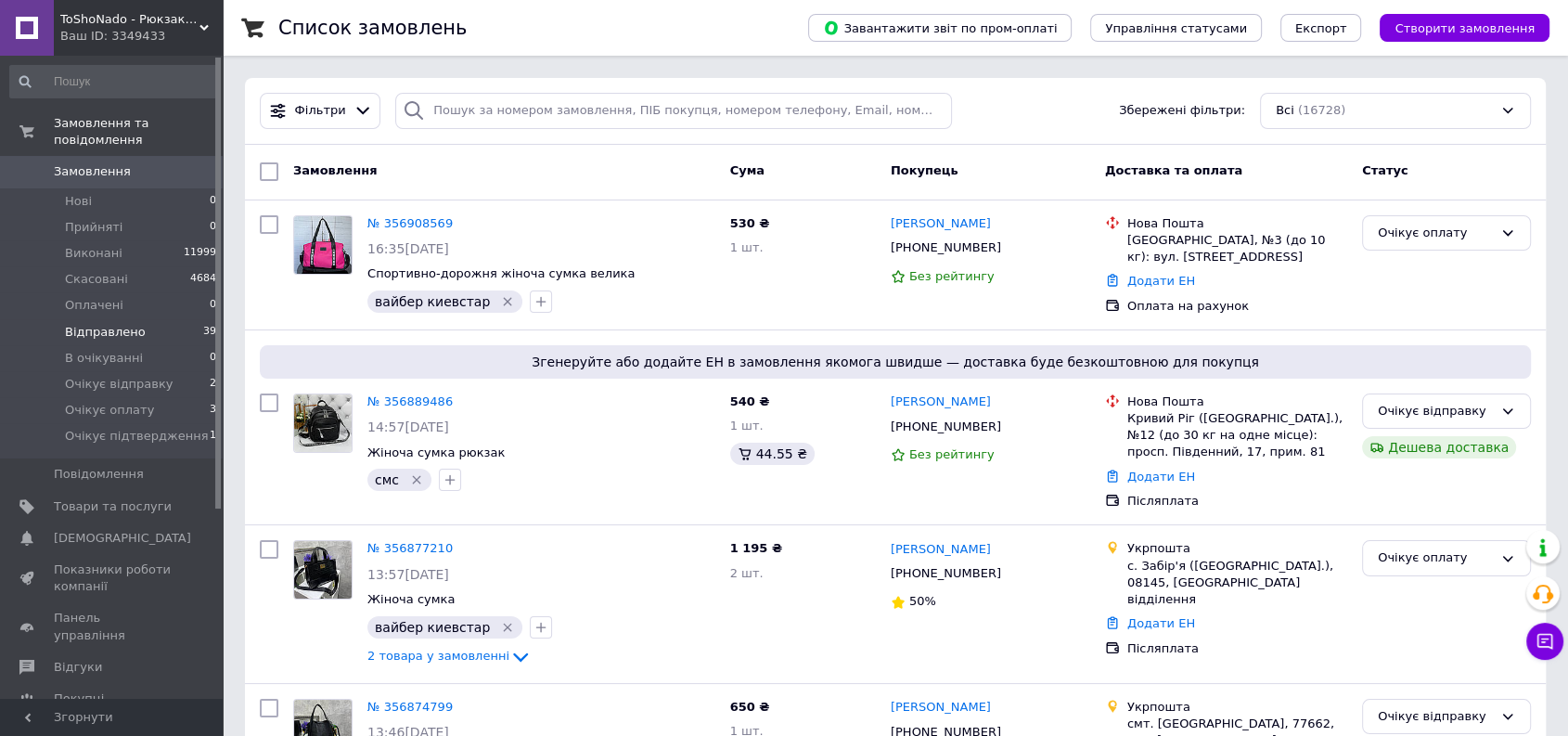
click at [113, 324] on span "Відправлено" at bounding box center [104, 332] width 81 height 17
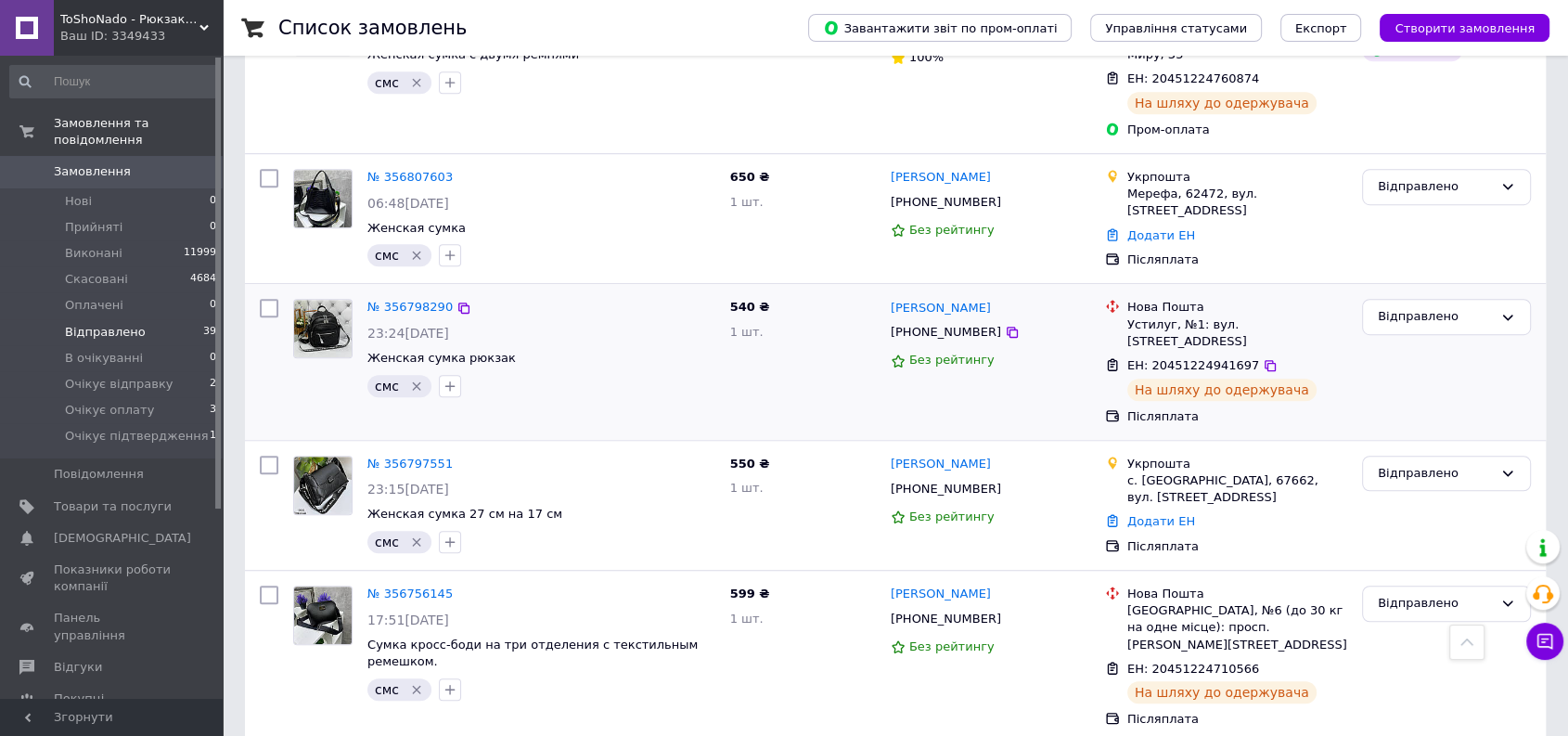
scroll to position [1031, 0]
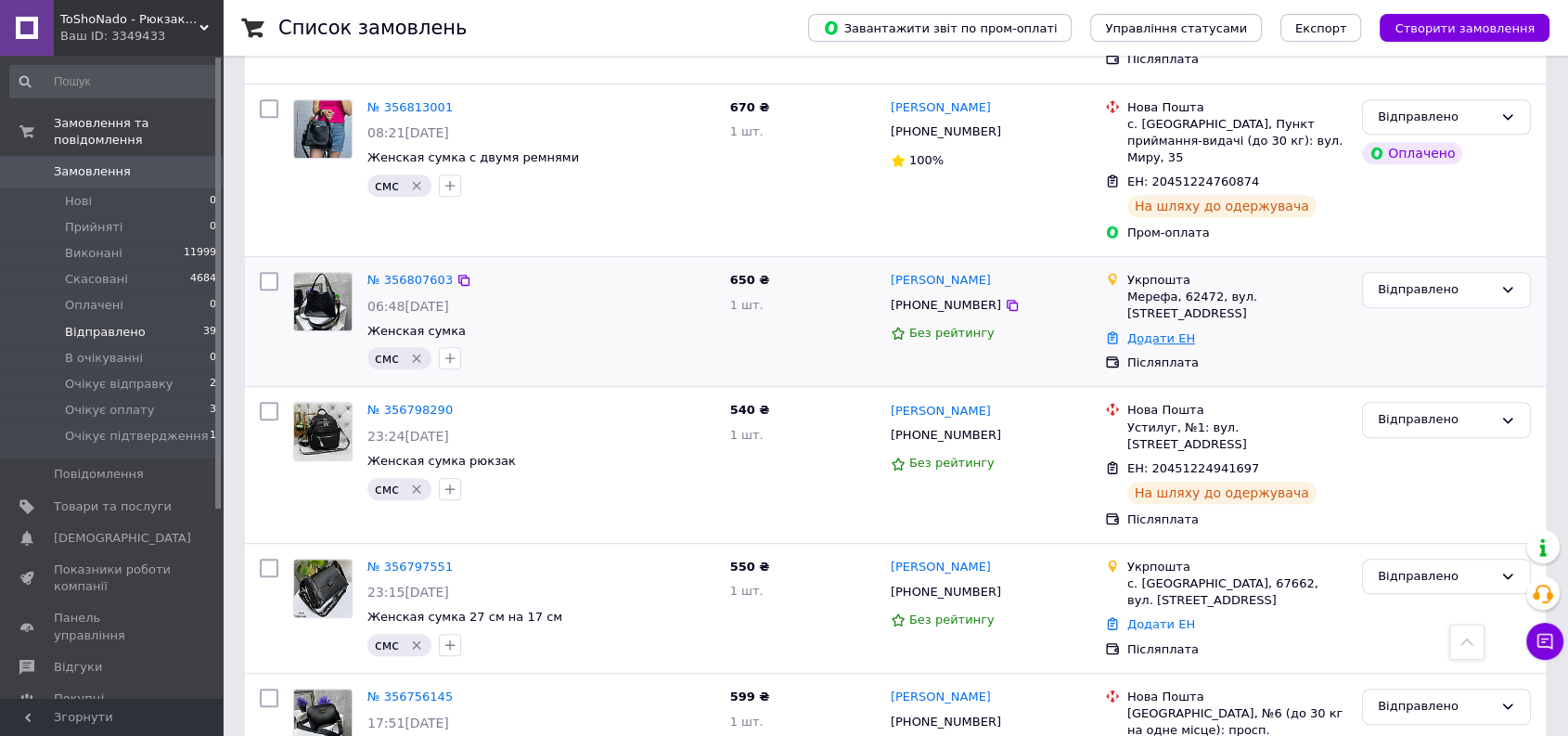
click at [1157, 331] on link "Додати ЕН" at bounding box center [1161, 338] width 68 height 14
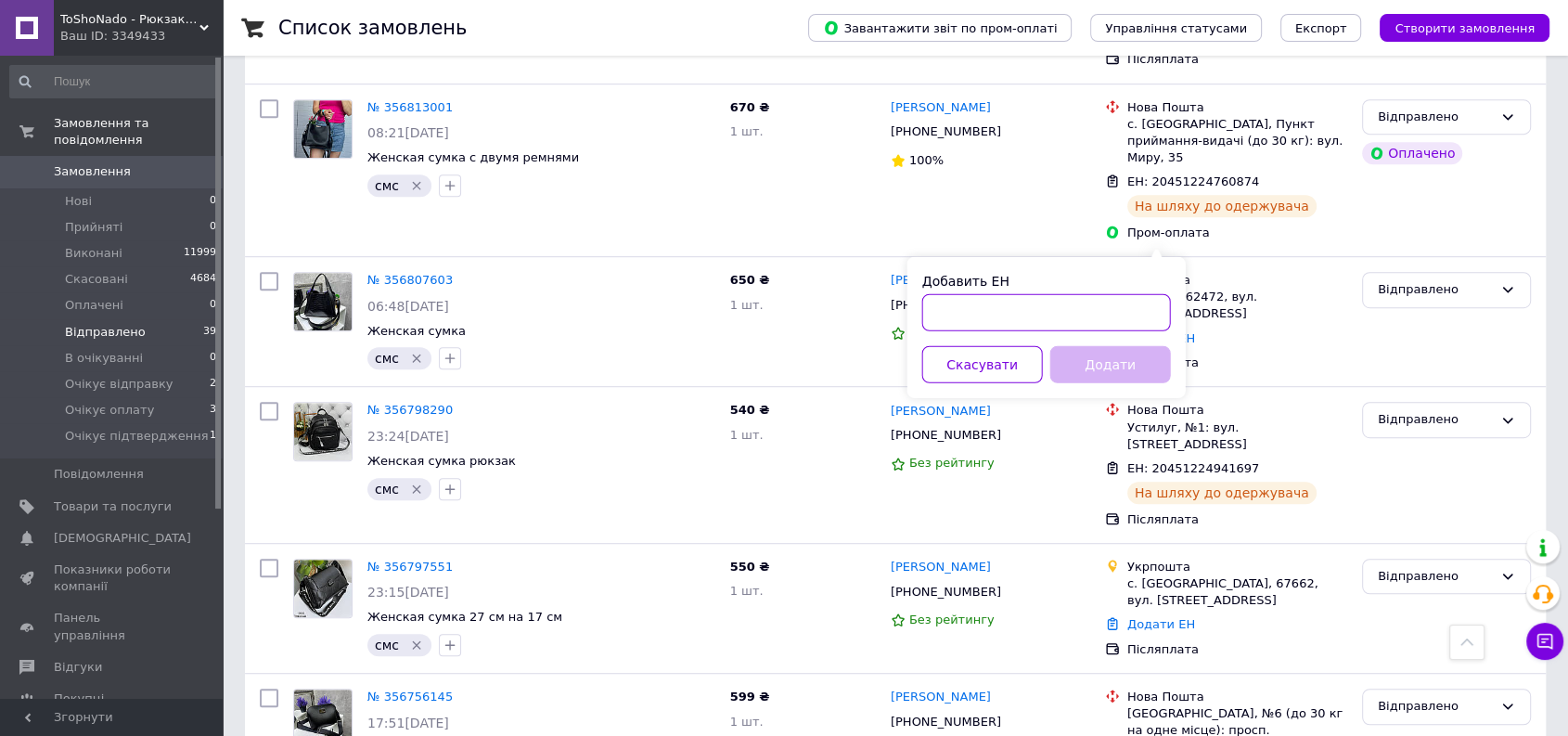
click at [1055, 311] on input "Добавить ЕН" at bounding box center [1046, 312] width 249 height 37
paste input "505352562755"
type input "0505352562755"
click at [1125, 354] on button "Додати" at bounding box center [1110, 364] width 120 height 37
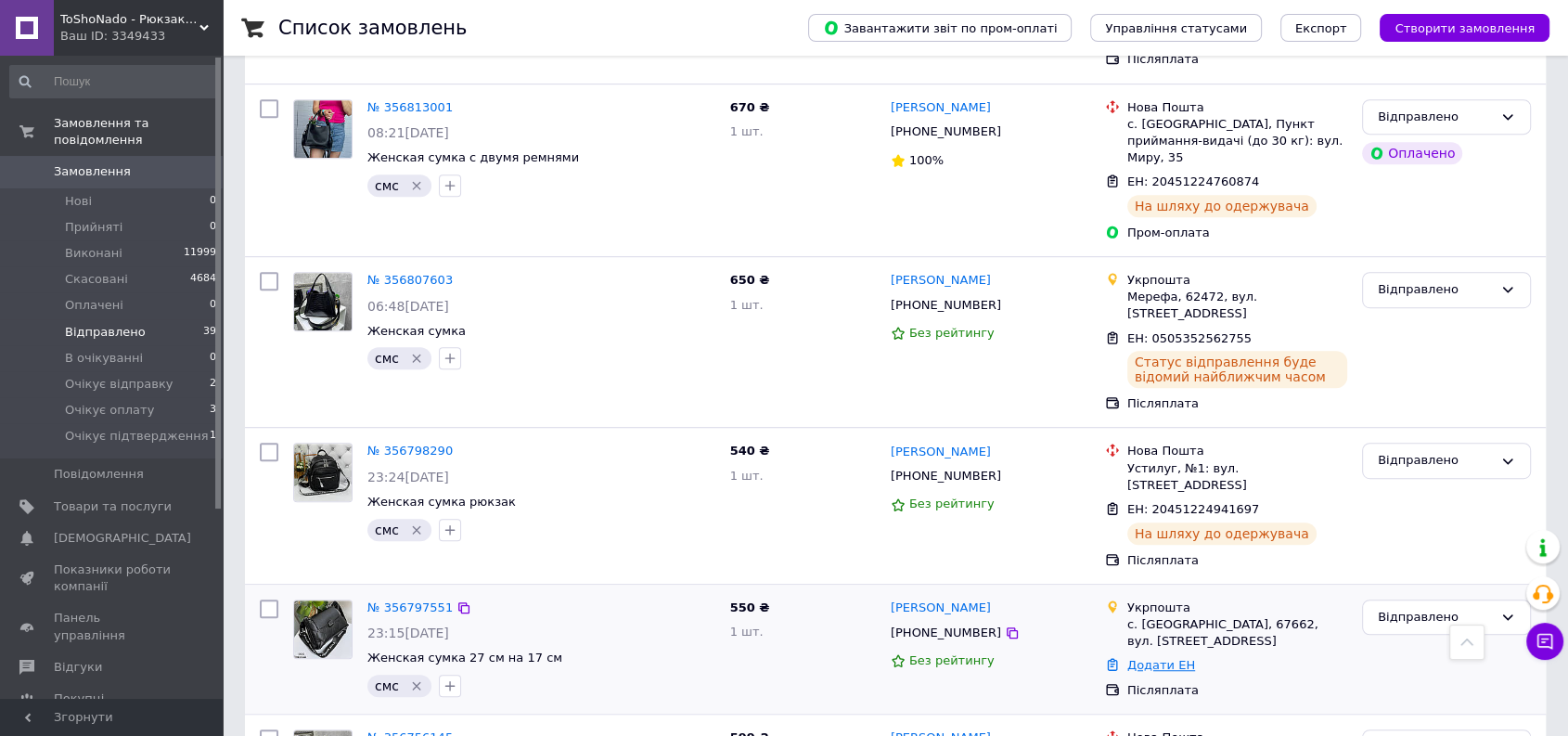
click at [1148, 657] on link "Додати ЕН" at bounding box center [1161, 664] width 68 height 14
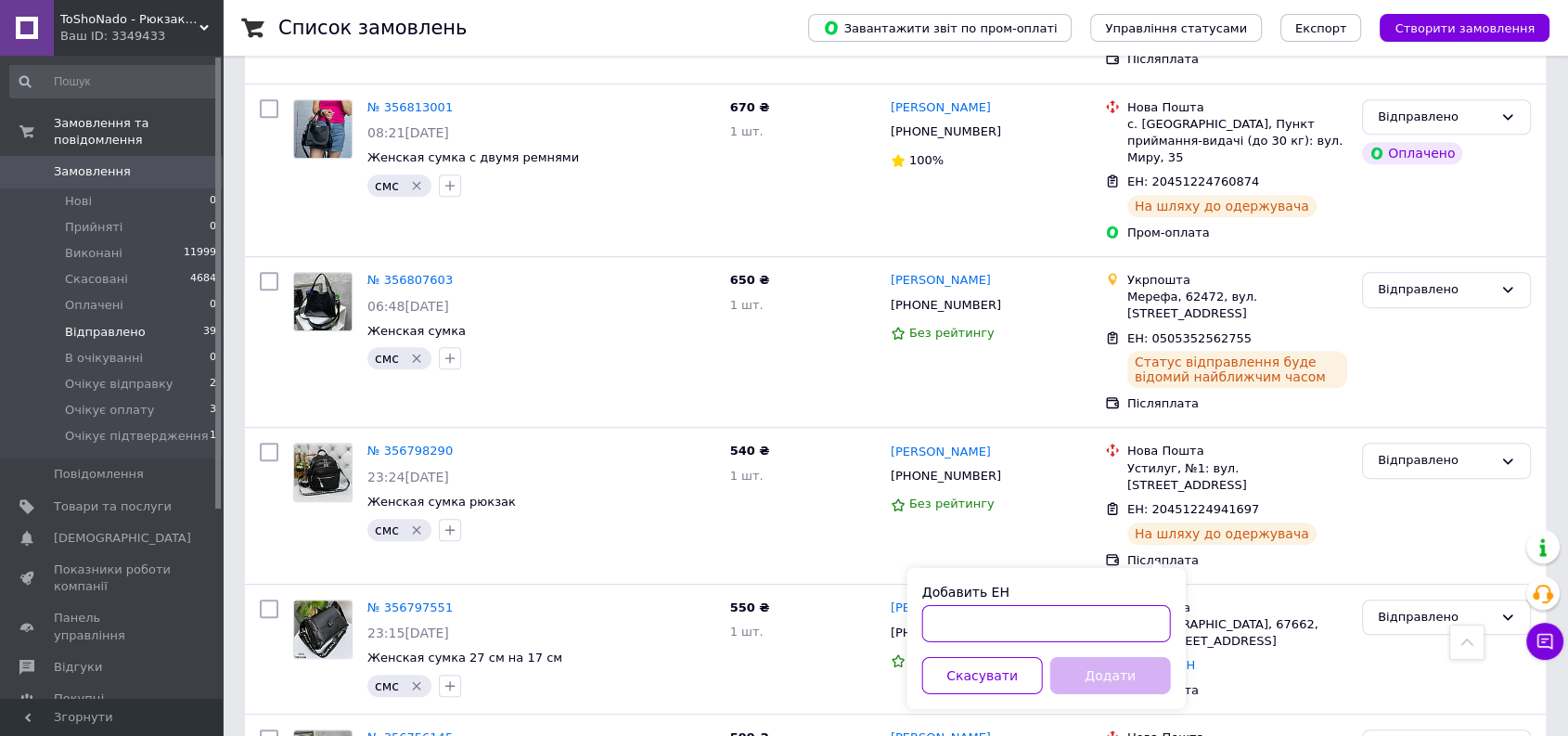
click at [1025, 615] on input "Добавить ЕН" at bounding box center [1046, 623] width 249 height 37
paste input "505352637100"
type input "0505352637100"
click at [1093, 671] on button "Додати" at bounding box center [1110, 675] width 120 height 37
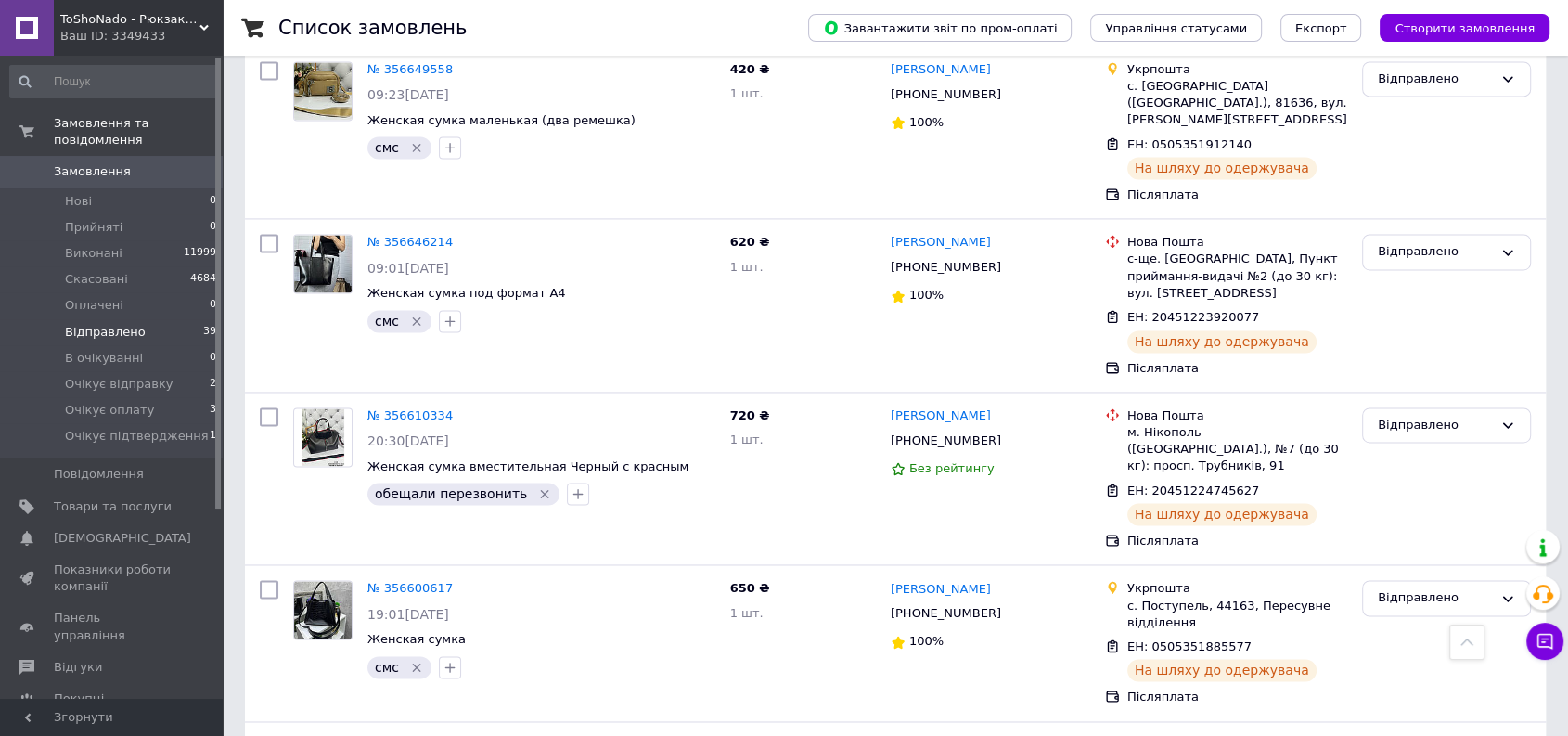
scroll to position [2747, 0]
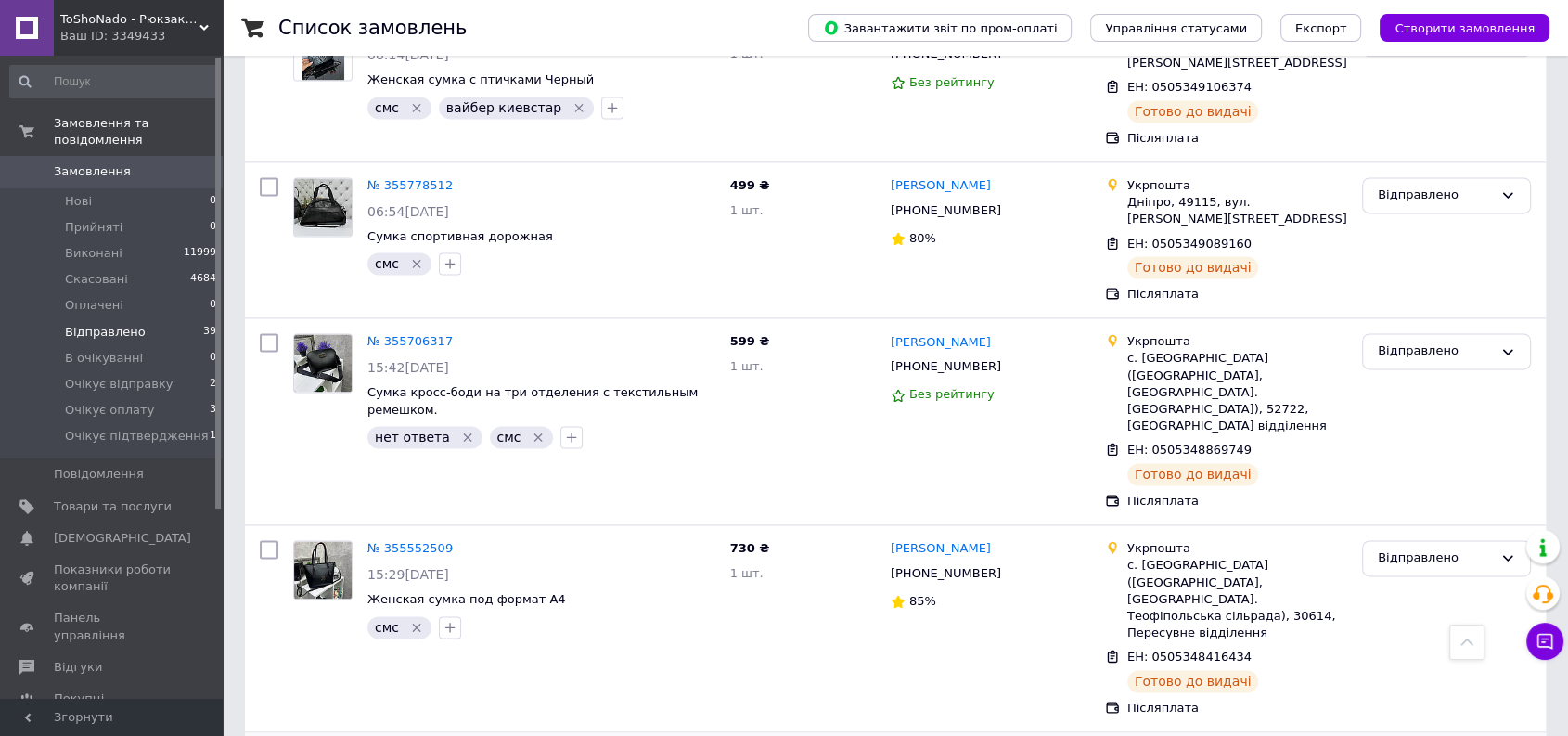
scroll to position [2628, 0]
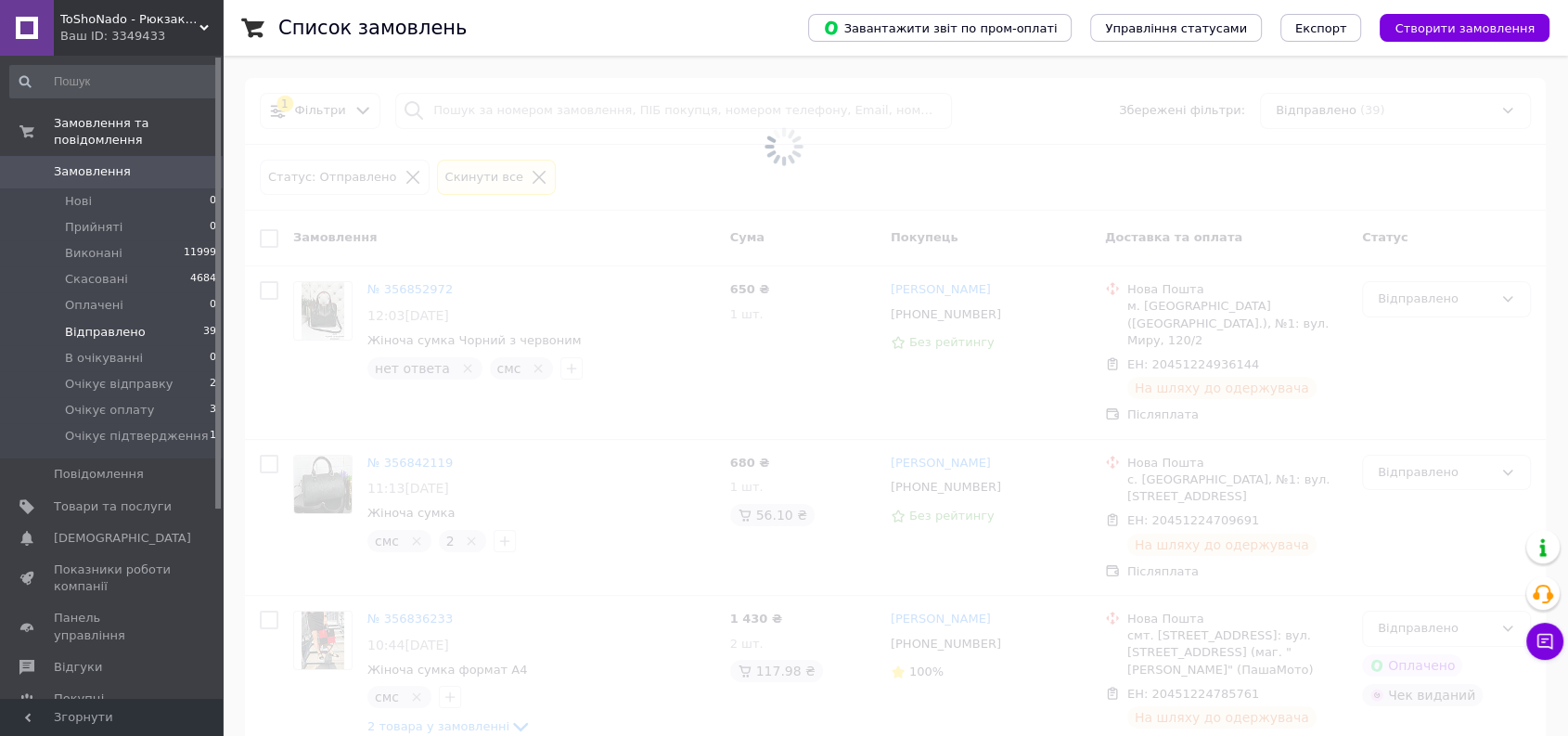
click at [141, 319] on li "Відправлено 39" at bounding box center [113, 332] width 228 height 26
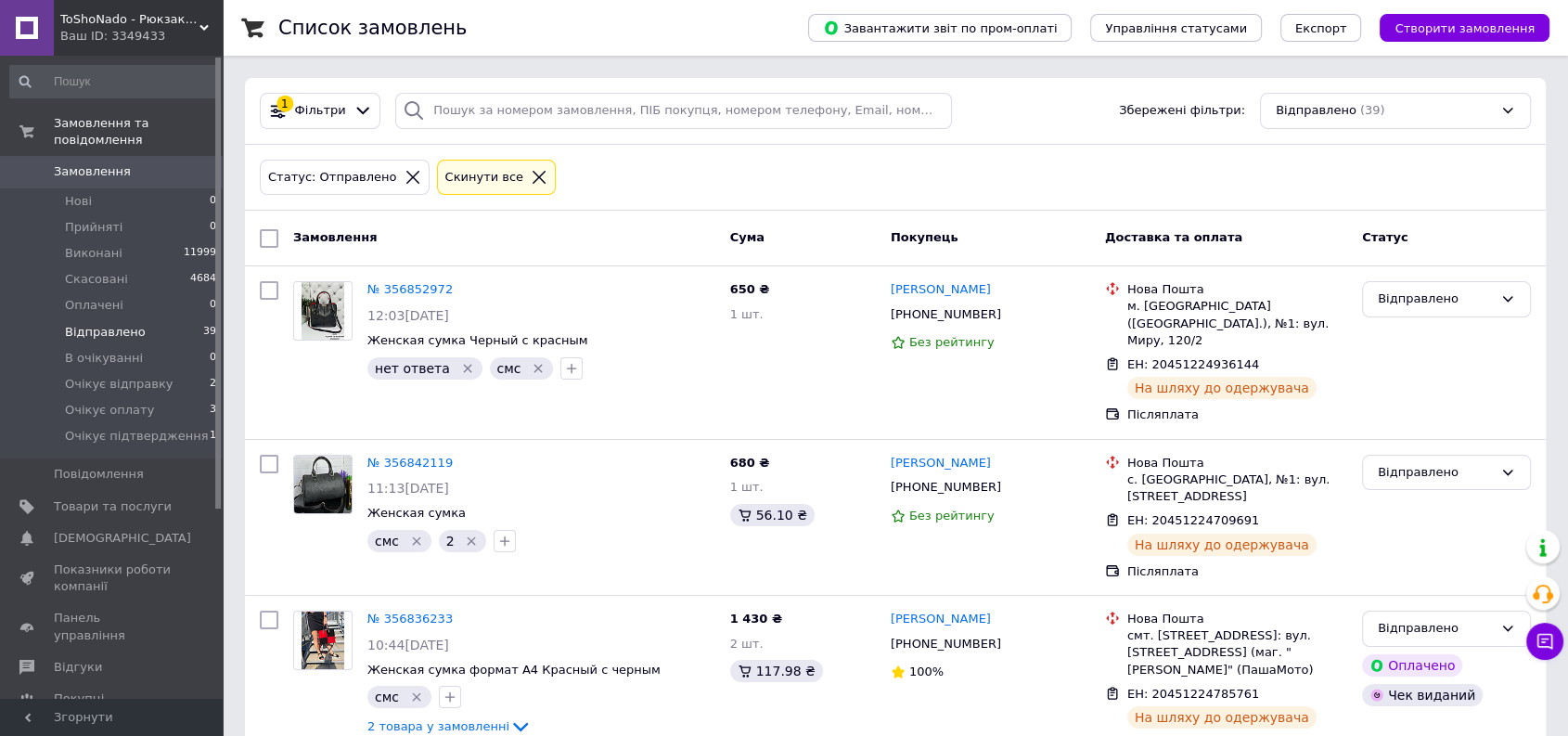
click at [105, 163] on span "Замовлення" at bounding box center [91, 171] width 77 height 17
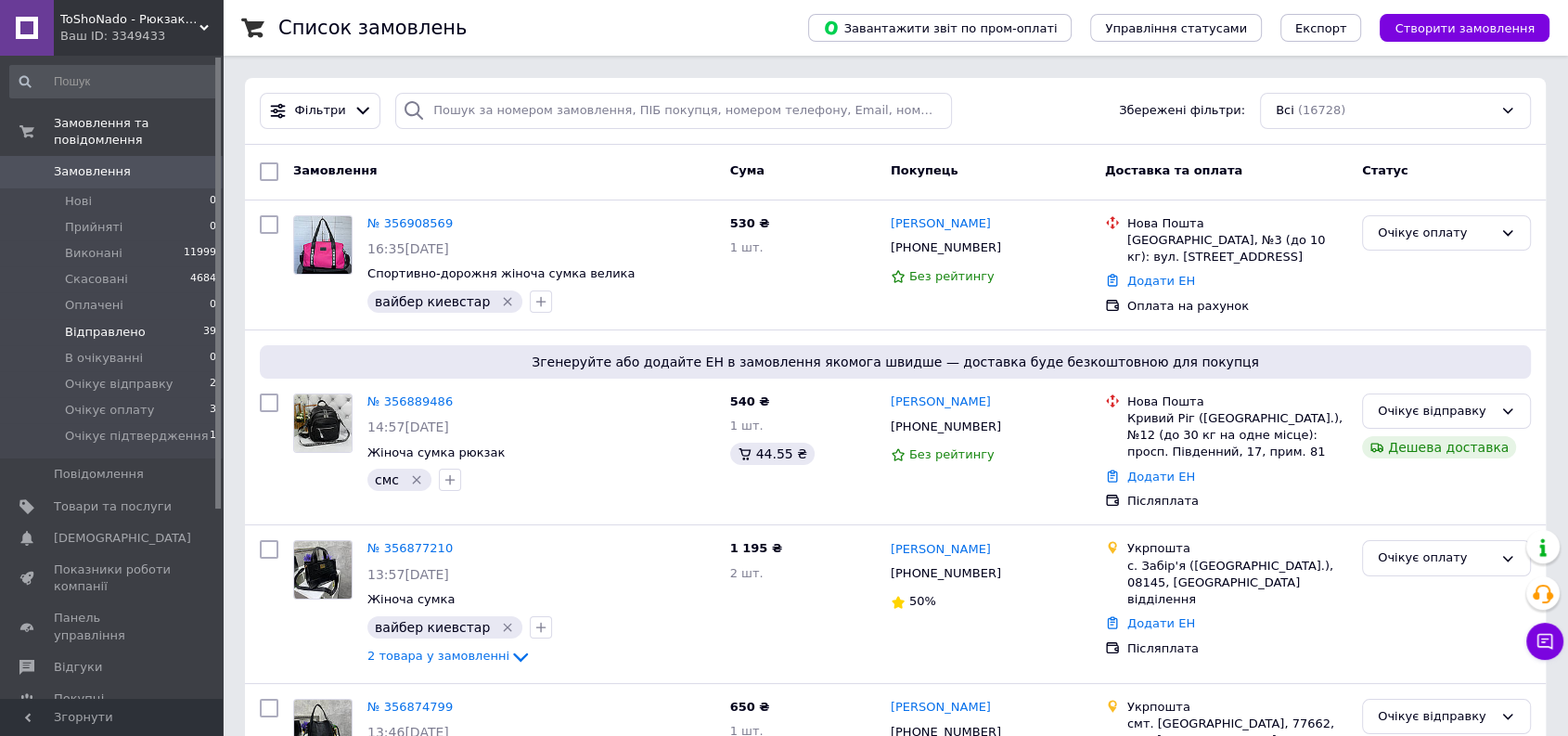
click at [120, 324] on span "Відправлено" at bounding box center [104, 332] width 81 height 17
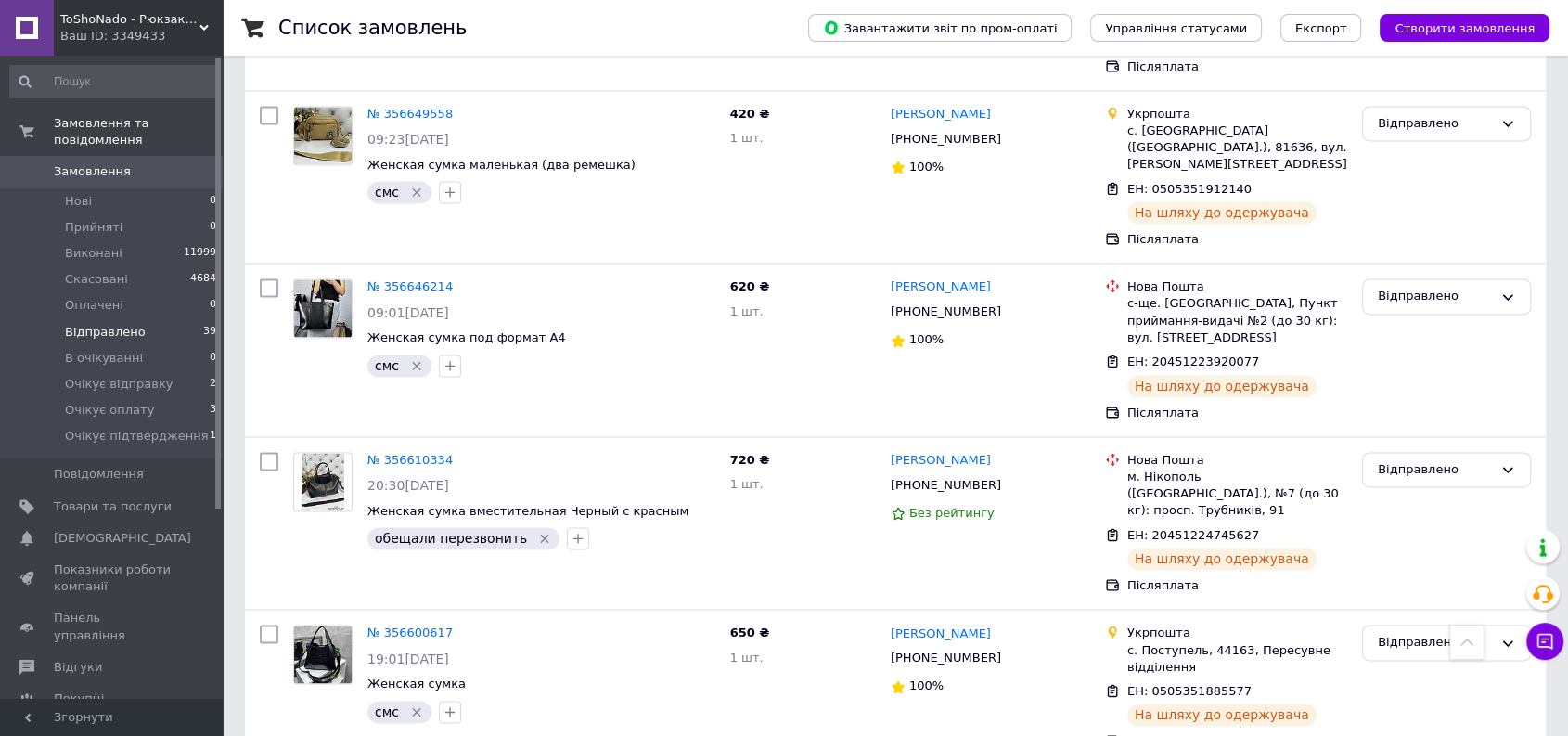
scroll to position [2717, 0]
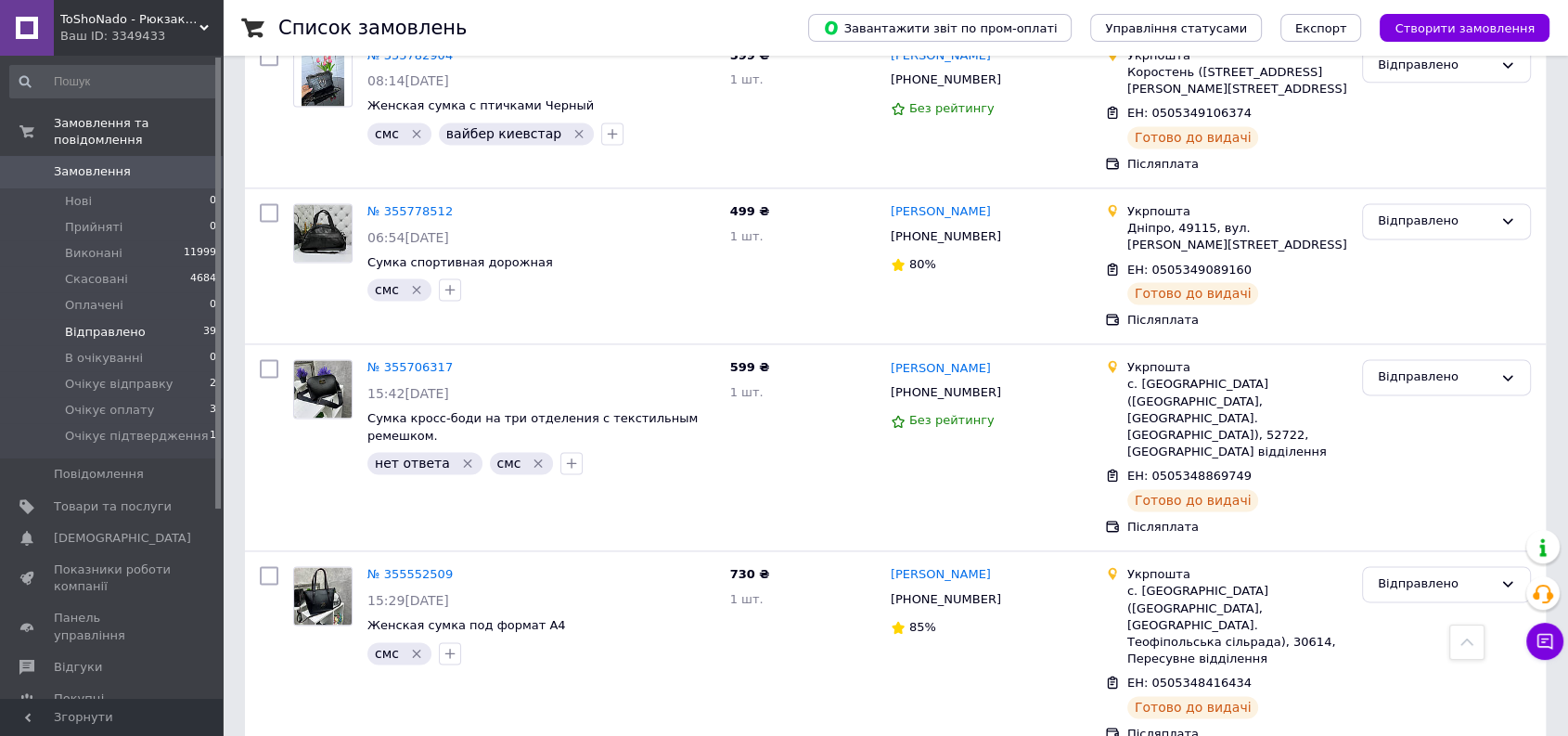
scroll to position [2628, 0]
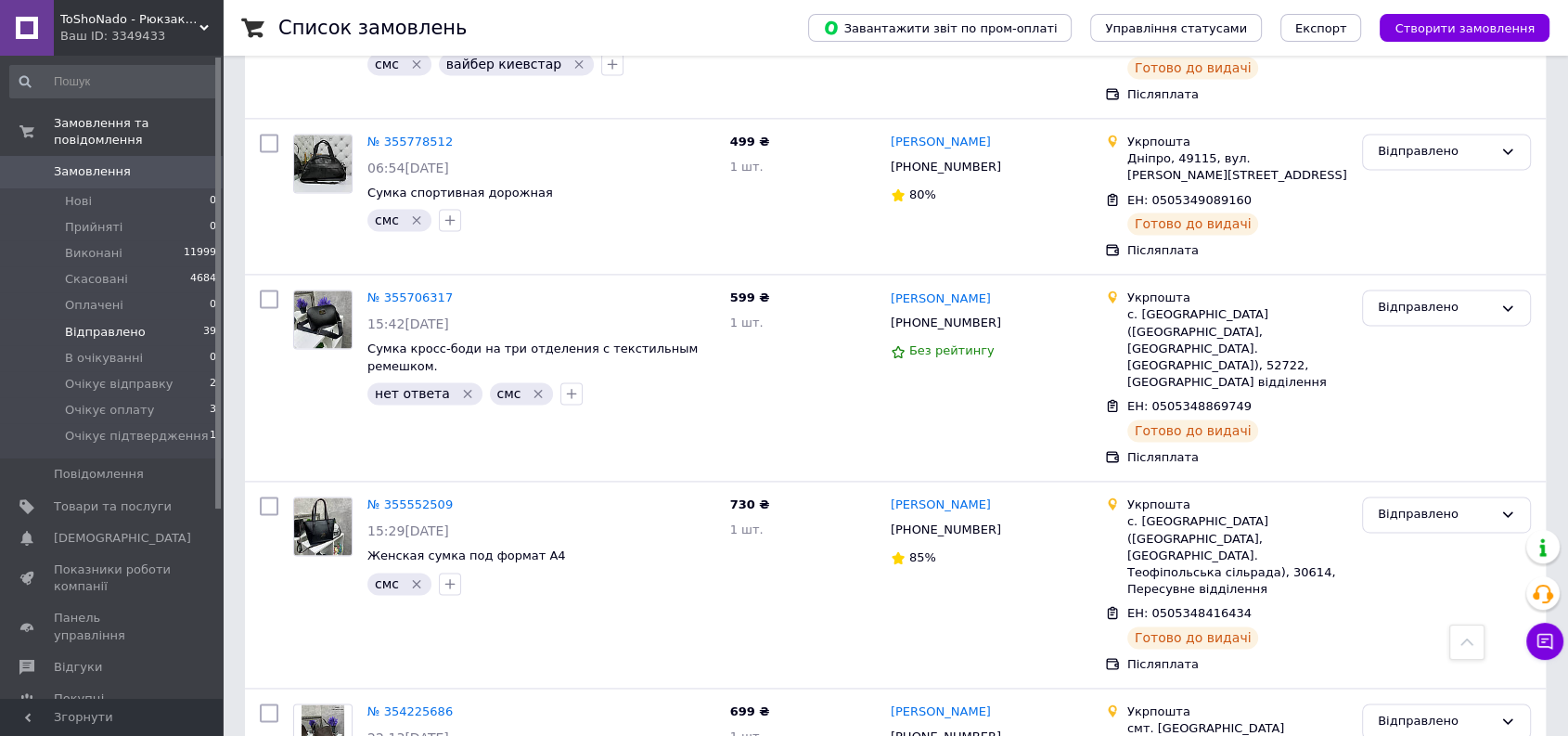
click at [90, 163] on span "Замовлення" at bounding box center [91, 171] width 77 height 17
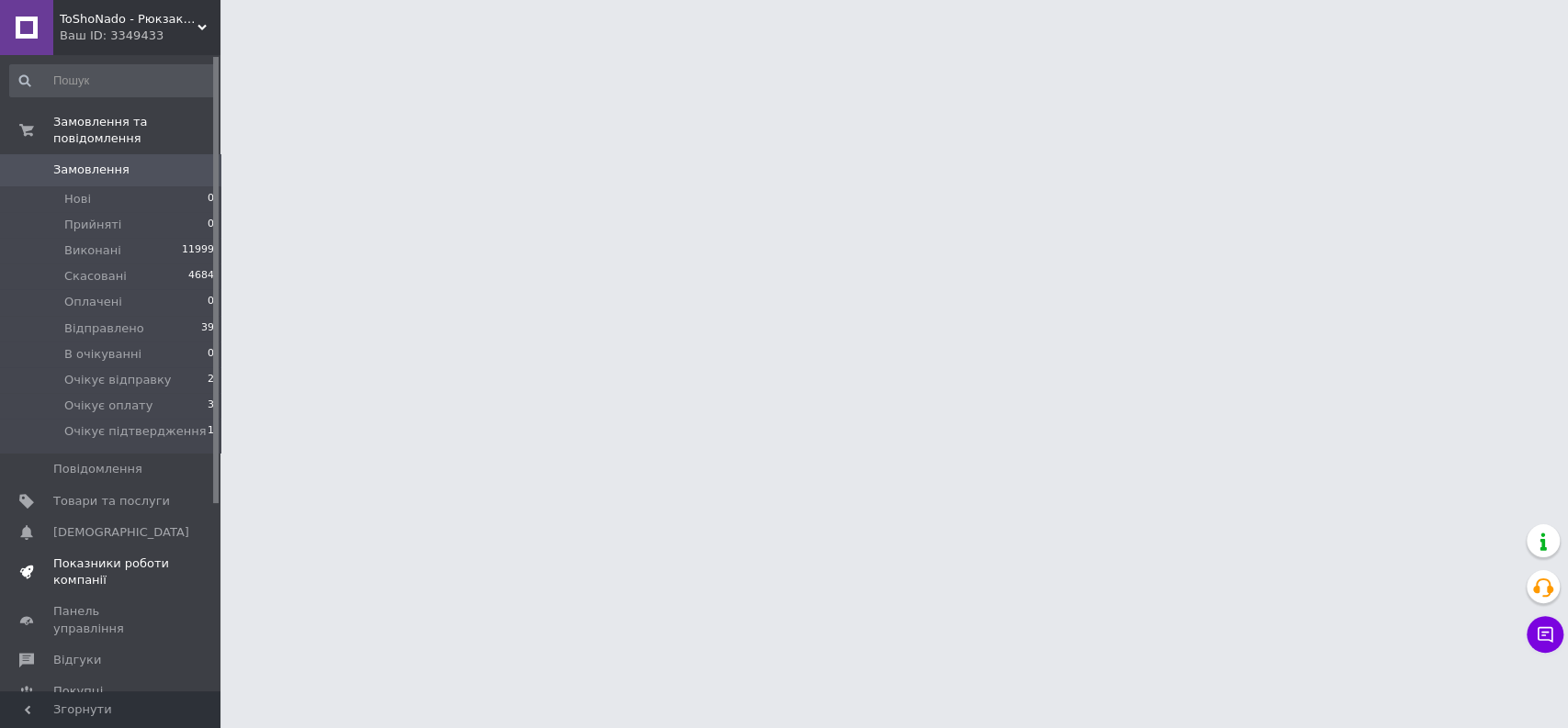
click at [102, 555] on span "Показники роботи компанії" at bounding box center [111, 572] width 116 height 33
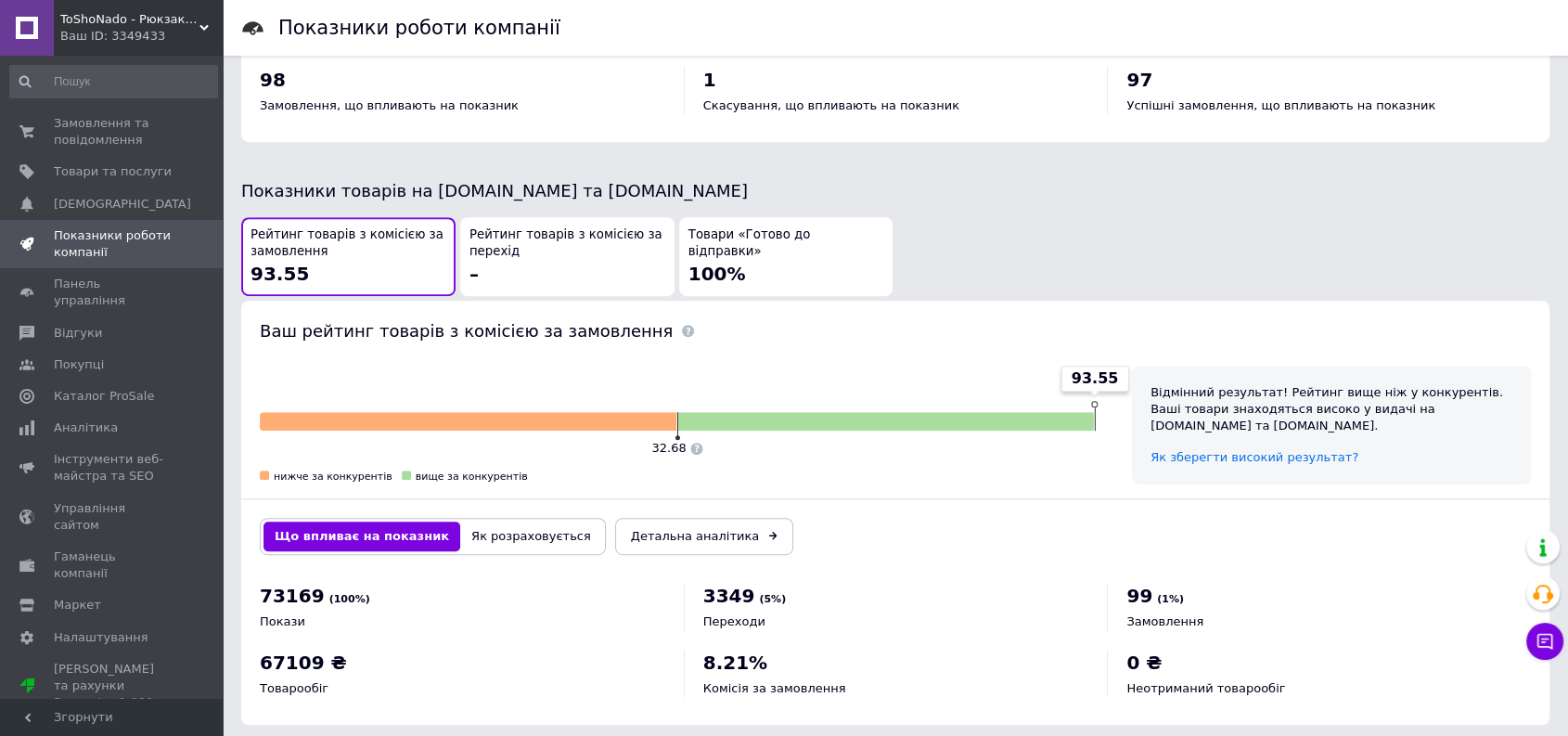
scroll to position [906, 0]
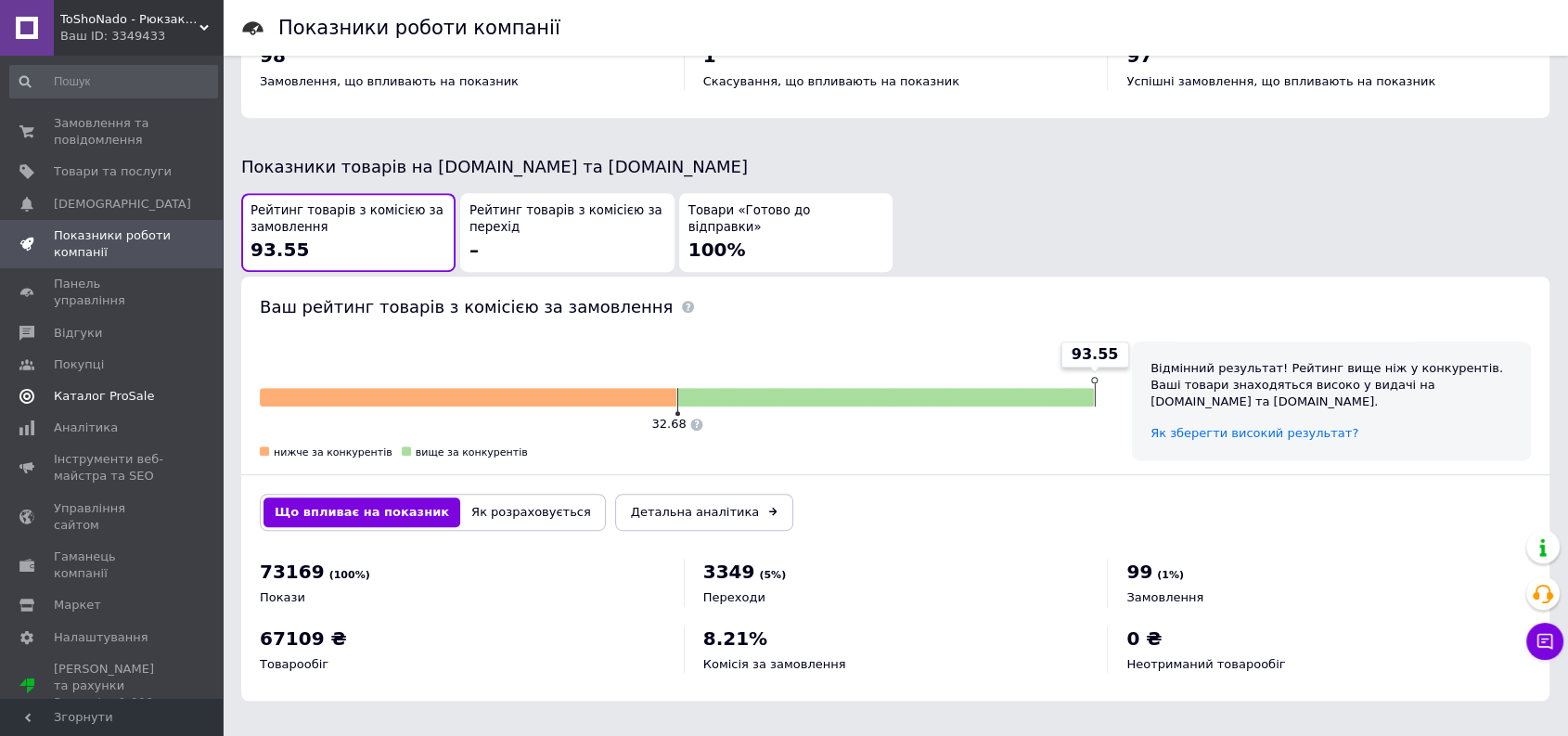
click at [114, 388] on span "Каталог ProSale" at bounding box center [103, 396] width 100 height 17
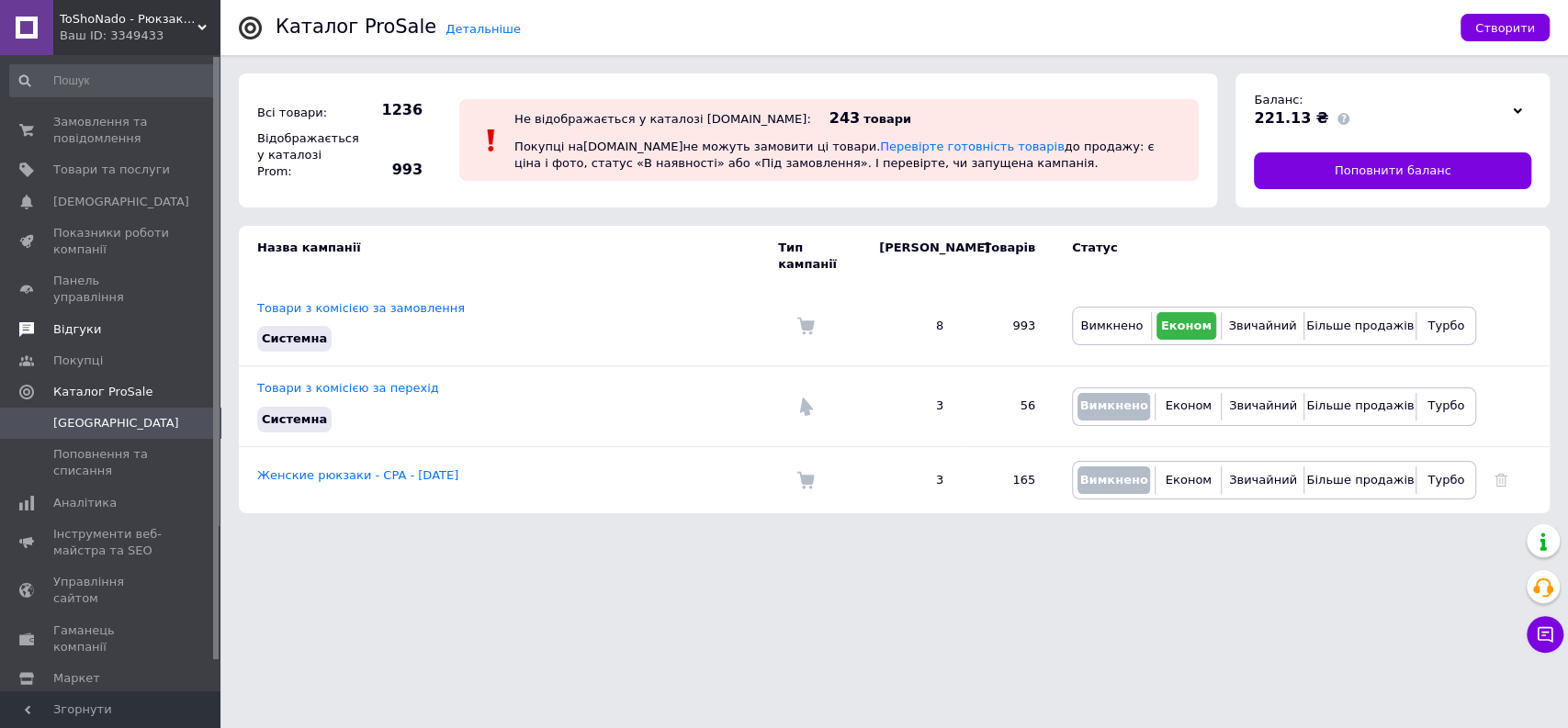
click at [119, 322] on span "Відгуки" at bounding box center [111, 330] width 116 height 17
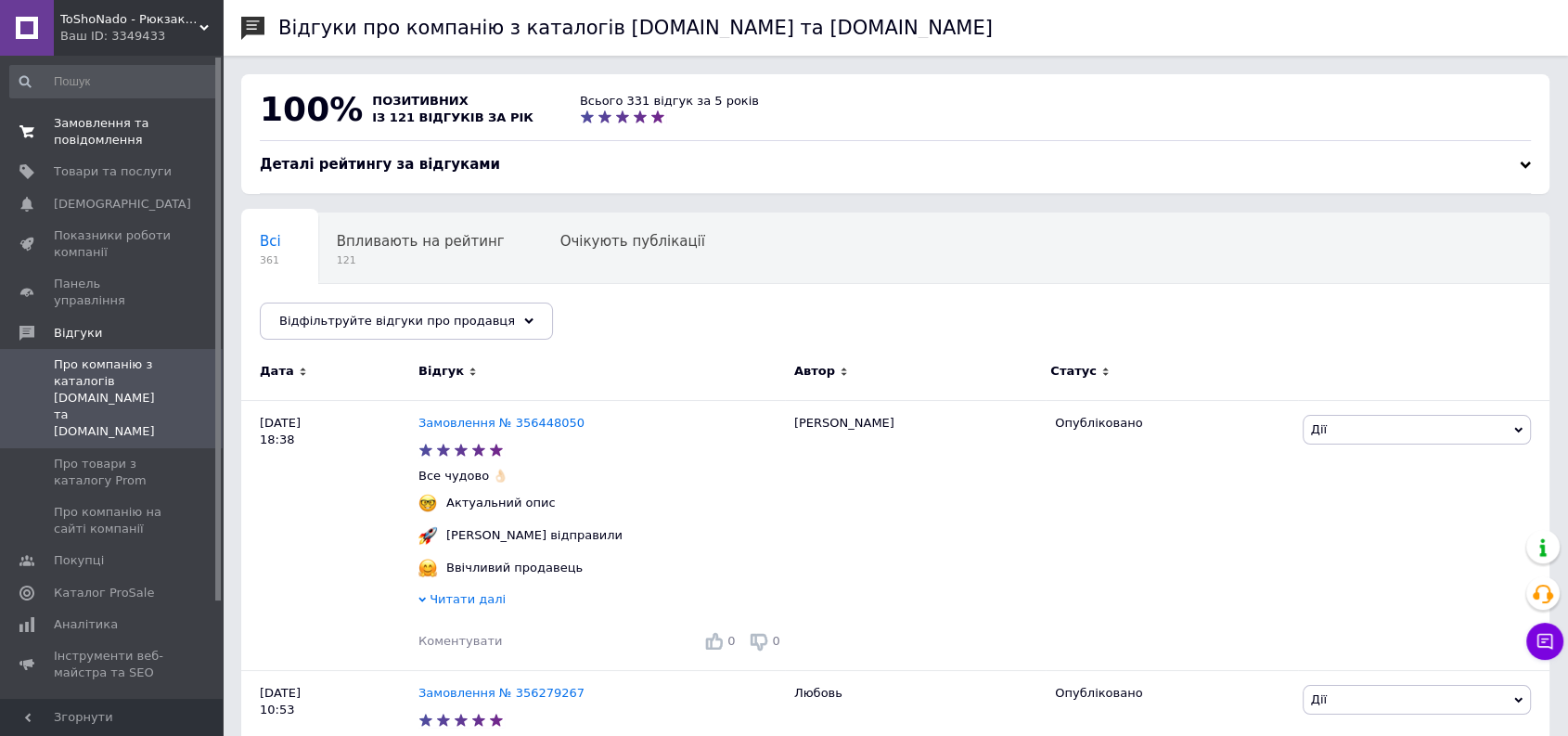
click at [114, 120] on span "Замовлення та повідомлення" at bounding box center [112, 132] width 117 height 34
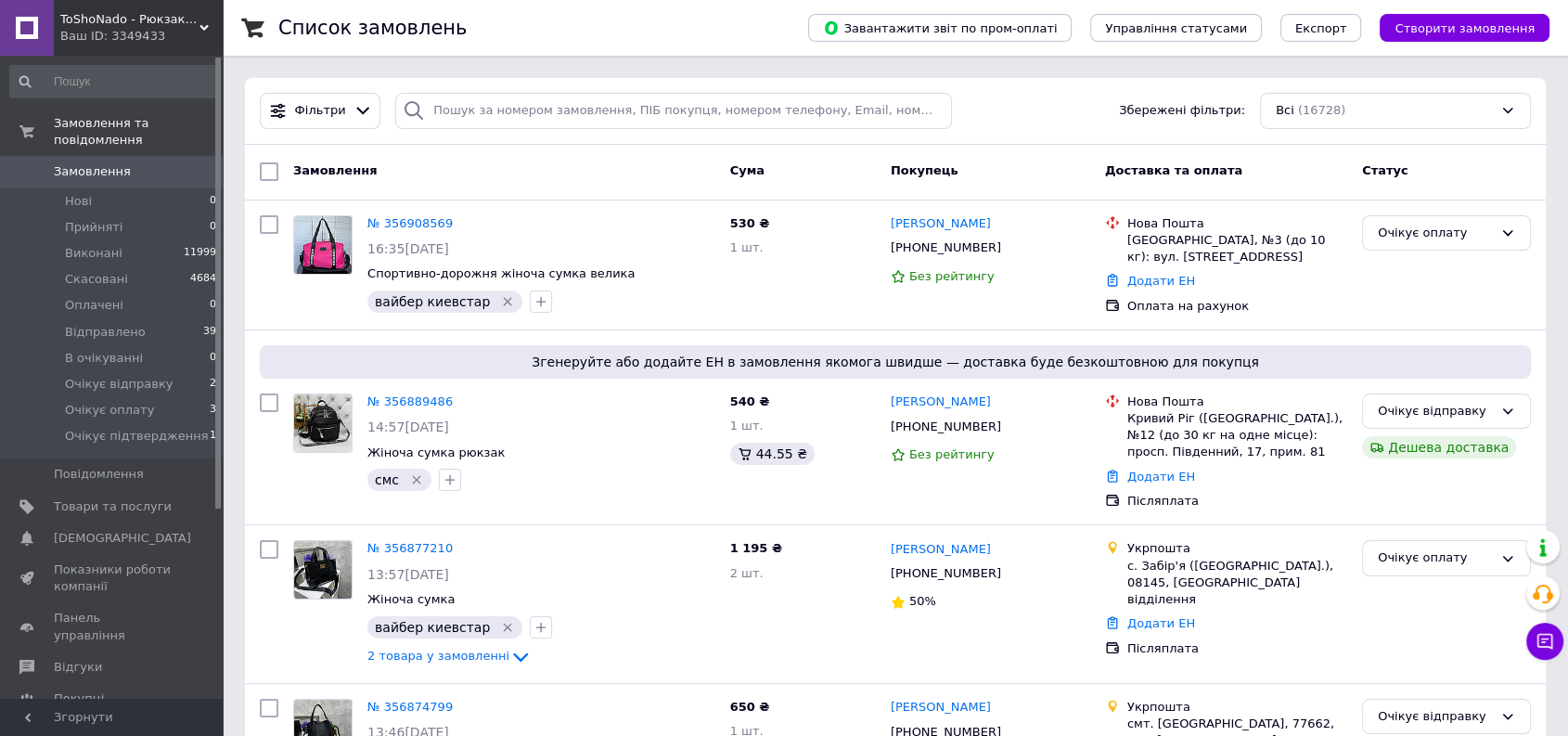
drag, startPoint x: 105, startPoint y: 627, endPoint x: 117, endPoint y: 614, distance: 17.7
click at [106, 658] on span "Відгуки" at bounding box center [112, 666] width 117 height 17
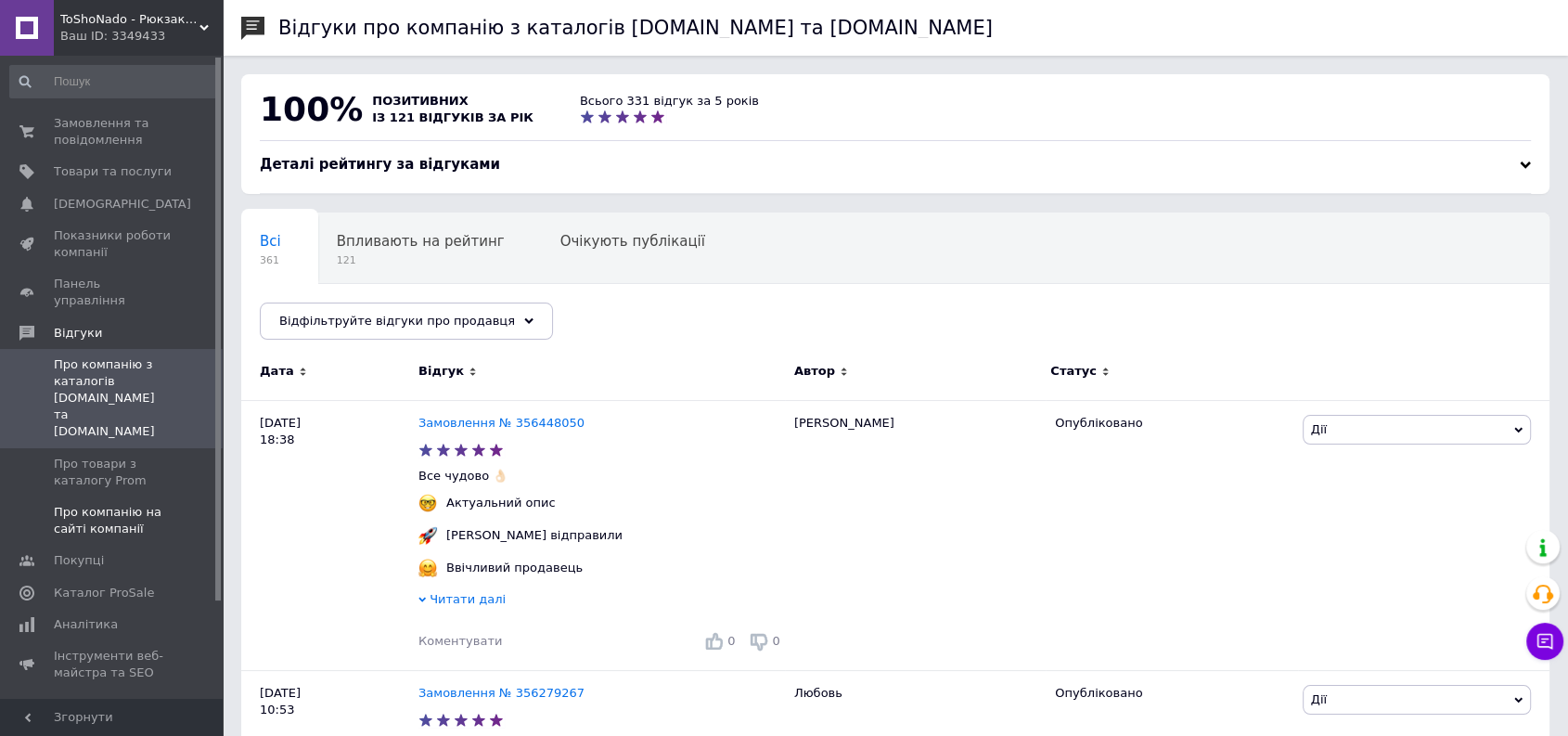
click at [142, 504] on span "Про компанію на сайті компанії" at bounding box center [112, 521] width 117 height 34
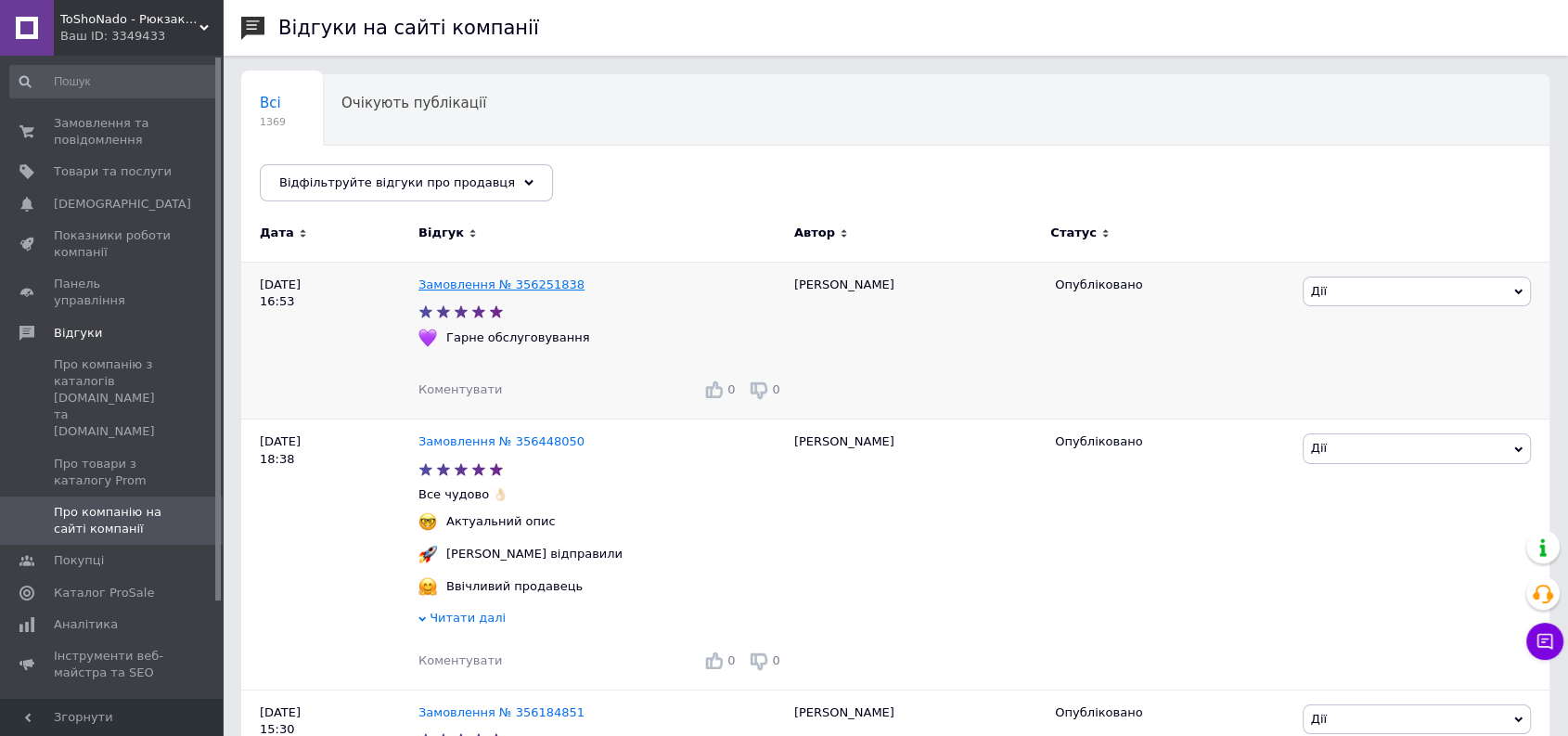
click at [451, 282] on link "Замовлення № 356251838" at bounding box center [501, 284] width 166 height 14
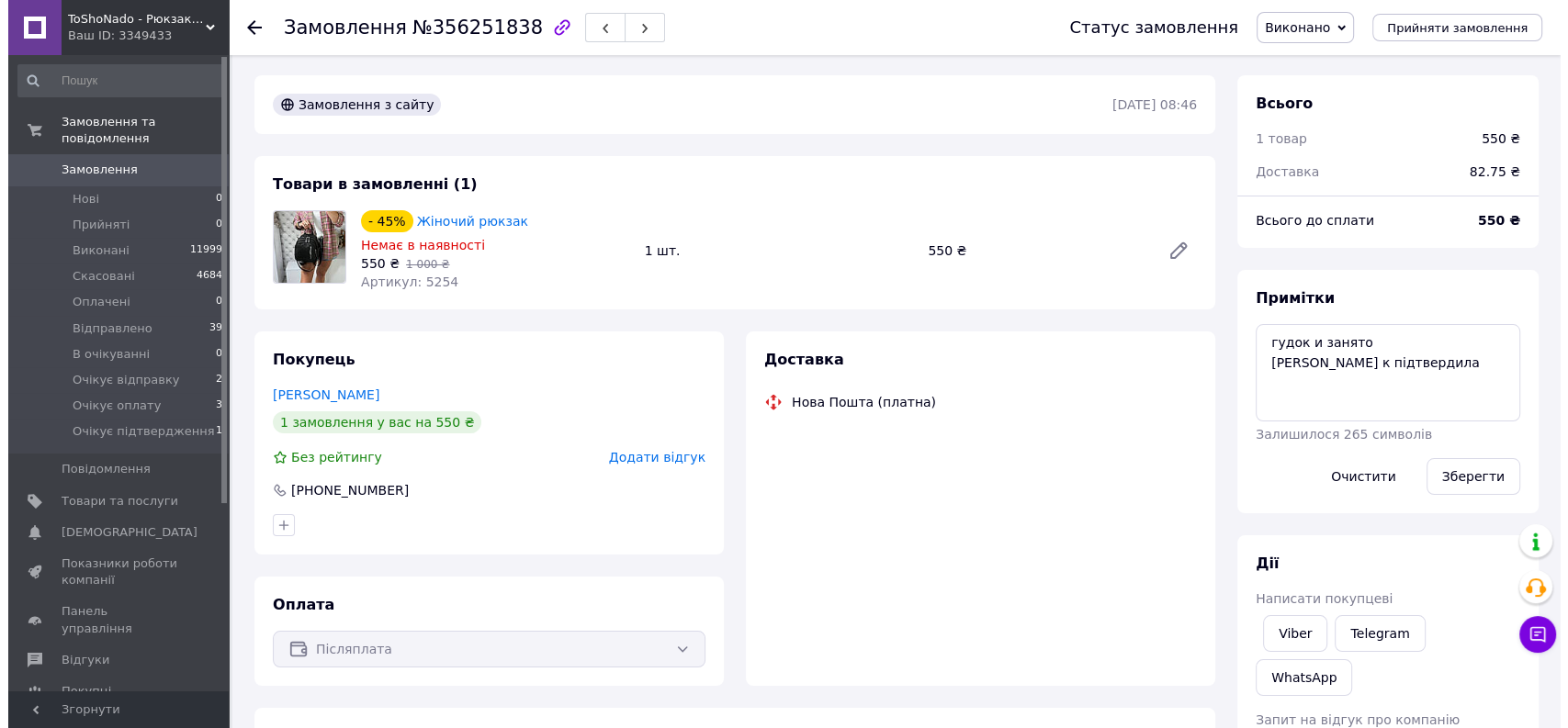
scroll to position [7, 0]
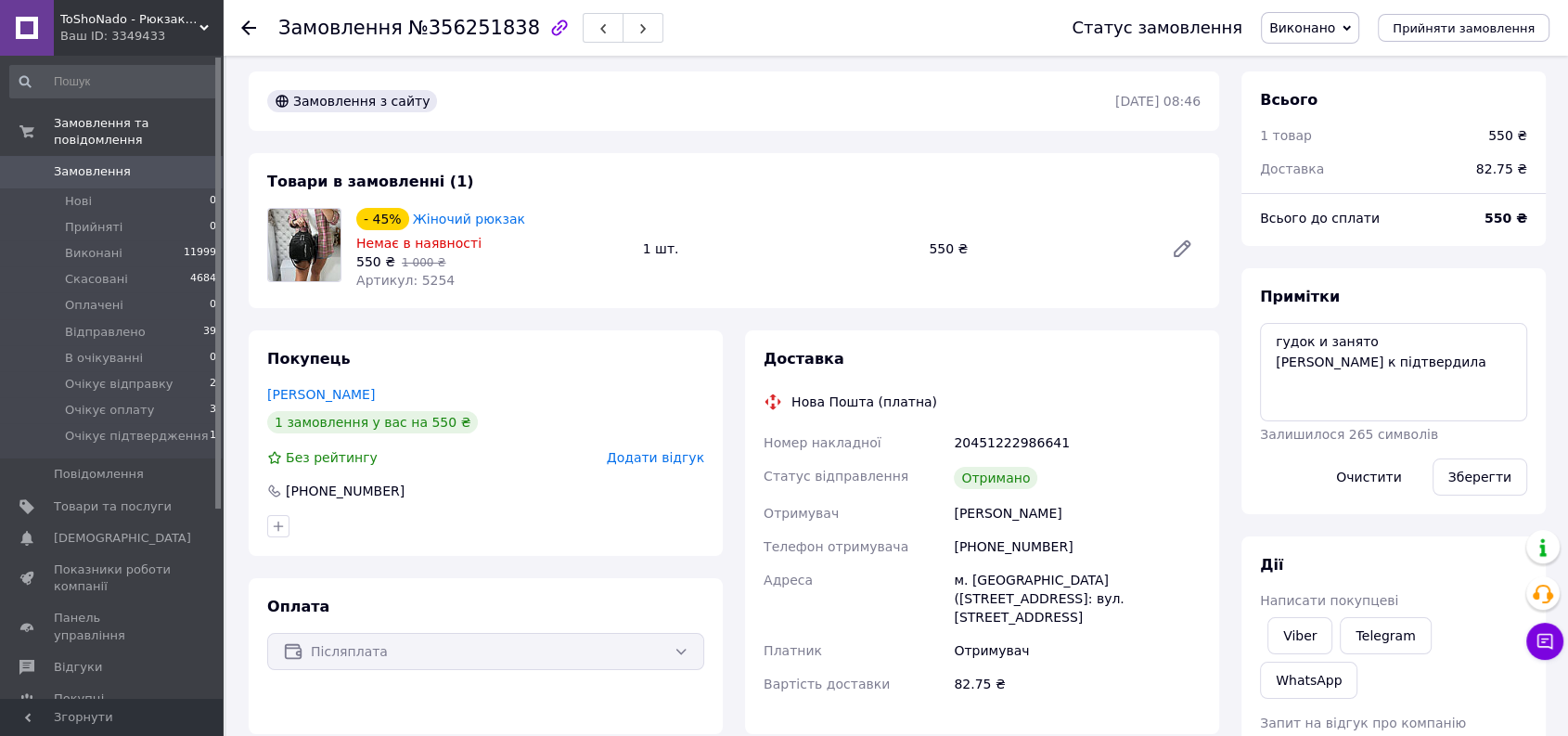
click at [649, 454] on span "Додати відгук" at bounding box center [655, 458] width 97 height 15
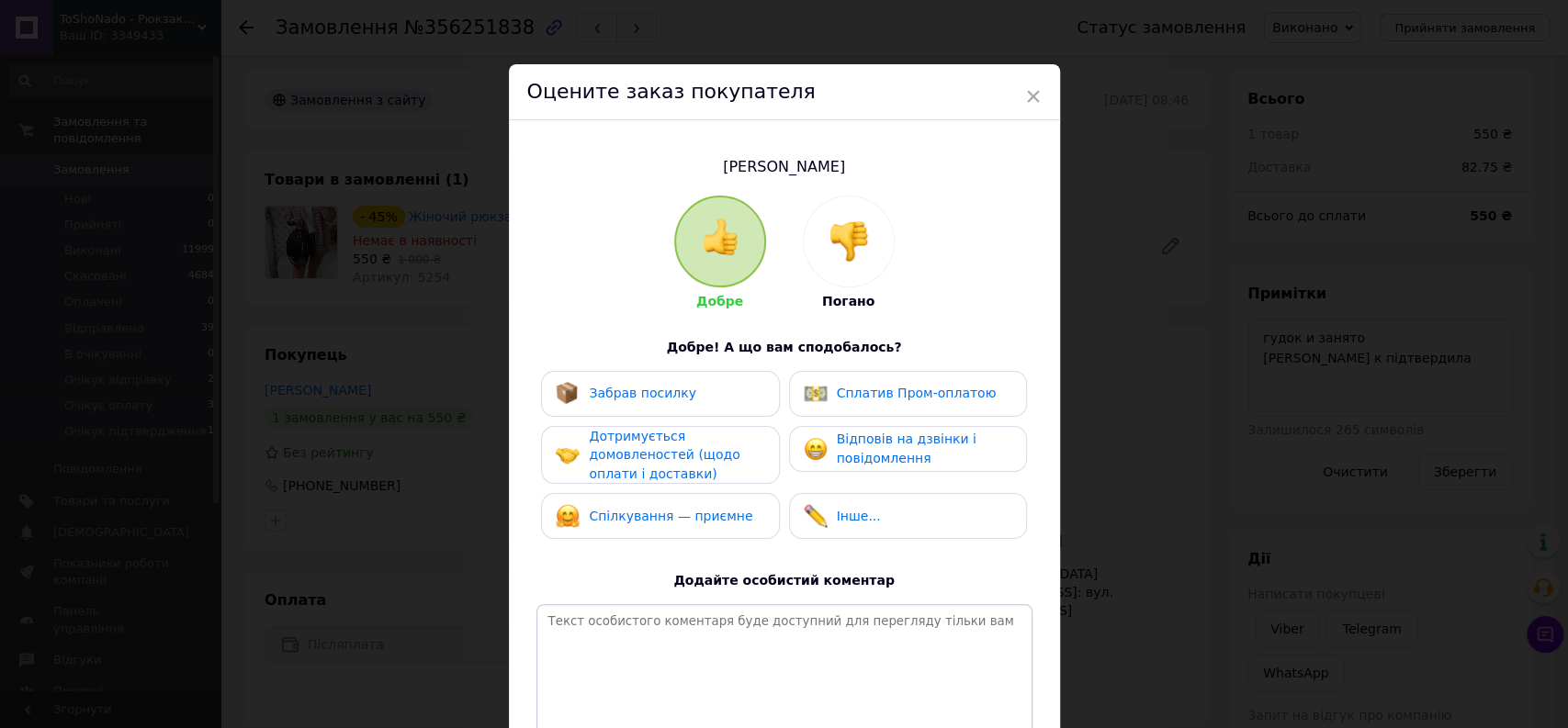
drag, startPoint x: 818, startPoint y: 263, endPoint x: 804, endPoint y: 275, distance: 18.4
click at [818, 263] on div at bounding box center [847, 241] width 90 height 90
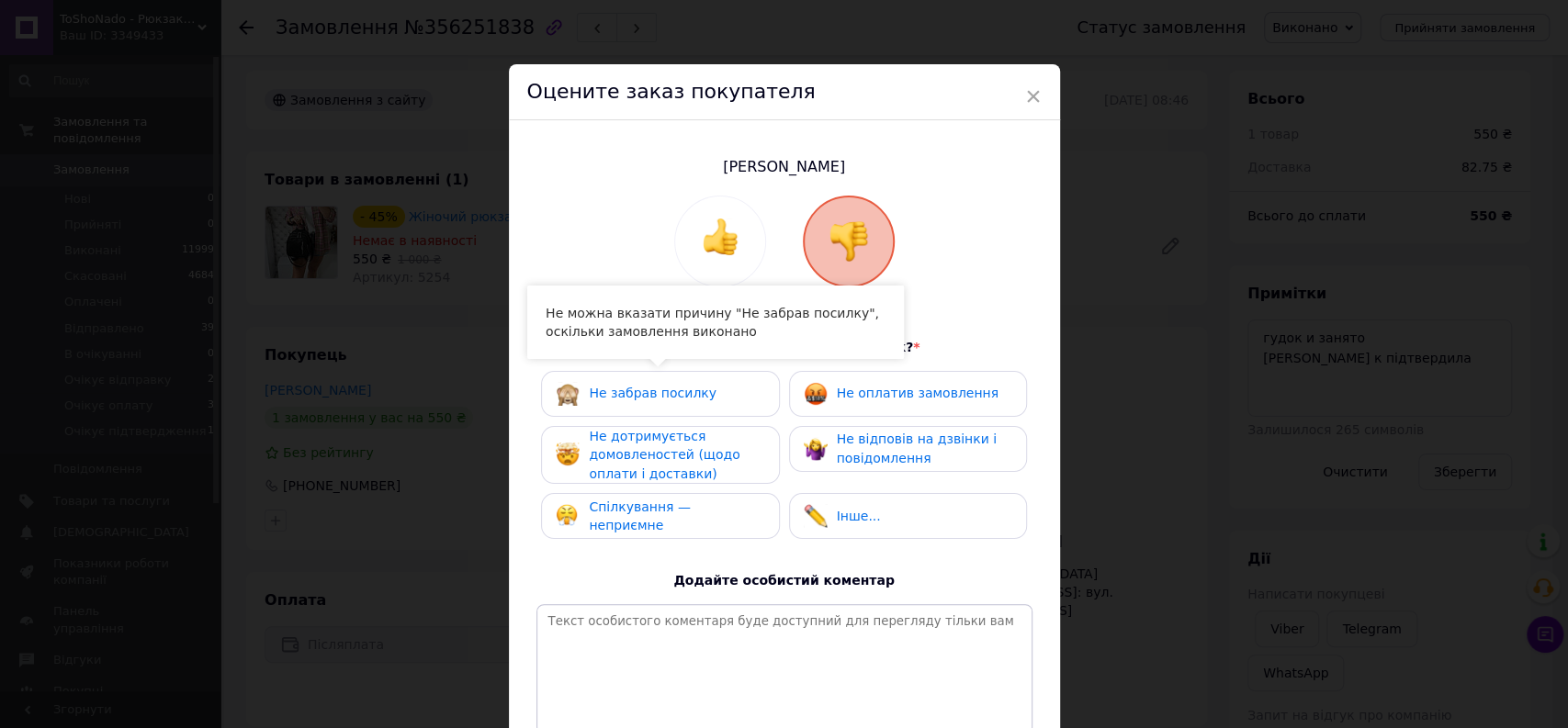
drag, startPoint x: 711, startPoint y: 238, endPoint x: 701, endPoint y: 281, distance: 44.1
click at [712, 239] on img at bounding box center [720, 236] width 36 height 36
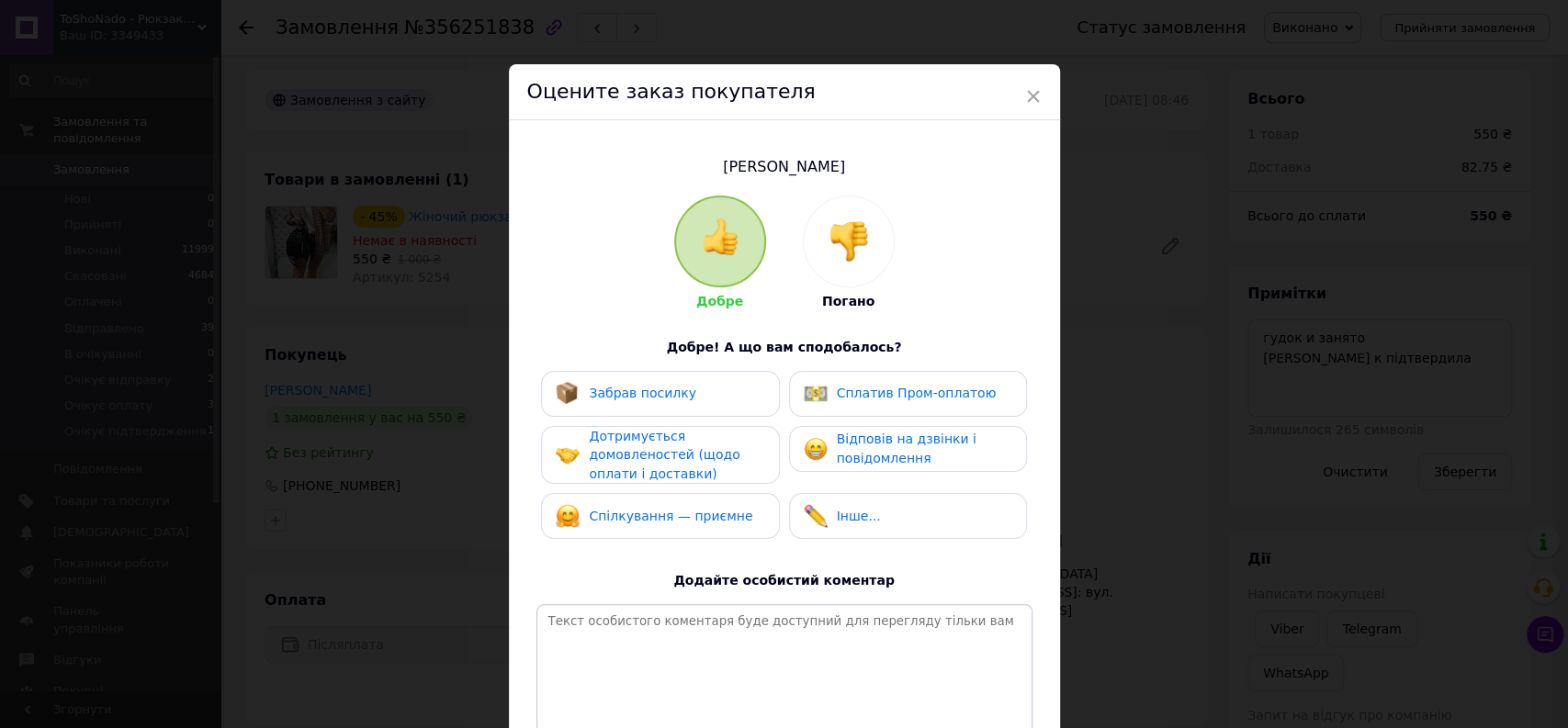
click at [649, 386] on span "Забрав посилку" at bounding box center [642, 393] width 107 height 15
click at [691, 509] on span "Спілкування — приємне" at bounding box center [670, 516] width 163 height 15
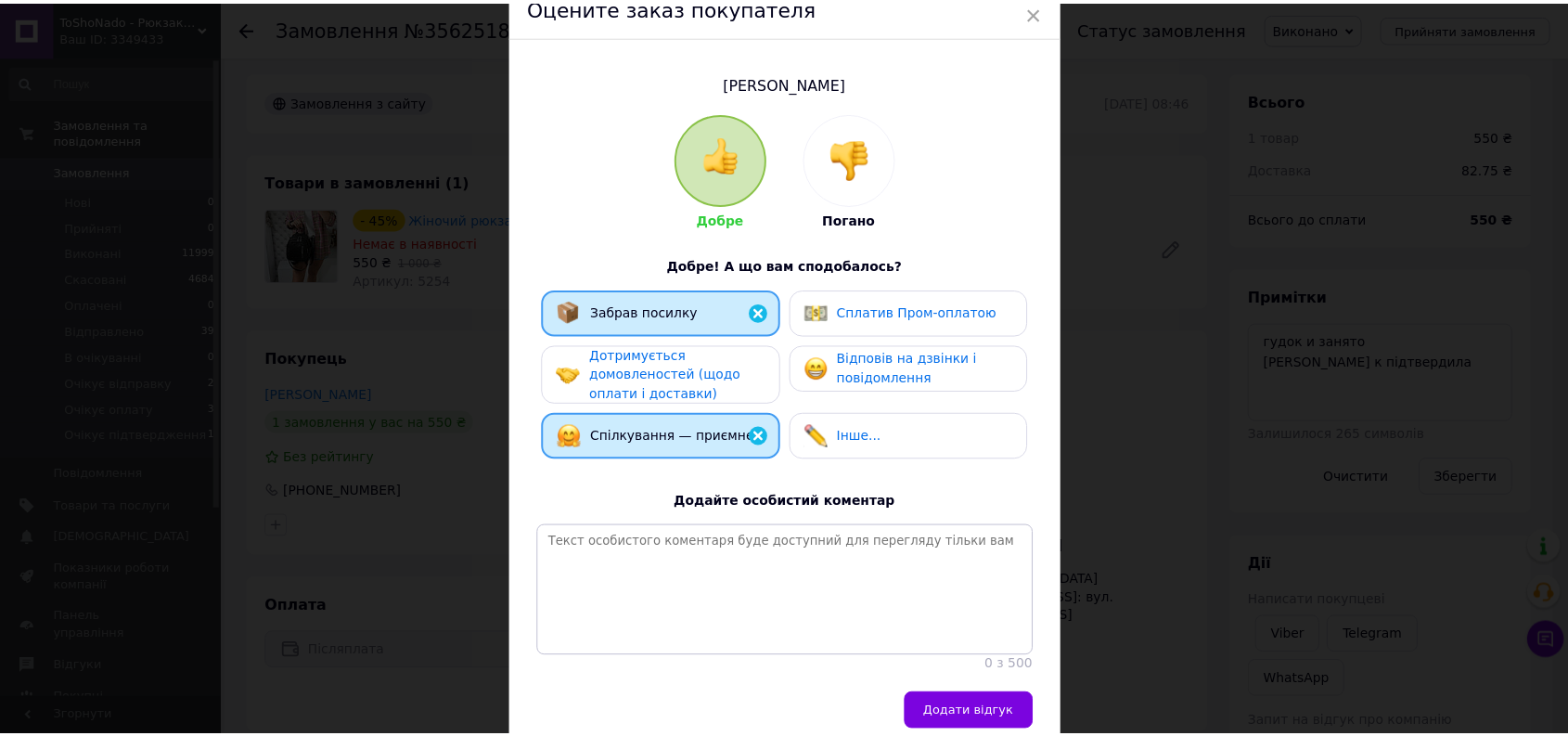
scroll to position [181, 0]
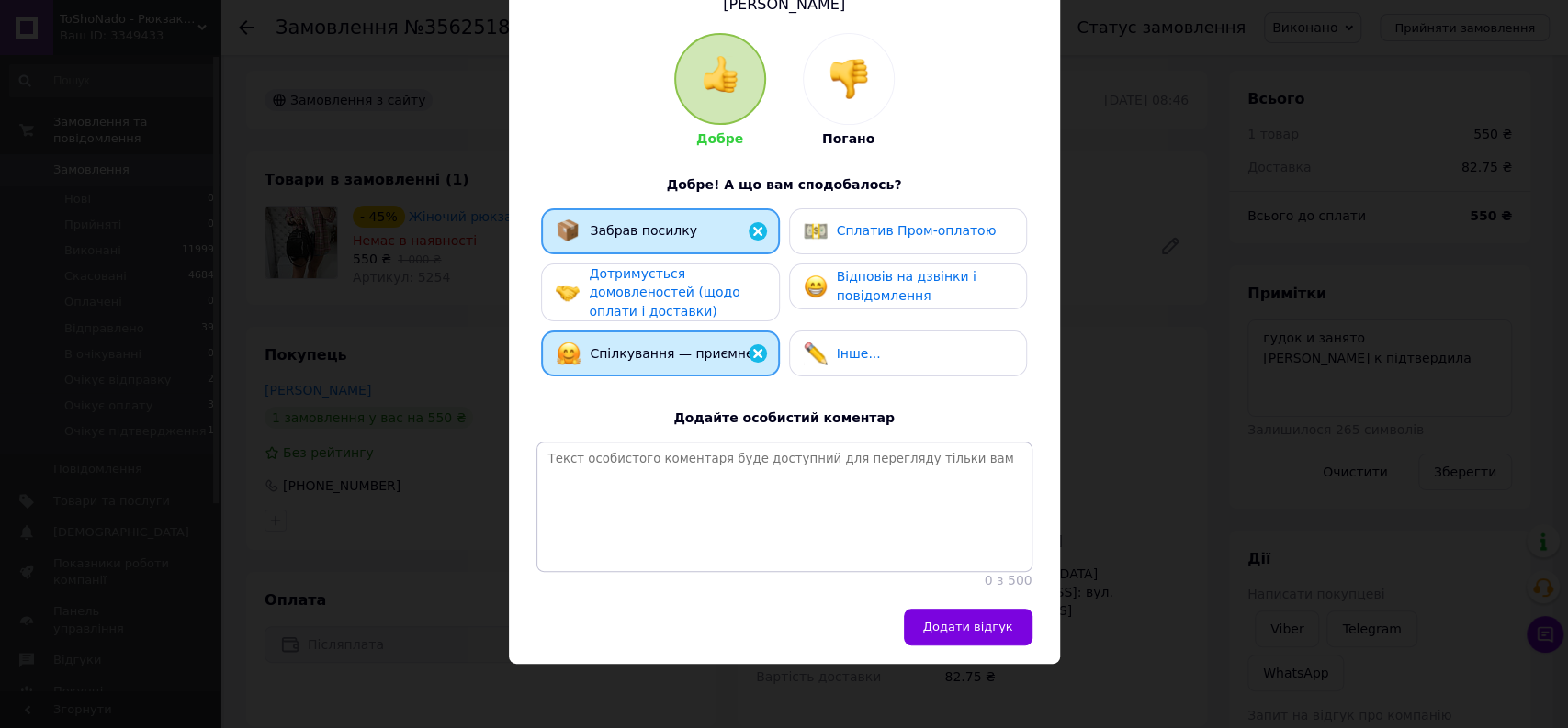
click at [689, 279] on span "Дотримується домовленостей (щодо оплати і доставки)" at bounding box center [663, 292] width 151 height 52
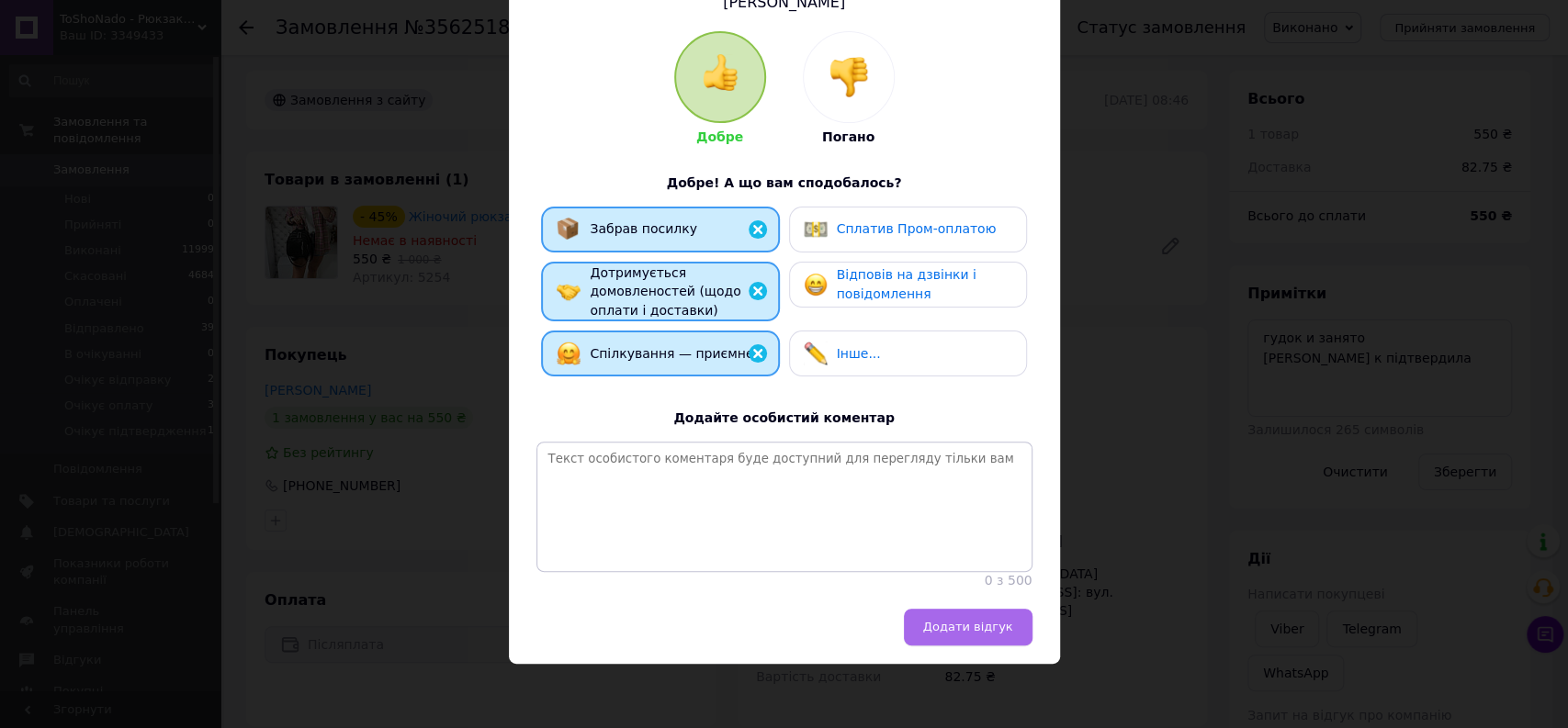
click at [958, 634] on span "Додати відгук" at bounding box center [968, 627] width 90 height 14
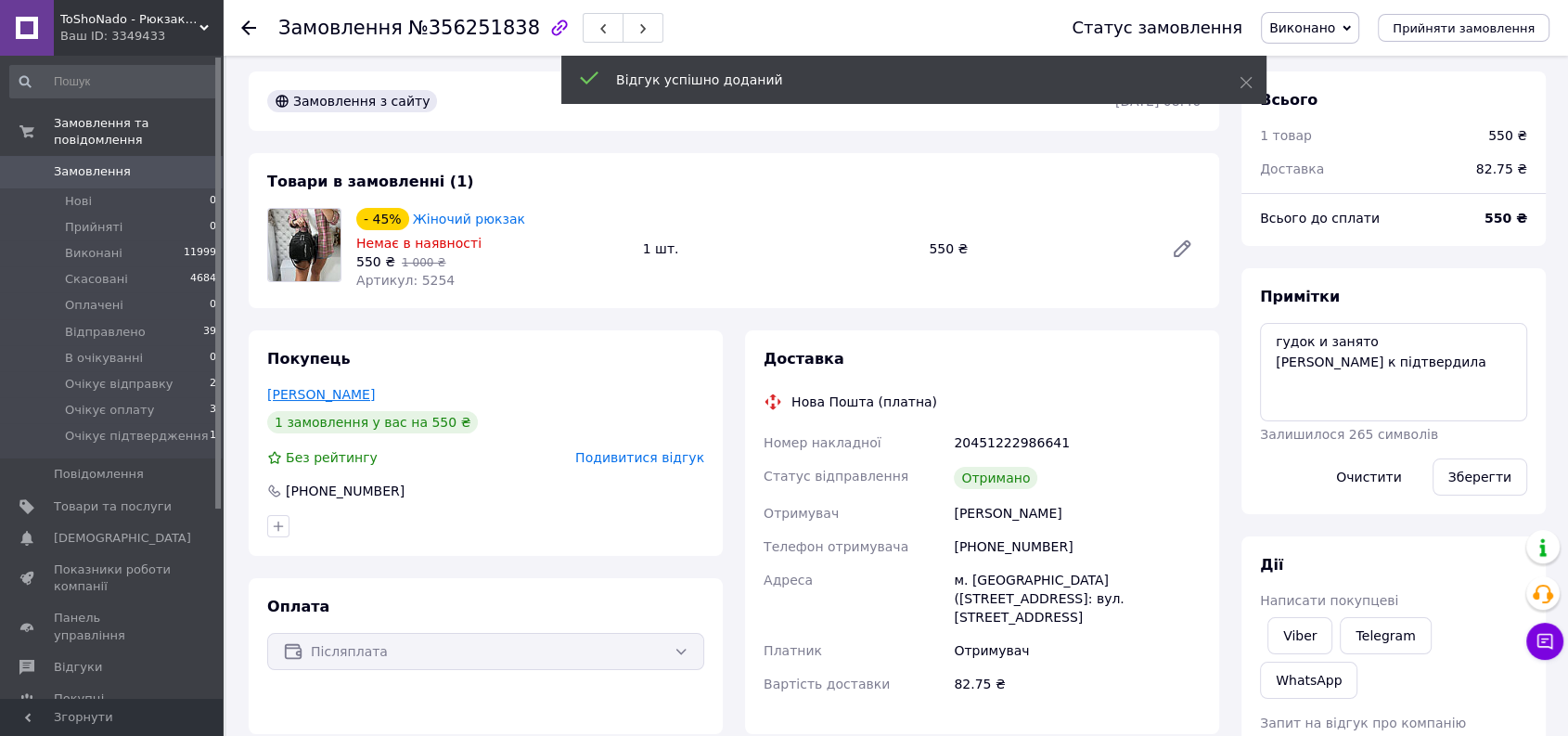
click at [307, 392] on link "[PERSON_NAME]" at bounding box center [321, 394] width 107 height 15
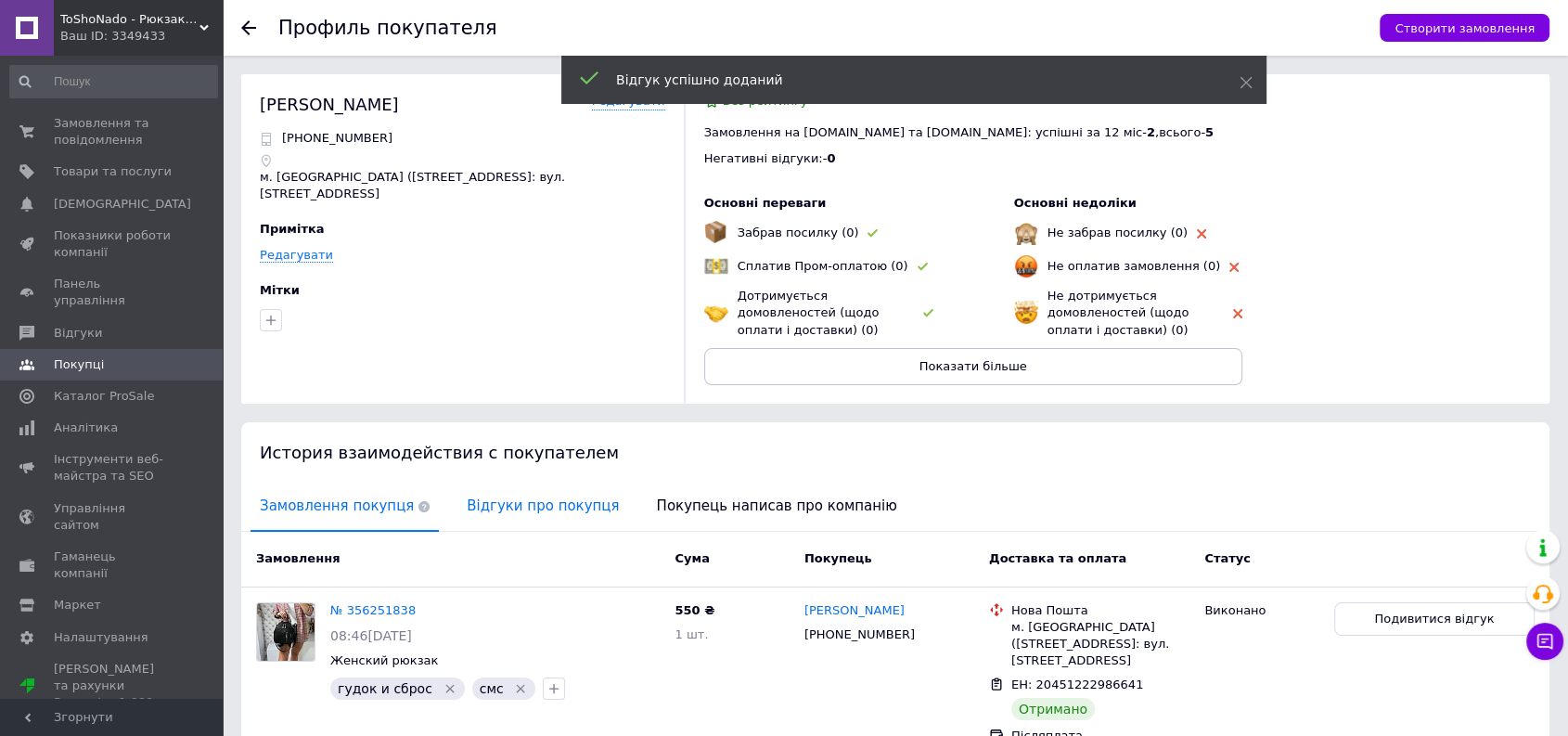
click at [505, 513] on span "Відгуки про покупця" at bounding box center [543, 506] width 171 height 48
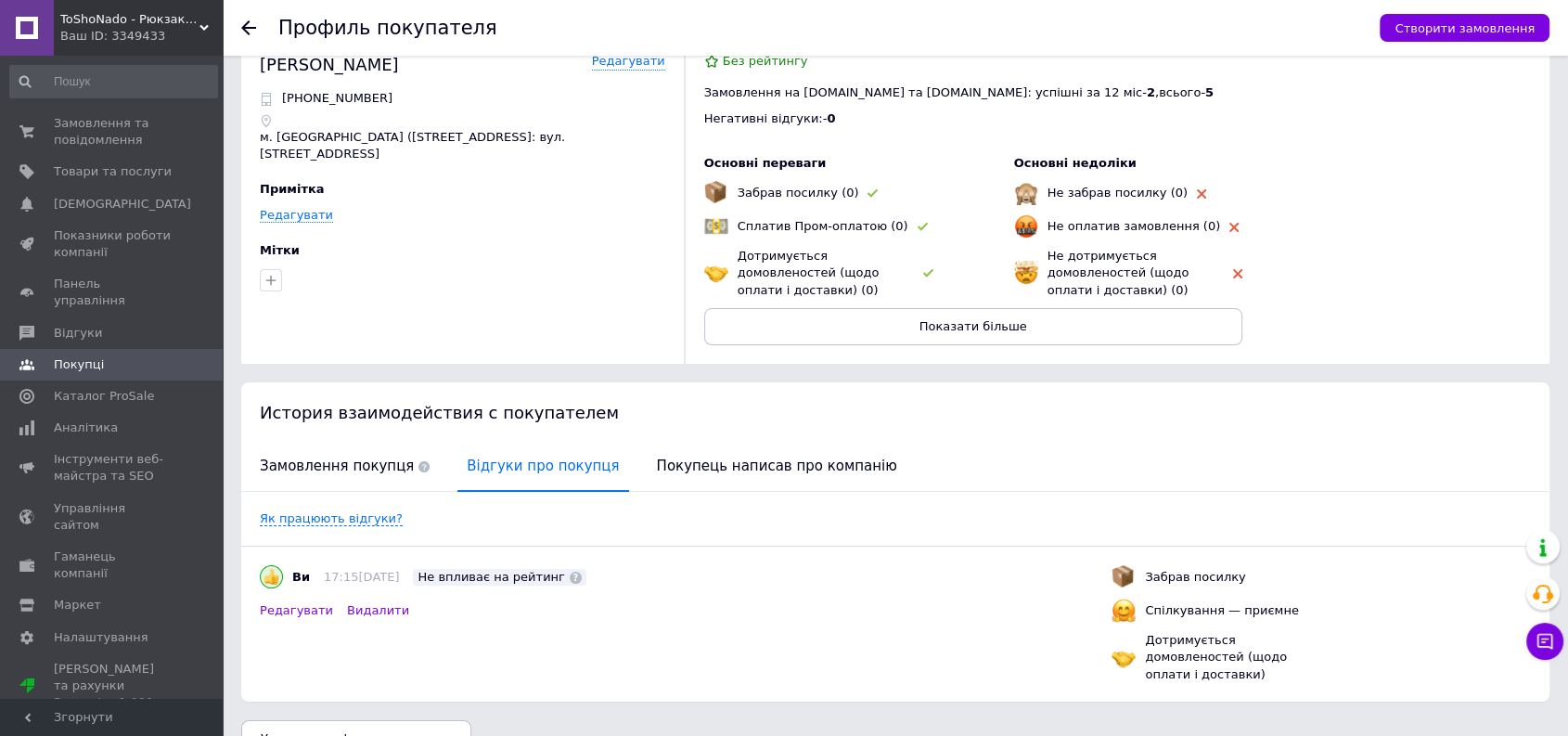
scroll to position [63, 0]
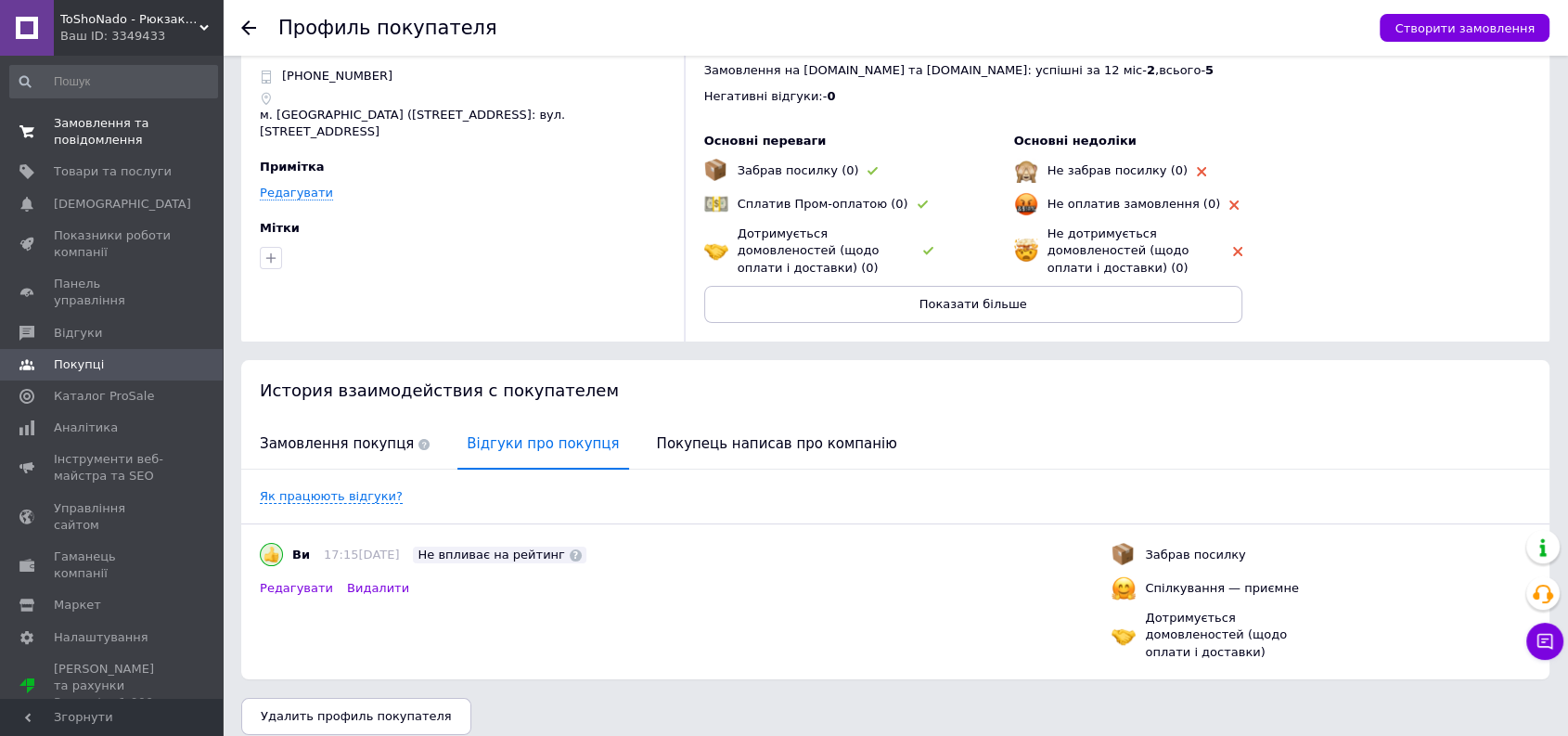
click at [128, 132] on span "Замовлення та повідомлення" at bounding box center [112, 132] width 117 height 34
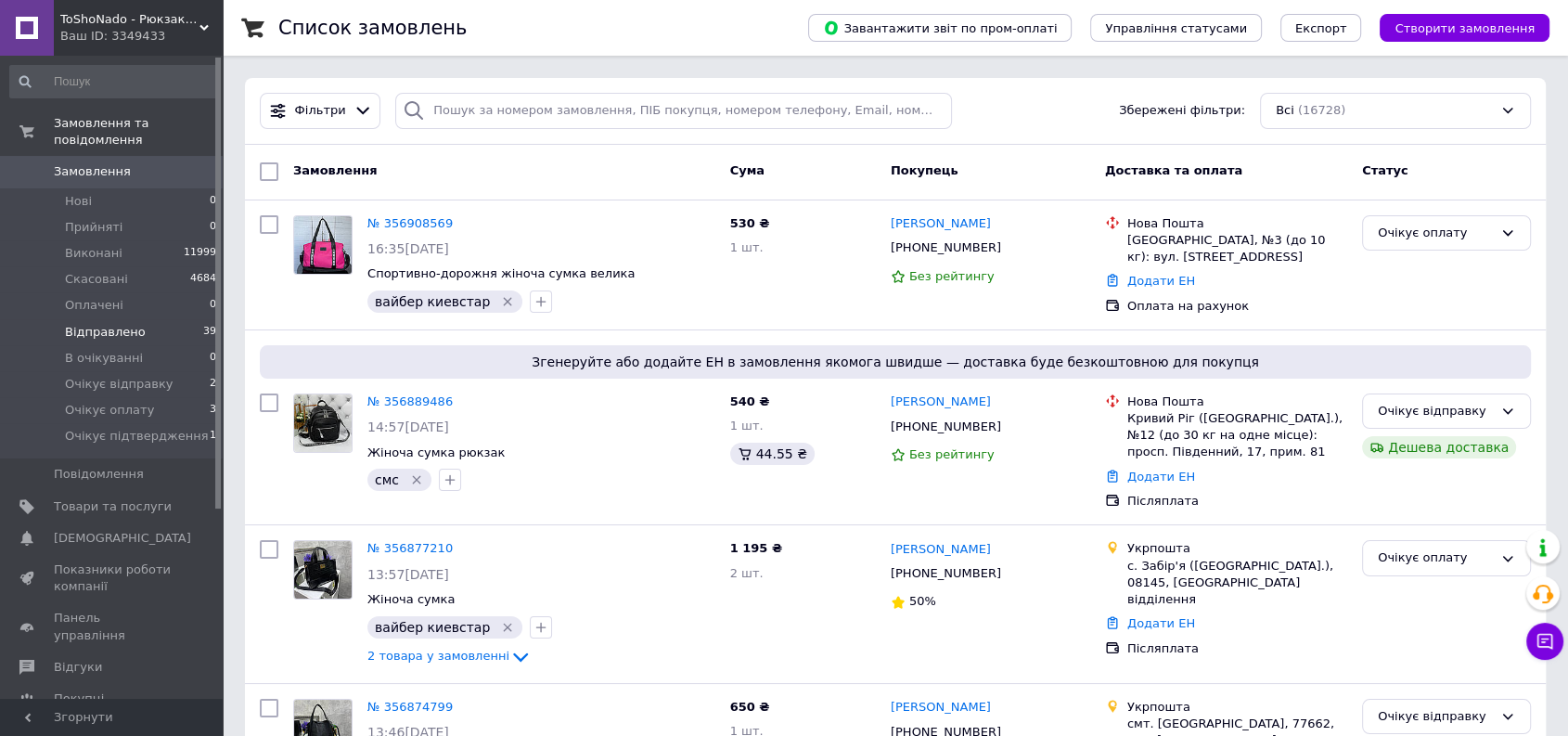
click at [128, 324] on span "Відправлено" at bounding box center [104, 332] width 81 height 17
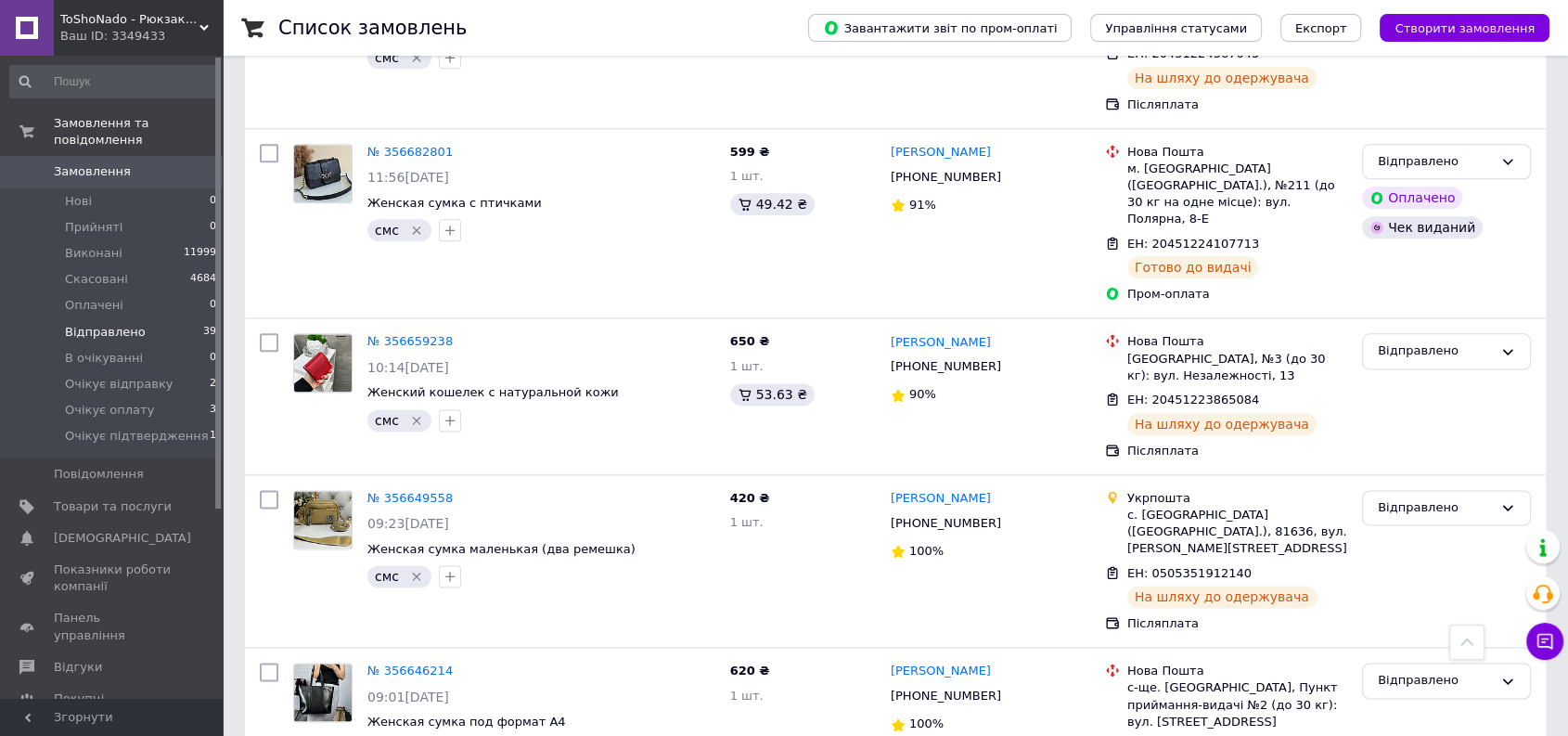
scroll to position [2717, 0]
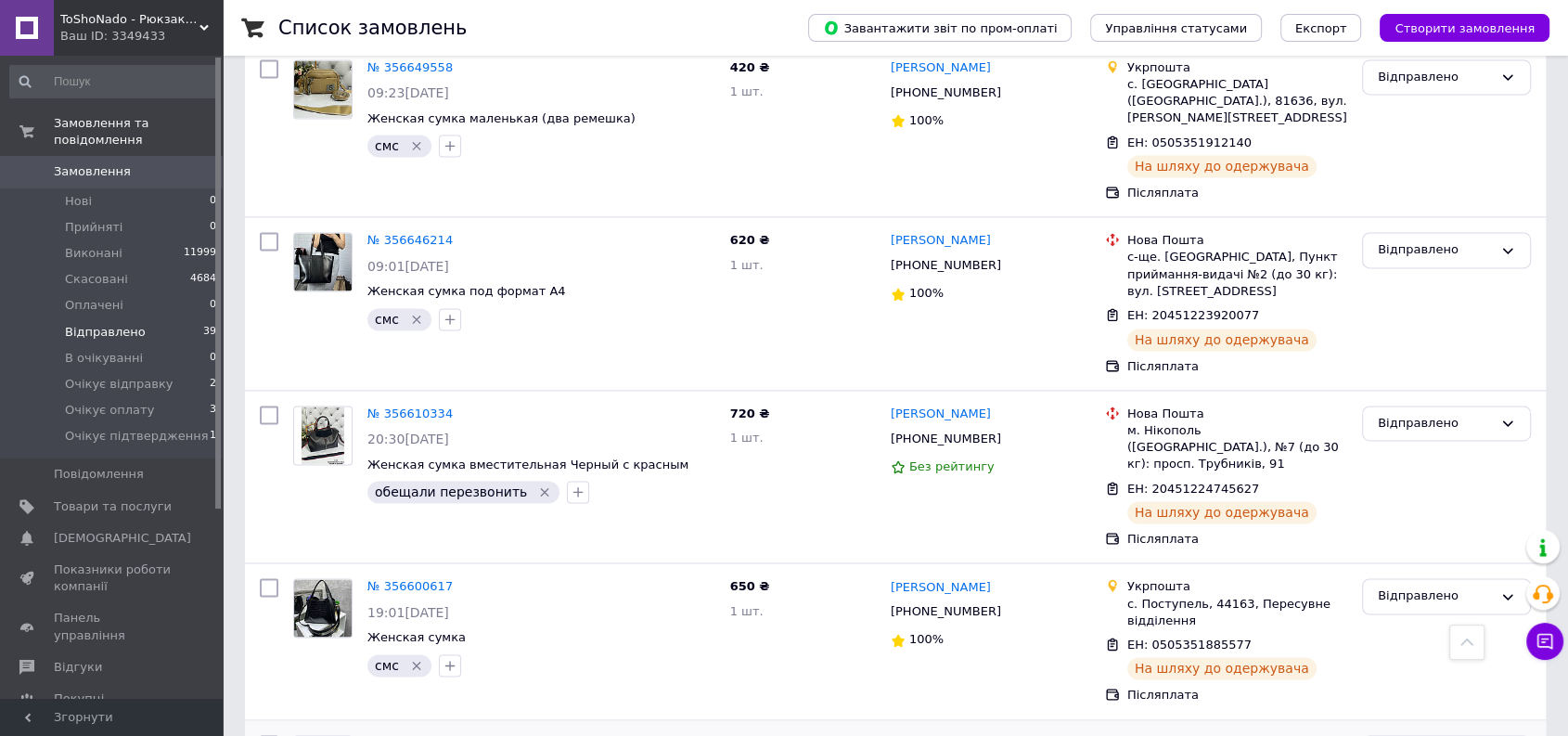
drag, startPoint x: 299, startPoint y: 695, endPoint x: 326, endPoint y: 648, distance: 54.2
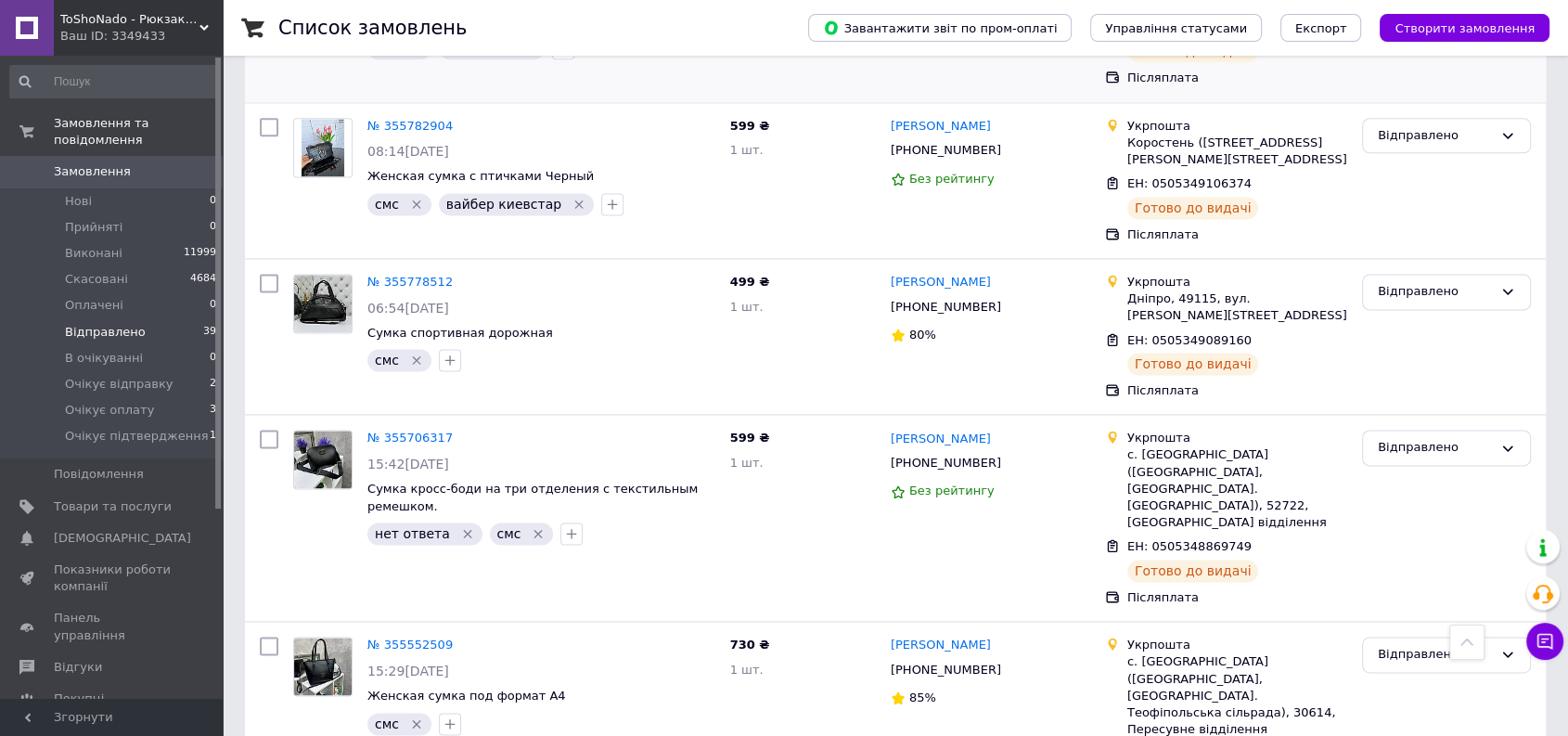
scroll to position [2628, 0]
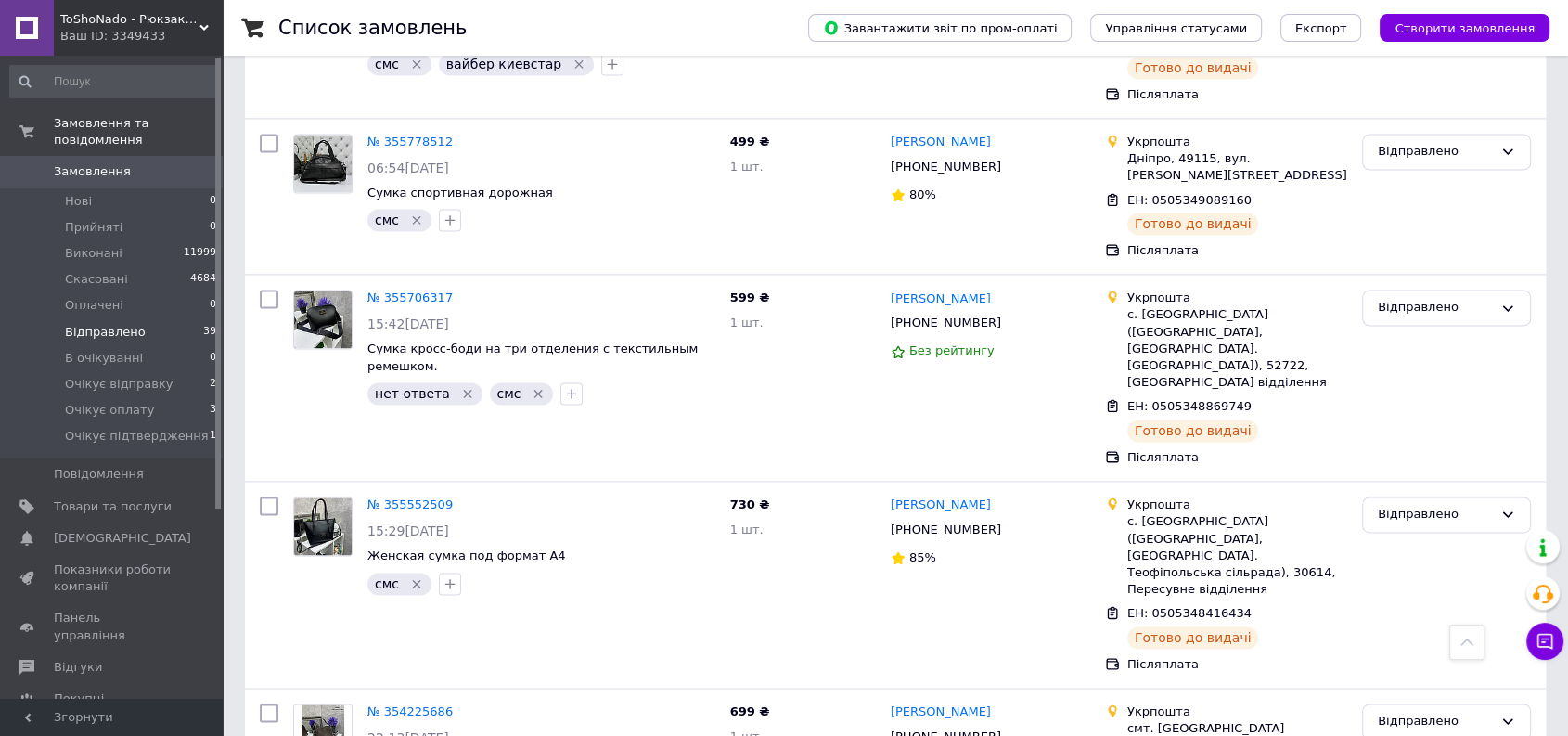
click at [112, 163] on span "Замовлення" at bounding box center [91, 171] width 77 height 17
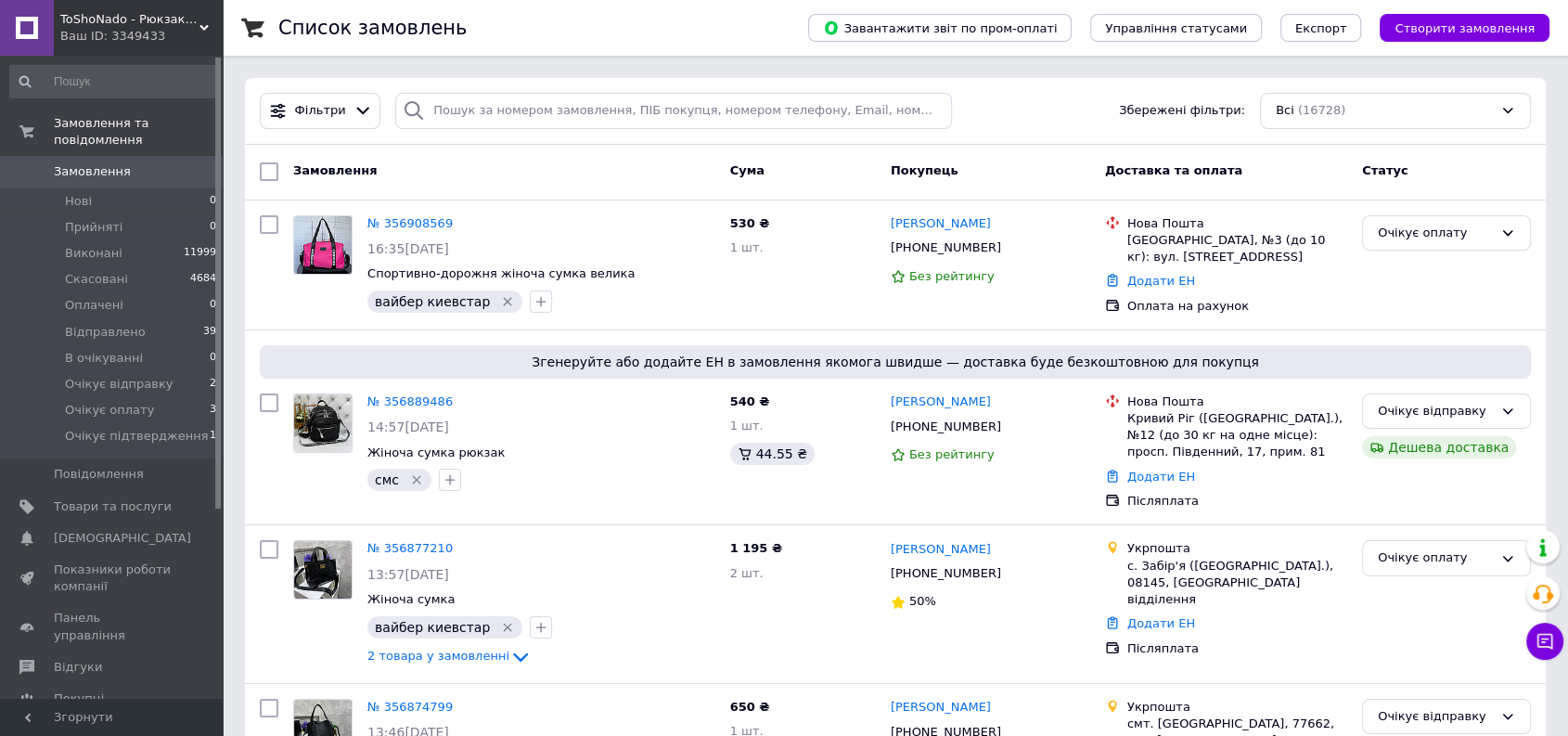
click at [98, 163] on span "Замовлення" at bounding box center [91, 171] width 77 height 17
click at [102, 498] on span "Товари та послуги" at bounding box center [112, 506] width 117 height 17
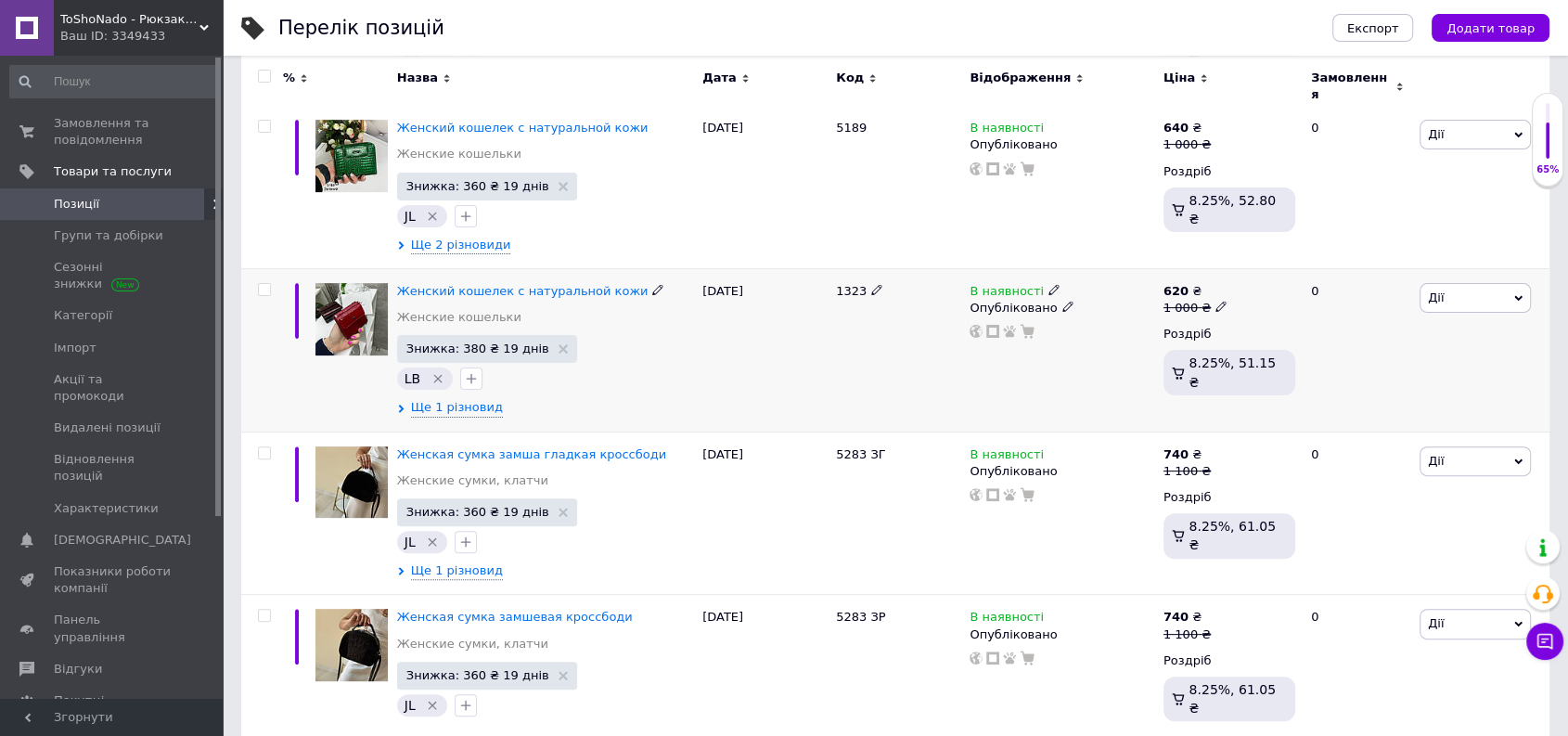
scroll to position [618, 0]
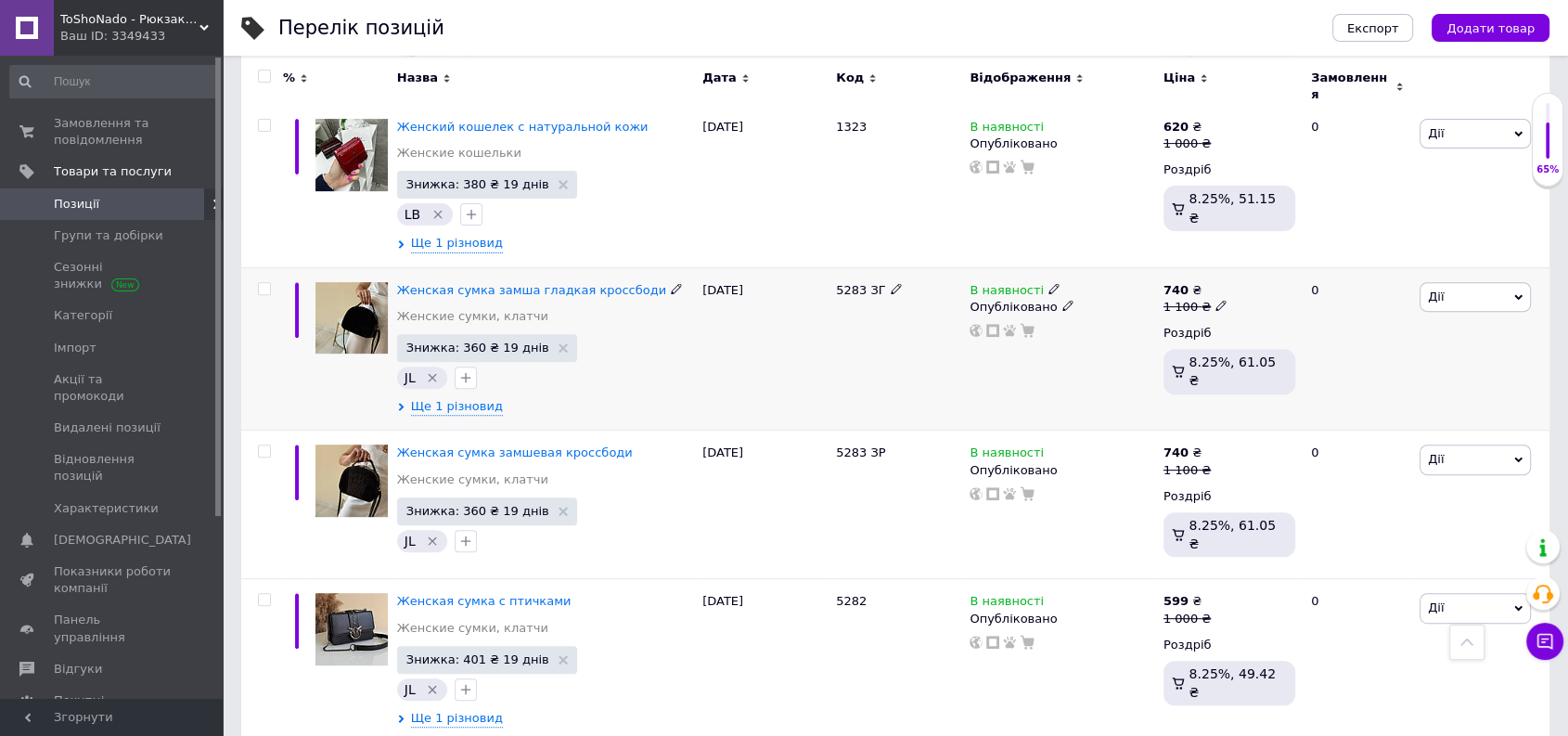
click at [1485, 282] on span "Дії" at bounding box center [1475, 297] width 111 height 30
click at [1365, 371] on li "Копіювати" at bounding box center [1406, 384] width 246 height 26
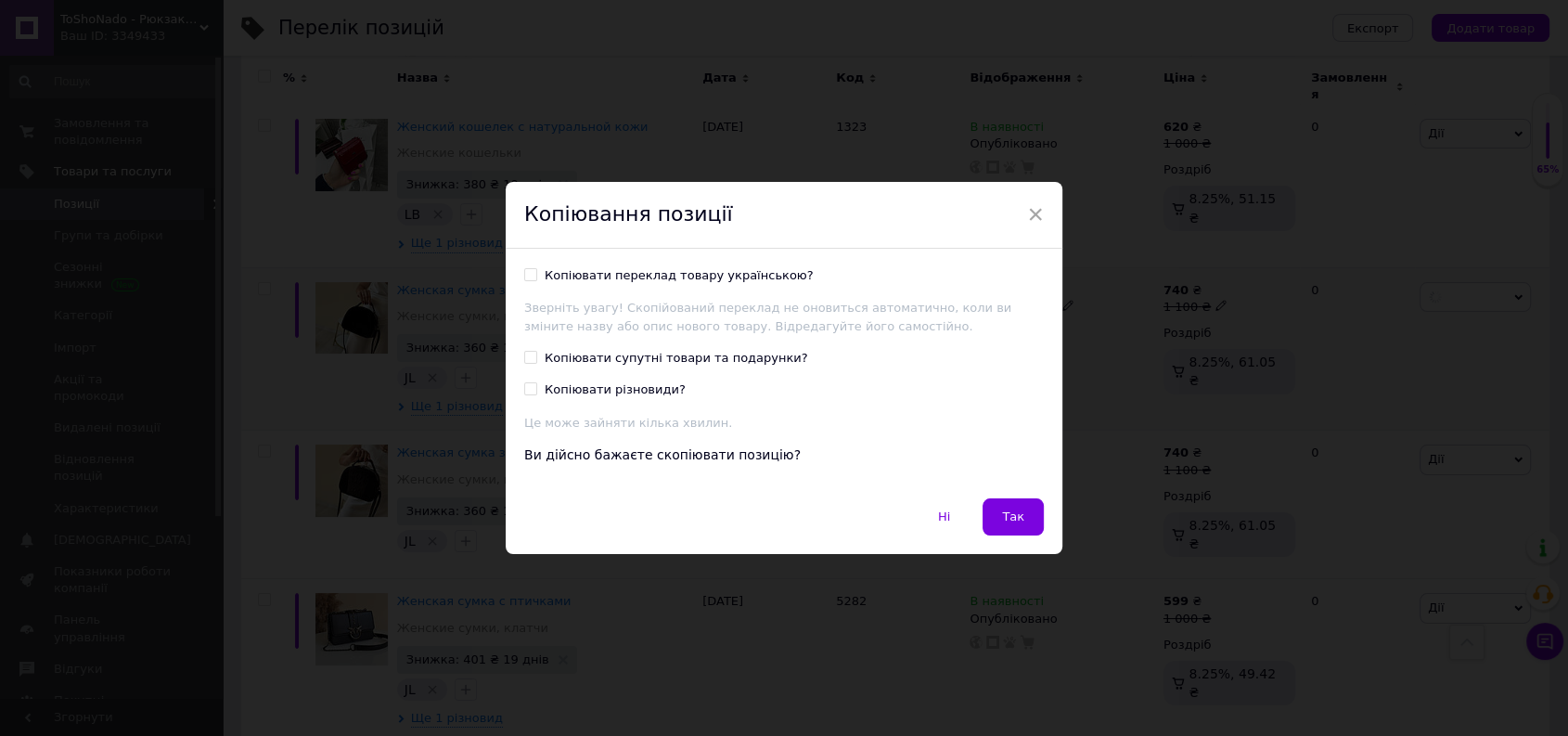
scroll to position [542, 0]
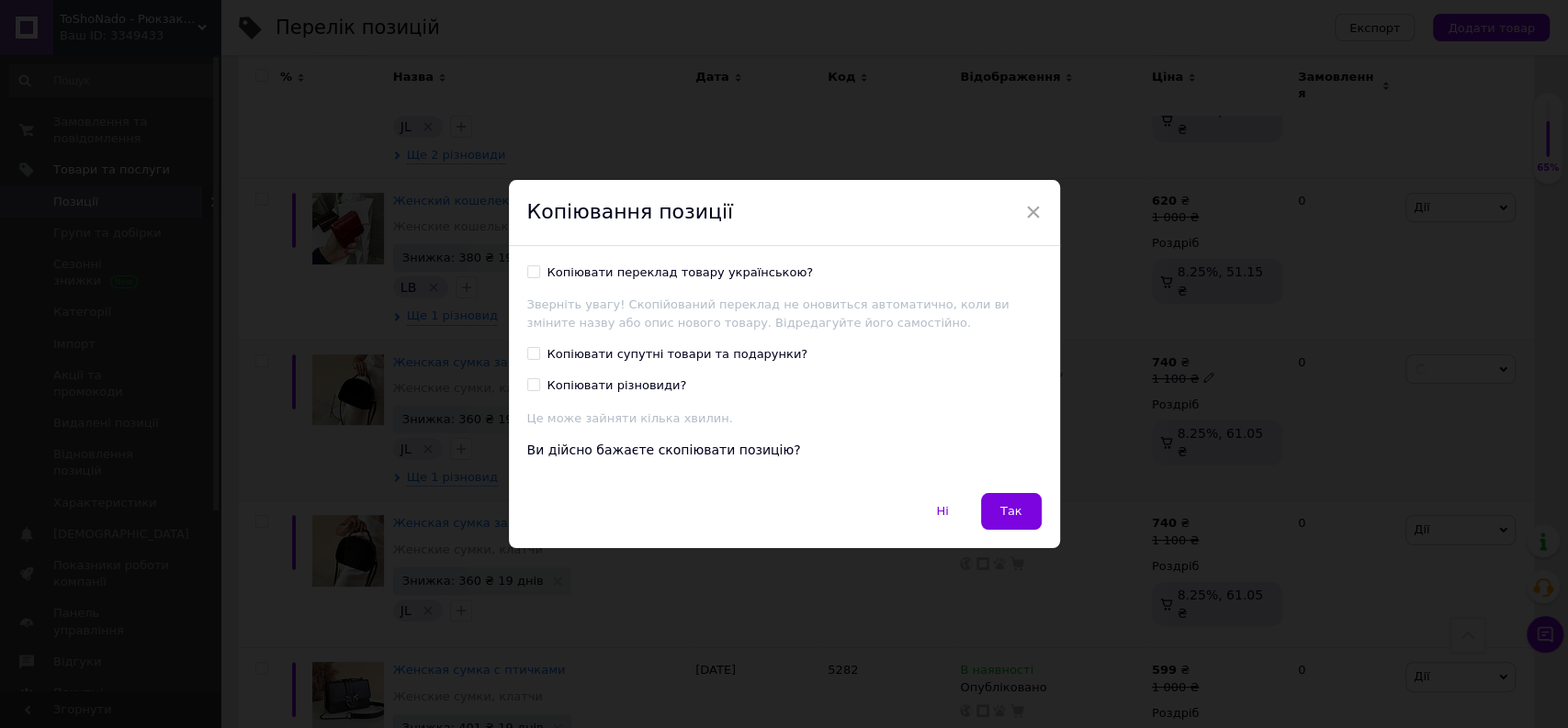
click at [662, 275] on div "Копіювати переклад товару українською?" at bounding box center [680, 273] width 267 height 17
click at [539, 275] on input "Копіювати переклад товару українською?" at bounding box center [533, 272] width 12 height 12
checkbox input "true"
click at [1015, 511] on span "Так" at bounding box center [1011, 511] width 22 height 14
